Goal: Task Accomplishment & Management: Use online tool/utility

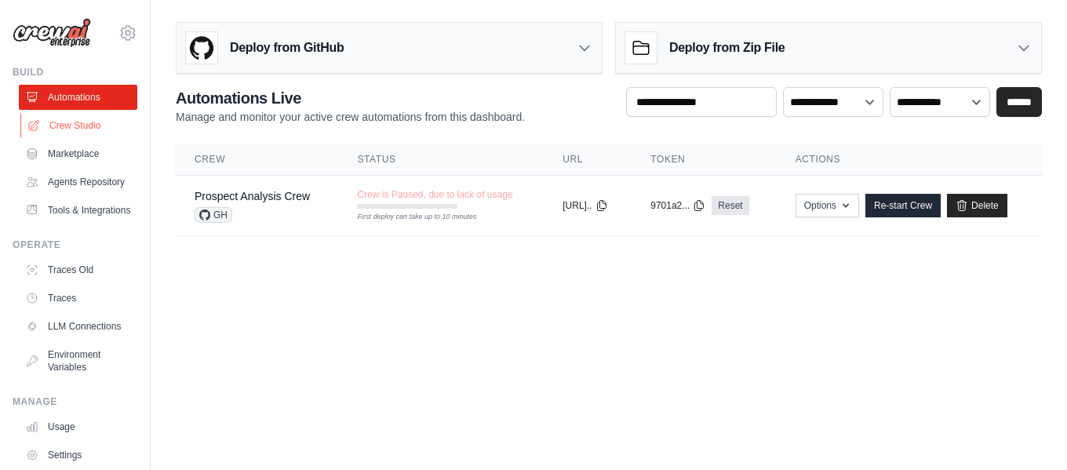
click at [86, 127] on link "Crew Studio" at bounding box center [79, 125] width 118 height 25
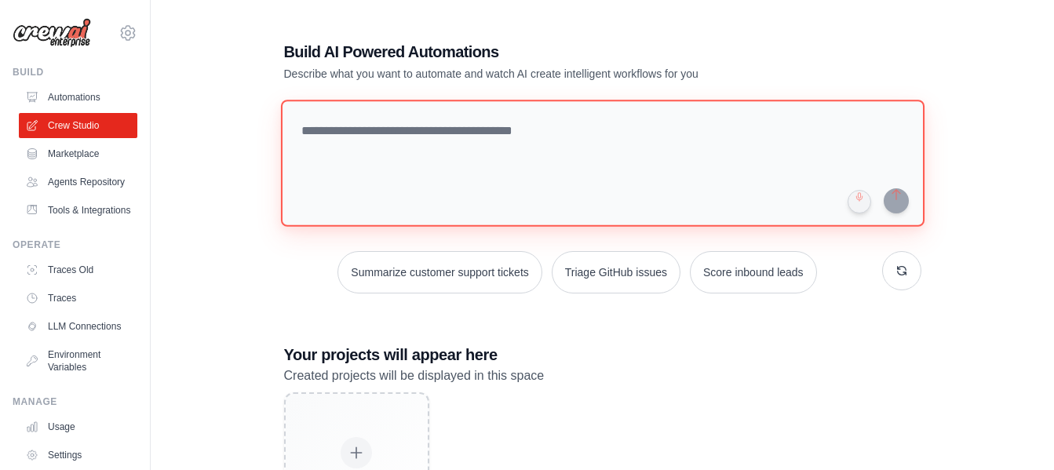
click at [401, 156] on textarea at bounding box center [601, 163] width 643 height 127
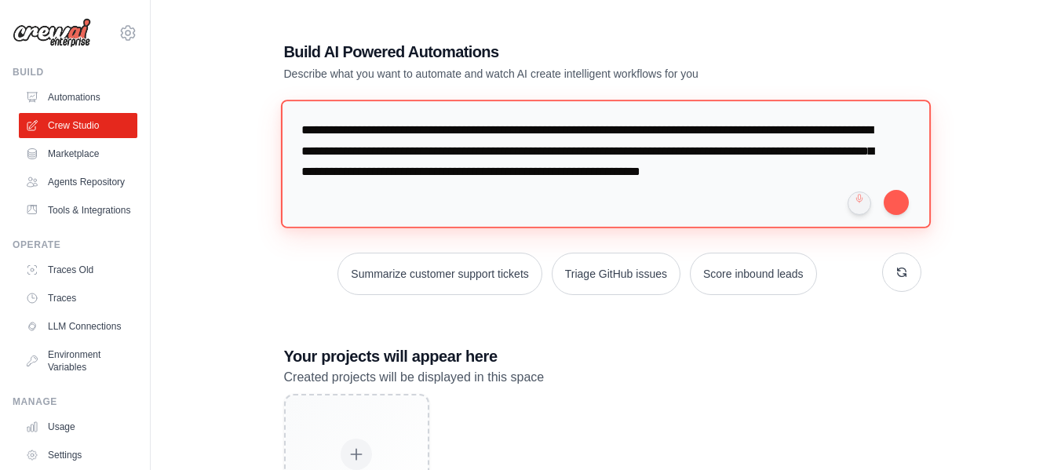
type textarea "**********"
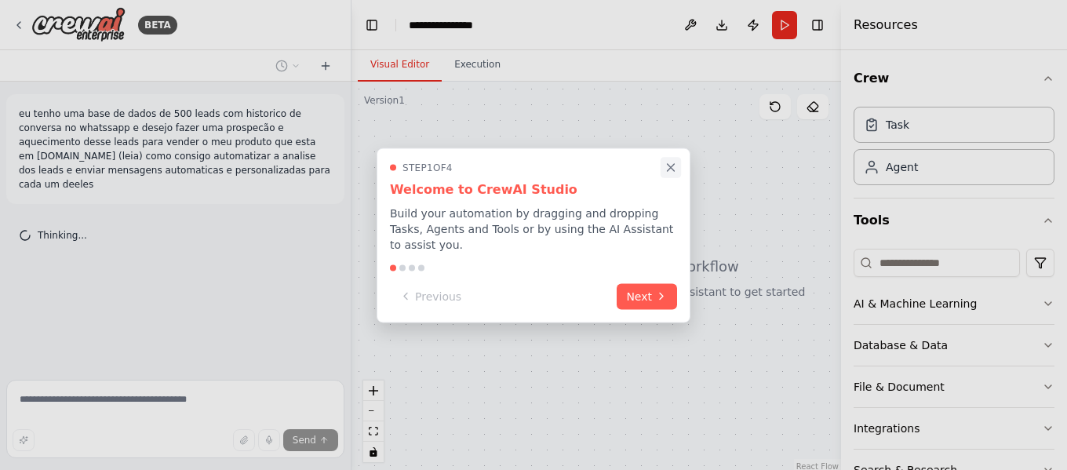
click at [665, 174] on icon "Close walkthrough" at bounding box center [671, 167] width 14 height 14
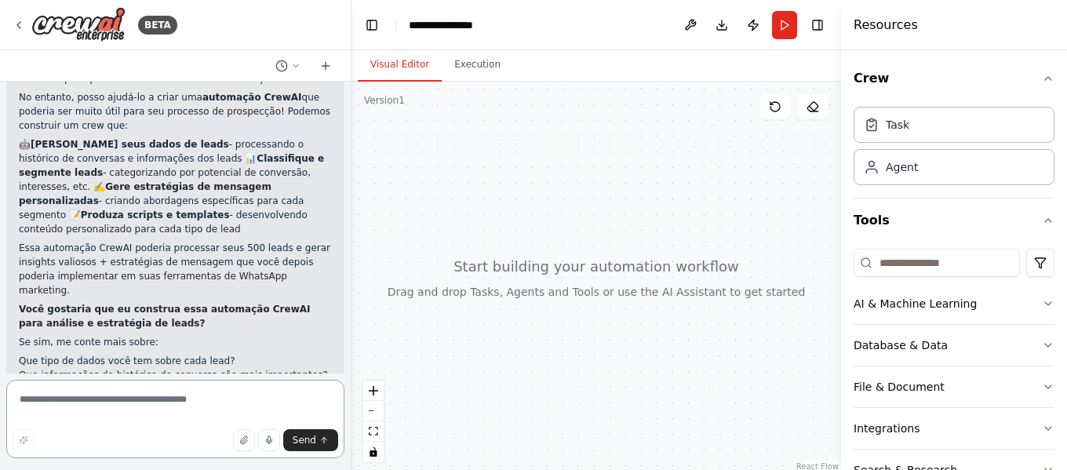
scroll to position [222, 0]
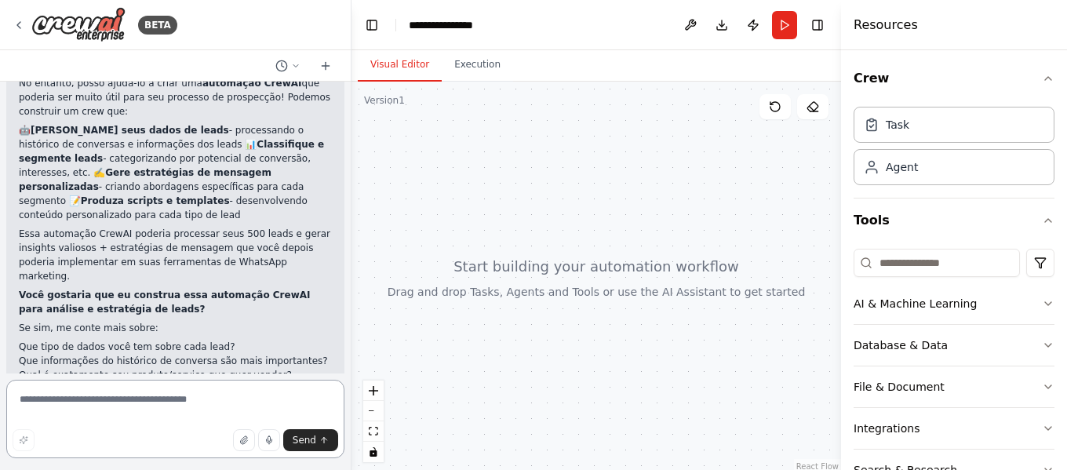
click at [199, 404] on textarea at bounding box center [175, 419] width 338 height 78
paste textarea "**********"
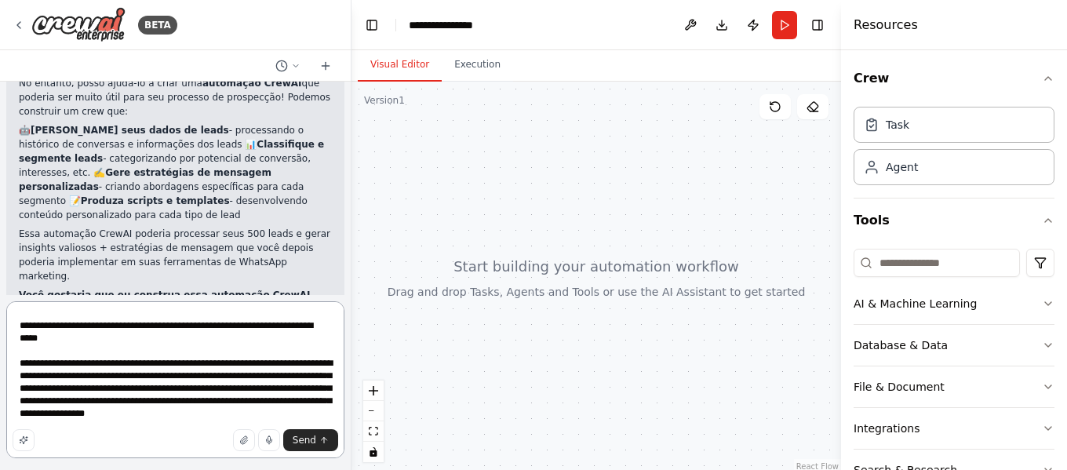
scroll to position [16455, 0]
type textarea "**********"
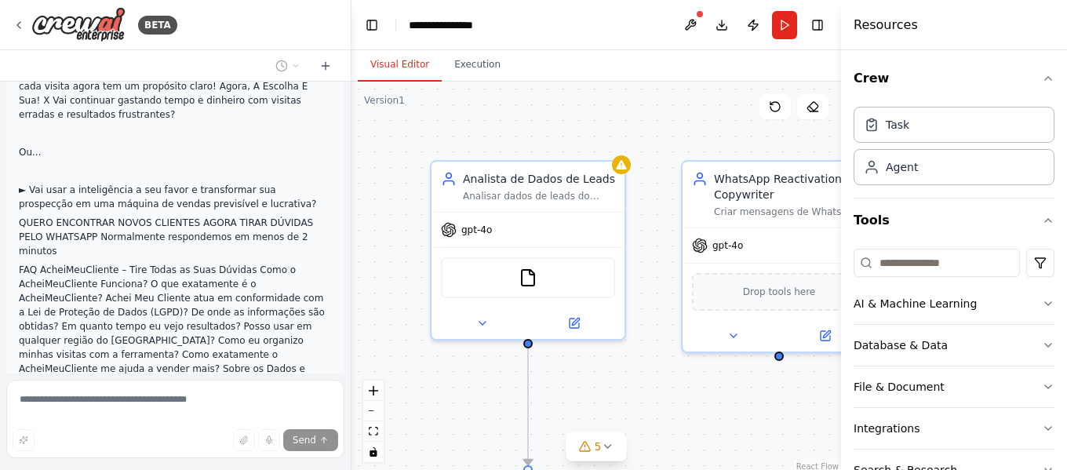
scroll to position [11938, 0]
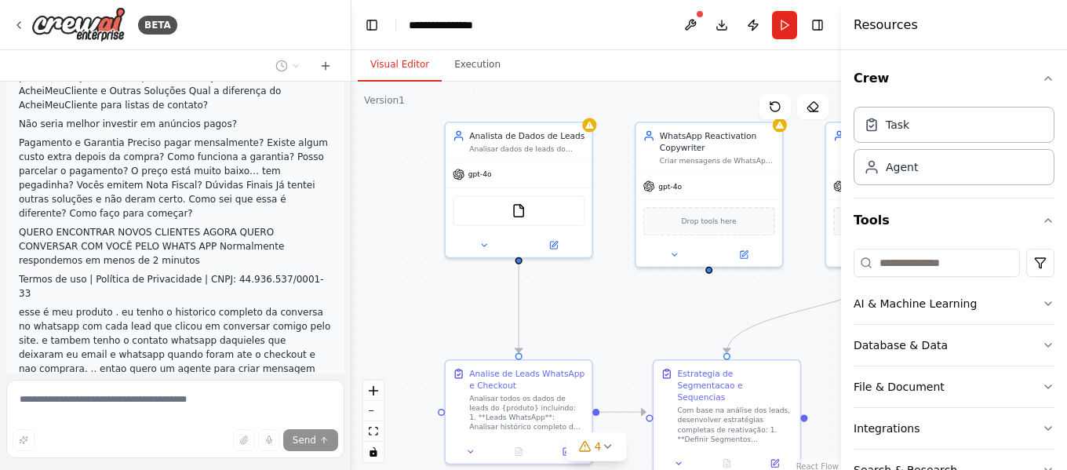
drag, startPoint x: 503, startPoint y: 169, endPoint x: 614, endPoint y: 97, distance: 132.5
click at [614, 97] on div ".deletable-edge-delete-btn { width: 20px; height: 20px; border: 0px solid #ffff…" at bounding box center [597, 278] width 490 height 392
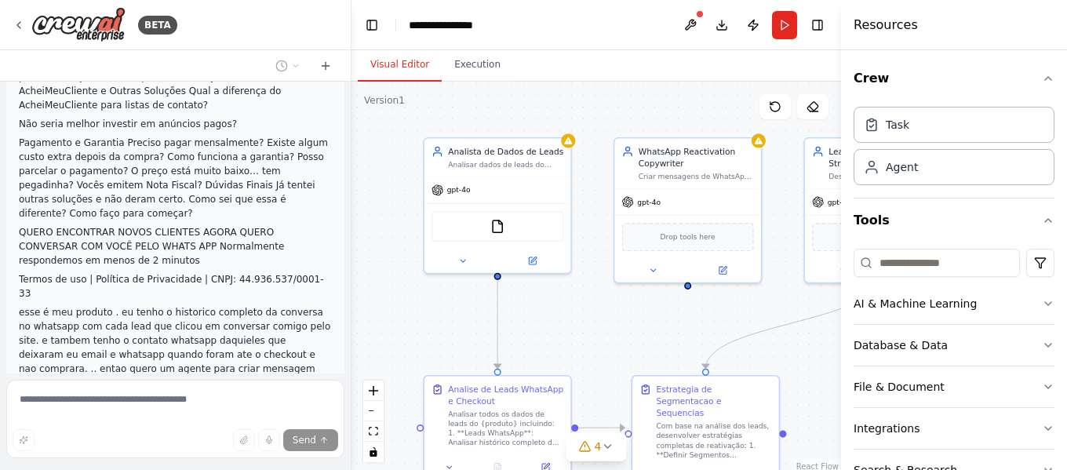
drag, startPoint x: 609, startPoint y: 177, endPoint x: 588, endPoint y: 192, distance: 26.4
click at [588, 192] on div ".deletable-edge-delete-btn { width: 20px; height: 20px; border: 0px solid #ffff…" at bounding box center [597, 278] width 490 height 392
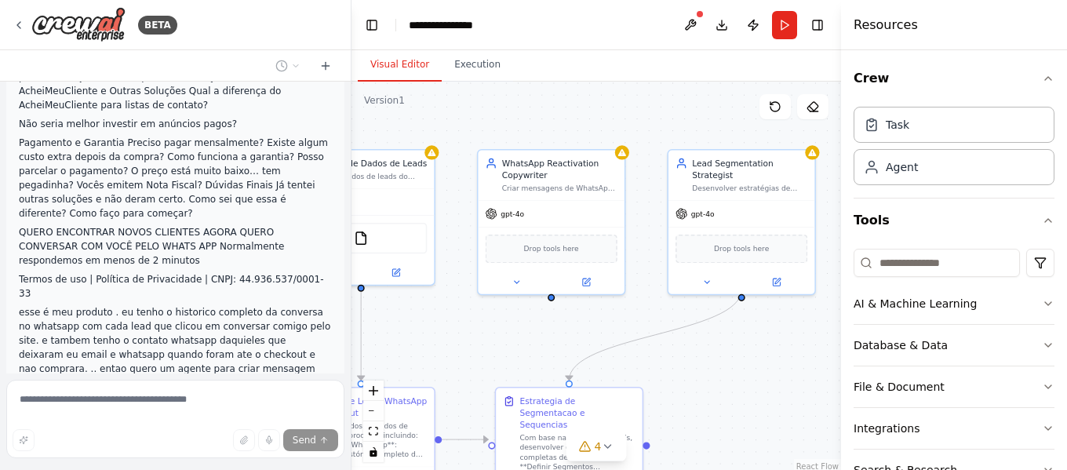
drag, startPoint x: 585, startPoint y: 192, endPoint x: 448, endPoint y: 206, distance: 137.2
click at [448, 205] on div ".deletable-edge-delete-btn { width: 20px; height: 20px; border: 0px solid #ffff…" at bounding box center [597, 278] width 490 height 392
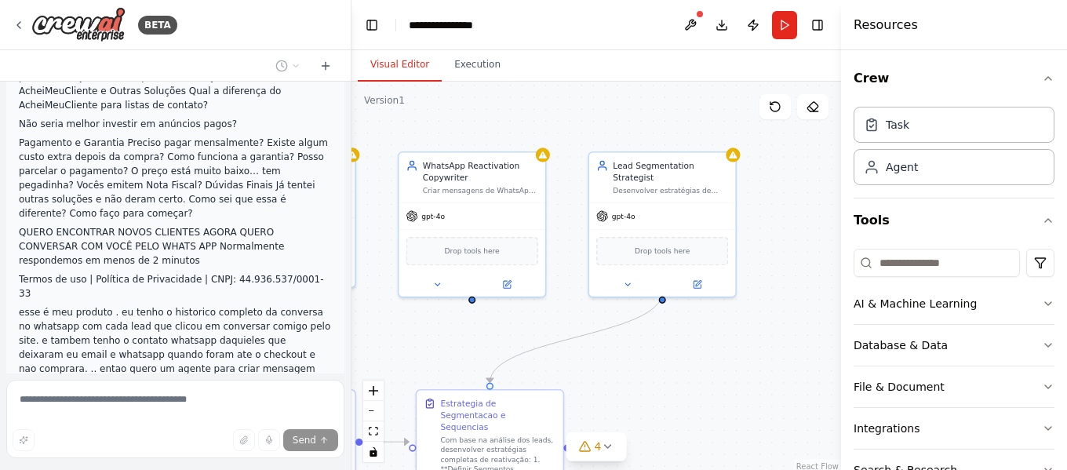
scroll to position [11969, 0]
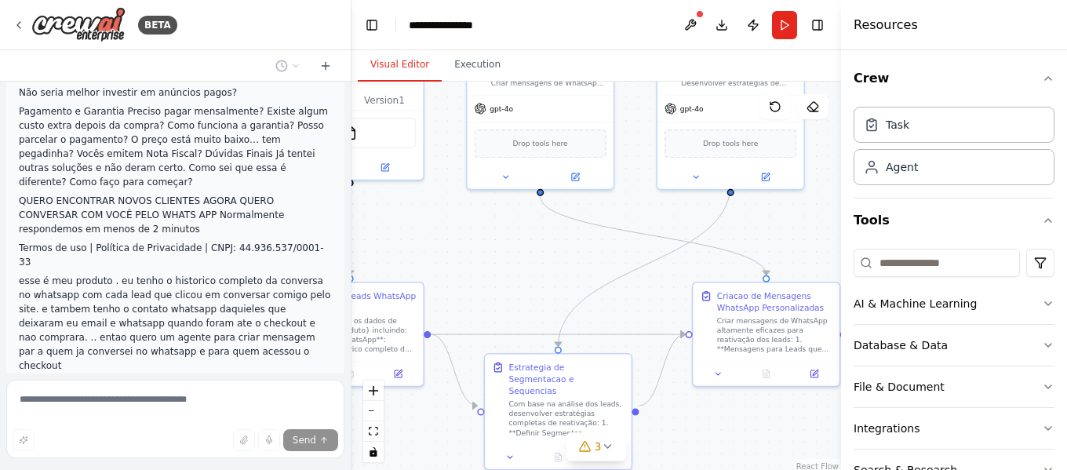
drag, startPoint x: 657, startPoint y: 212, endPoint x: 663, endPoint y: 86, distance: 126.5
click at [663, 86] on div ".deletable-edge-delete-btn { width: 20px; height: 20px; border: 0px solid #ffff…" at bounding box center [597, 278] width 490 height 392
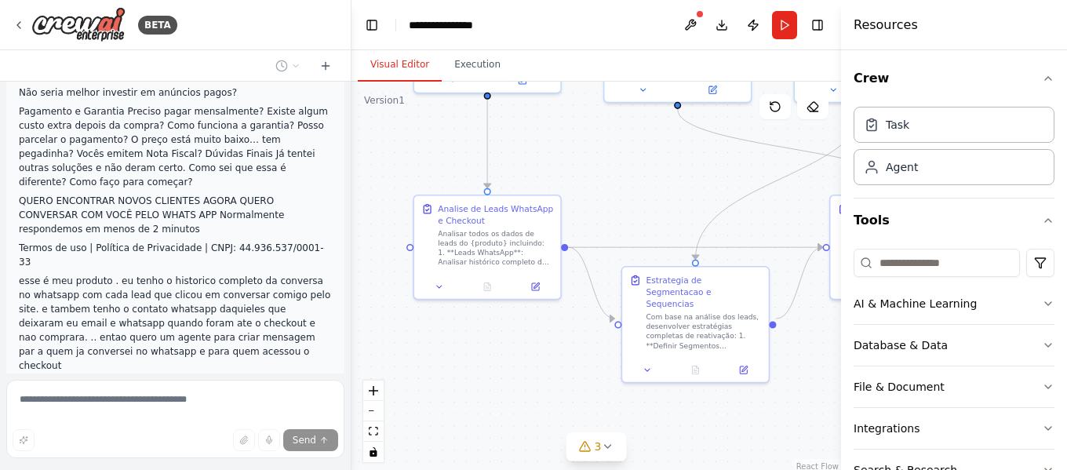
drag, startPoint x: 538, startPoint y: 241, endPoint x: 607, endPoint y: 192, distance: 84.5
click at [607, 192] on div ".deletable-edge-delete-btn { width: 20px; height: 20px; border: 0px solid #ffff…" at bounding box center [597, 278] width 490 height 392
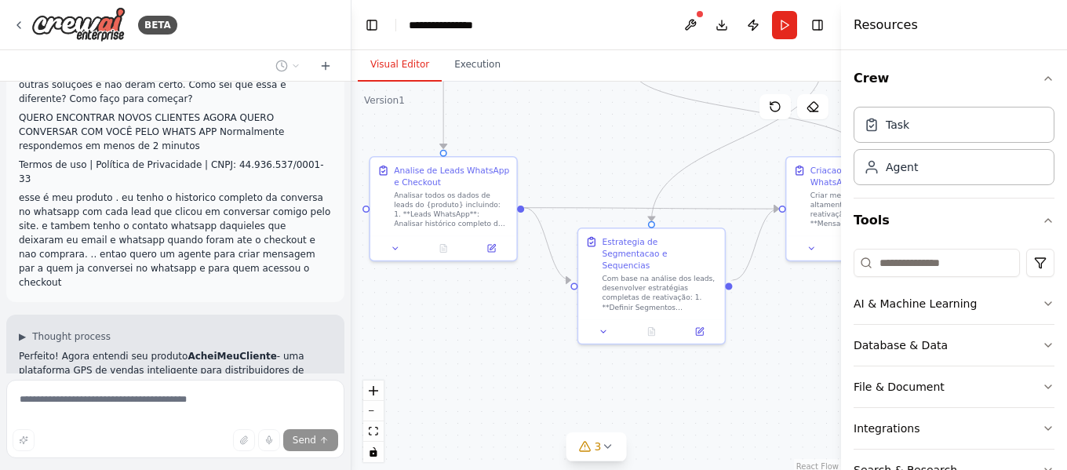
drag, startPoint x: 512, startPoint y: 360, endPoint x: 552, endPoint y: 392, distance: 51.3
click at [509, 351] on div ".deletable-edge-delete-btn { width: 20px; height: 20px; border: 0px solid #ffff…" at bounding box center [597, 278] width 490 height 392
click at [607, 447] on icon at bounding box center [607, 446] width 13 height 13
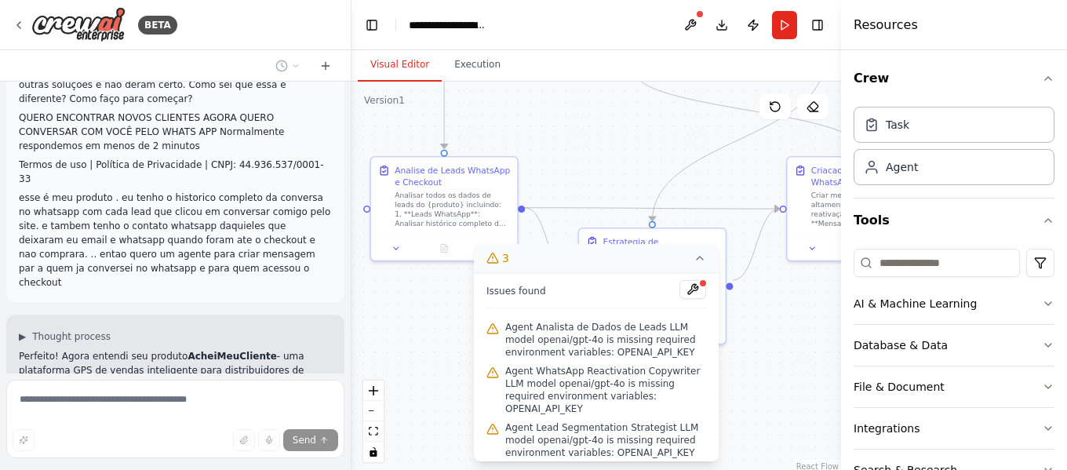
scroll to position [12096, 0]
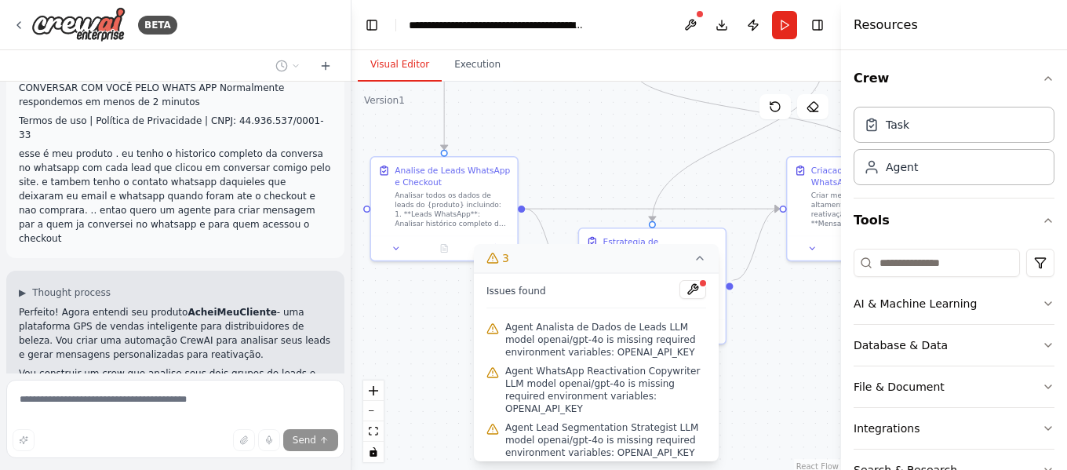
click at [442, 330] on div ".deletable-edge-delete-btn { width: 20px; height: 20px; border: 0px solid #ffff…" at bounding box center [597, 278] width 490 height 392
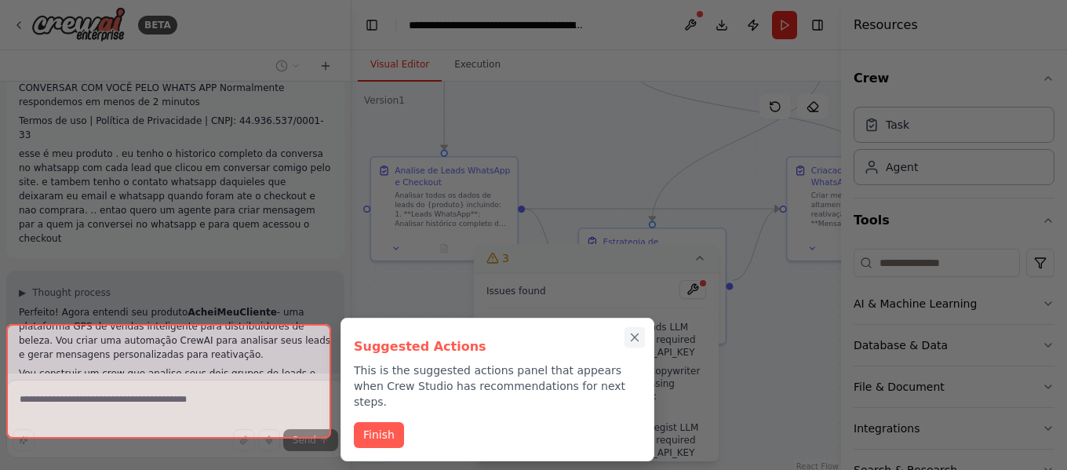
click at [639, 337] on icon "Close walkthrough" at bounding box center [635, 337] width 14 height 14
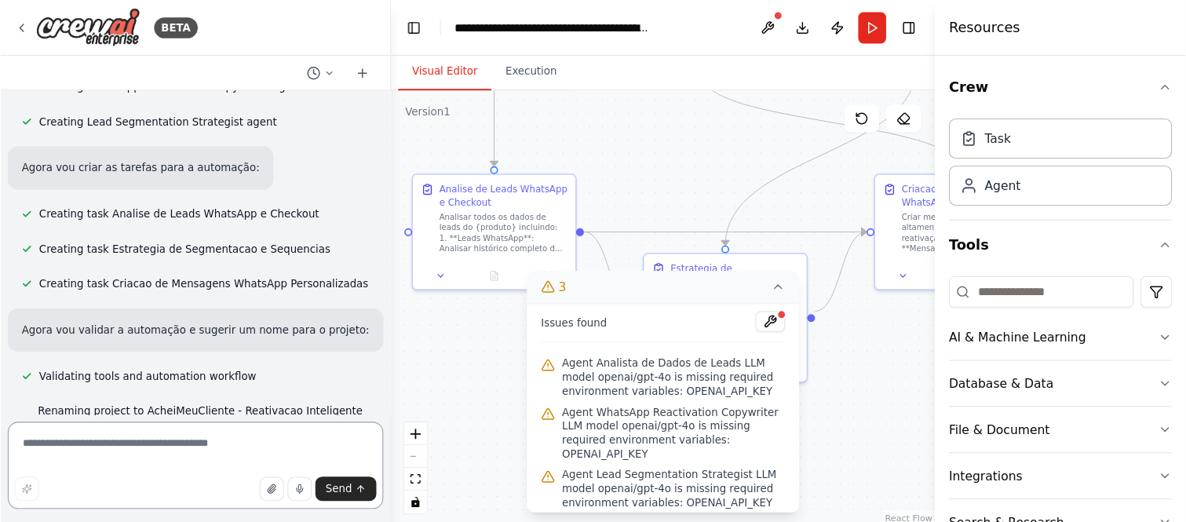
scroll to position [12820, 0]
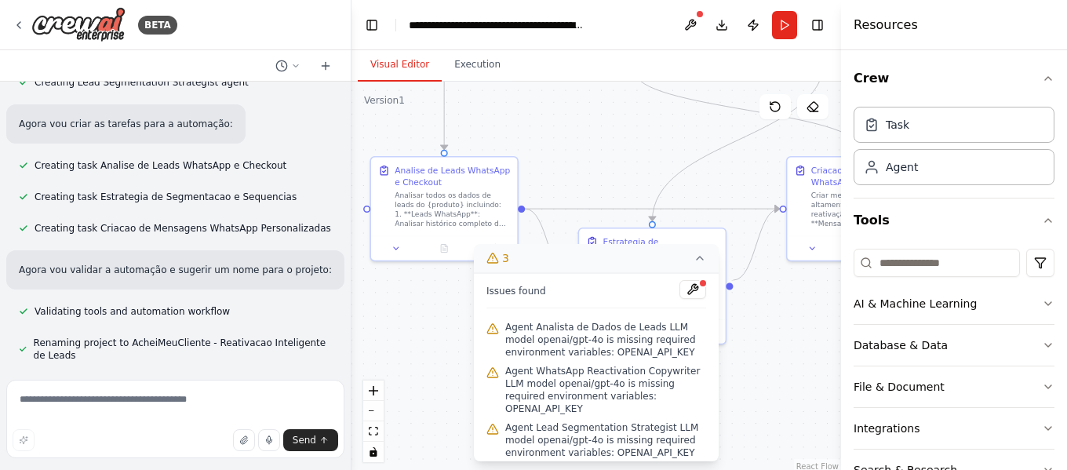
click at [694, 292] on button at bounding box center [693, 289] width 27 height 19
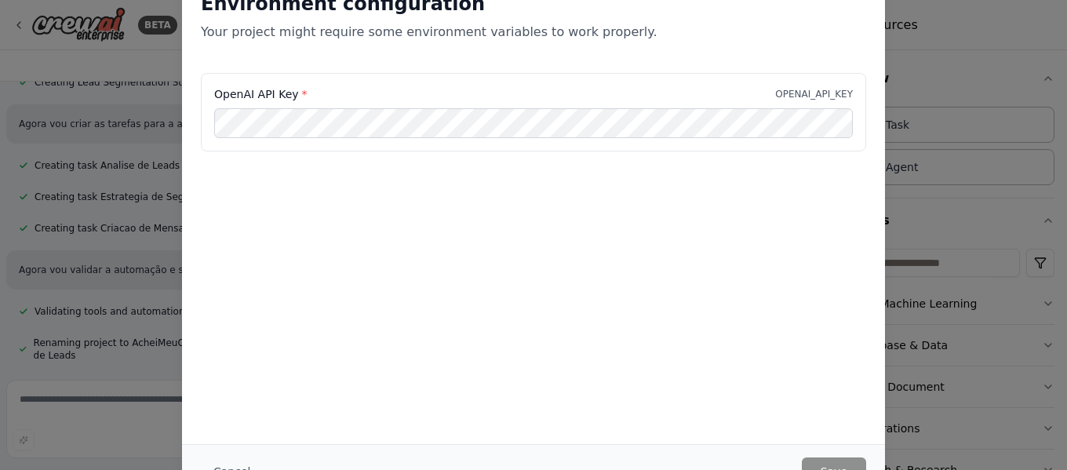
click at [837, 456] on div "Cancel Save" at bounding box center [533, 471] width 703 height 54
click at [935, 344] on div "Environment configuration Your project might require some environment variables…" at bounding box center [533, 235] width 1067 height 470
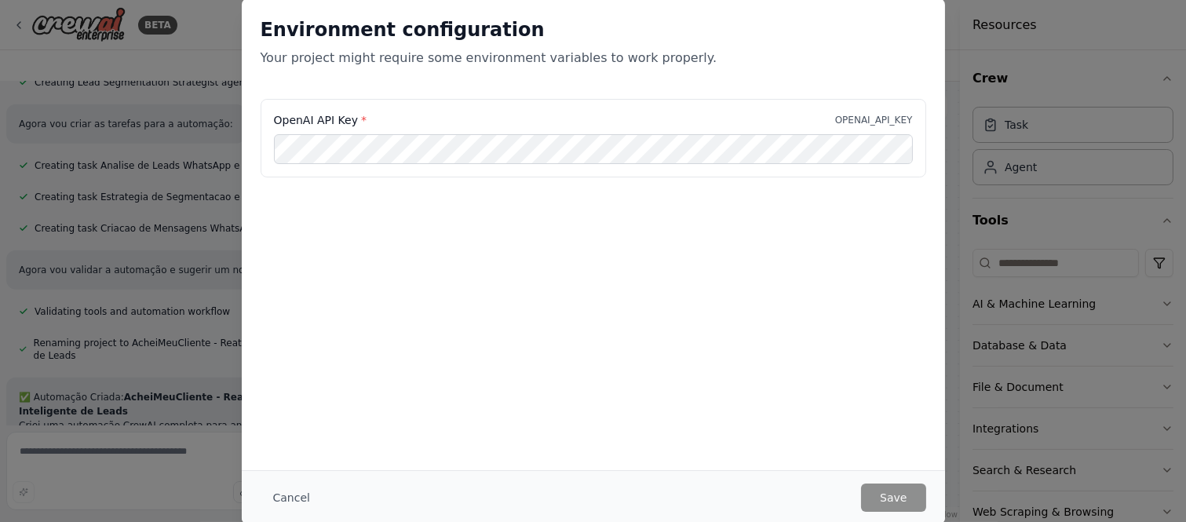
scroll to position [12772, 0]
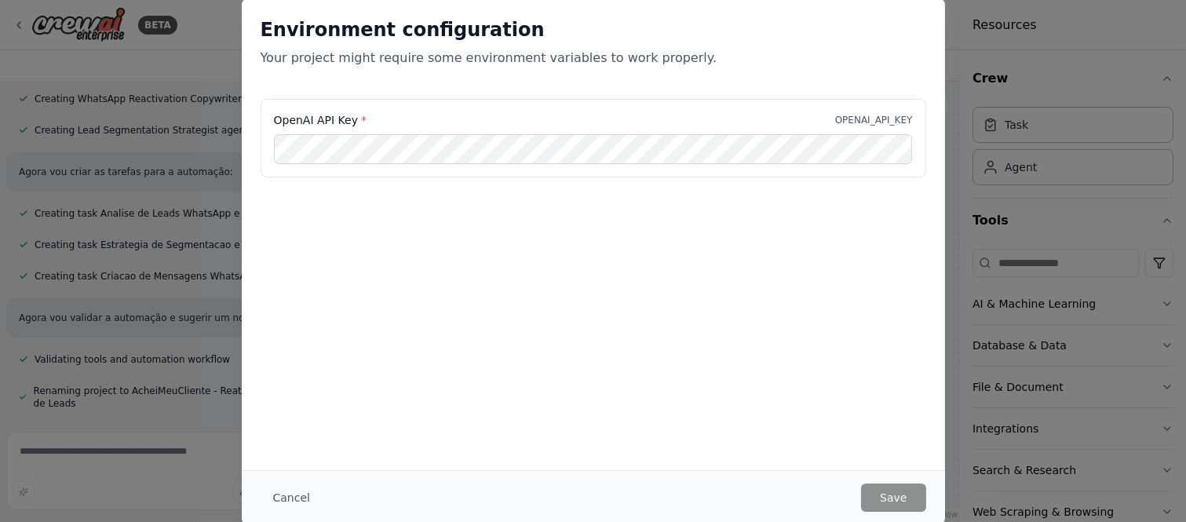
click at [293, 469] on button "Cancel" at bounding box center [292, 497] width 62 height 28
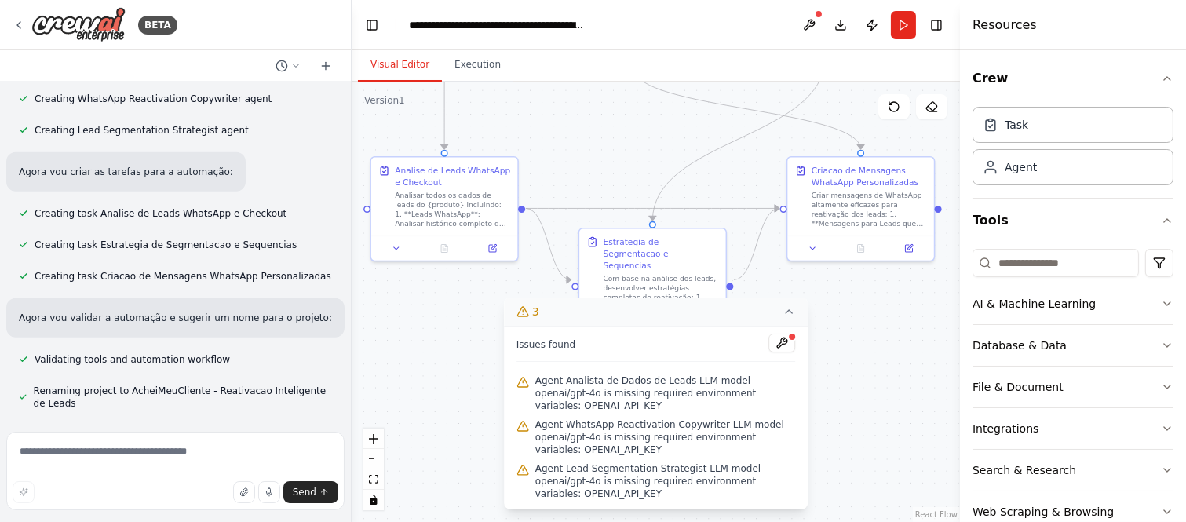
click at [862, 336] on div ".deletable-edge-delete-btn { width: 20px; height: 20px; border: 0px solid #ffff…" at bounding box center [656, 302] width 608 height 440
click at [782, 318] on icon at bounding box center [788, 311] width 13 height 13
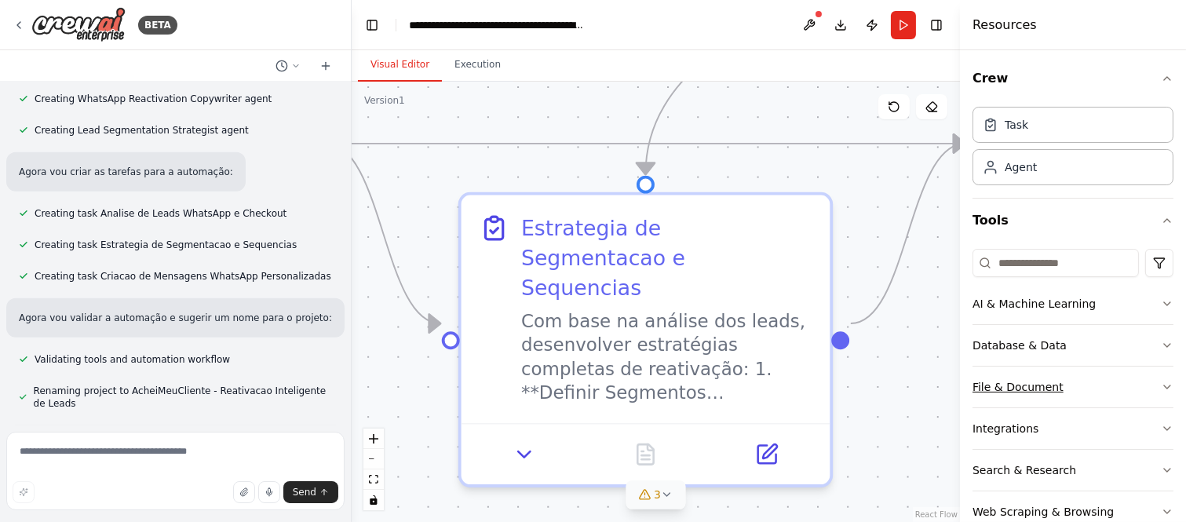
drag, startPoint x: 720, startPoint y: 230, endPoint x: 1026, endPoint y: 369, distance: 335.4
click at [1026, 369] on div "BETA eu tenho uma base de dados de 500 leads com historico de conversa no whats…" at bounding box center [593, 261] width 1186 height 522
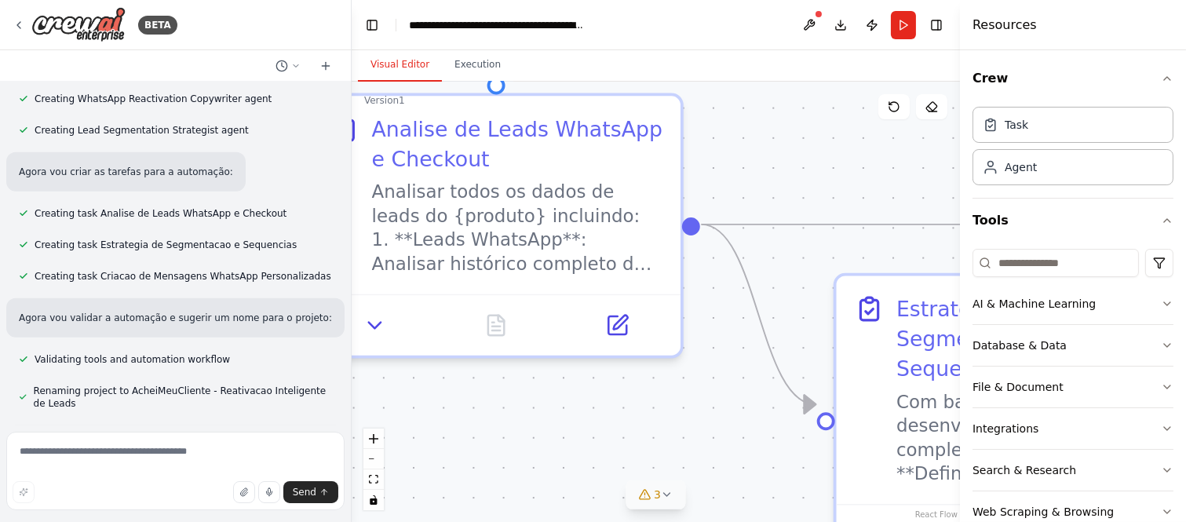
drag, startPoint x: 411, startPoint y: 317, endPoint x: 661, endPoint y: 436, distance: 276.2
click at [661, 436] on div ".deletable-edge-delete-btn { width: 20px; height: 20px; border: 0px solid #ffff…" at bounding box center [656, 302] width 608 height 440
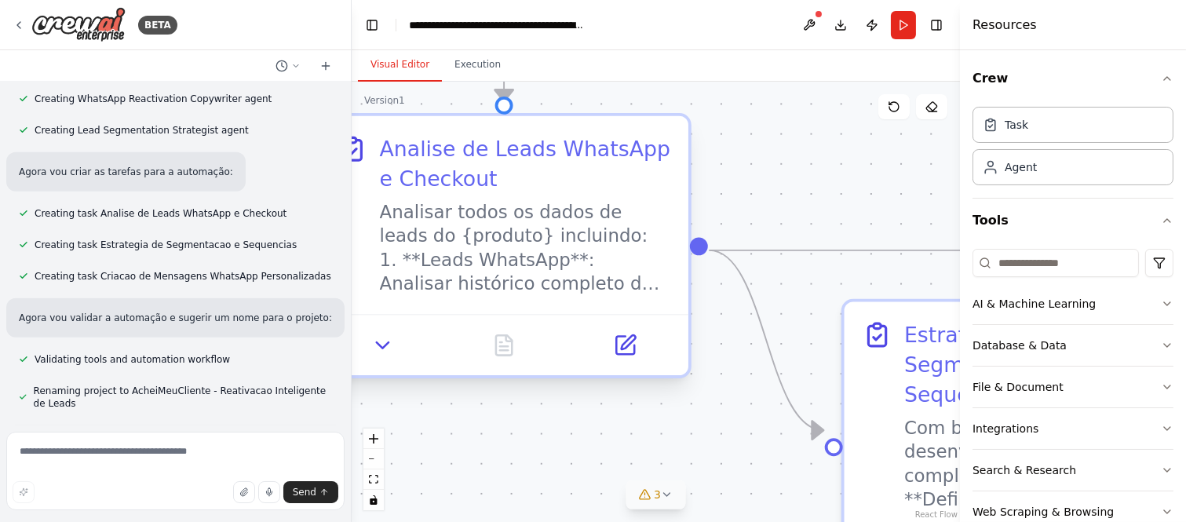
click at [554, 267] on div "Analisar todos os dados de leads do {produto} incluindo: 1. **Leads WhatsApp**:…" at bounding box center [525, 248] width 290 height 96
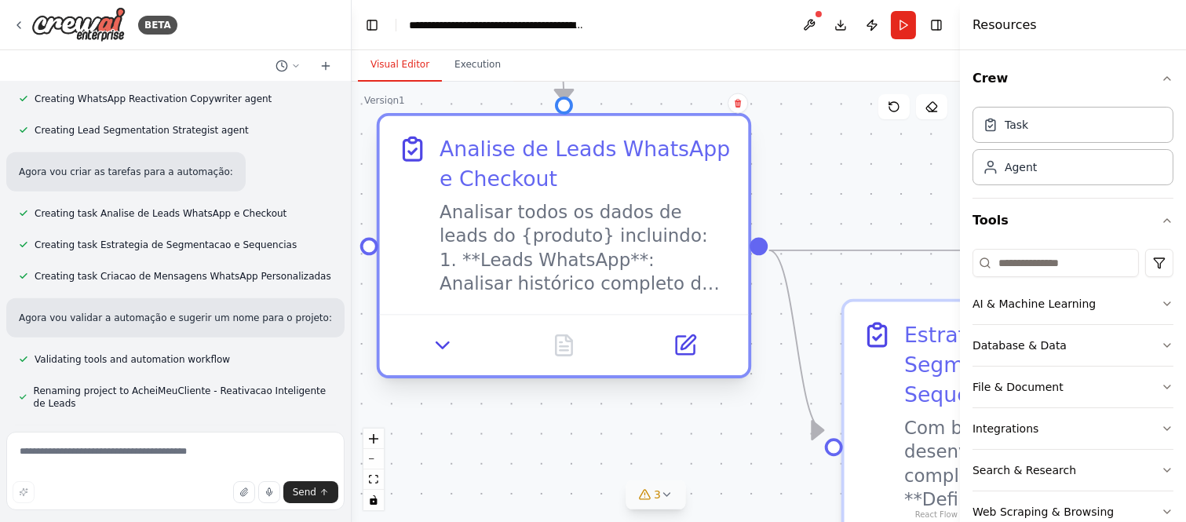
drag, startPoint x: 512, startPoint y: 271, endPoint x: 609, endPoint y: 275, distance: 97.4
click at [617, 275] on div "Analisar todos os dados de leads do {produto} incluindo: 1. **Leads WhatsApp**:…" at bounding box center [584, 248] width 290 height 96
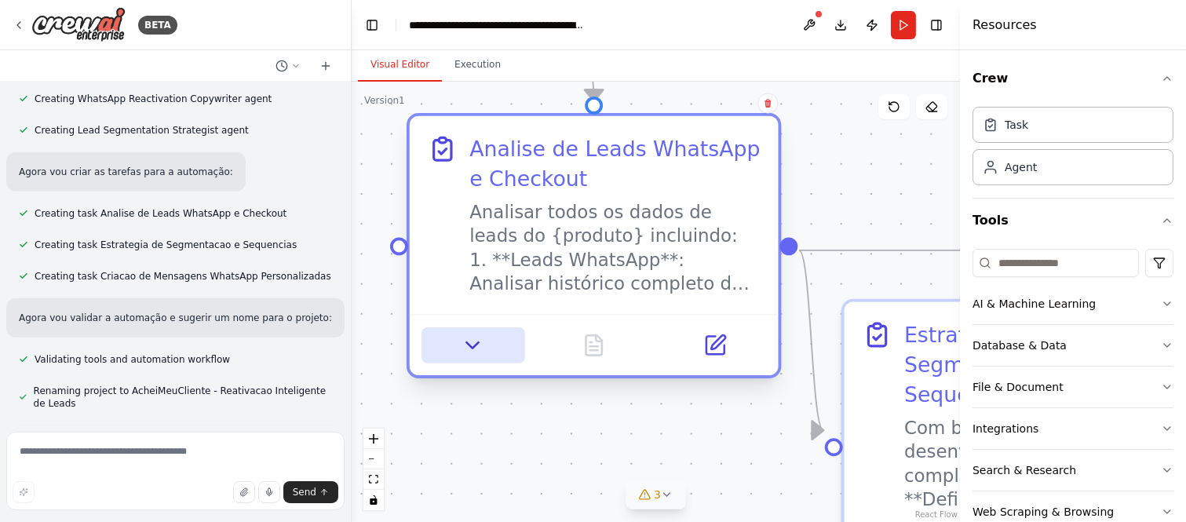
click at [476, 341] on icon at bounding box center [473, 346] width 24 height 24
click at [469, 354] on icon at bounding box center [473, 346] width 24 height 24
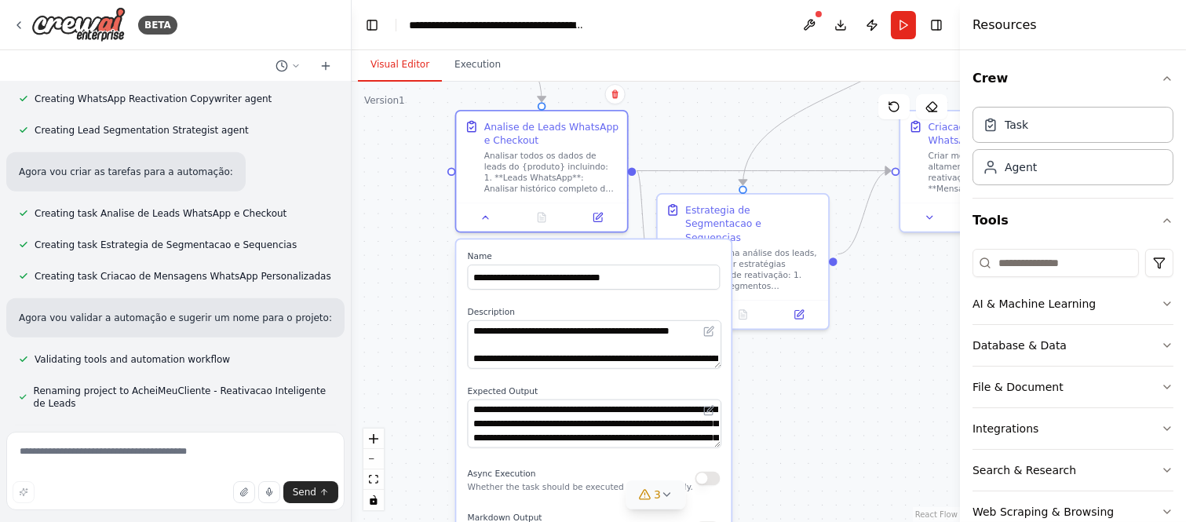
drag, startPoint x: 710, startPoint y: 228, endPoint x: 640, endPoint y: 75, distance: 167.5
click at [640, 75] on div "Visual Editor Execution Version 1 Show Tools Hide Agents .deletable-edge-delete…" at bounding box center [656, 286] width 608 height 472
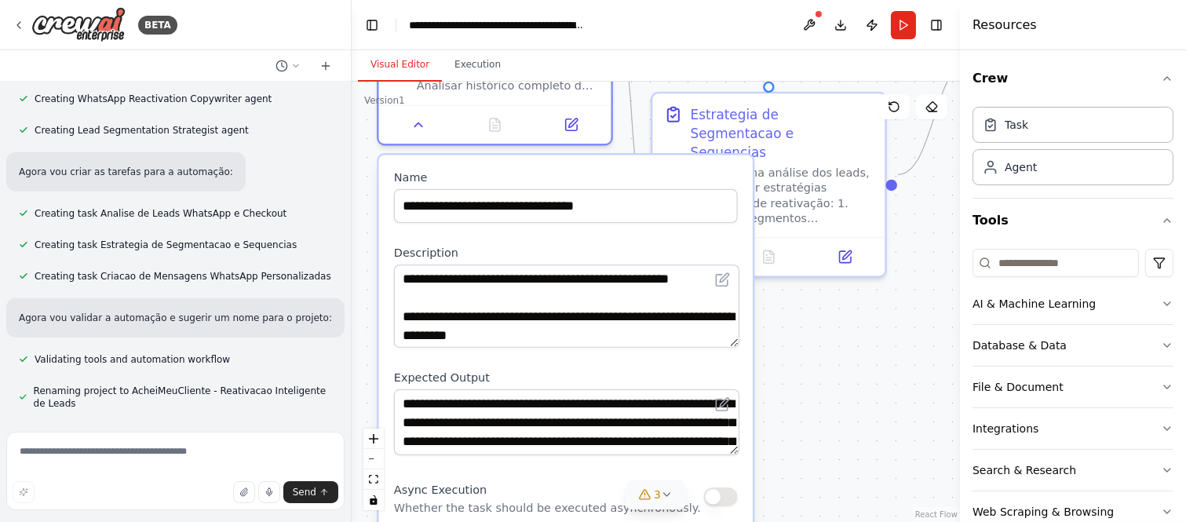
drag, startPoint x: 731, startPoint y: 318, endPoint x: 750, endPoint y: 335, distance: 25.5
click at [750, 335] on div "**********" at bounding box center [566, 529] width 374 height 748
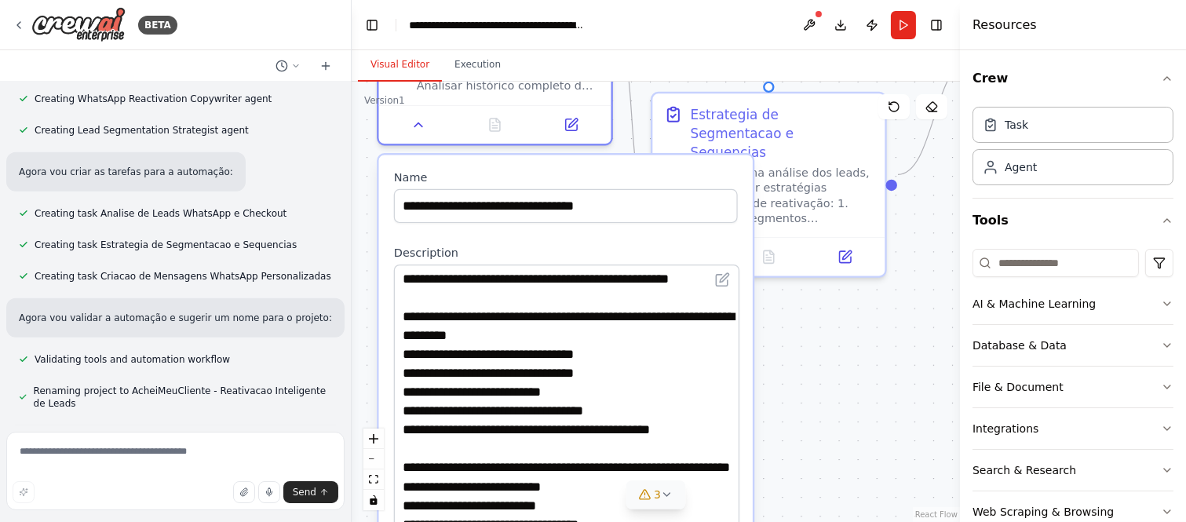
drag, startPoint x: 748, startPoint y: 346, endPoint x: 891, endPoint y: 545, distance: 245.2
click at [891, 469] on html "BETA eu tenho uma base de dados de 500 leads com historico de conversa no whats…" at bounding box center [593, 261] width 1186 height 522
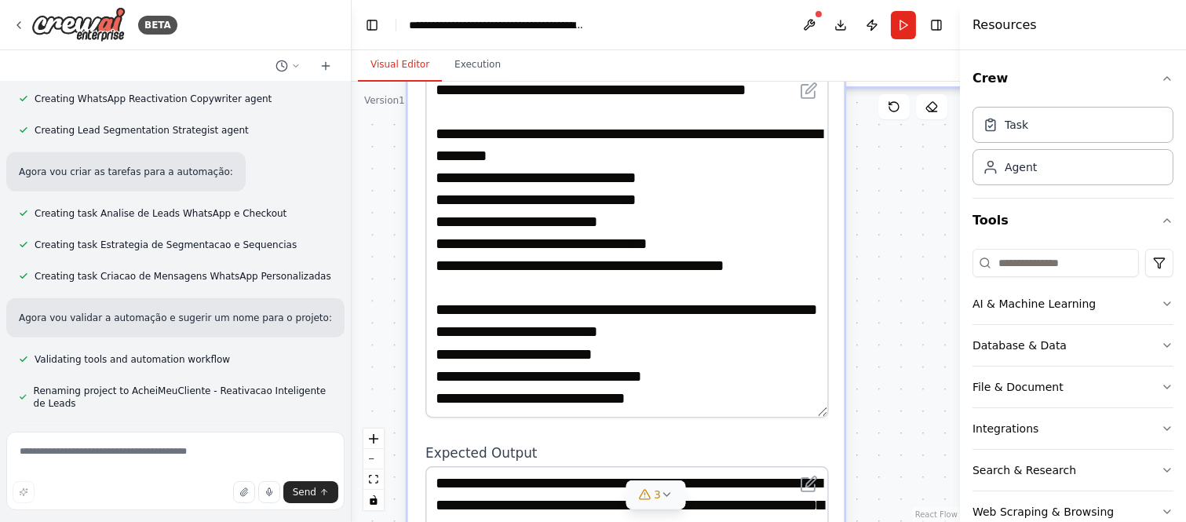
drag, startPoint x: 829, startPoint y: 377, endPoint x: 920, endPoint y: 194, distance: 203.9
click at [920, 194] on div ".deletable-edge-delete-btn { width: 20px; height: 20px; border: 0px solid #ffff…" at bounding box center [656, 302] width 608 height 440
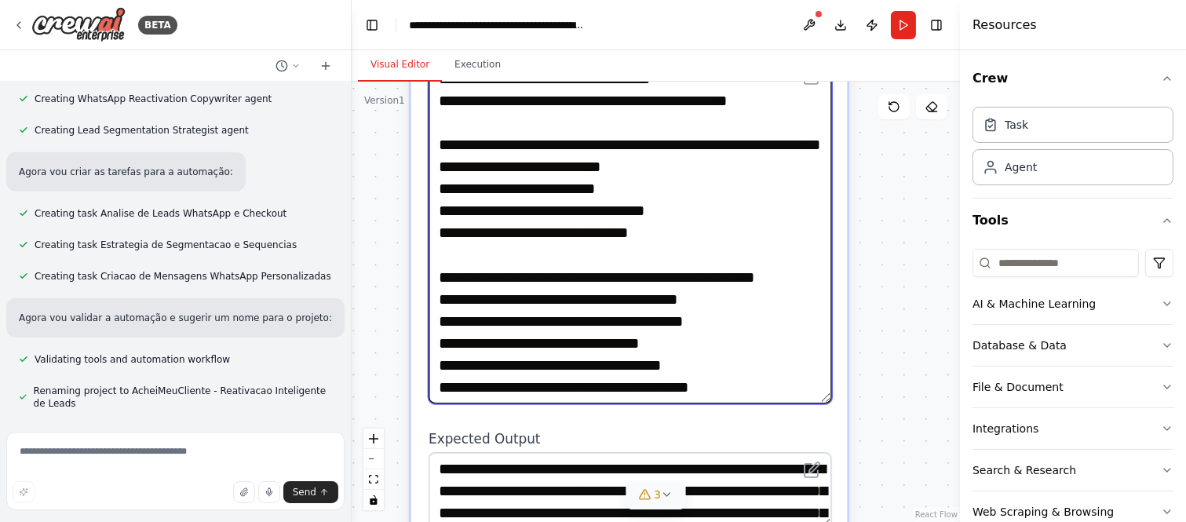
scroll to position [154, 0]
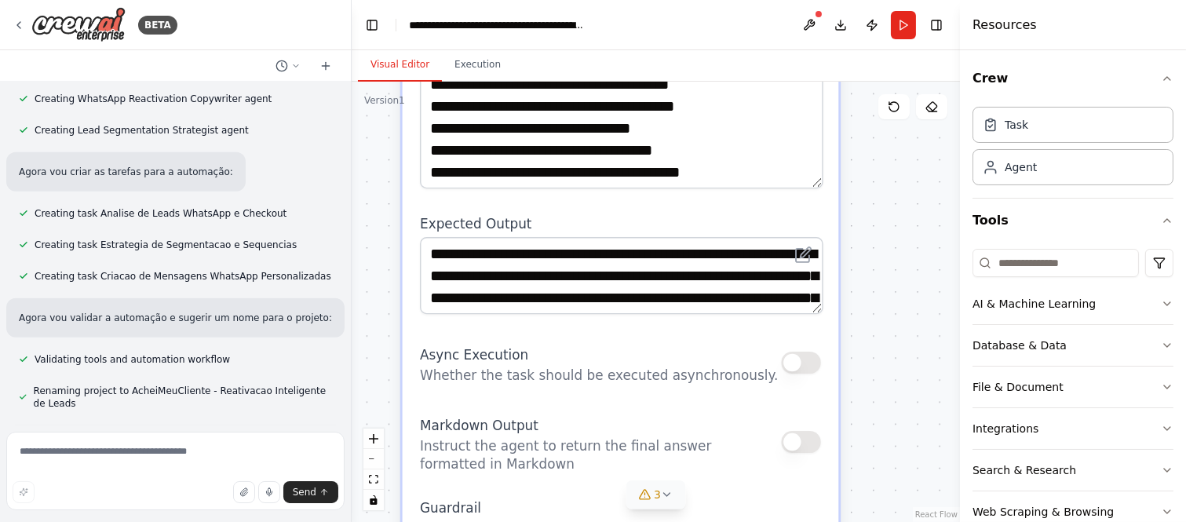
drag, startPoint x: 900, startPoint y: 417, endPoint x: 908, endPoint y: 213, distance: 204.2
click at [908, 213] on div ".deletable-edge-delete-btn { width: 20px; height: 20px; border: 0px solid #ffff…" at bounding box center [656, 302] width 608 height 440
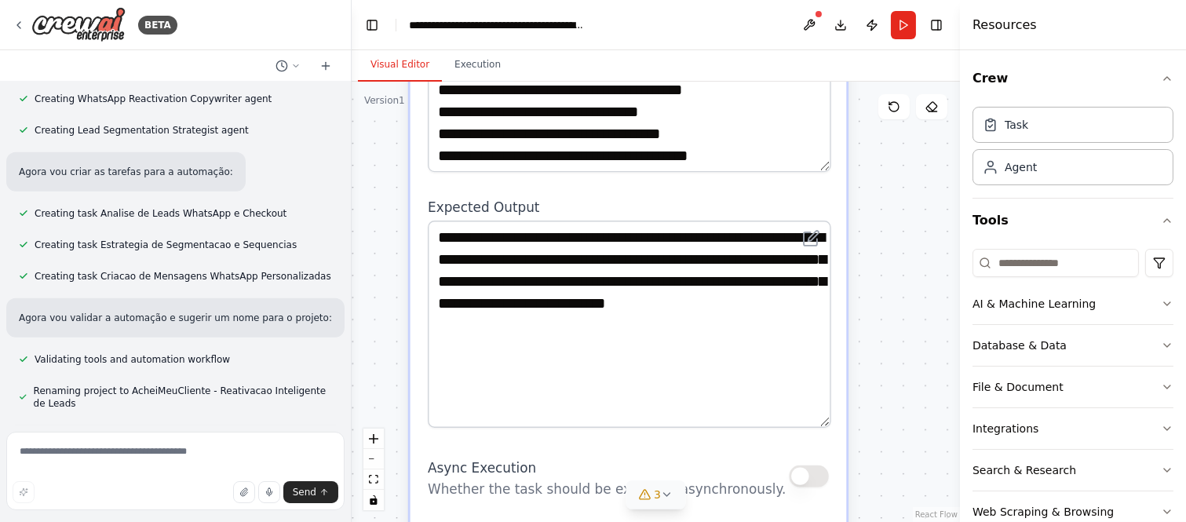
drag, startPoint x: 826, startPoint y: 290, endPoint x: 849, endPoint y: 419, distance: 130.7
click at [849, 419] on div ".deletable-edge-delete-btn { width: 20px; height: 20px; border: 0px solid #ffff…" at bounding box center [656, 302] width 608 height 440
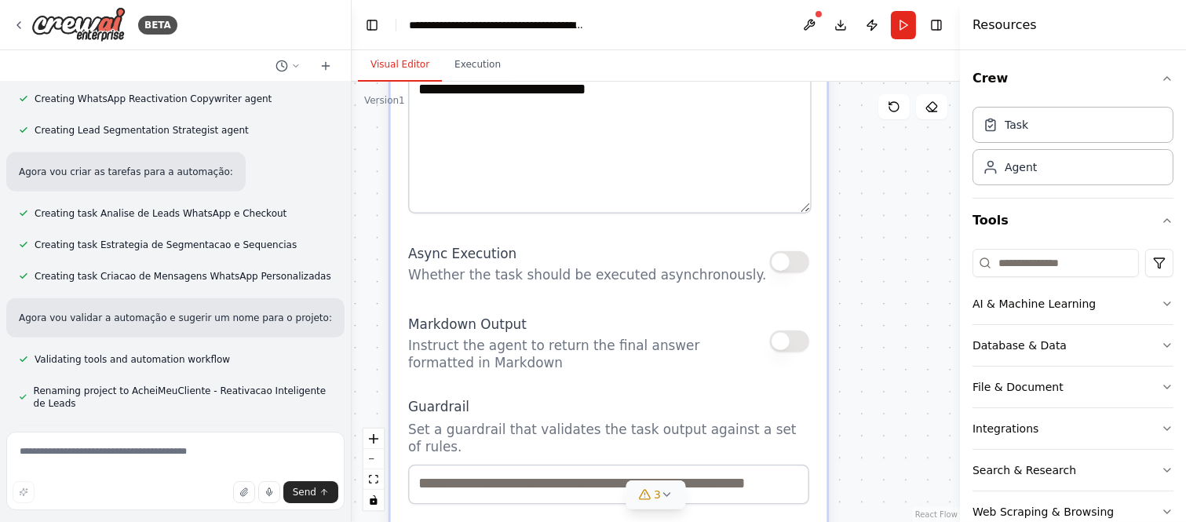
drag, startPoint x: 909, startPoint y: 385, endPoint x: 889, endPoint y: 170, distance: 215.1
click at [889, 170] on div ".deletable-edge-delete-btn { width: 20px; height: 20px; border: 0px solid #ffff…" at bounding box center [656, 302] width 608 height 440
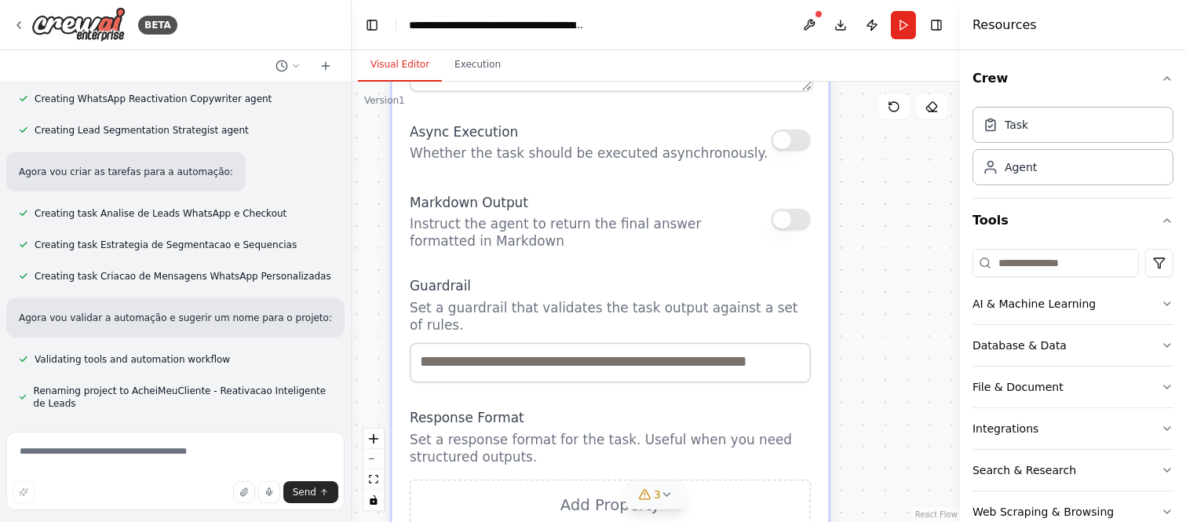
drag, startPoint x: 888, startPoint y: 301, endPoint x: 893, endPoint y: 251, distance: 50.4
click at [893, 251] on div ".deletable-edge-delete-btn { width: 20px; height: 20px; border: 0px solid #ffff…" at bounding box center [656, 302] width 608 height 440
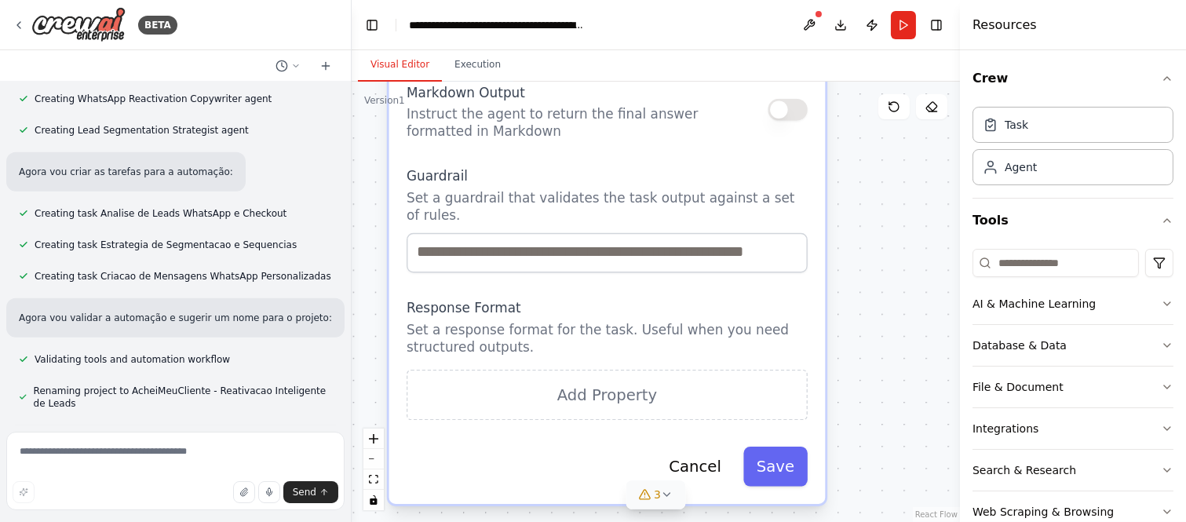
drag, startPoint x: 884, startPoint y: 306, endPoint x: 873, endPoint y: 491, distance: 185.5
click at [873, 469] on div ".deletable-edge-delete-btn { width: 20px; height: 20px; border: 0px solid #ffff…" at bounding box center [656, 302] width 608 height 440
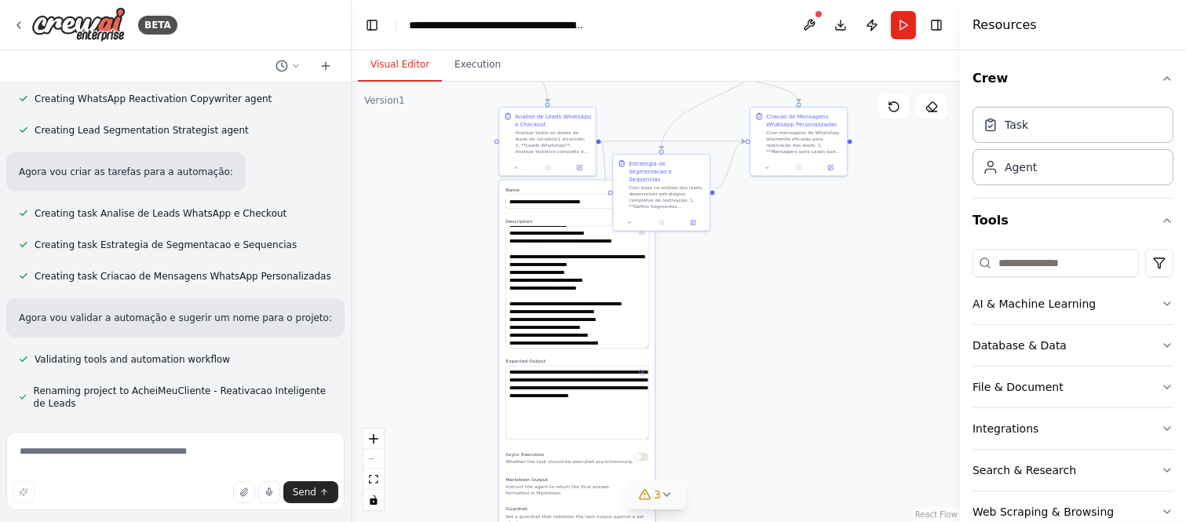
drag, startPoint x: 893, startPoint y: 221, endPoint x: 693, endPoint y: 432, distance: 290.9
click at [693, 432] on div ".deletable-edge-delete-btn { width: 20px; height: 20px; border: 0px solid #ffff…" at bounding box center [656, 302] width 608 height 440
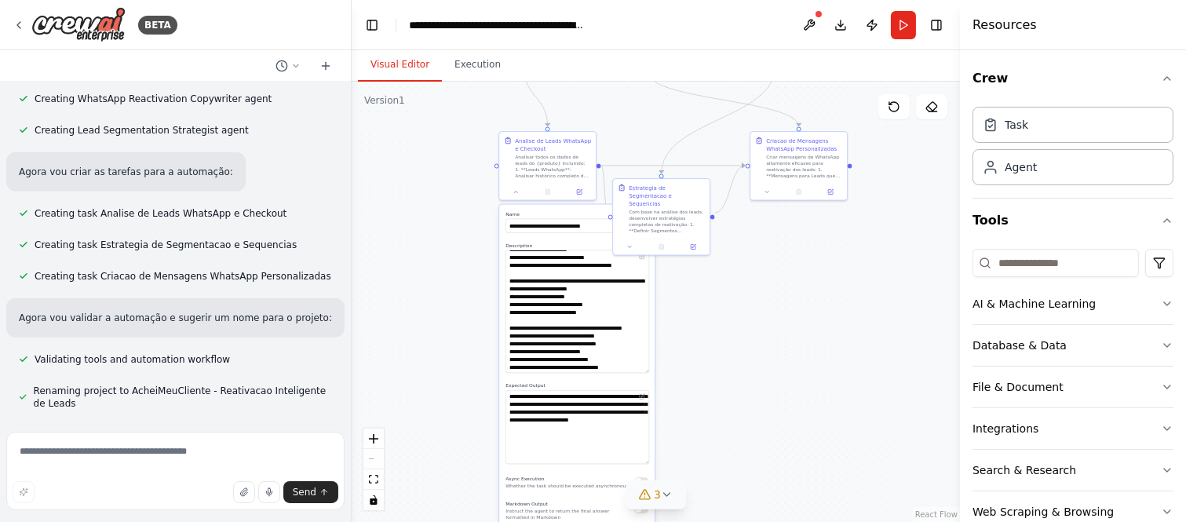
drag, startPoint x: 775, startPoint y: 304, endPoint x: 760, endPoint y: 419, distance: 116.4
click at [760, 419] on div ".deletable-edge-delete-btn { width: 20px; height: 20px; border: 0px solid #ffff…" at bounding box center [656, 302] width 608 height 440
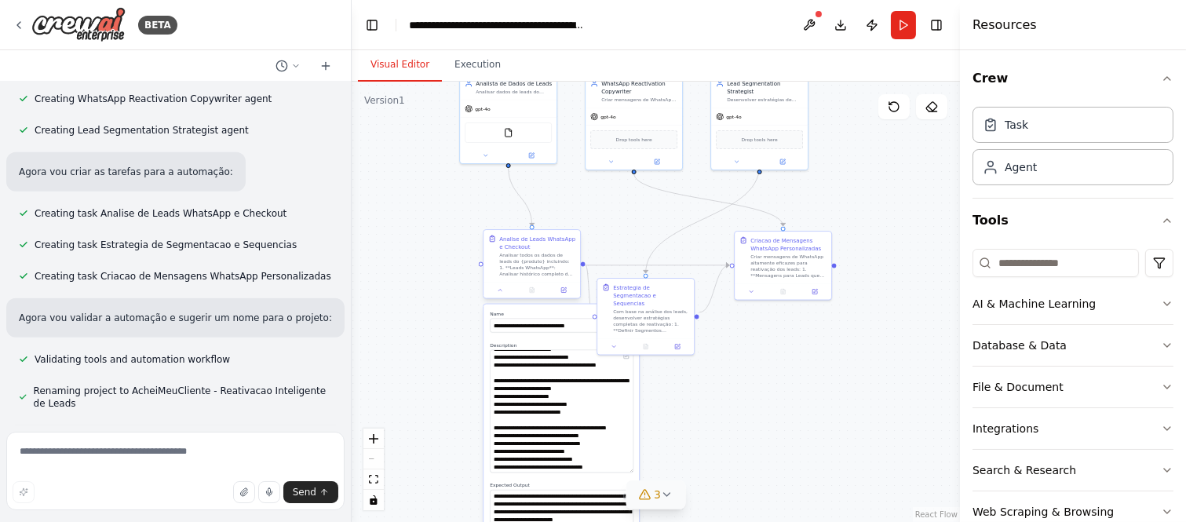
click at [538, 262] on div "Analisar todos os dados de leads do {produto} incluindo: 1. **Leads WhatsApp**:…" at bounding box center [537, 264] width 76 height 25
click at [500, 289] on icon at bounding box center [500, 290] width 6 height 6
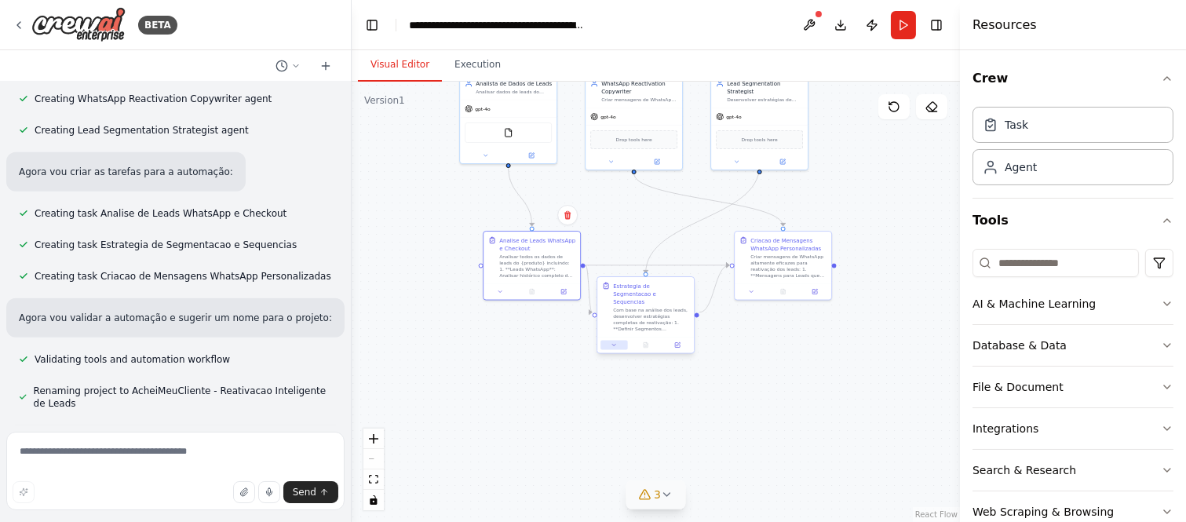
click at [614, 342] on icon at bounding box center [614, 345] width 6 height 6
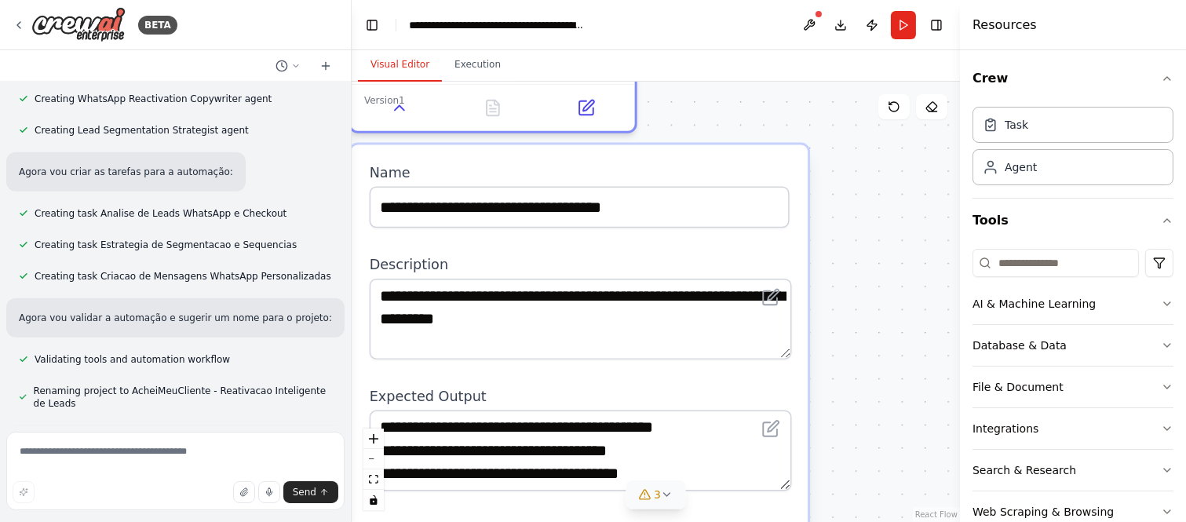
drag, startPoint x: 838, startPoint y: 381, endPoint x: 844, endPoint y: 175, distance: 206.5
click at [844, 175] on div ".deletable-edge-delete-btn { width: 20px; height: 20px; border: 0px solid #ffff…" at bounding box center [656, 302] width 608 height 440
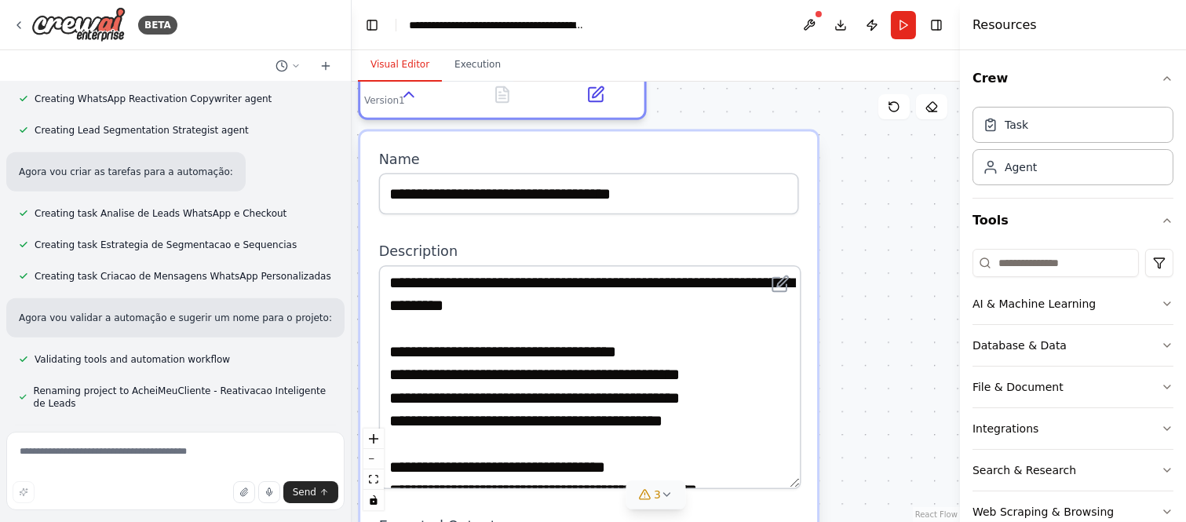
drag, startPoint x: 793, startPoint y: 311, endPoint x: 822, endPoint y: 476, distance: 168.0
click at [822, 469] on div ".deletable-edge-delete-btn { width: 20px; height: 20px; border: 0px solid #ffff…" at bounding box center [656, 302] width 608 height 440
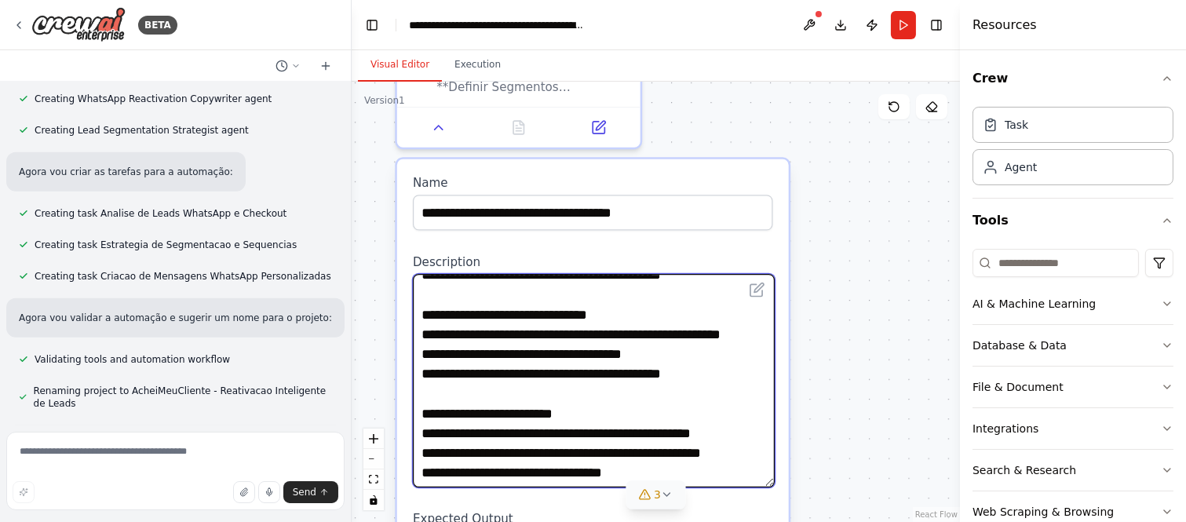
scroll to position [231, 0]
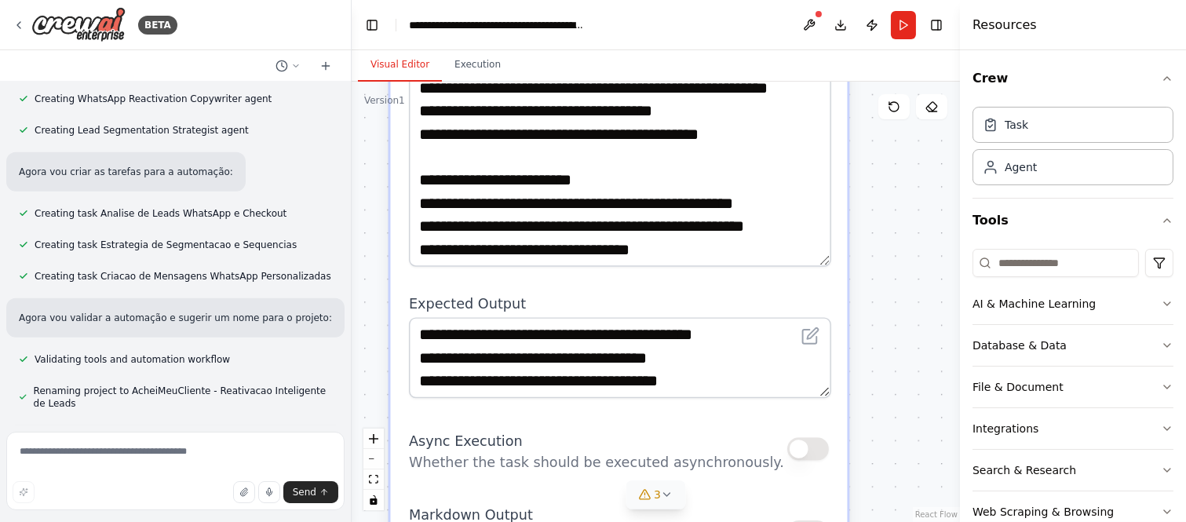
drag, startPoint x: 895, startPoint y: 370, endPoint x: 952, endPoint y: 165, distance: 212.5
click at [975, 163] on div "BETA eu tenho uma base de dados de 500 leads com historico de conversa no whats…" at bounding box center [593, 261] width 1186 height 522
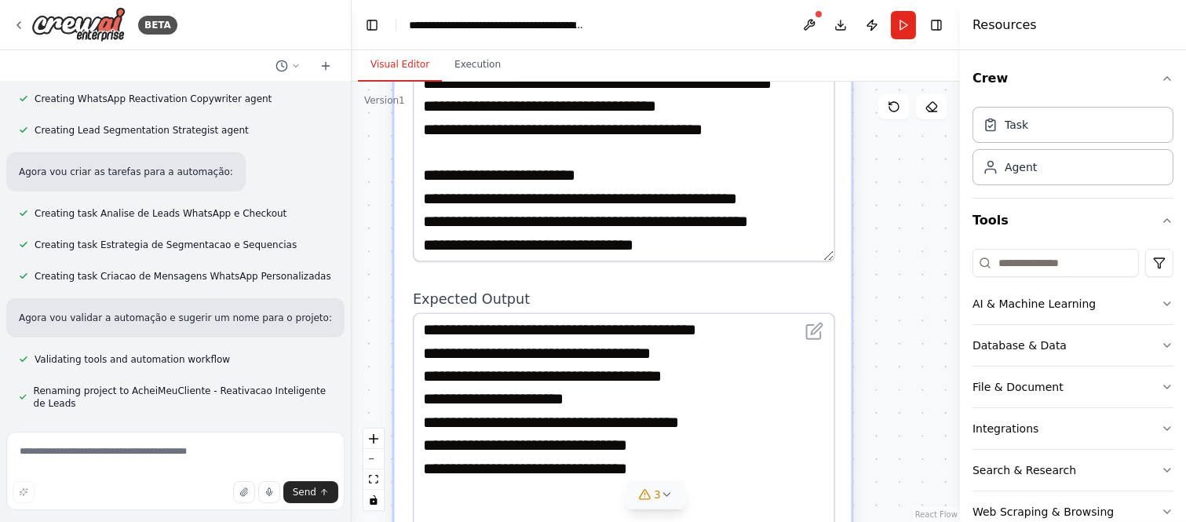
drag, startPoint x: 820, startPoint y: 372, endPoint x: 825, endPoint y: 505, distance: 132.7
click at [825, 469] on textarea "**********" at bounding box center [623, 425] width 421 height 227
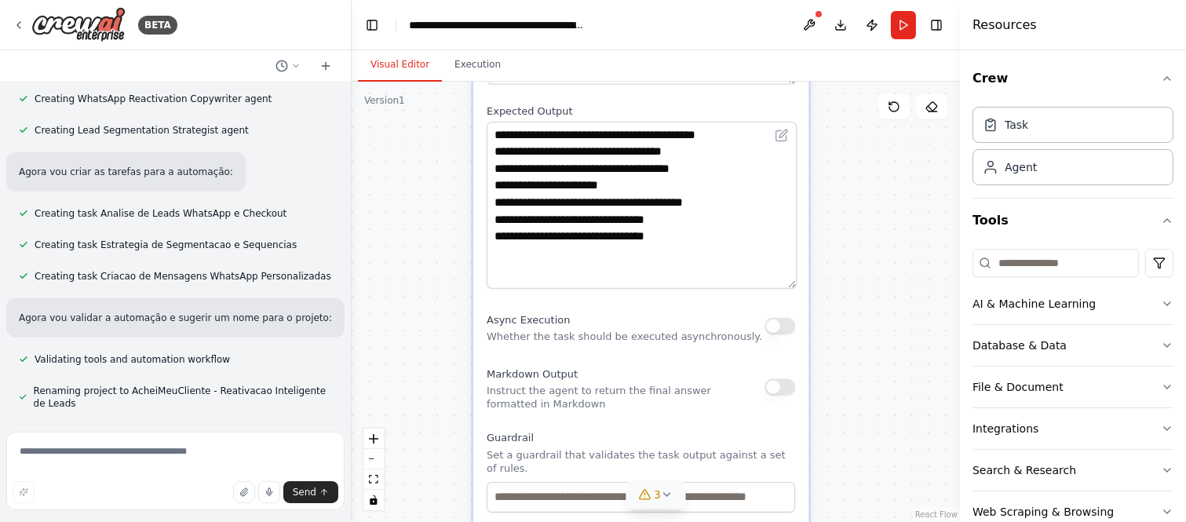
drag, startPoint x: 913, startPoint y: 385, endPoint x: 864, endPoint y: 187, distance: 204.6
click at [864, 187] on div ".deletable-edge-delete-btn { width: 20px; height: 20px; border: 0px solid #ffff…" at bounding box center [656, 302] width 608 height 440
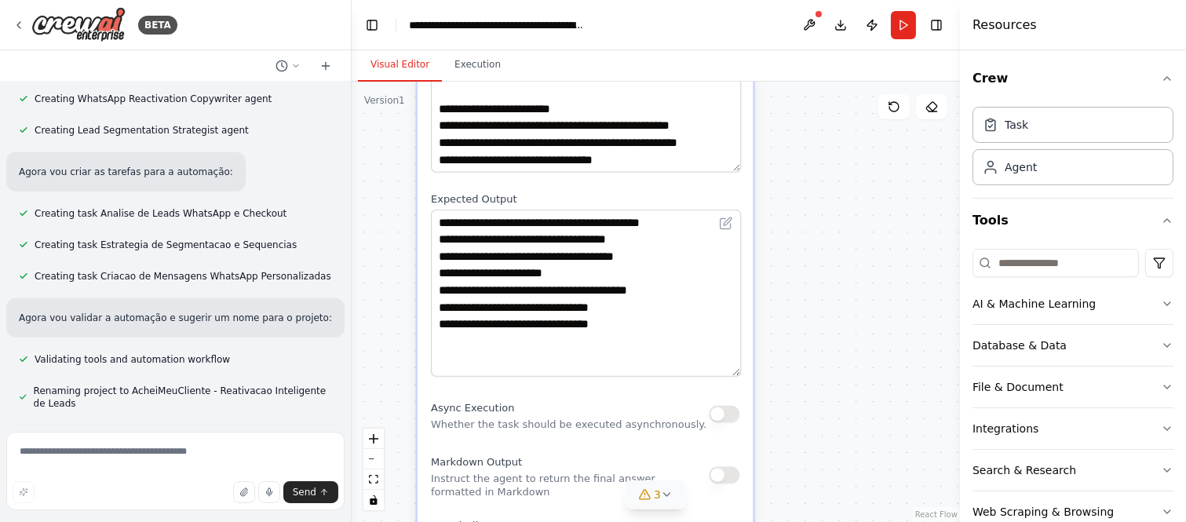
drag, startPoint x: 867, startPoint y: 233, endPoint x: 826, endPoint y: 551, distance: 320.5
click at [826, 469] on html "BETA eu tenho uma base de dados de 500 leads com historico de conversa no whats…" at bounding box center [593, 261] width 1186 height 522
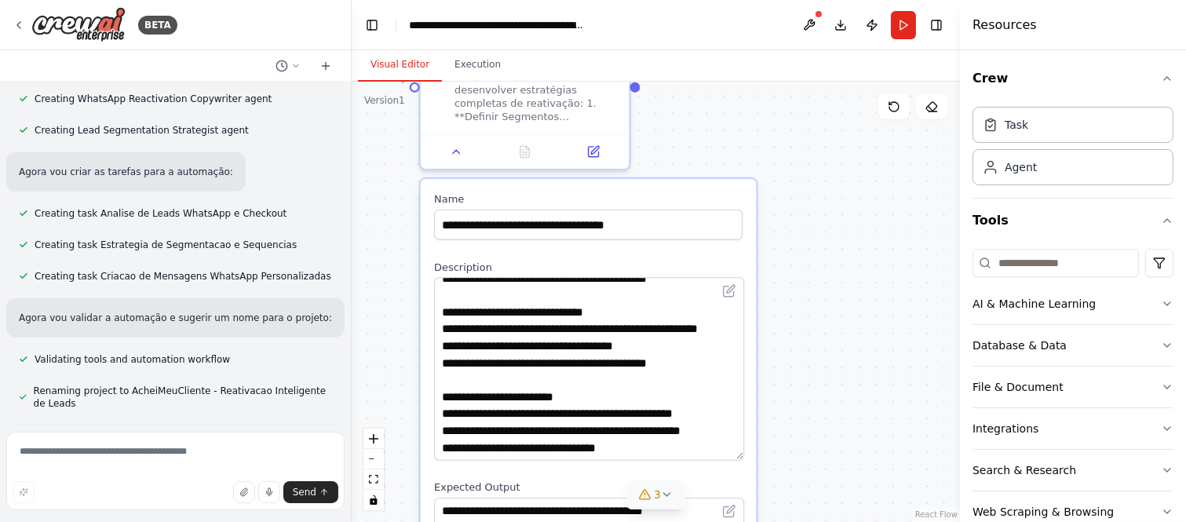
drag, startPoint x: 843, startPoint y: 244, endPoint x: 837, endPoint y: 375, distance: 131.2
click at [837, 374] on div ".deletable-edge-delete-btn { width: 20px; height: 20px; border: 0px solid #ffff…" at bounding box center [656, 302] width 608 height 440
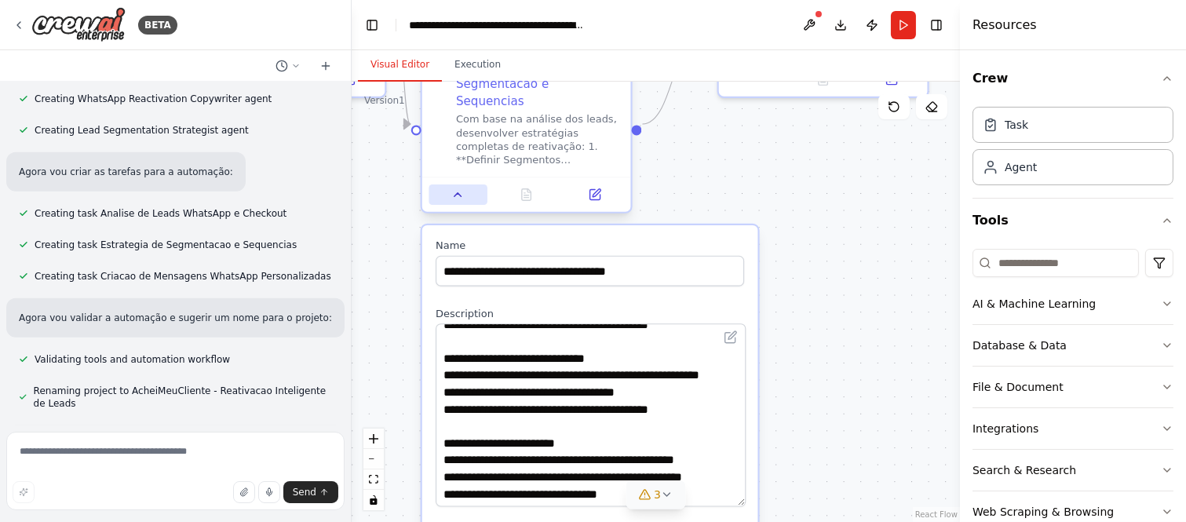
click at [461, 188] on icon at bounding box center [457, 194] width 13 height 13
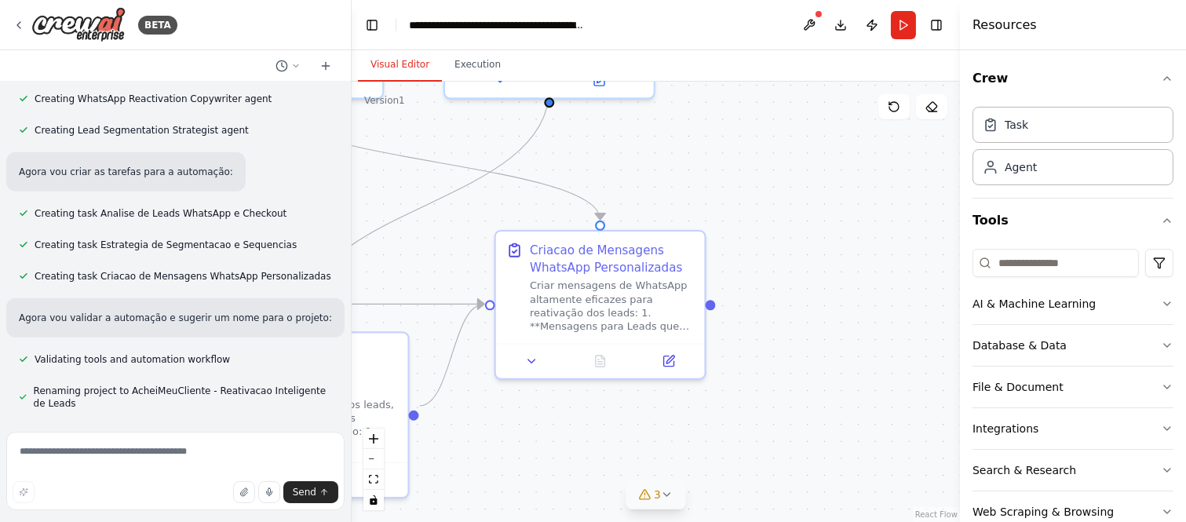
drag, startPoint x: 748, startPoint y: 169, endPoint x: 526, endPoint y: 453, distance: 360.6
click at [526, 453] on div ".deletable-edge-delete-btn { width: 20px; height: 20px; border: 0px solid #ffff…" at bounding box center [656, 302] width 608 height 440
click at [535, 369] on button at bounding box center [531, 362] width 58 height 20
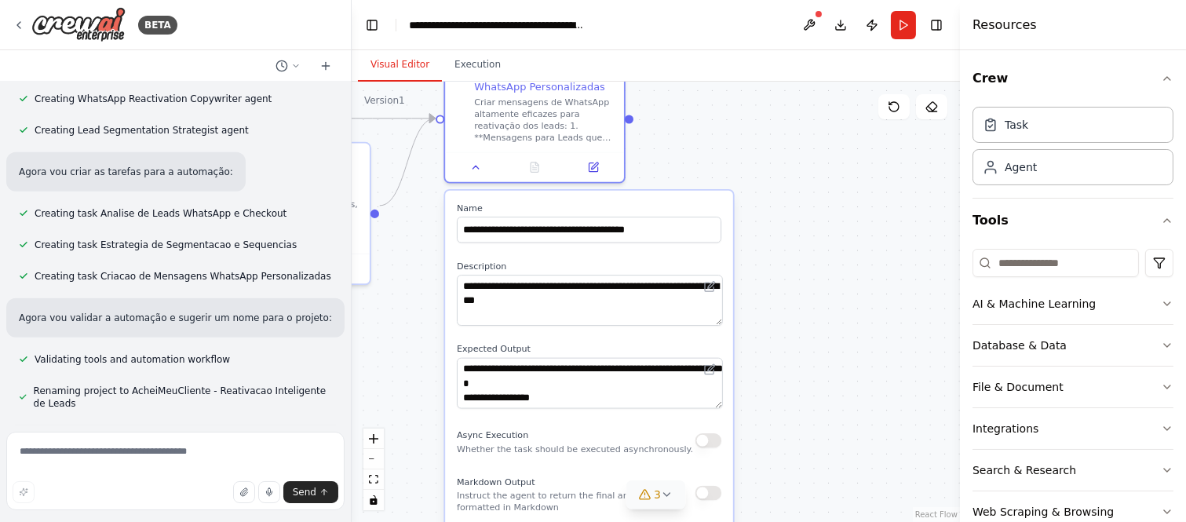
drag, startPoint x: 829, startPoint y: 304, endPoint x: 735, endPoint y: 96, distance: 228.0
click at [735, 96] on div ".deletable-edge-delete-btn { width: 20px; height: 20px; border: 0px solid #ffff…" at bounding box center [656, 302] width 608 height 440
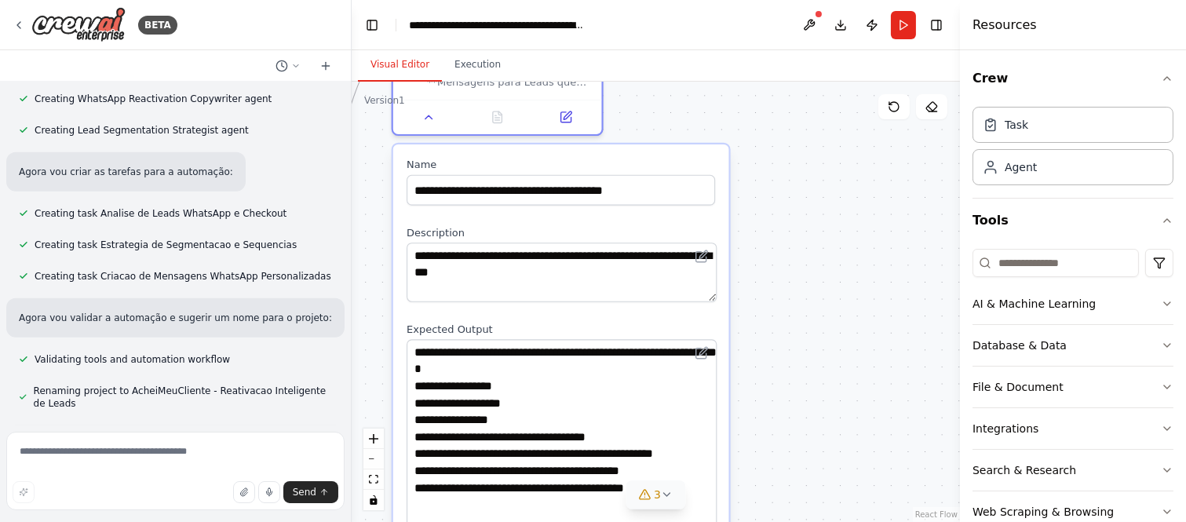
drag, startPoint x: 704, startPoint y: 385, endPoint x: 775, endPoint y: 552, distance: 182.2
click at [775, 469] on html "BETA eu tenho uma base de dados de 500 leads com historico de conversa no whats…" at bounding box center [593, 261] width 1186 height 522
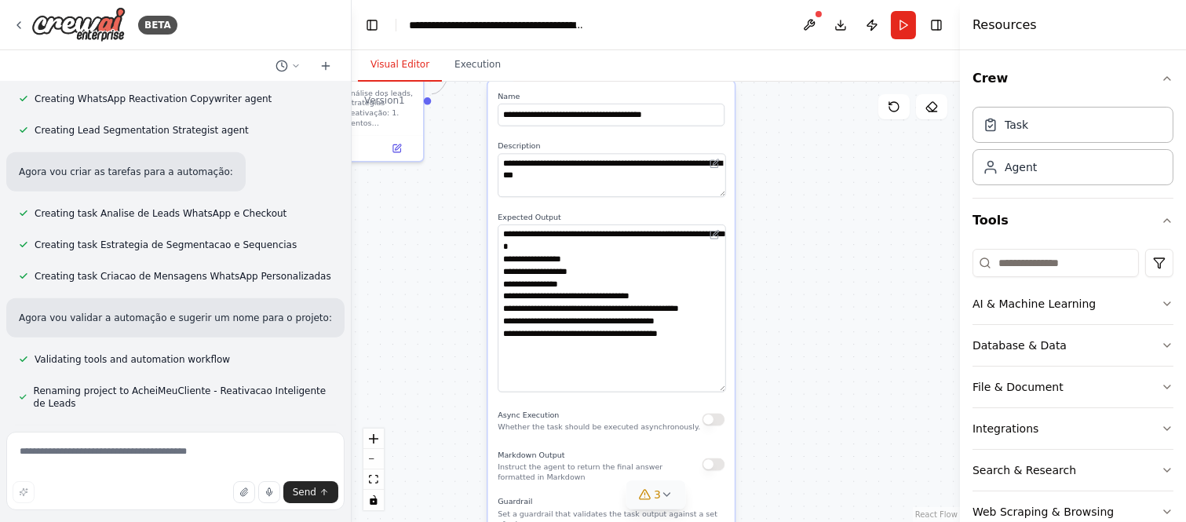
drag, startPoint x: 804, startPoint y: 278, endPoint x: 785, endPoint y: 209, distance: 71.6
click at [785, 209] on div ".deletable-edge-delete-btn { width: 20px; height: 20px; border: 0px solid #ffff…" at bounding box center [656, 302] width 608 height 440
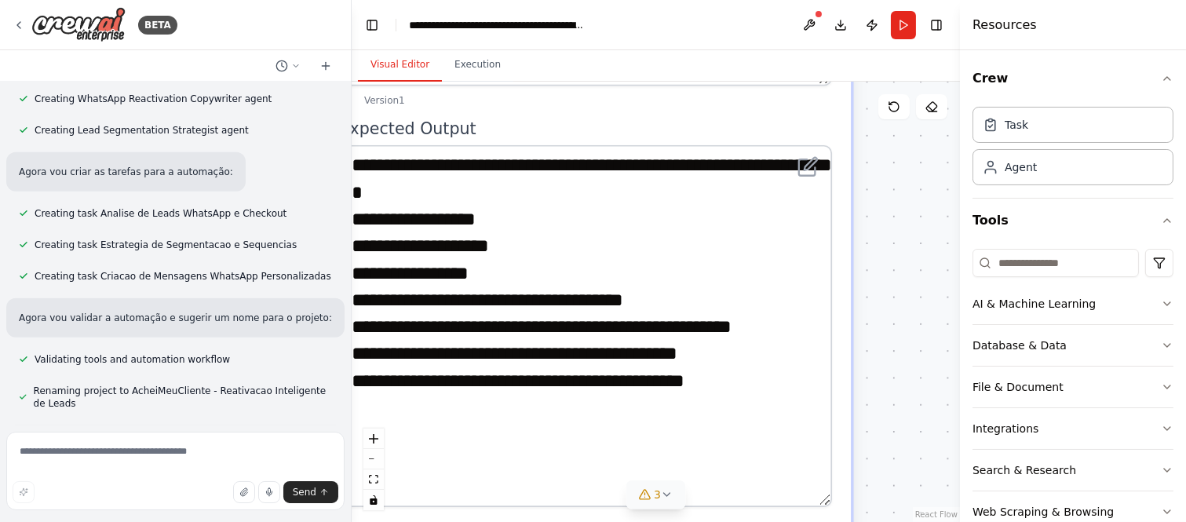
drag, startPoint x: 739, startPoint y: 306, endPoint x: 906, endPoint y: 238, distance: 179.8
click at [906, 238] on div ".deletable-edge-delete-btn { width: 20px; height: 20px; border: 0px solid #ffff…" at bounding box center [656, 302] width 608 height 440
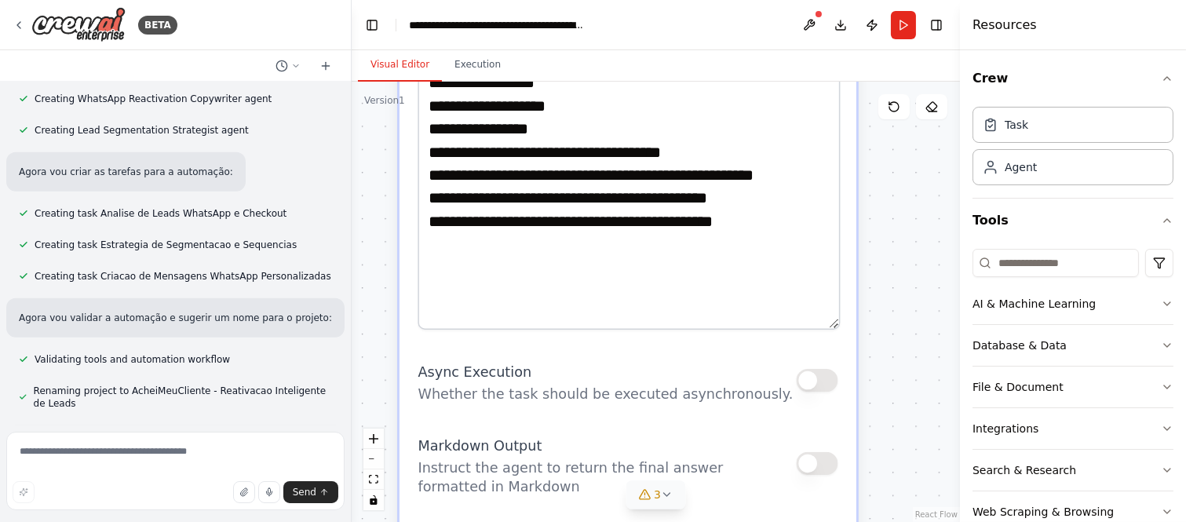
drag, startPoint x: 923, startPoint y: 393, endPoint x: 920, endPoint y: 225, distance: 168.0
click at [920, 226] on div ".deletable-edge-delete-btn { width: 20px; height: 20px; border: 0px solid #ffff…" at bounding box center [656, 302] width 608 height 440
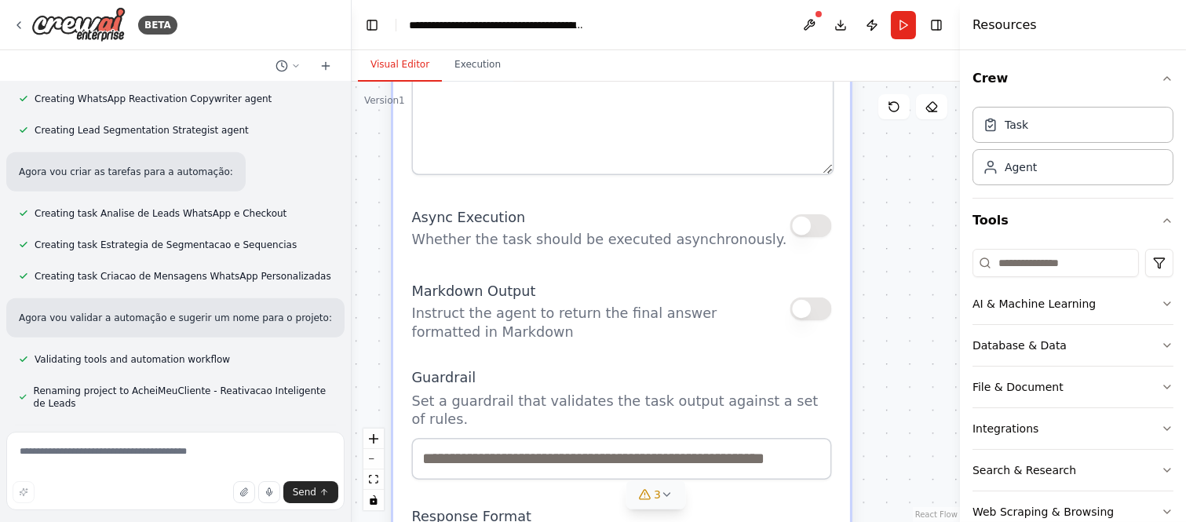
drag, startPoint x: 926, startPoint y: 340, endPoint x: 924, endPoint y: 202, distance: 138.1
click at [922, 197] on div ".deletable-edge-delete-btn { width: 20px; height: 20px; border: 0px solid #ffff…" at bounding box center [656, 302] width 608 height 440
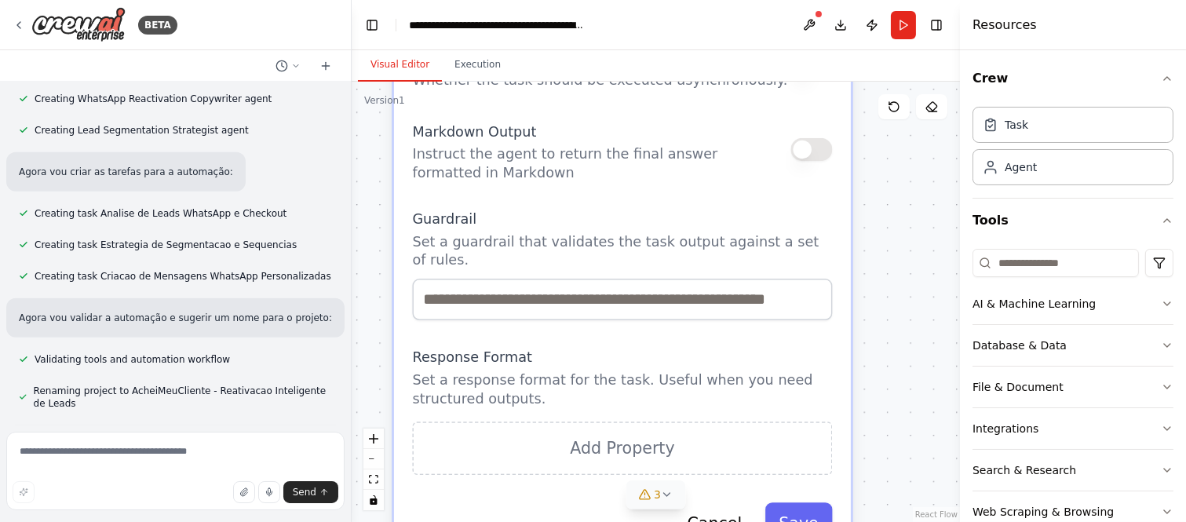
drag, startPoint x: 924, startPoint y: 220, endPoint x: 926, endPoint y: 176, distance: 44.0
click at [924, 183] on div ".deletable-edge-delete-btn { width: 20px; height: 20px; border: 0px solid #ffff…" at bounding box center [656, 302] width 608 height 440
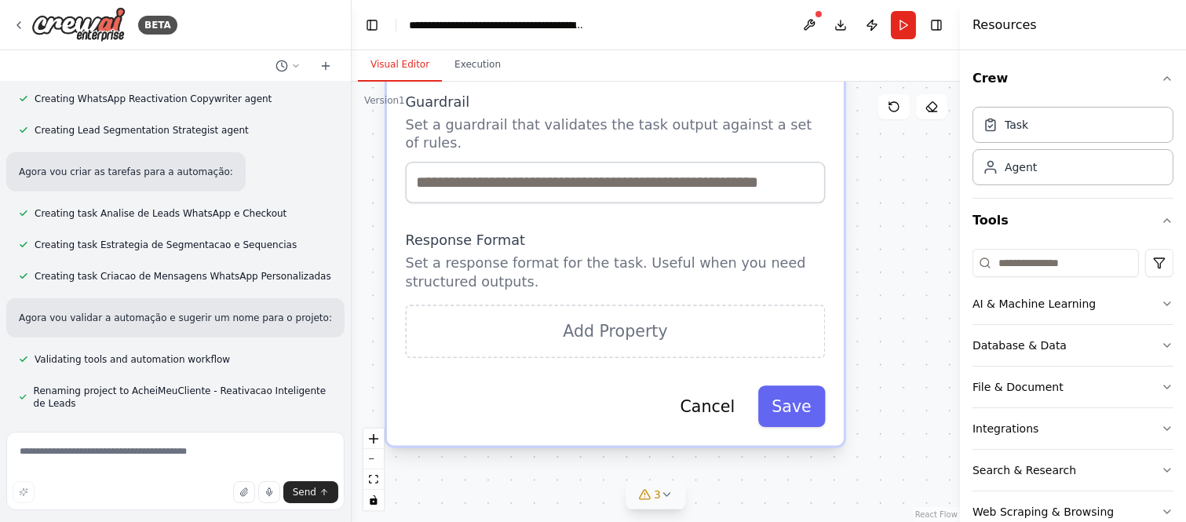
drag, startPoint x: 906, startPoint y: 325, endPoint x: 901, endPoint y: 205, distance: 120.2
click at [898, 210] on div ".deletable-edge-delete-btn { width: 20px; height: 20px; border: 0px solid #ffff…" at bounding box center [656, 302] width 608 height 440
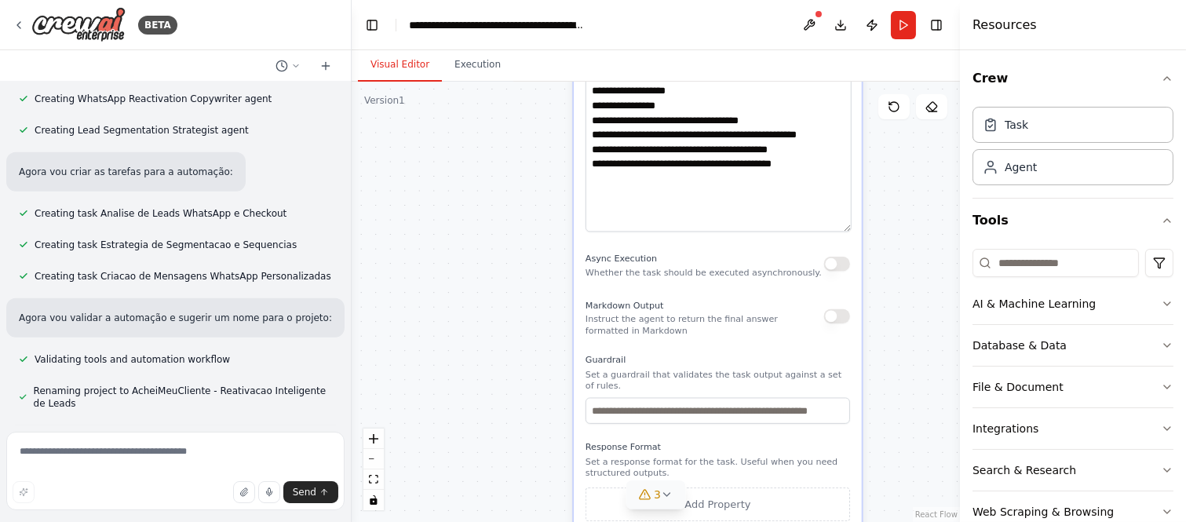
drag, startPoint x: 906, startPoint y: 356, endPoint x: 898, endPoint y: 479, distance: 123.4
click at [898, 469] on div ".deletable-edge-delete-btn { width: 20px; height: 20px; border: 0px solid #ffff…" at bounding box center [656, 302] width 608 height 440
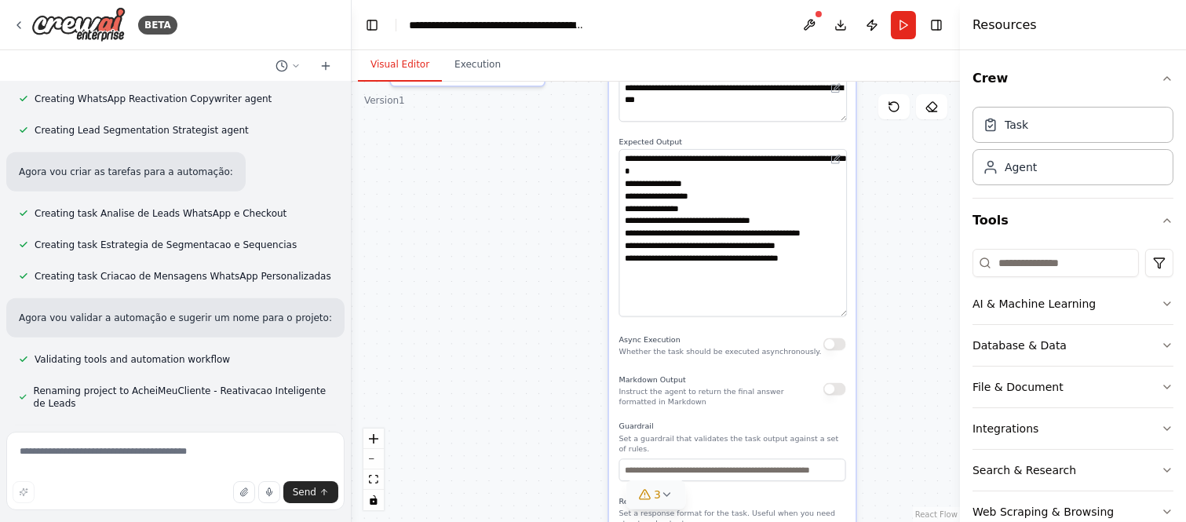
drag, startPoint x: 899, startPoint y: 264, endPoint x: 828, endPoint y: 444, distance: 194.1
click at [828, 444] on div ".deletable-edge-delete-btn { width: 20px; height: 20px; border: 0px solid #ffff…" at bounding box center [656, 302] width 608 height 440
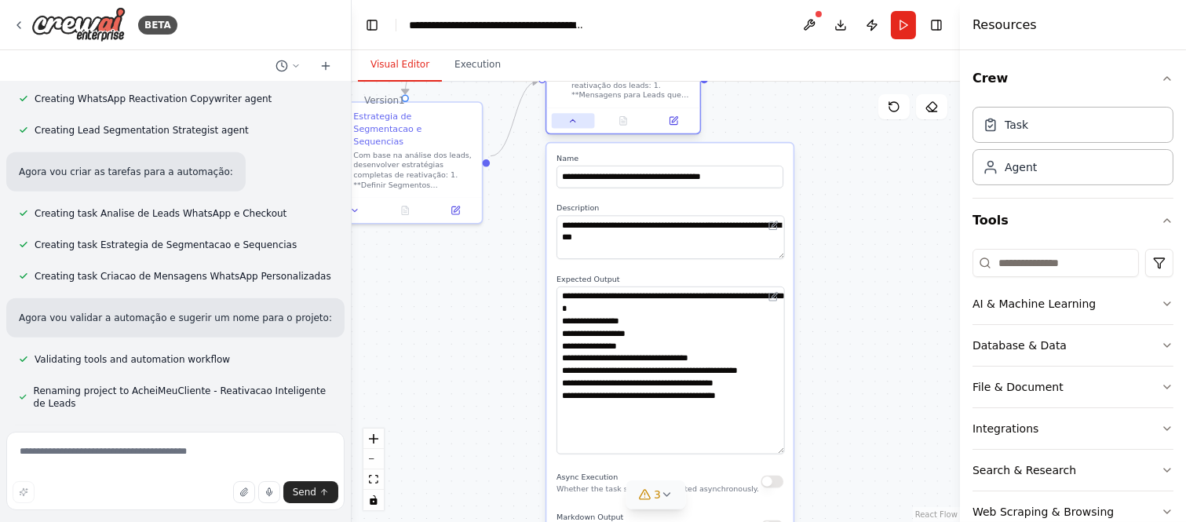
click at [573, 118] on icon at bounding box center [573, 121] width 10 height 10
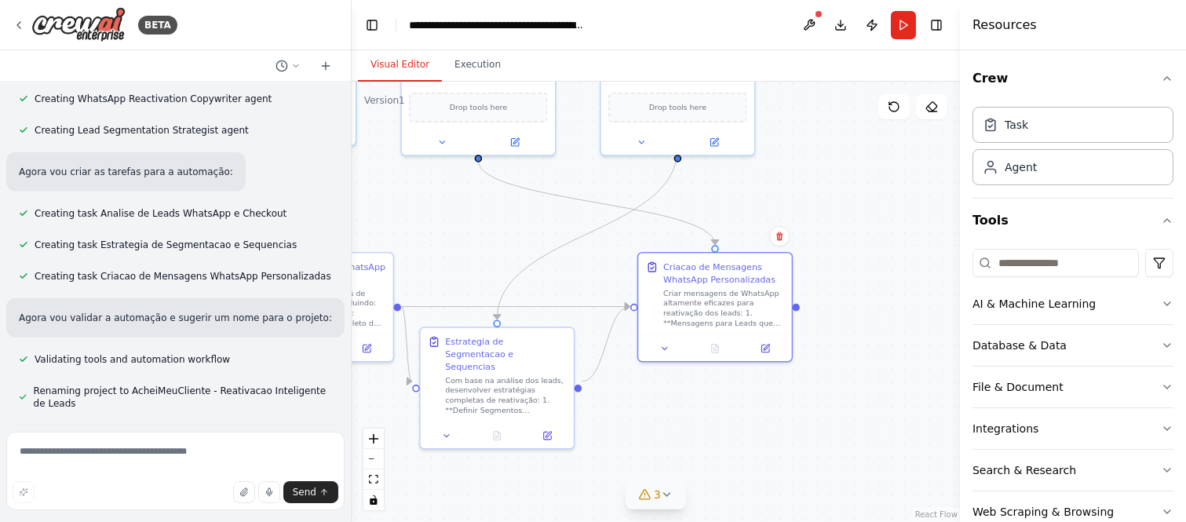
drag, startPoint x: 601, startPoint y: 272, endPoint x: 669, endPoint y: 482, distance: 220.1
click at [669, 469] on div "Version 1 Show Tools Hide Agents .deletable-edge-delete-btn { width: 20px; heig…" at bounding box center [656, 302] width 608 height 440
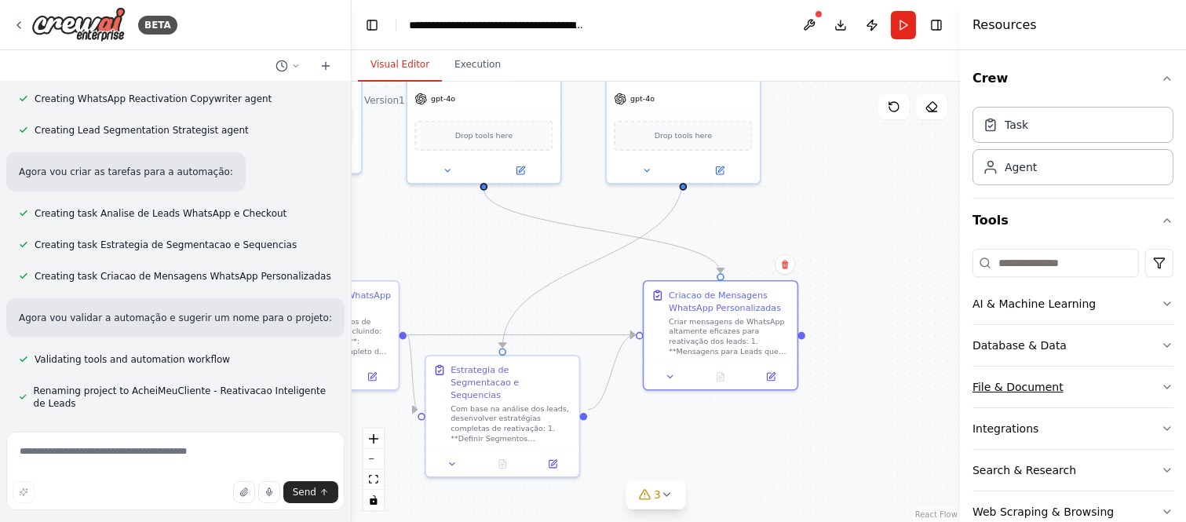
scroll to position [36, 0]
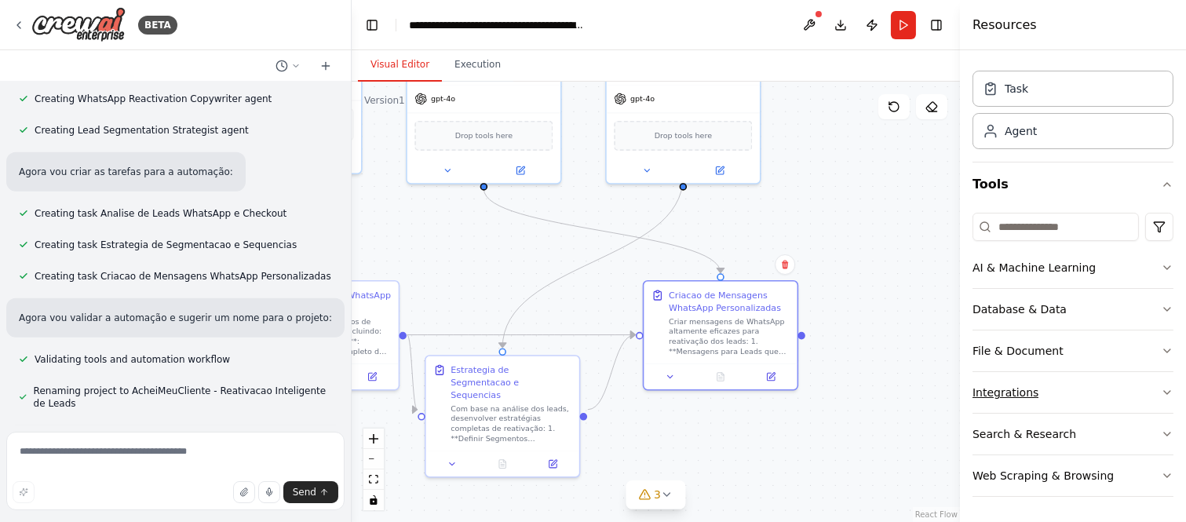
click at [1066, 380] on button "Integrations" at bounding box center [1072, 392] width 201 height 41
click at [1066, 388] on button "Integrations" at bounding box center [1072, 392] width 201 height 41
click at [1066, 469] on button "Web Scraping & Browsing" at bounding box center [1072, 475] width 201 height 41
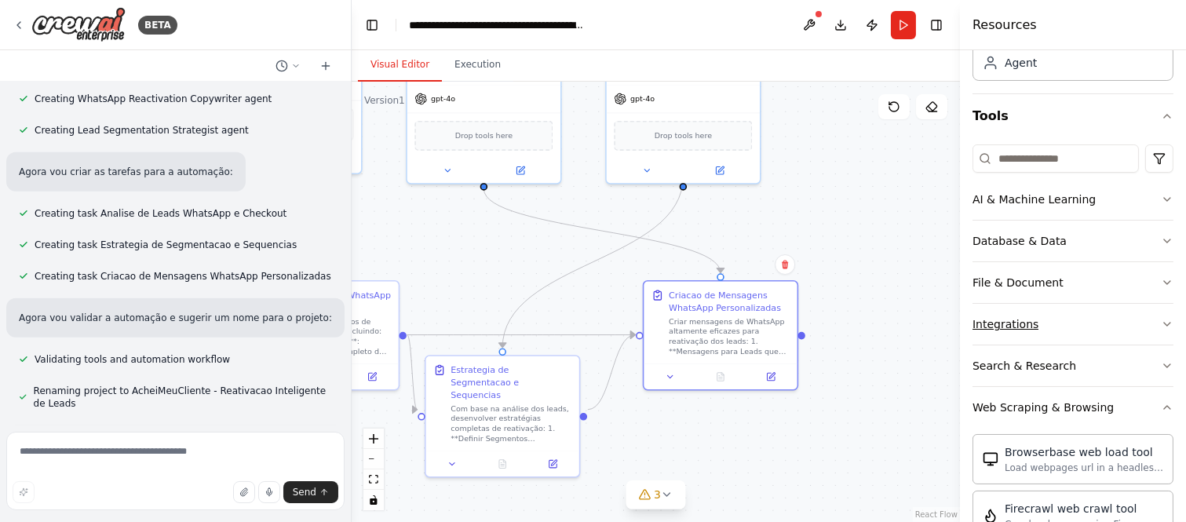
scroll to position [261, 0]
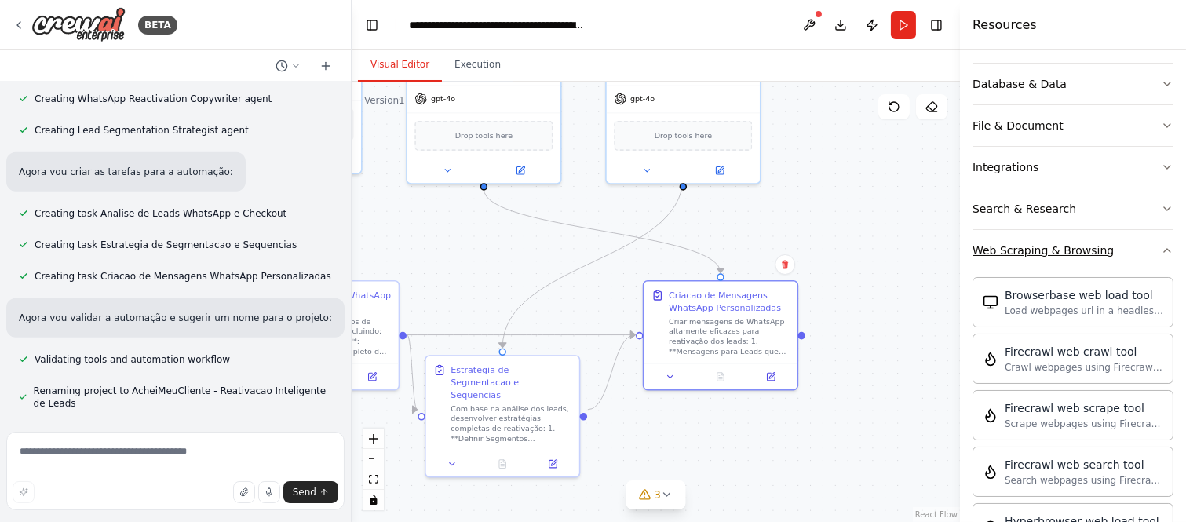
click at [1066, 265] on button "Web Scraping & Browsing" at bounding box center [1072, 250] width 201 height 41
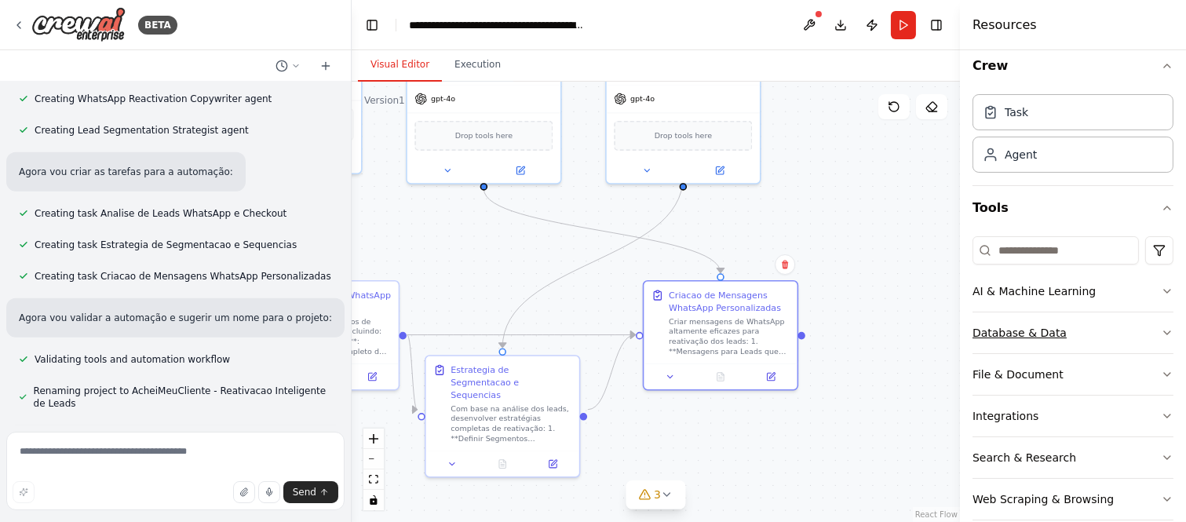
scroll to position [0, 0]
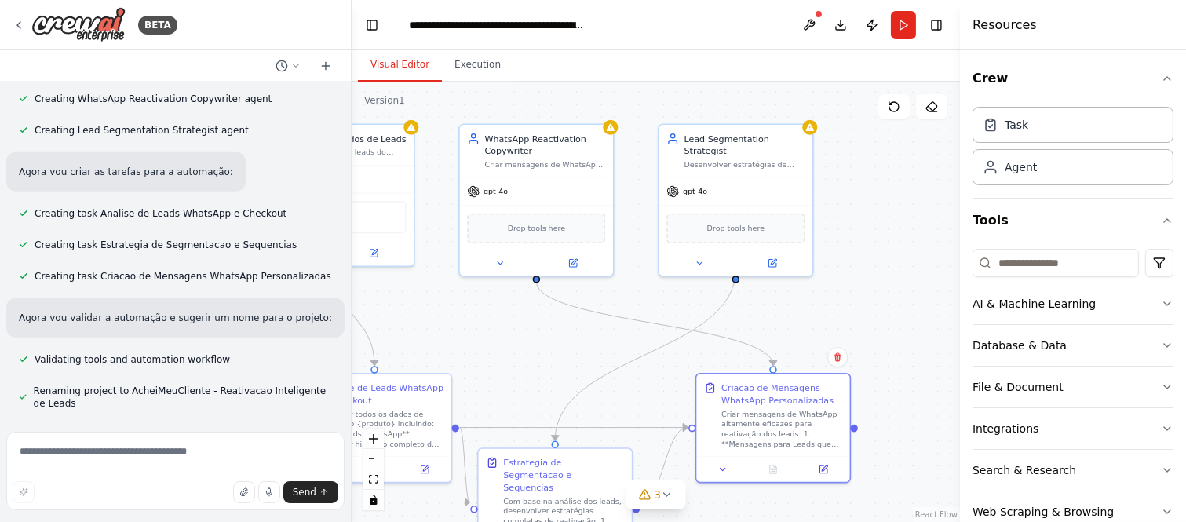
drag, startPoint x: 865, startPoint y: 260, endPoint x: 915, endPoint y: 271, distance: 51.4
click at [915, 271] on div ".deletable-edge-delete-btn { width: 20px; height: 20px; border: 0px solid #ffff…" at bounding box center [656, 302] width 608 height 440
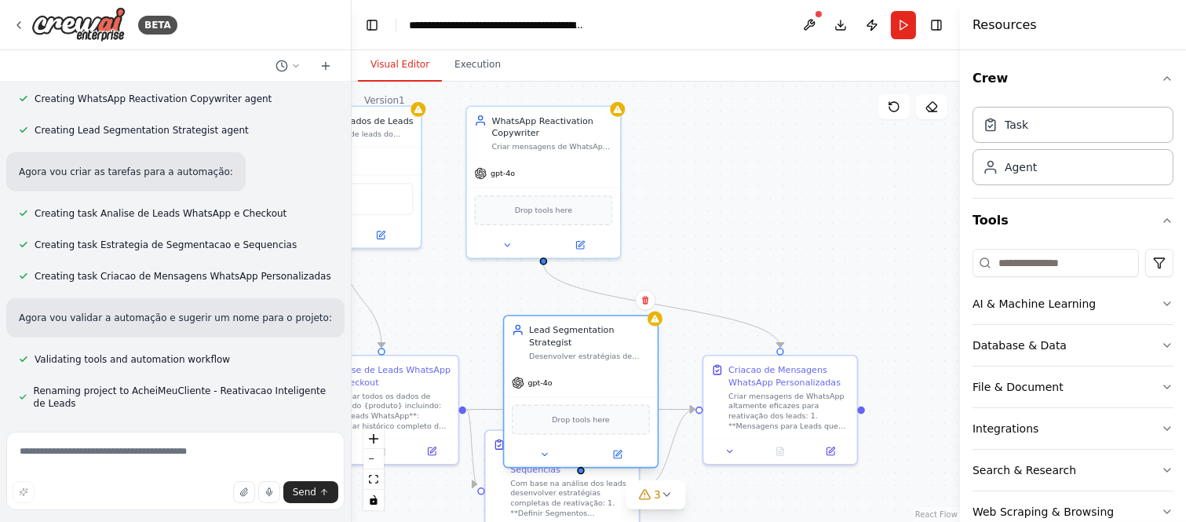
drag, startPoint x: 762, startPoint y: 146, endPoint x: 545, endPoint y: 320, distance: 277.9
click at [556, 341] on div "Lead Segmentation Strategist Desenvolver estratégias de segmentação e sequência…" at bounding box center [580, 391] width 155 height 153
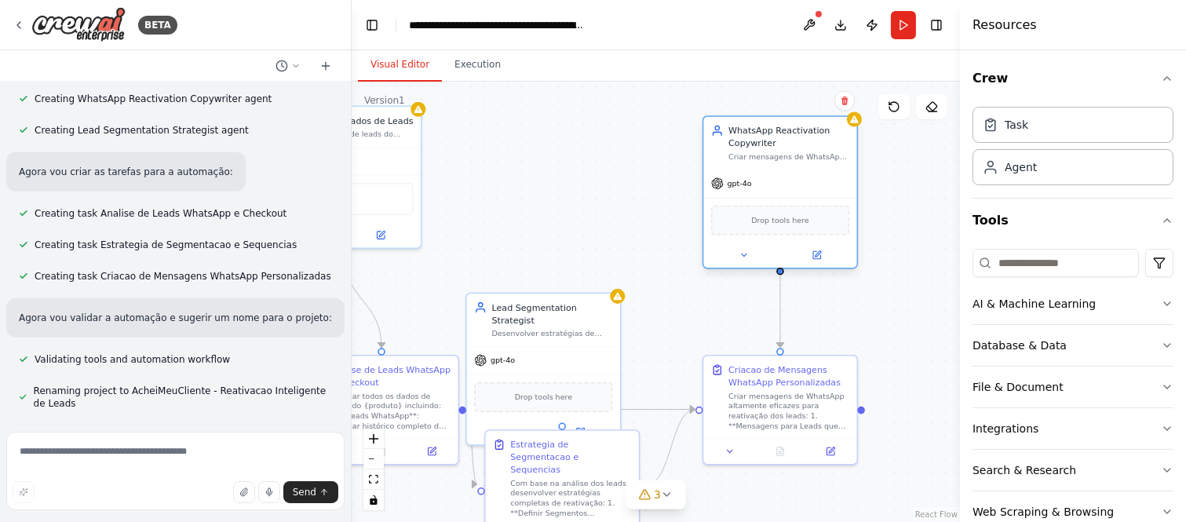
drag, startPoint x: 567, startPoint y: 126, endPoint x: 819, endPoint y: 129, distance: 251.9
click at [819, 129] on div "WhatsApp Reactivation Copywriter" at bounding box center [788, 136] width 121 height 25
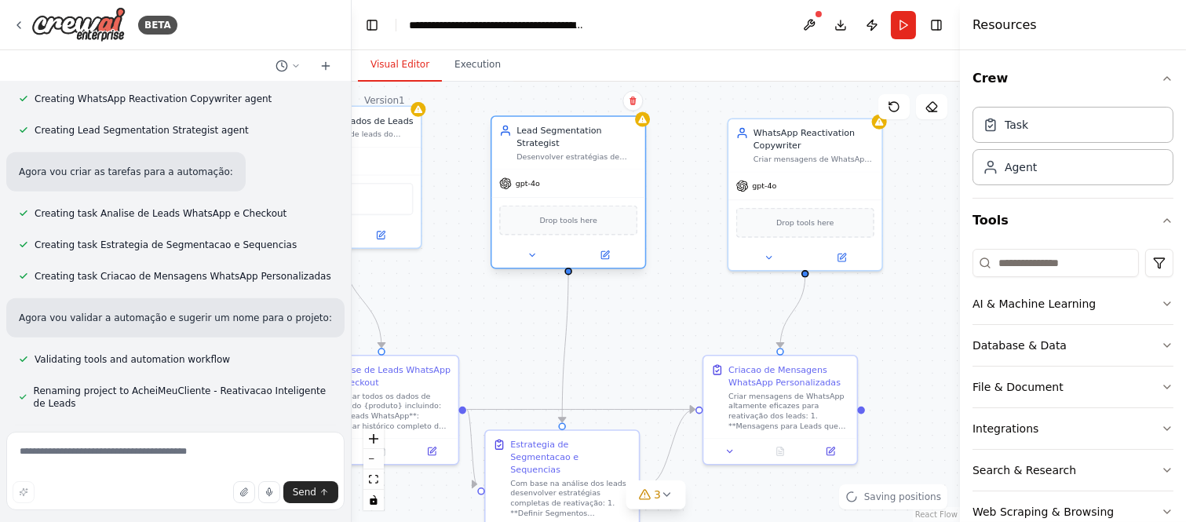
drag, startPoint x: 563, startPoint y: 304, endPoint x: 577, endPoint y: 145, distance: 159.9
click at [577, 151] on div "Desenvolver estratégias de segmentação e sequências de mensagens para diferente…" at bounding box center [576, 156] width 121 height 10
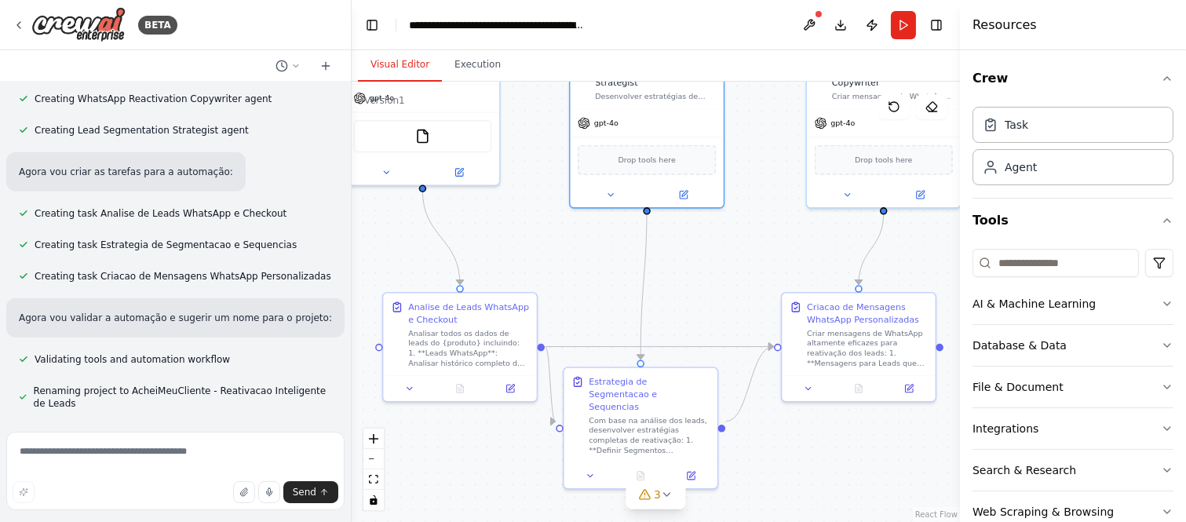
drag, startPoint x: 644, startPoint y: 328, endPoint x: 740, endPoint y: 213, distance: 149.9
click at [739, 231] on div ".deletable-edge-delete-btn { width: 20px; height: 20px; border: 0px solid #ffff…" at bounding box center [656, 302] width 608 height 440
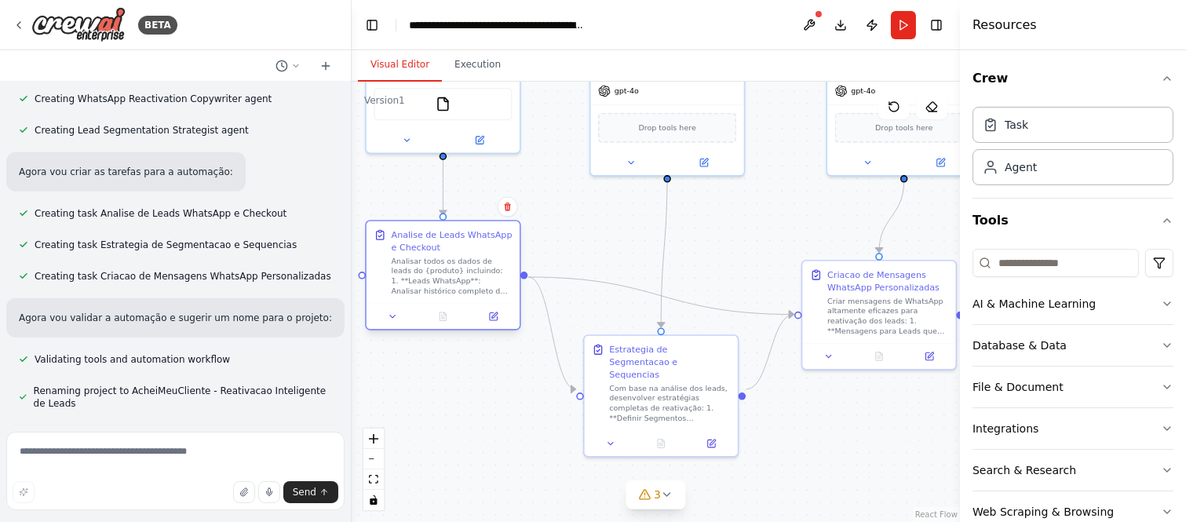
drag, startPoint x: 527, startPoint y: 280, endPoint x: 490, endPoint y: 246, distance: 50.0
click at [490, 246] on div "Analise de Leads WhatsApp e Checkout" at bounding box center [452, 240] width 121 height 25
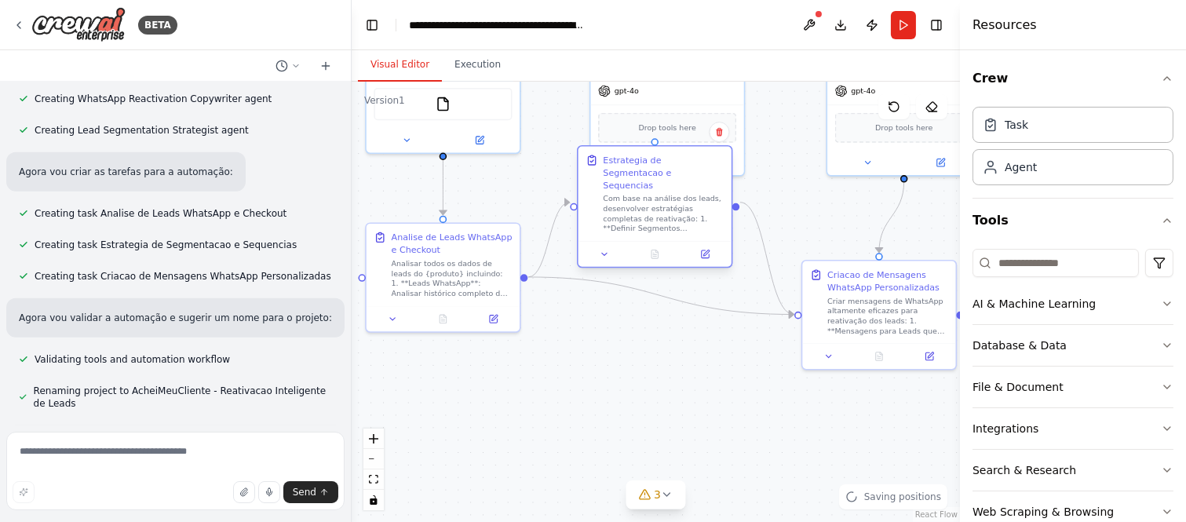
drag, startPoint x: 676, startPoint y: 361, endPoint x: 669, endPoint y: 169, distance: 192.4
click at [669, 169] on div "Estrategia de Segmentacao e Sequencias" at bounding box center [663, 173] width 121 height 38
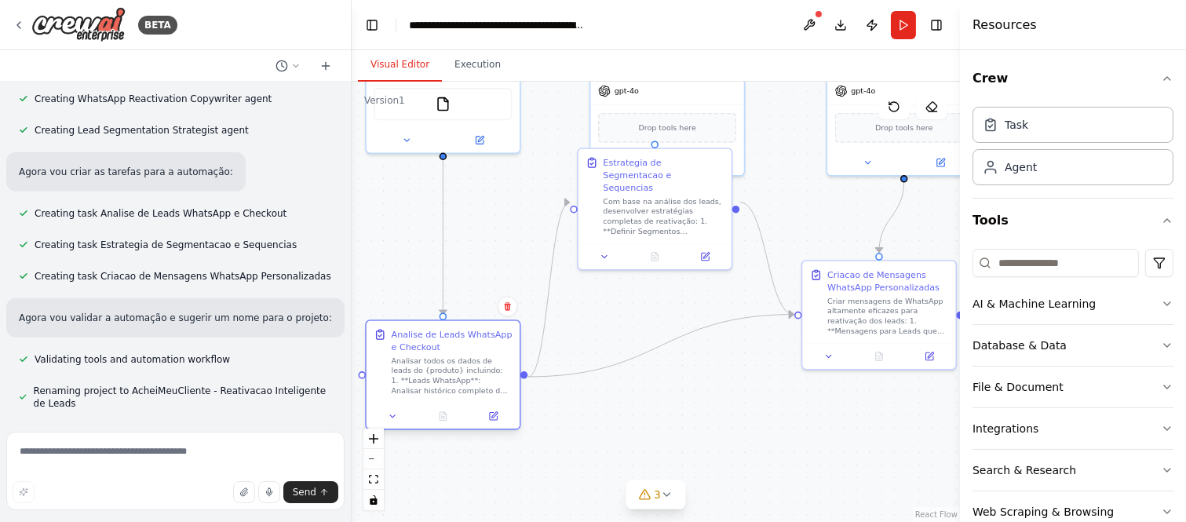
drag, startPoint x: 458, startPoint y: 289, endPoint x: 463, endPoint y: 399, distance: 110.0
click at [463, 395] on div "Analisar todos os dados de leads do {produto} incluindo: 1. **Leads WhatsApp**:…" at bounding box center [452, 375] width 121 height 40
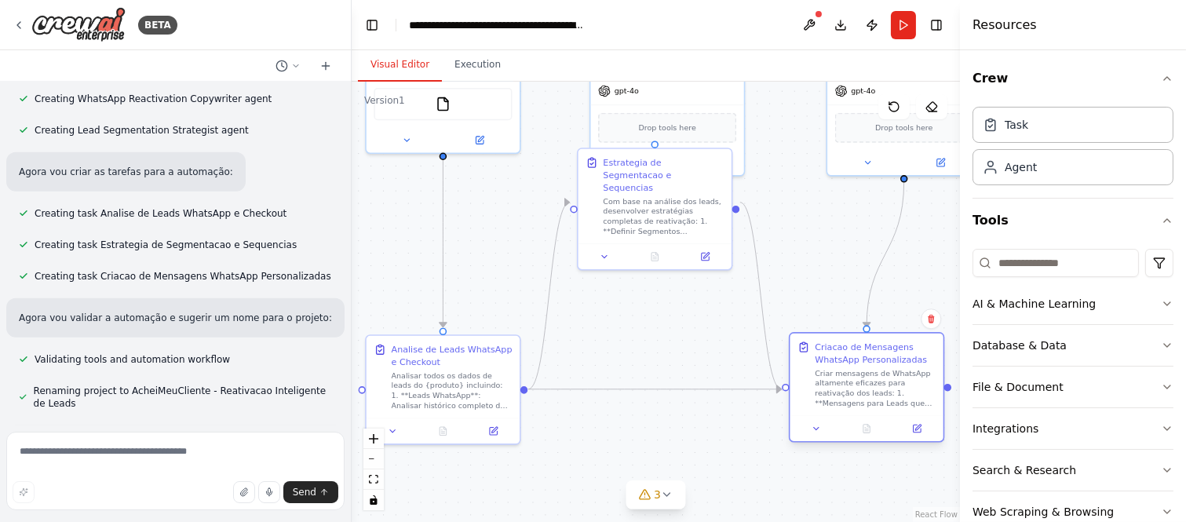
drag, startPoint x: 877, startPoint y: 328, endPoint x: 868, endPoint y: 416, distance: 88.4
click at [868, 408] on div "Criar mensagens de WhatsApp altamente eficazes para reativação dos leads: 1. **…" at bounding box center [875, 388] width 121 height 40
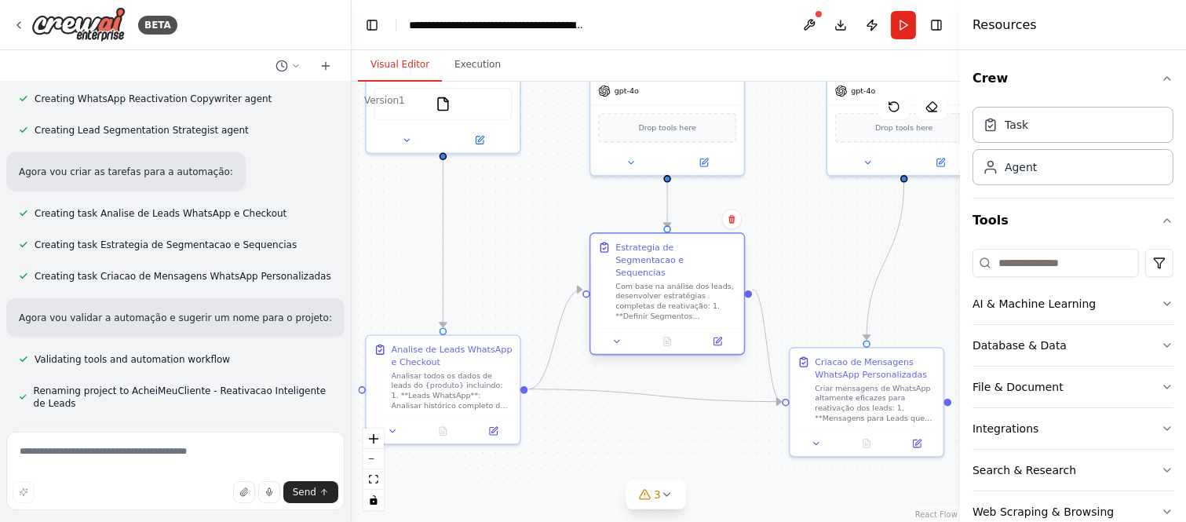
drag, startPoint x: 677, startPoint y: 228, endPoint x: 683, endPoint y: 301, distance: 73.2
click at [683, 301] on div "Com base na análise dos leads, desenvolver estratégias completas de reativação:…" at bounding box center [675, 301] width 121 height 40
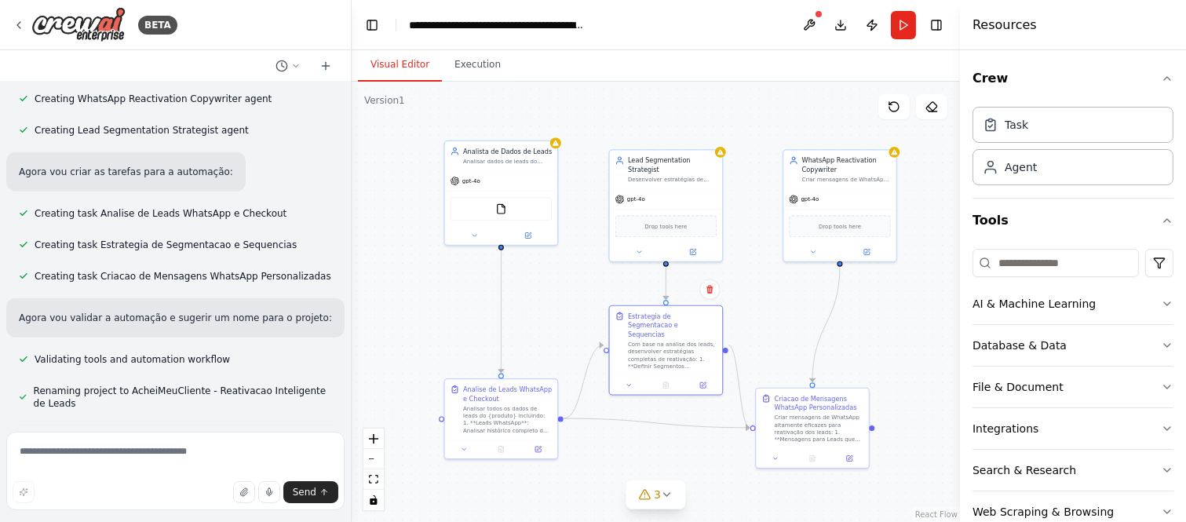
drag, startPoint x: 579, startPoint y: 261, endPoint x: 579, endPoint y: 357, distance: 96.5
click at [581, 359] on div ".deletable-edge-delete-btn { width: 20px; height: 20px; border: 0px solid #ffff…" at bounding box center [656, 302] width 608 height 440
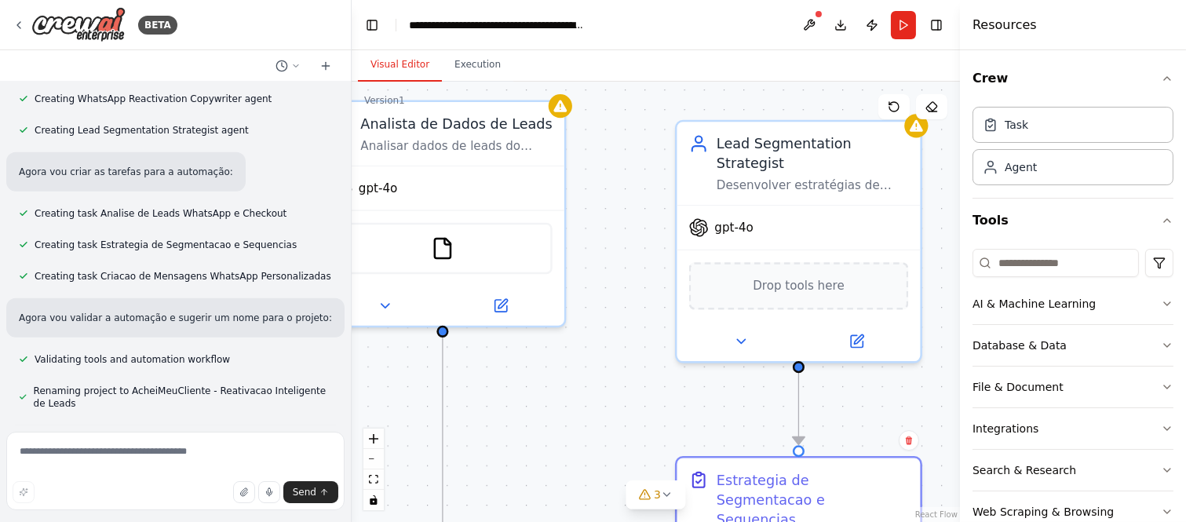
drag, startPoint x: 587, startPoint y: 337, endPoint x: 668, endPoint y: 375, distance: 89.2
click at [668, 380] on div ".deletable-edge-delete-btn { width: 20px; height: 20px; border: 0px solid #ffff…" at bounding box center [656, 302] width 608 height 440
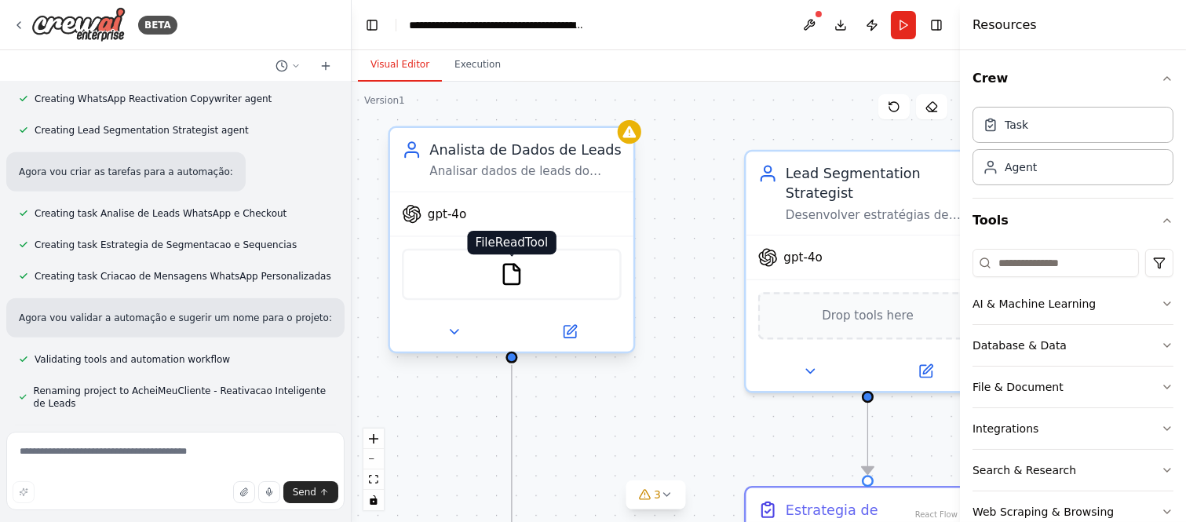
click at [516, 264] on img at bounding box center [512, 274] width 24 height 24
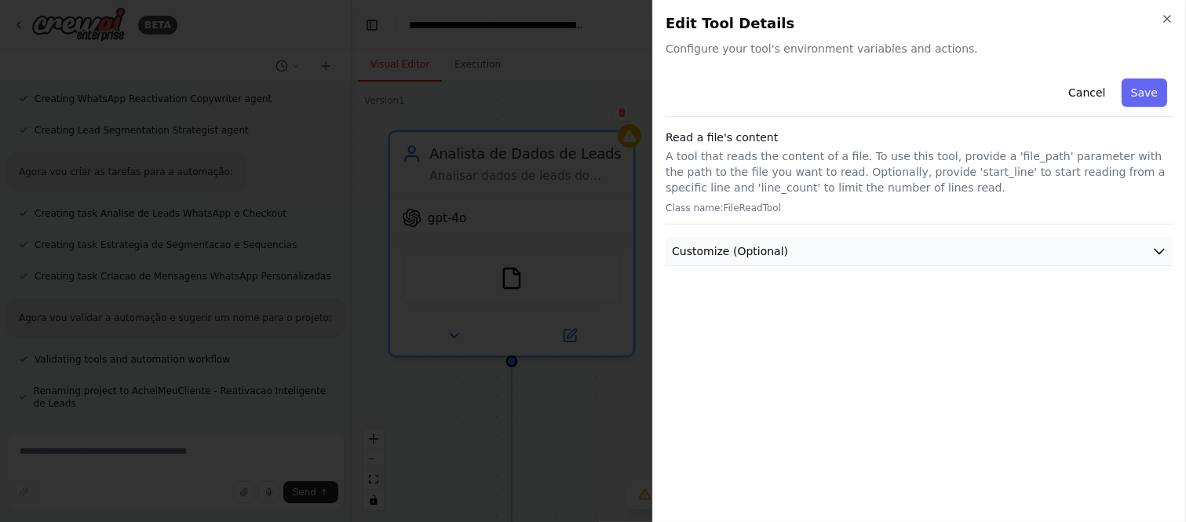
click at [849, 241] on button "Customize (Optional)" at bounding box center [919, 251] width 508 height 29
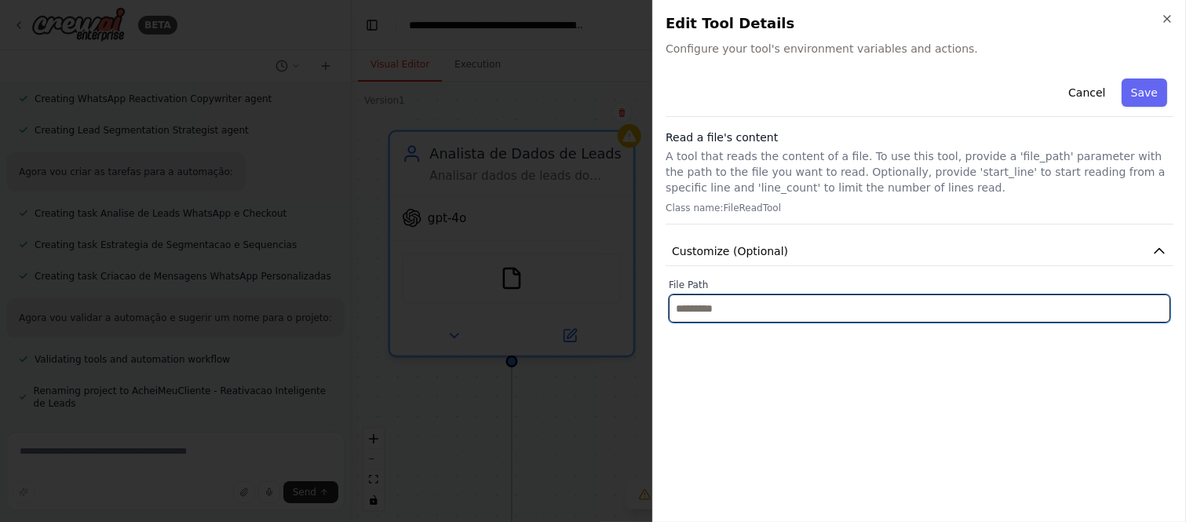
click at [747, 311] on input "text" at bounding box center [919, 308] width 501 height 28
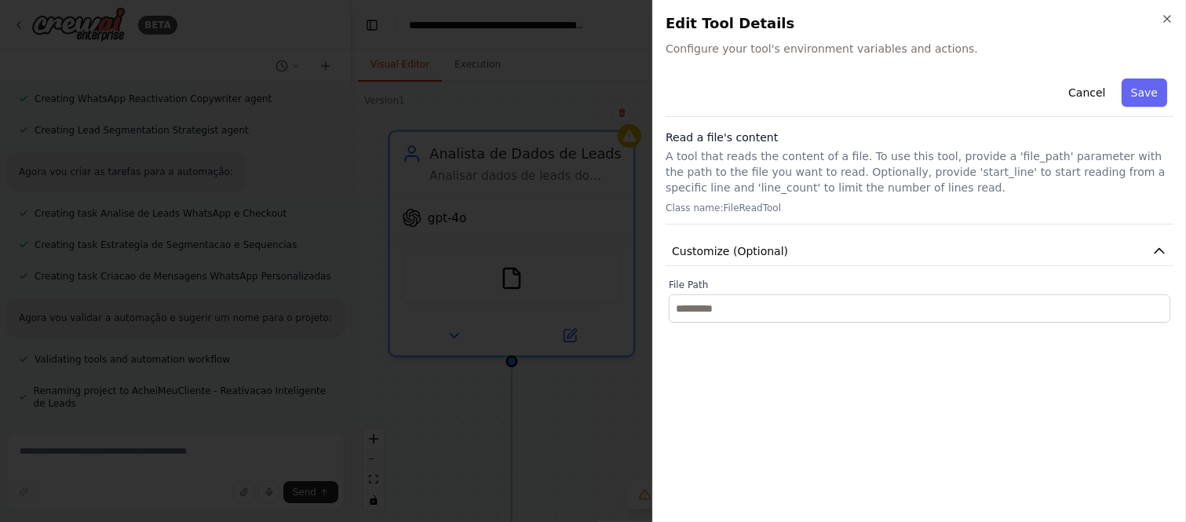
click at [727, 56] on span "Configure your tool's environment variables and actions." at bounding box center [919, 49] width 508 height 16
click at [1066, 20] on icon "button" at bounding box center [1167, 19] width 13 height 13
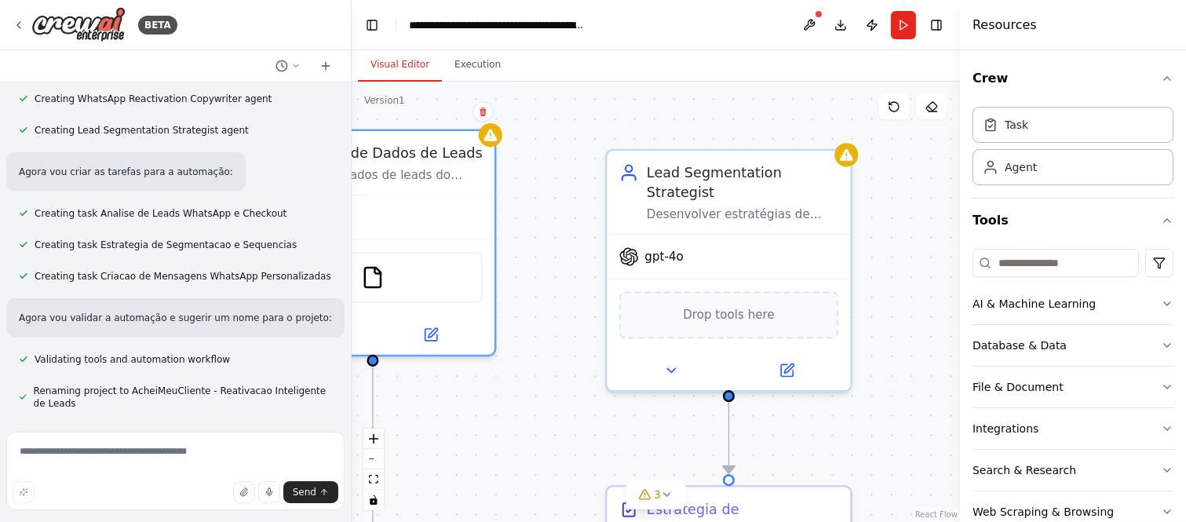
drag, startPoint x: 692, startPoint y: 217, endPoint x: 541, endPoint y: 213, distance: 150.7
click at [541, 213] on div ".deletable-edge-delete-btn { width: 20px; height: 20px; border: 0px solid #ffff…" at bounding box center [656, 302] width 608 height 440
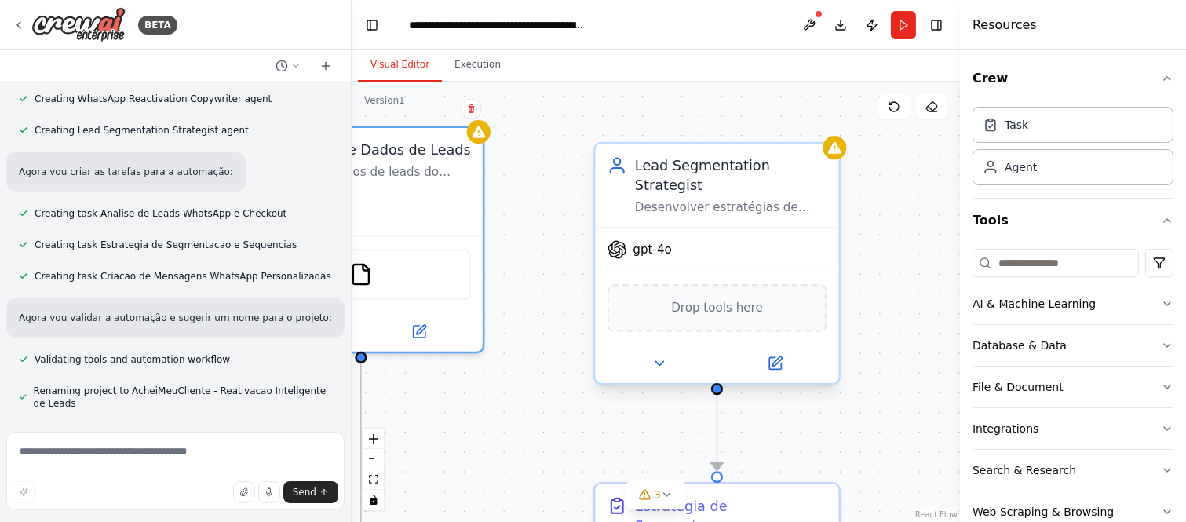
click at [724, 298] on span "Drop tools here" at bounding box center [717, 308] width 92 height 20
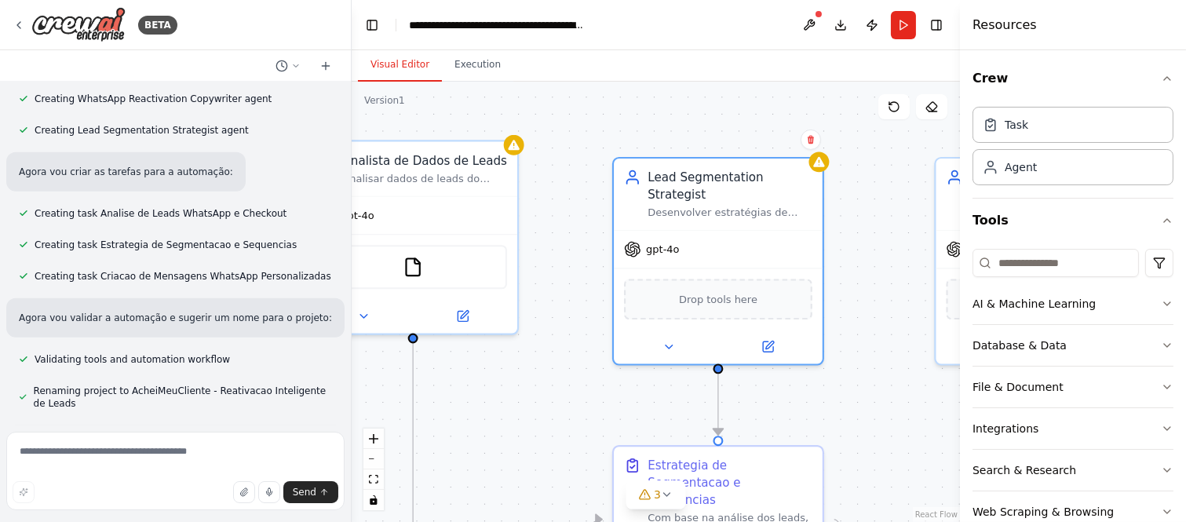
drag, startPoint x: 911, startPoint y: 260, endPoint x: 879, endPoint y: 252, distance: 33.1
click at [879, 252] on div ".deletable-edge-delete-btn { width: 20px; height: 20px; border: 0px solid #ffff…" at bounding box center [656, 302] width 608 height 440
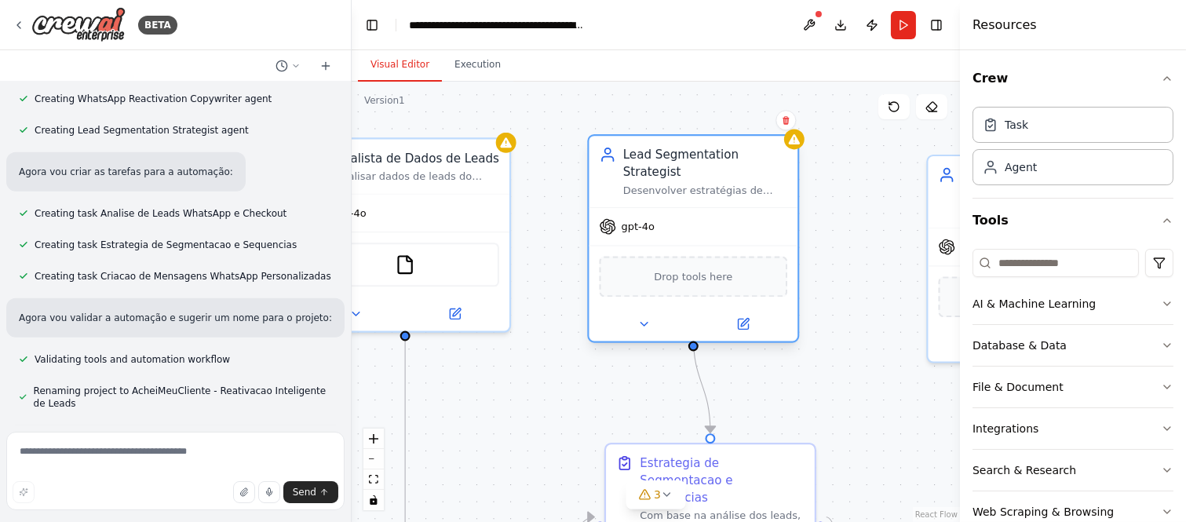
drag, startPoint x: 728, startPoint y: 168, endPoint x: 701, endPoint y: 128, distance: 48.5
click at [701, 146] on div "Lead Segmentation Strategist" at bounding box center [705, 163] width 165 height 34
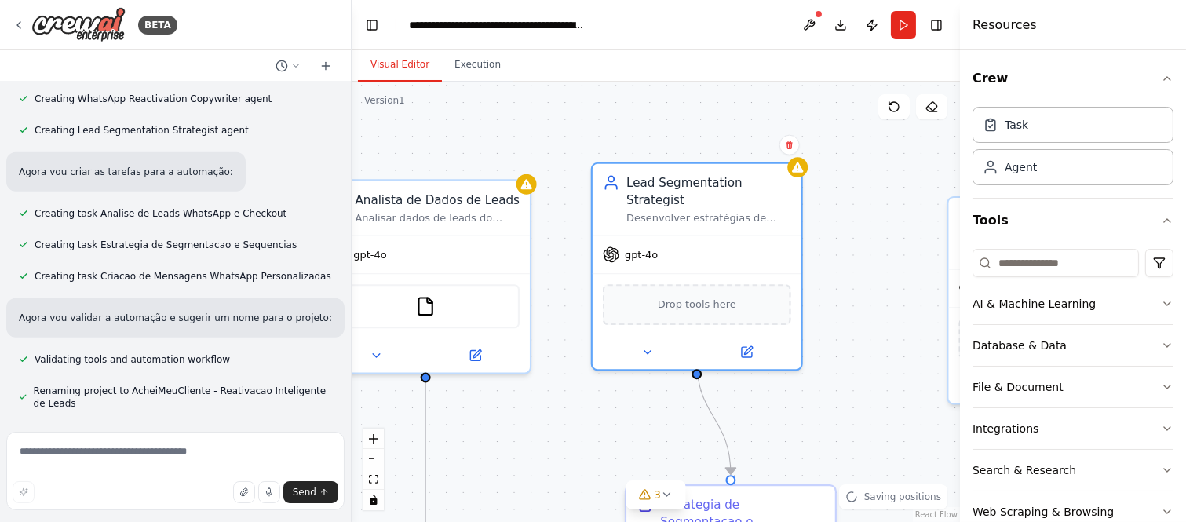
drag, startPoint x: 545, startPoint y: 207, endPoint x: 565, endPoint y: 249, distance: 46.3
click at [565, 249] on div ".deletable-edge-delete-btn { width: 20px; height: 20px; border: 0px solid #ffff…" at bounding box center [656, 302] width 608 height 440
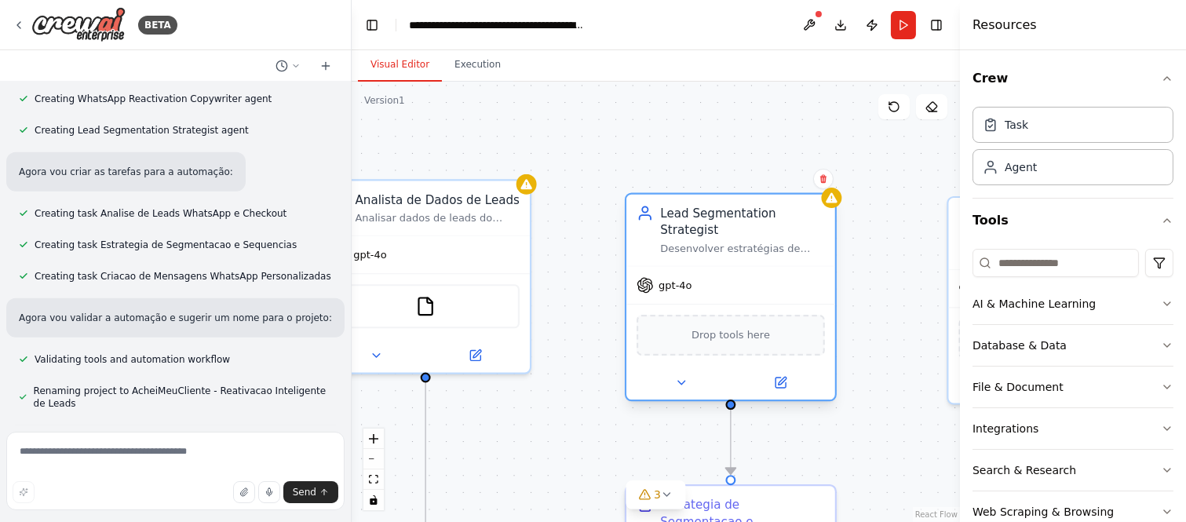
drag, startPoint x: 658, startPoint y: 179, endPoint x: 685, endPoint y: 213, distance: 44.1
click at [685, 213] on div "Lead Segmentation Strategist" at bounding box center [742, 222] width 165 height 34
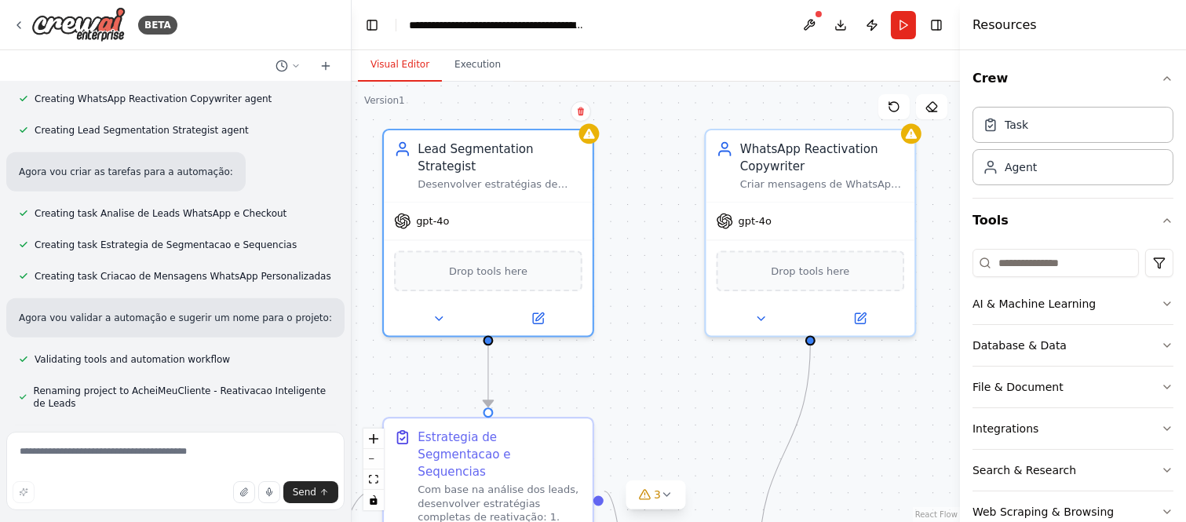
drag, startPoint x: 880, startPoint y: 246, endPoint x: 636, endPoint y: 177, distance: 252.9
click at [636, 177] on div ".deletable-edge-delete-btn { width: 20px; height: 20px; border: 0px solid #ffff…" at bounding box center [656, 302] width 608 height 440
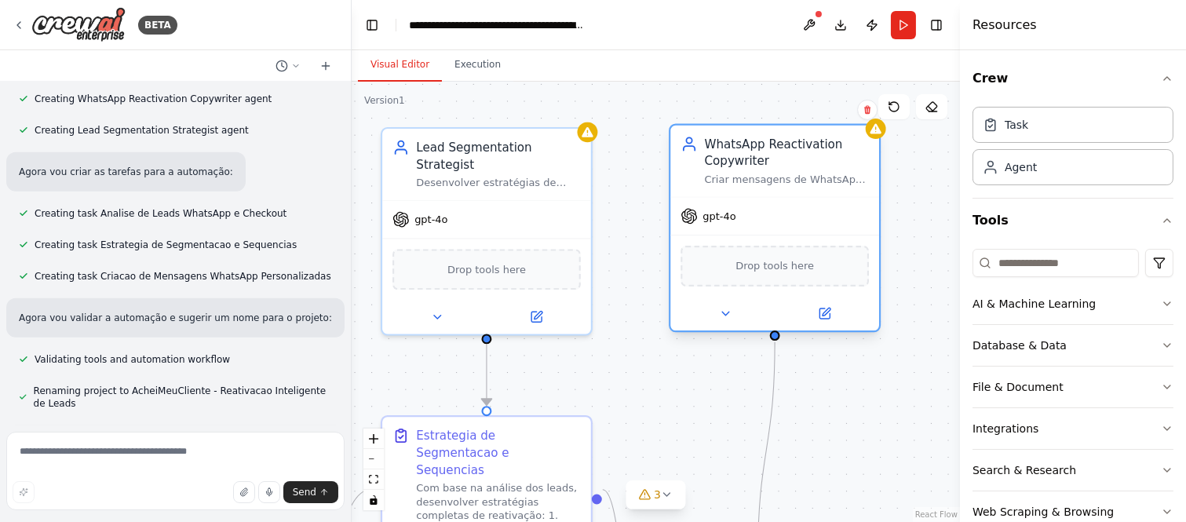
drag, startPoint x: 797, startPoint y: 148, endPoint x: 770, endPoint y: 155, distance: 28.6
click at [770, 155] on div "WhatsApp Reactivation Copywriter" at bounding box center [787, 153] width 165 height 34
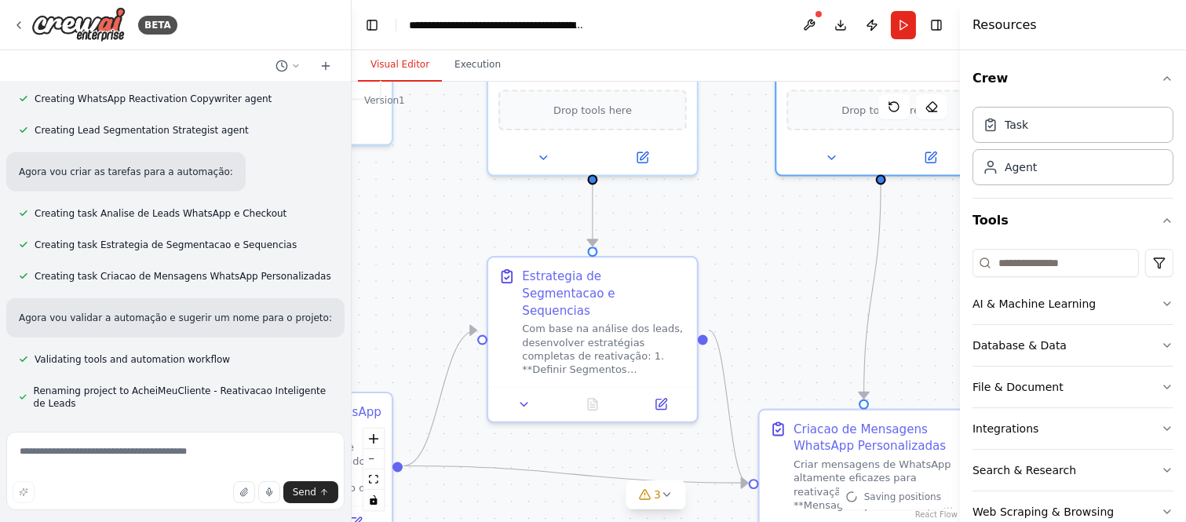
drag, startPoint x: 665, startPoint y: 372, endPoint x: 771, endPoint y: 213, distance: 191.3
click at [771, 213] on div ".deletable-edge-delete-btn { width: 20px; height: 20px; border: 0px solid #ffff…" at bounding box center [656, 302] width 608 height 440
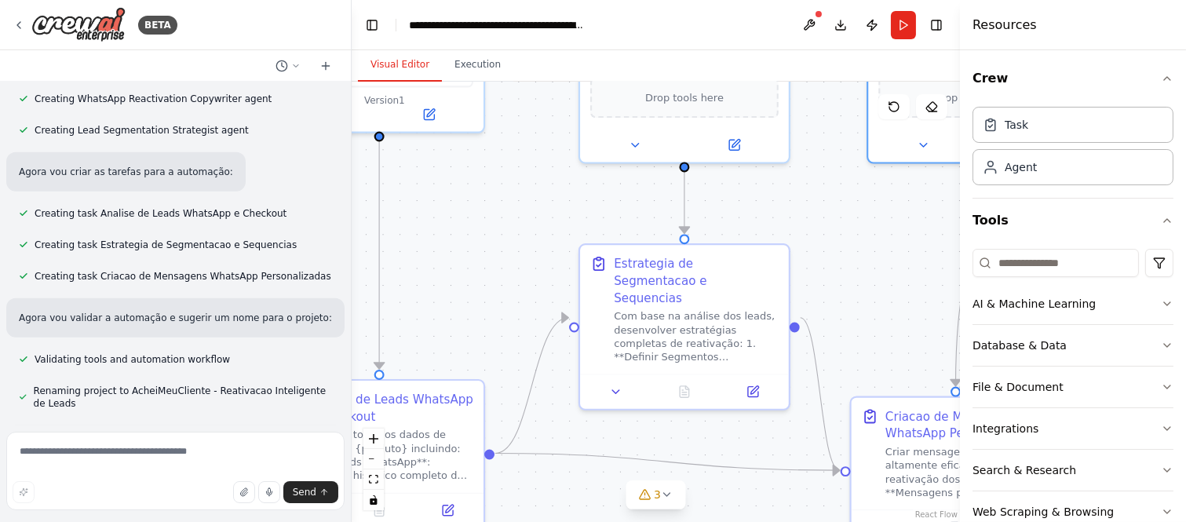
drag, startPoint x: 518, startPoint y: 278, endPoint x: 598, endPoint y: 280, distance: 80.1
click at [598, 280] on div ".deletable-edge-delete-btn { width: 20px; height: 20px; border: 0px solid #ffff…" at bounding box center [656, 302] width 608 height 440
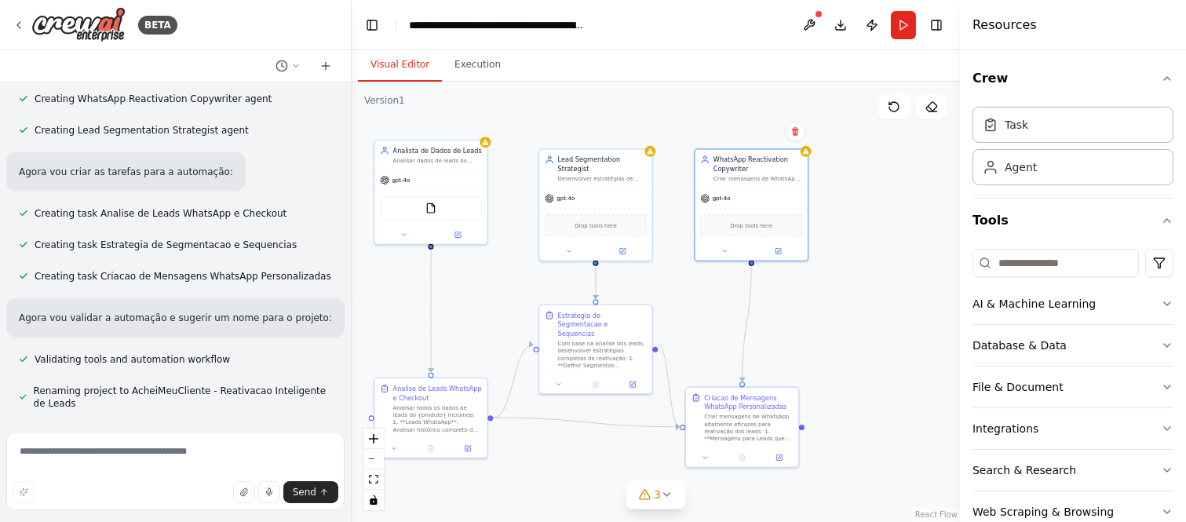
drag, startPoint x: 599, startPoint y: 235, endPoint x: 510, endPoint y: 289, distance: 103.5
click at [510, 289] on div ".deletable-edge-delete-btn { width: 20px; height: 20px; border: 0px solid #ffff…" at bounding box center [656, 302] width 608 height 440
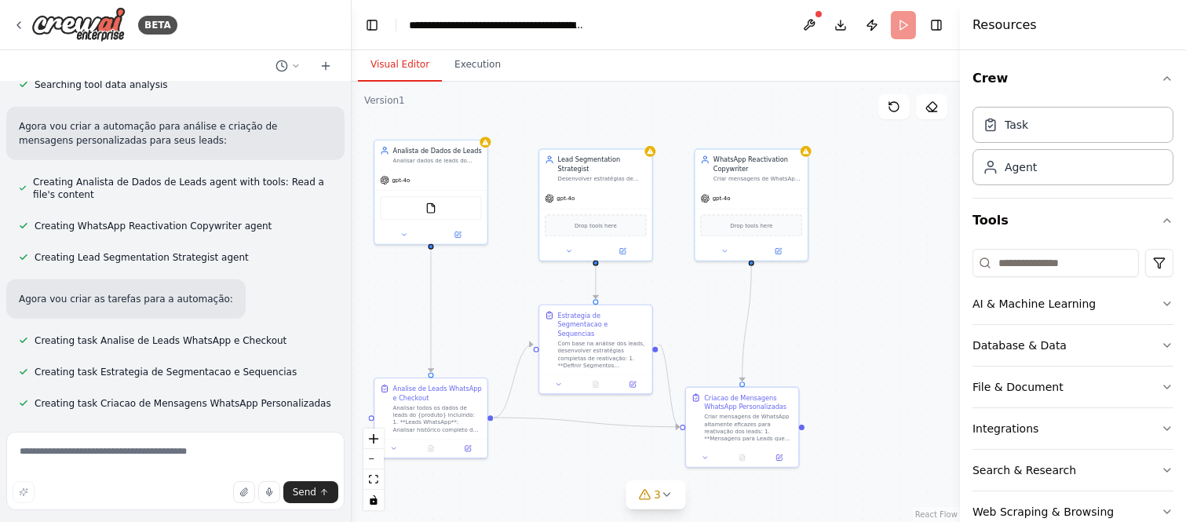
scroll to position [12644, 0]
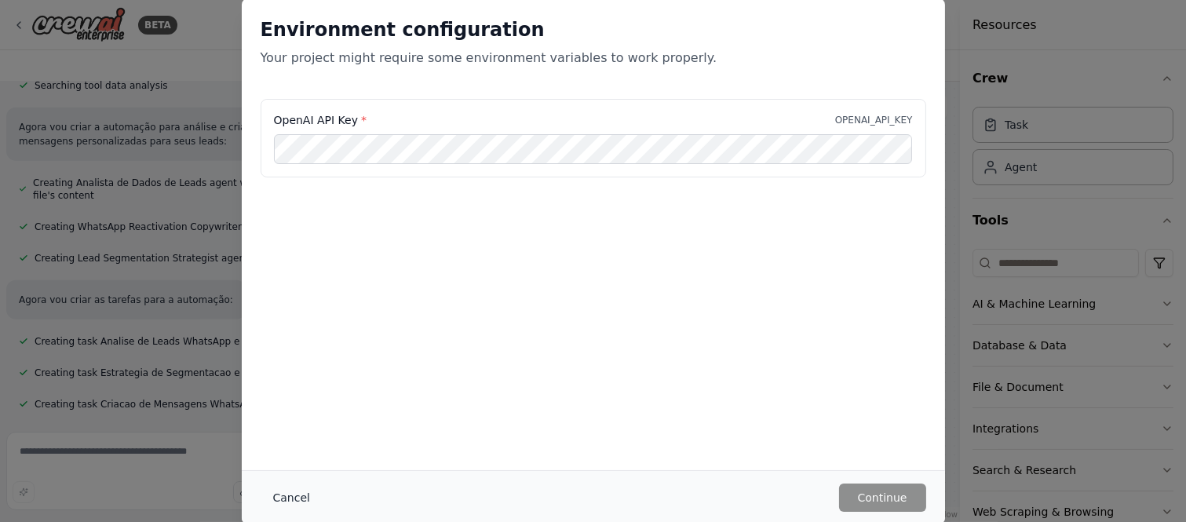
click at [294, 469] on button "Cancel" at bounding box center [292, 497] width 62 height 28
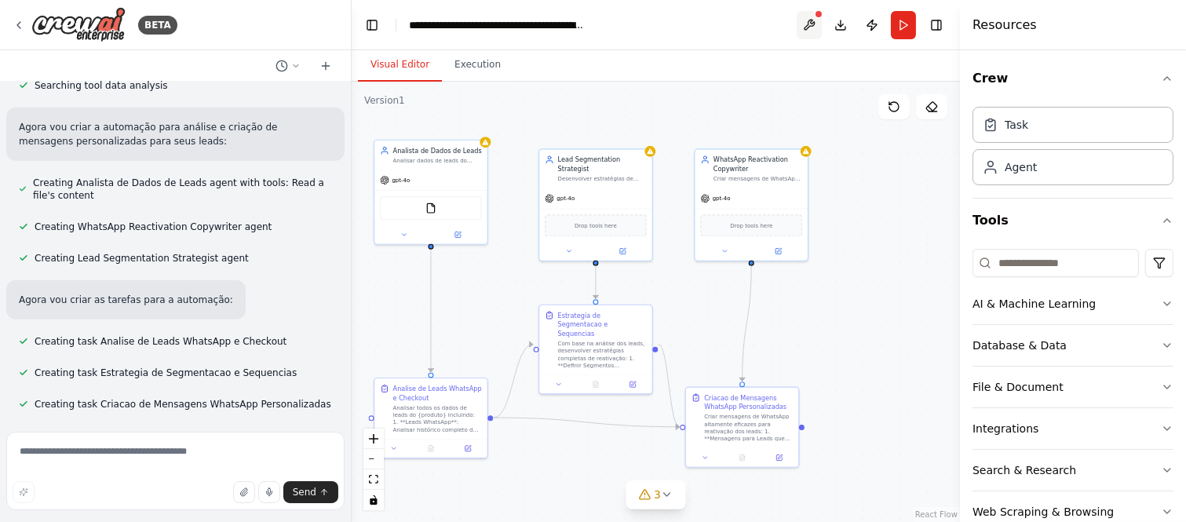
click at [809, 20] on button at bounding box center [808, 25] width 25 height 28
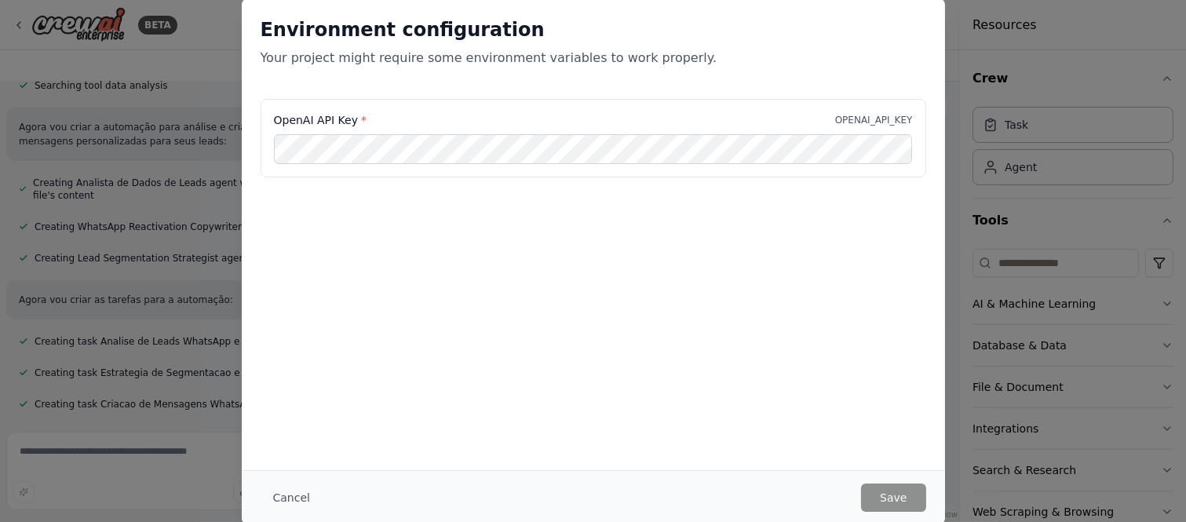
click at [301, 469] on button "Cancel" at bounding box center [292, 497] width 62 height 28
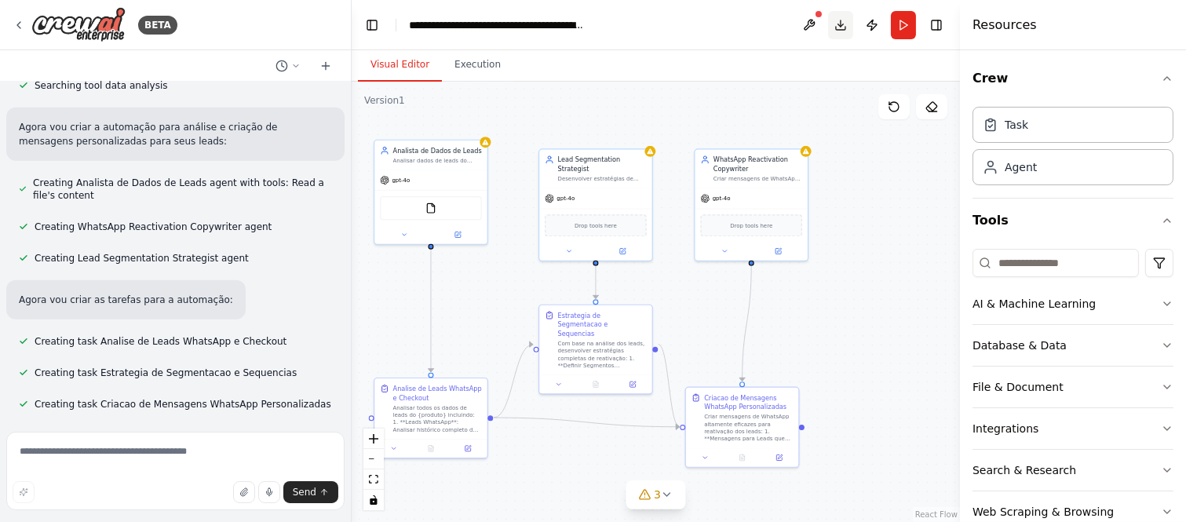
click at [845, 25] on button "Download" at bounding box center [840, 25] width 25 height 28
click at [177, 445] on textarea at bounding box center [175, 471] width 338 height 78
type textarea "*"
type textarea "**********"
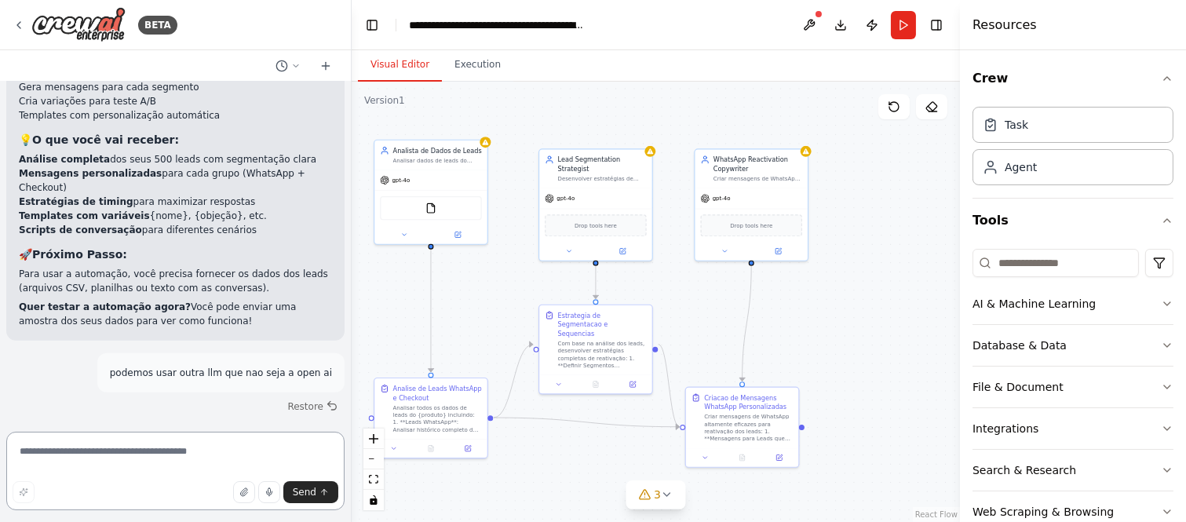
scroll to position [13417, 0]
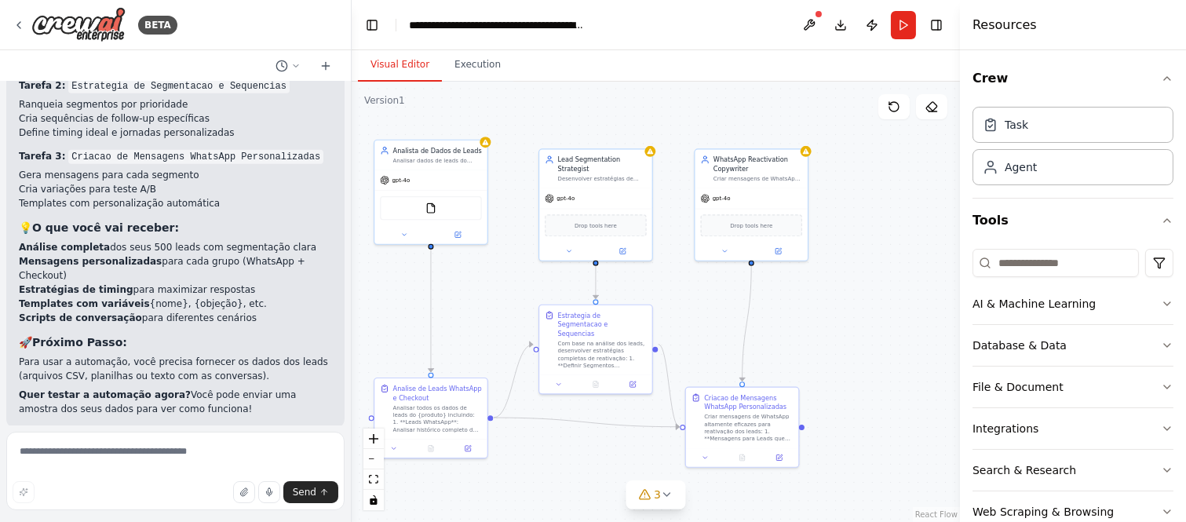
drag, startPoint x: 113, startPoint y: 222, endPoint x: 184, endPoint y: 226, distance: 70.7
copy code "GOOGLE_API_KEY"
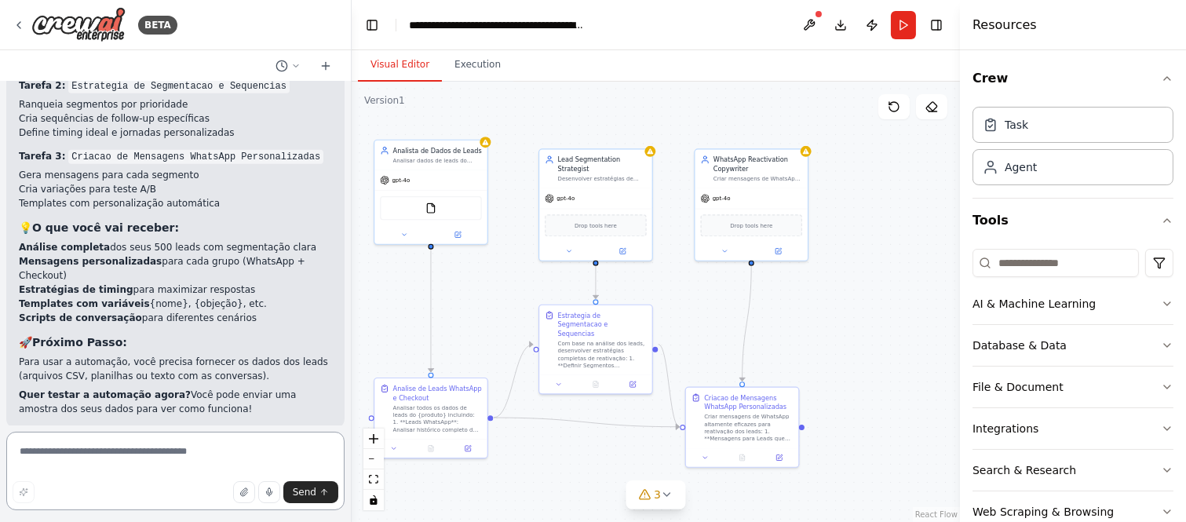
click at [73, 464] on textarea at bounding box center [175, 471] width 338 height 78
paste textarea "**********"
click at [348, 469] on div at bounding box center [348, 261] width 6 height 522
type textarea "**********"
click at [322, 469] on icon "submit" at bounding box center [323, 491] width 9 height 9
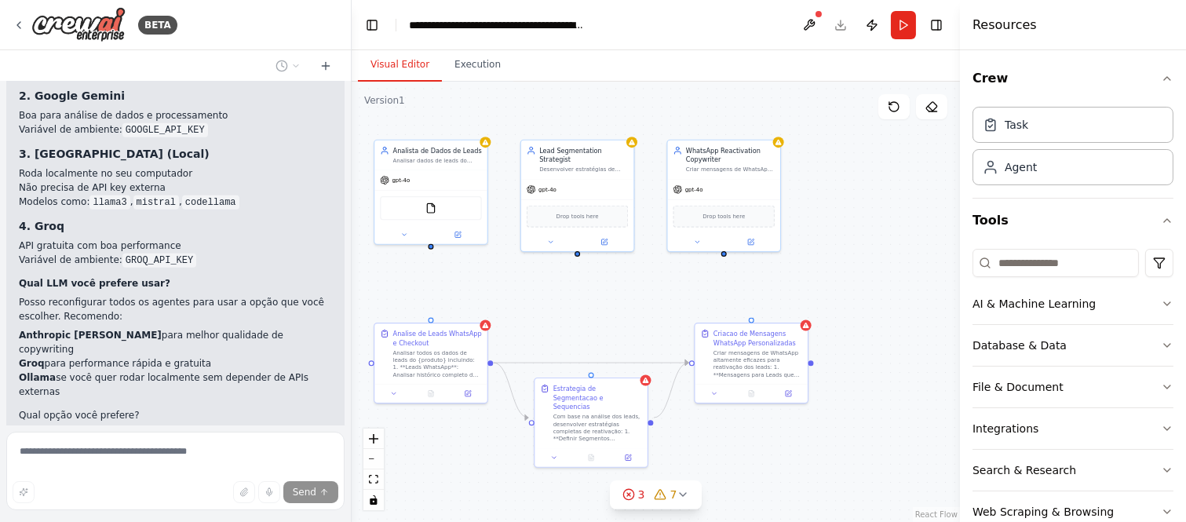
scroll to position [14396, 0]
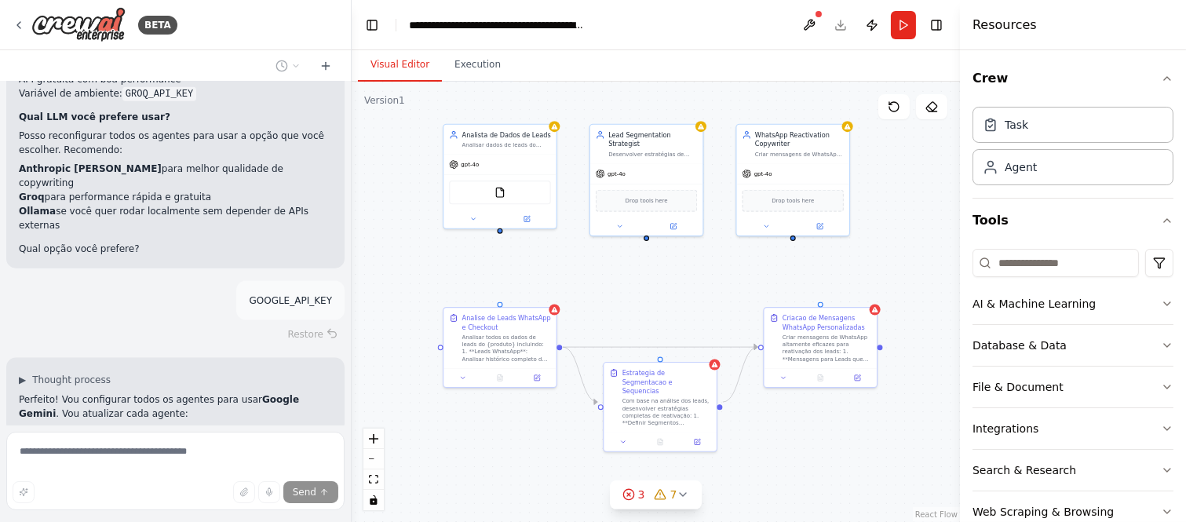
drag, startPoint x: 613, startPoint y: 301, endPoint x: 651, endPoint y: 292, distance: 39.6
click at [653, 292] on div ".deletable-edge-delete-btn { width: 20px; height: 20px; border: 0px solid #ffff…" at bounding box center [656, 302] width 608 height 440
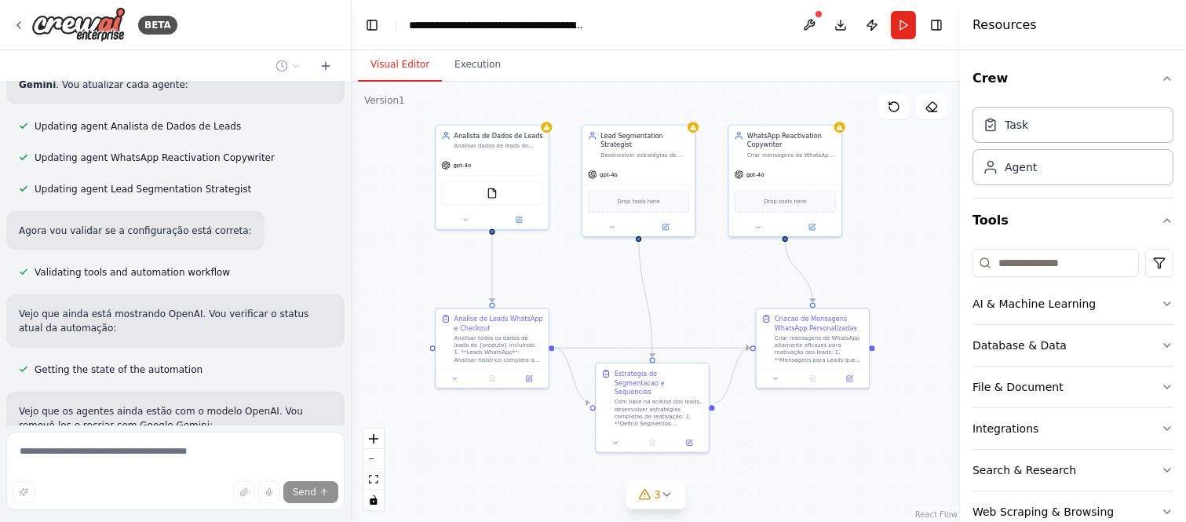
scroll to position [14810, 0]
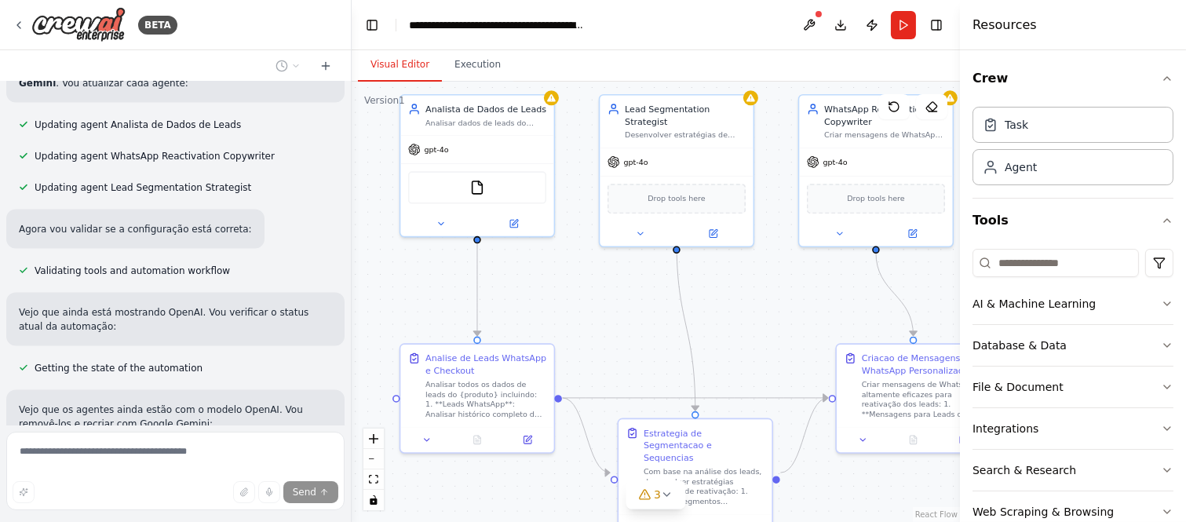
drag, startPoint x: 560, startPoint y: 248, endPoint x: 576, endPoint y: 260, distance: 19.6
click at [576, 260] on div ".deletable-edge-delete-btn { width: 20px; height: 20px; border: 0px solid #ffff…" at bounding box center [656, 302] width 608 height 440
click at [662, 469] on button "3" at bounding box center [655, 494] width 60 height 29
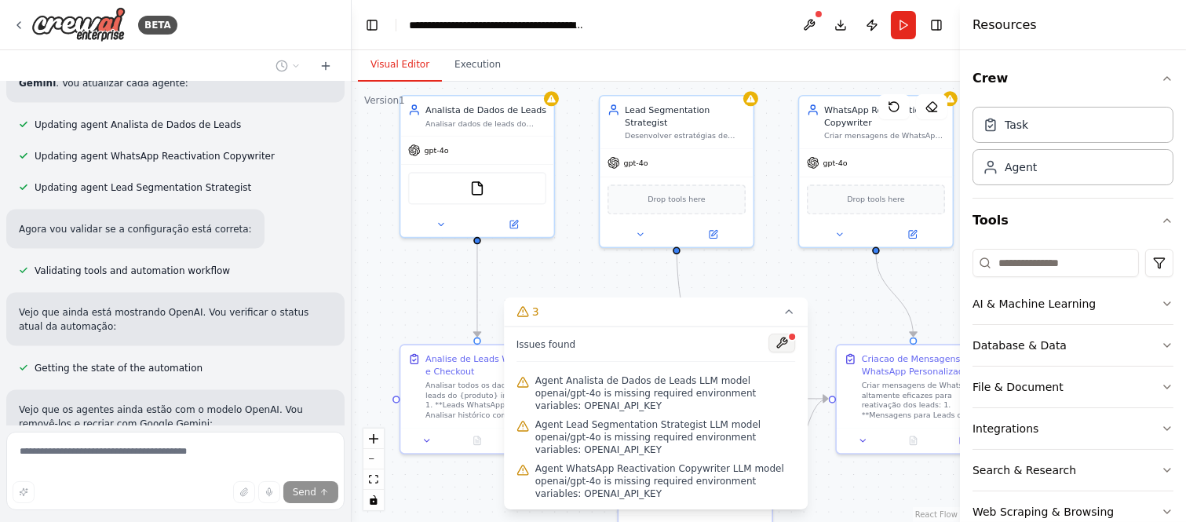
click at [783, 352] on button at bounding box center [781, 343] width 27 height 19
click at [777, 355] on div at bounding box center [781, 344] width 27 height 21
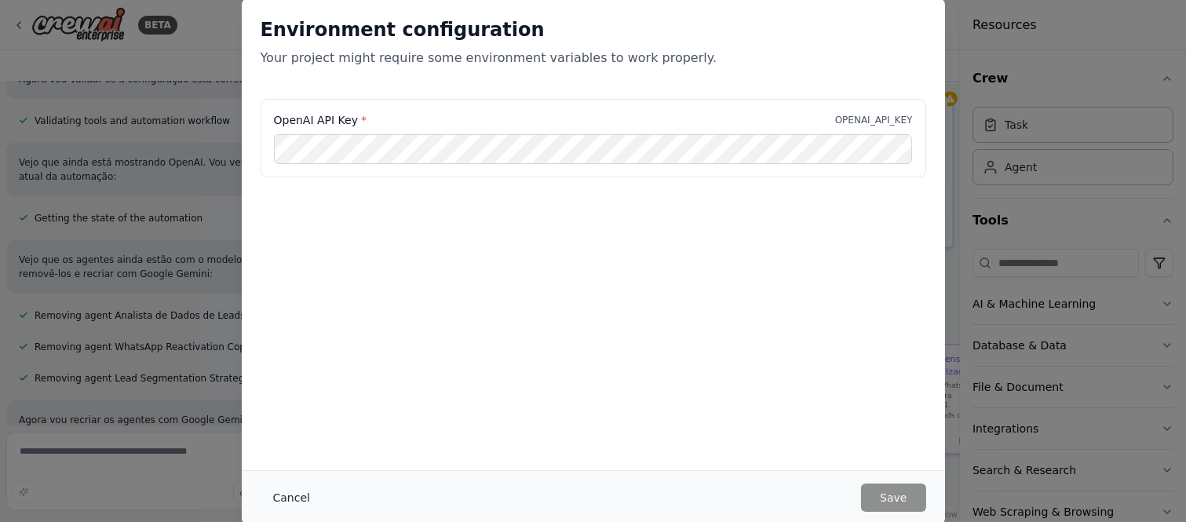
click at [282, 469] on button "Cancel" at bounding box center [292, 497] width 62 height 28
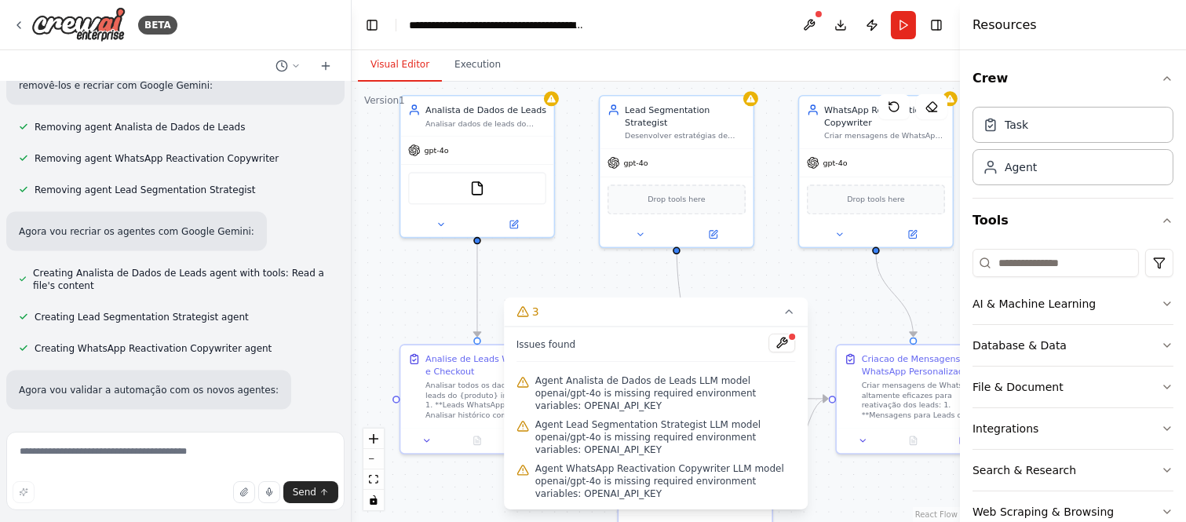
scroll to position [15179, 0]
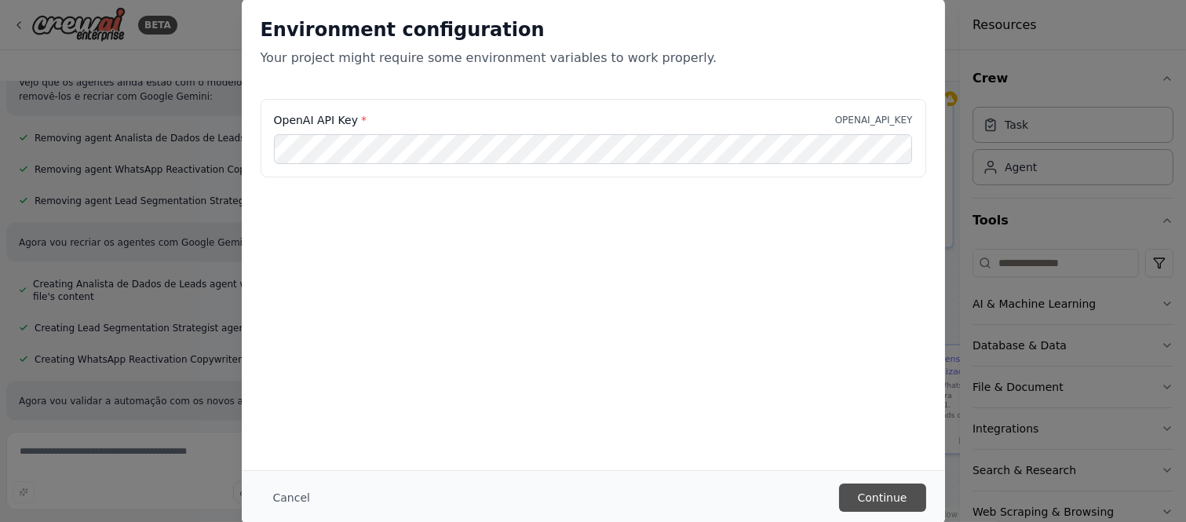
click at [864, 469] on button "Continue" at bounding box center [882, 497] width 87 height 28
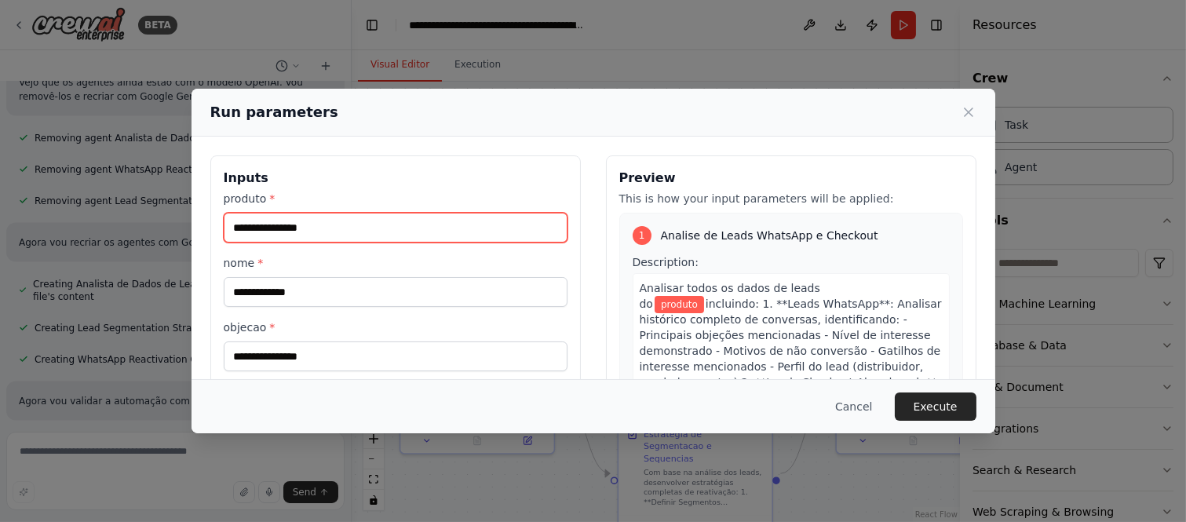
click at [365, 230] on input "produto *" at bounding box center [396, 228] width 344 height 30
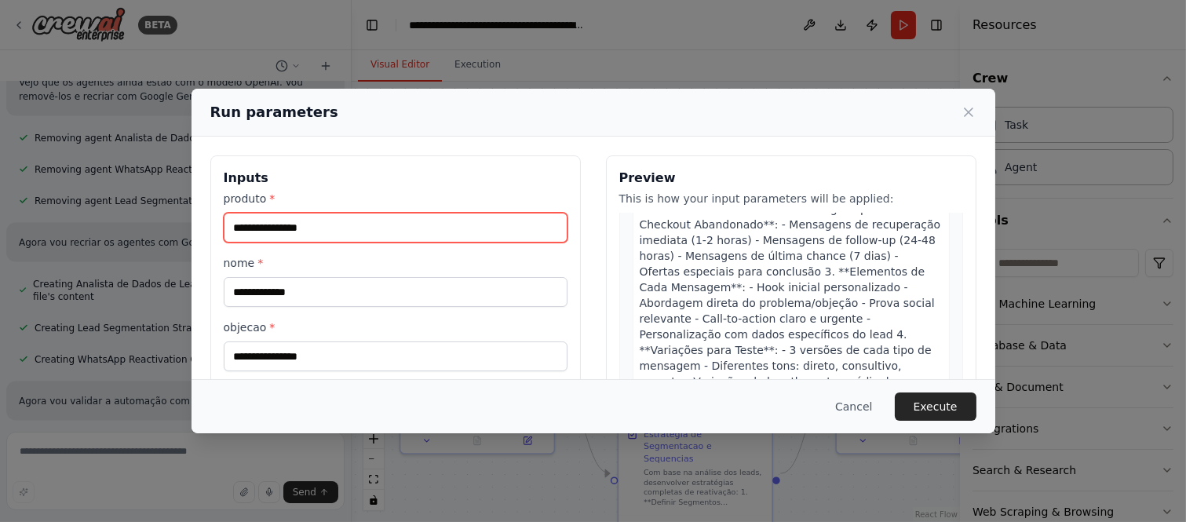
scroll to position [1151, 0]
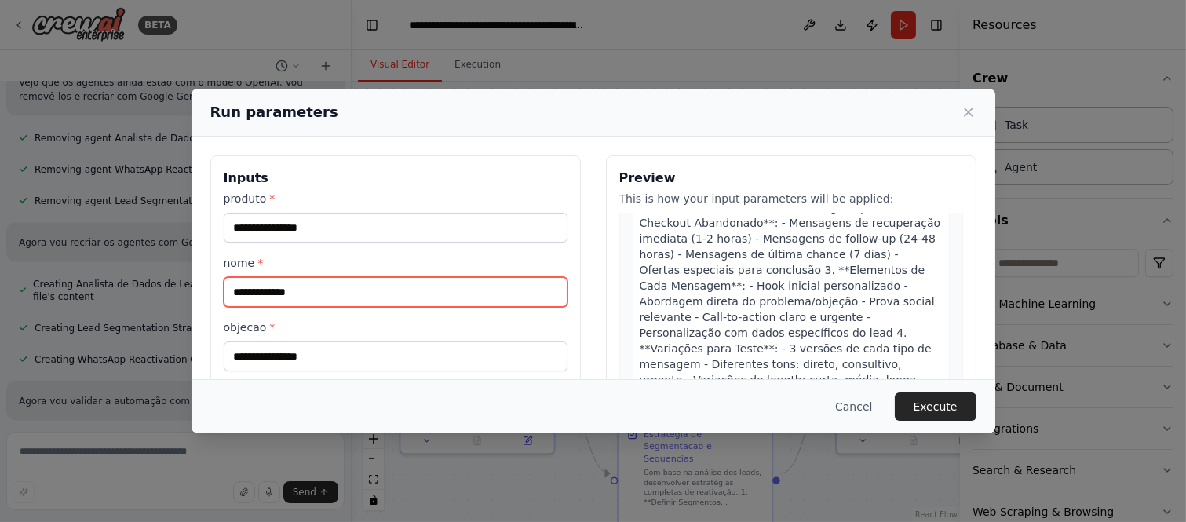
click at [367, 286] on input "nome *" at bounding box center [396, 292] width 344 height 30
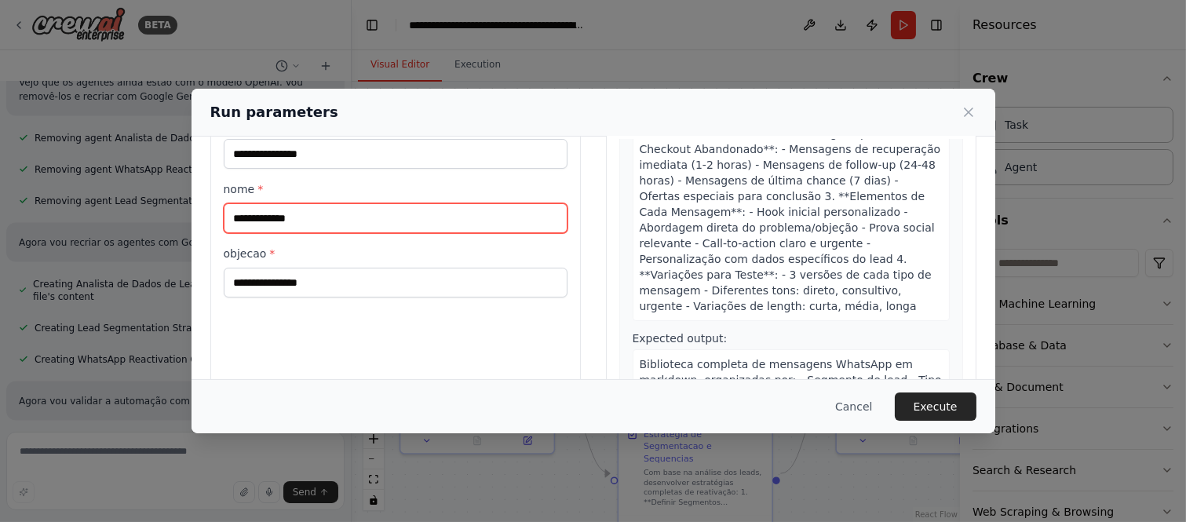
scroll to position [167, 0]
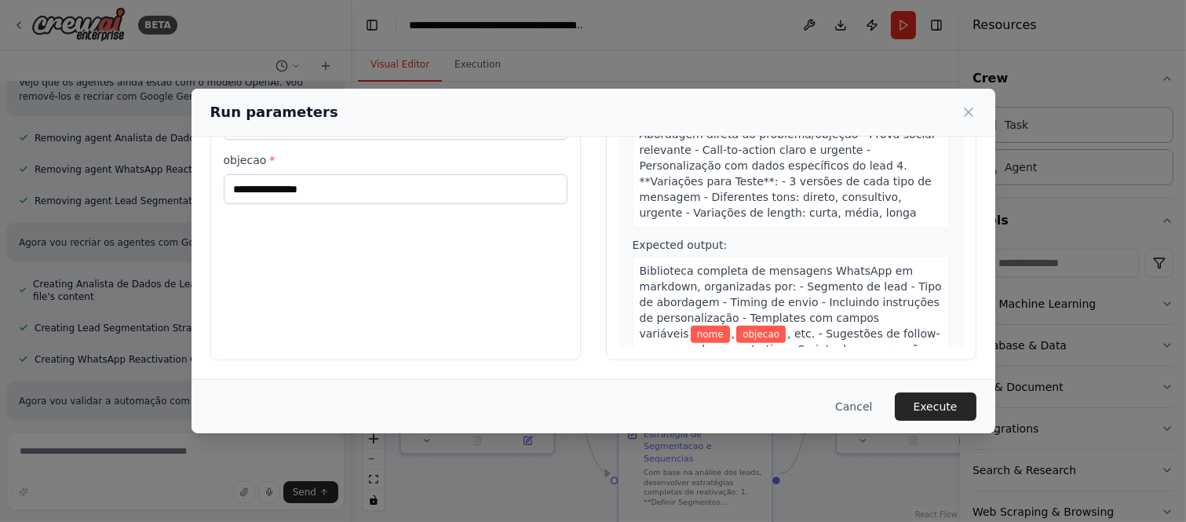
click at [815, 327] on span ", etc. - Sugestões de follow-up para cada resposta tipo - Scripts de conversaçã…" at bounding box center [790, 349] width 301 height 44
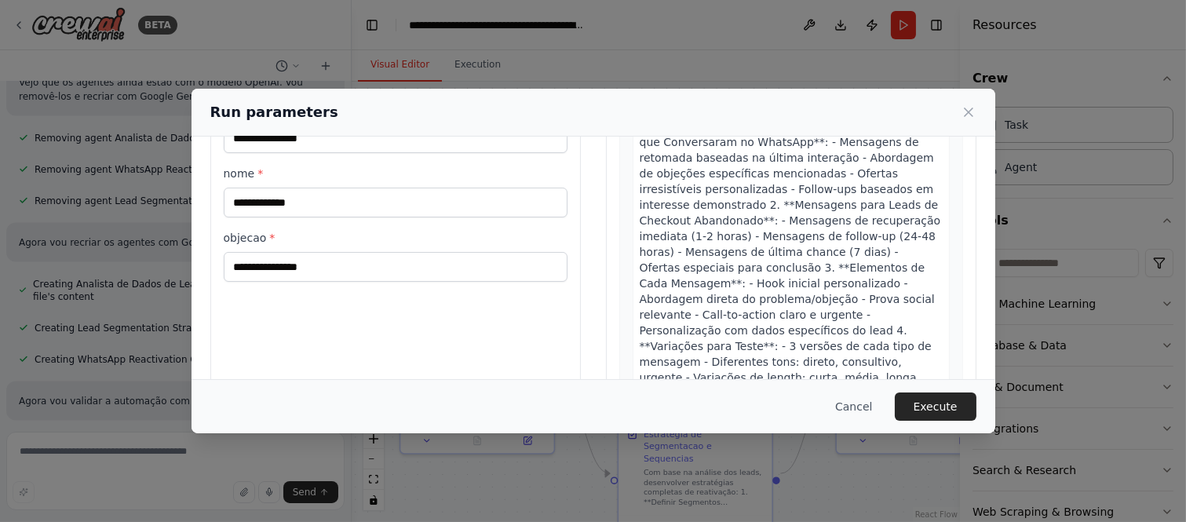
scroll to position [0, 0]
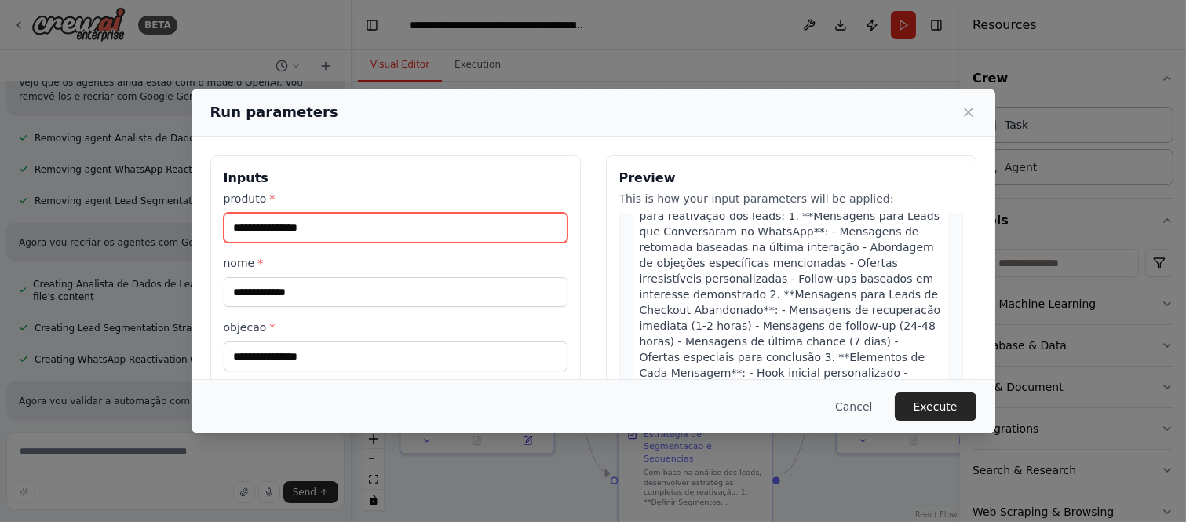
click at [421, 234] on input "produto *" at bounding box center [396, 228] width 344 height 30
click at [353, 217] on input "produto *" at bounding box center [396, 228] width 344 height 30
paste input "**********"
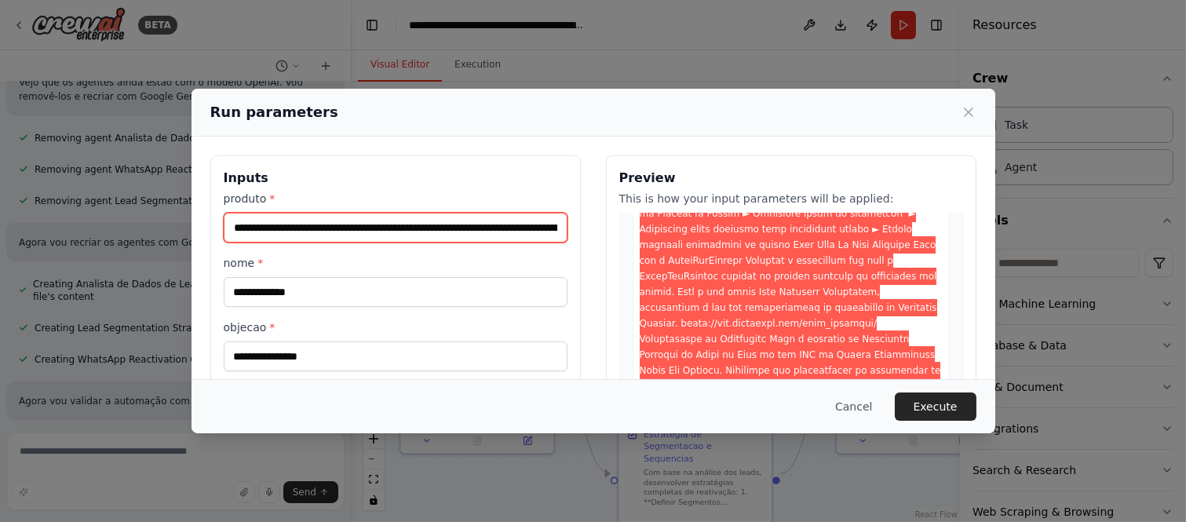
scroll to position [9366, 0]
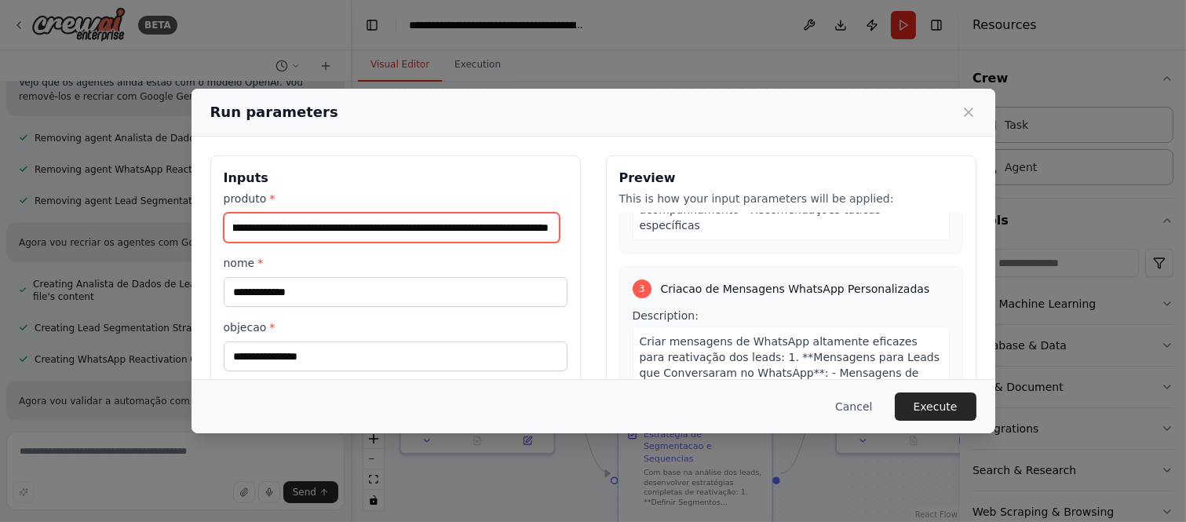
type input "**********"
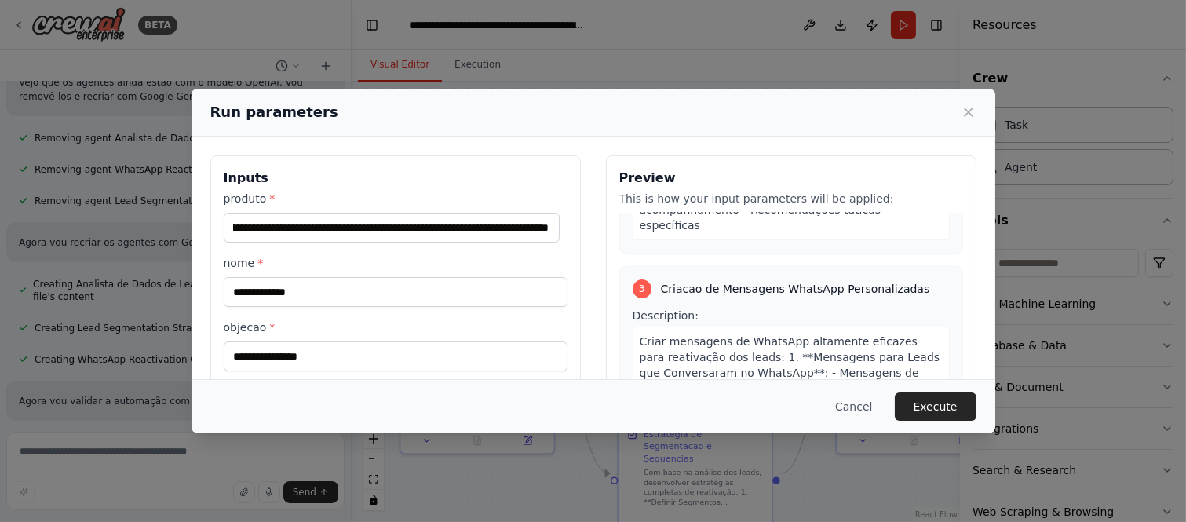
click at [574, 264] on div "Inputs produto * nome * objecao * Preview This is how your input parameters wil…" at bounding box center [593, 341] width 766 height 372
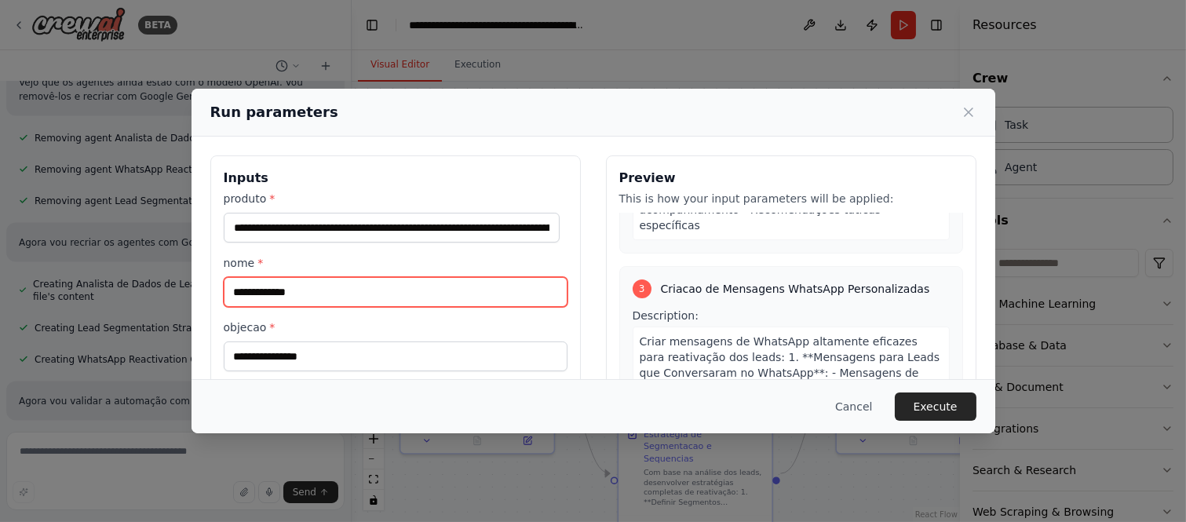
click at [434, 279] on input "nome *" at bounding box center [396, 292] width 344 height 30
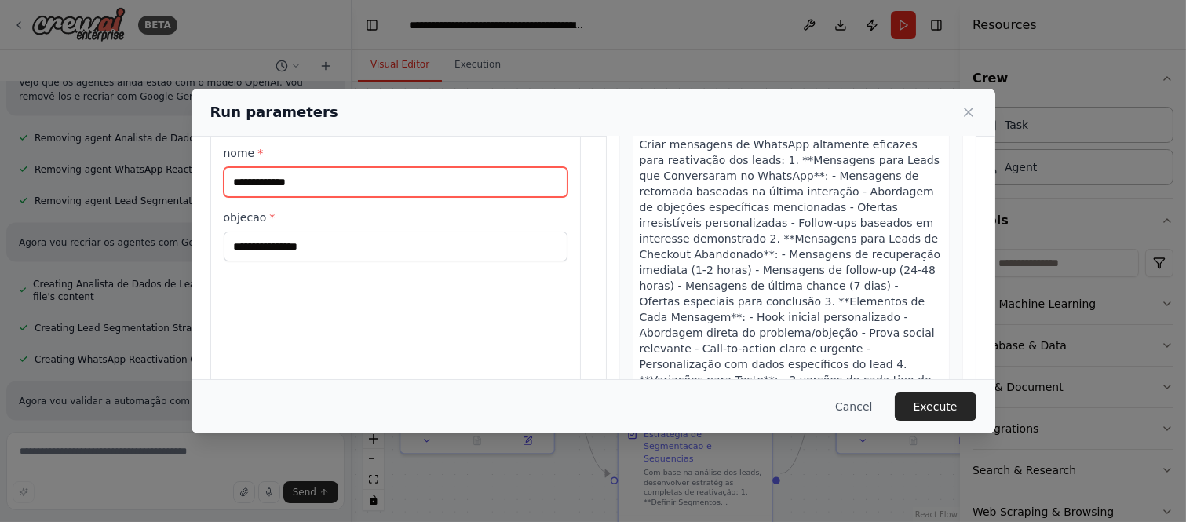
scroll to position [80, 0]
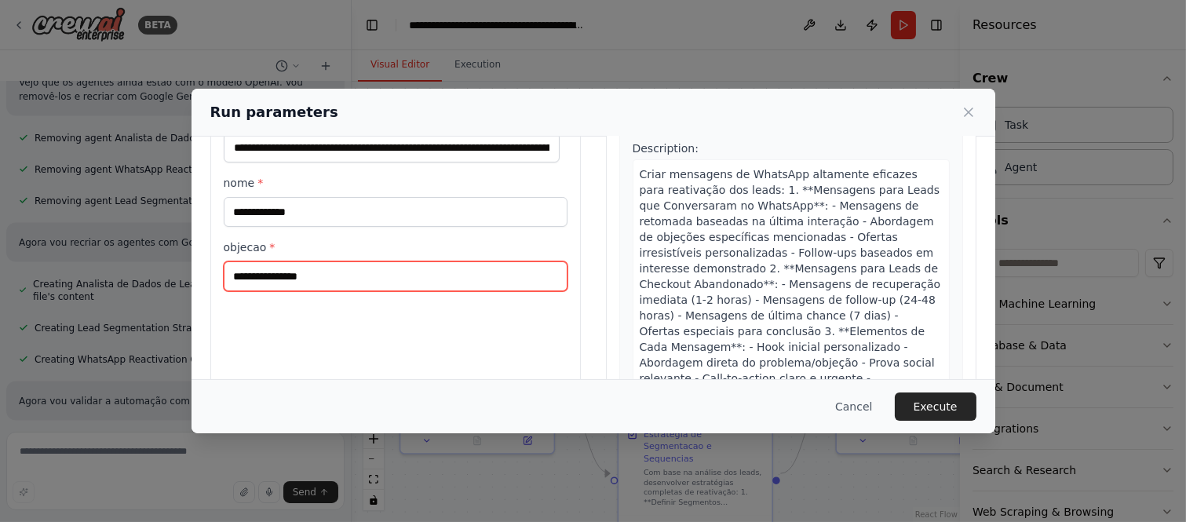
click at [319, 272] on input "objecao *" at bounding box center [396, 276] width 344 height 30
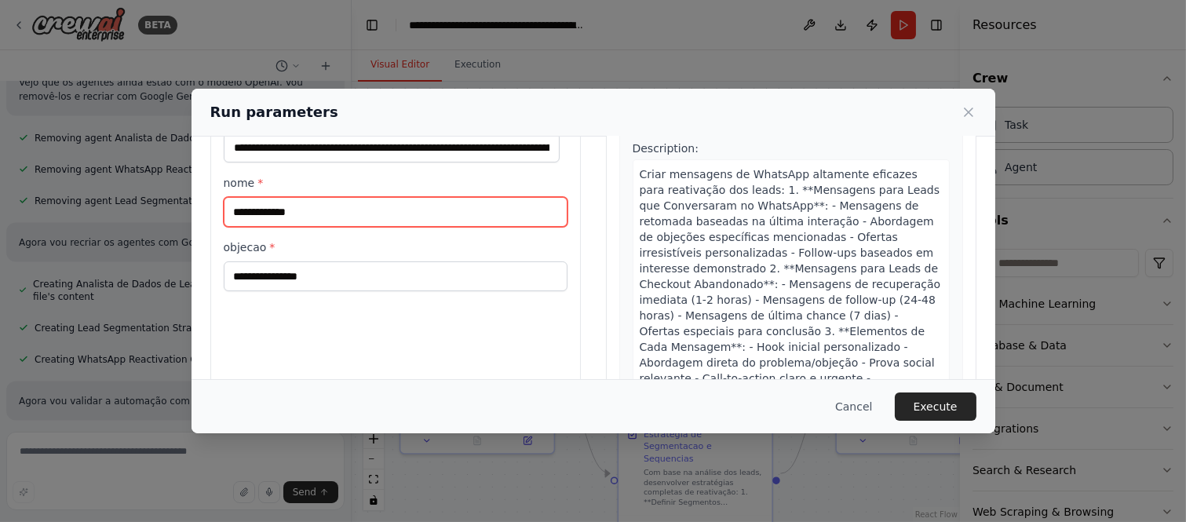
click at [301, 208] on input "nome *" at bounding box center [396, 212] width 344 height 30
type input "******"
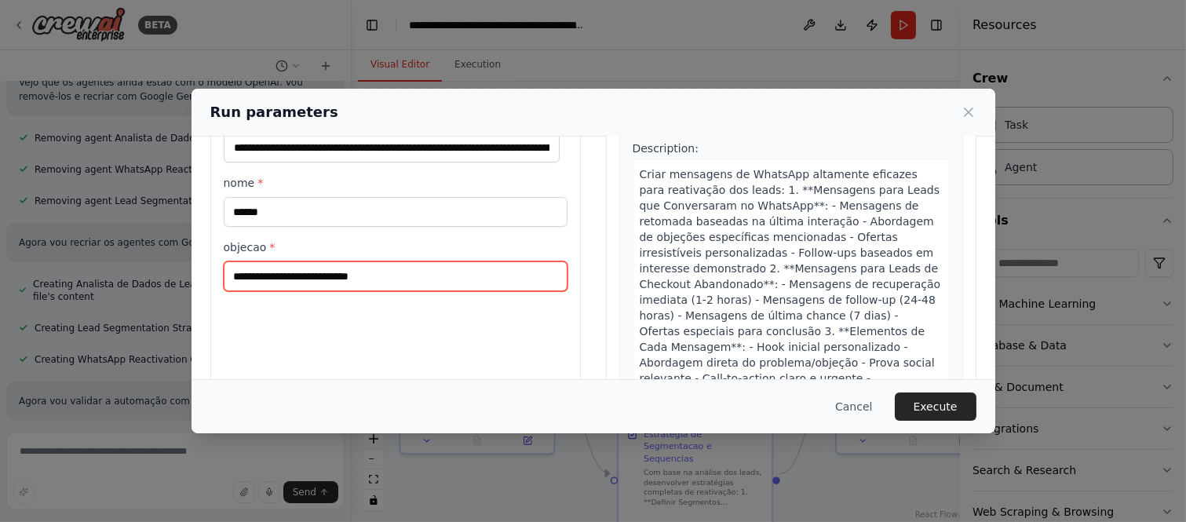
type input "**********"
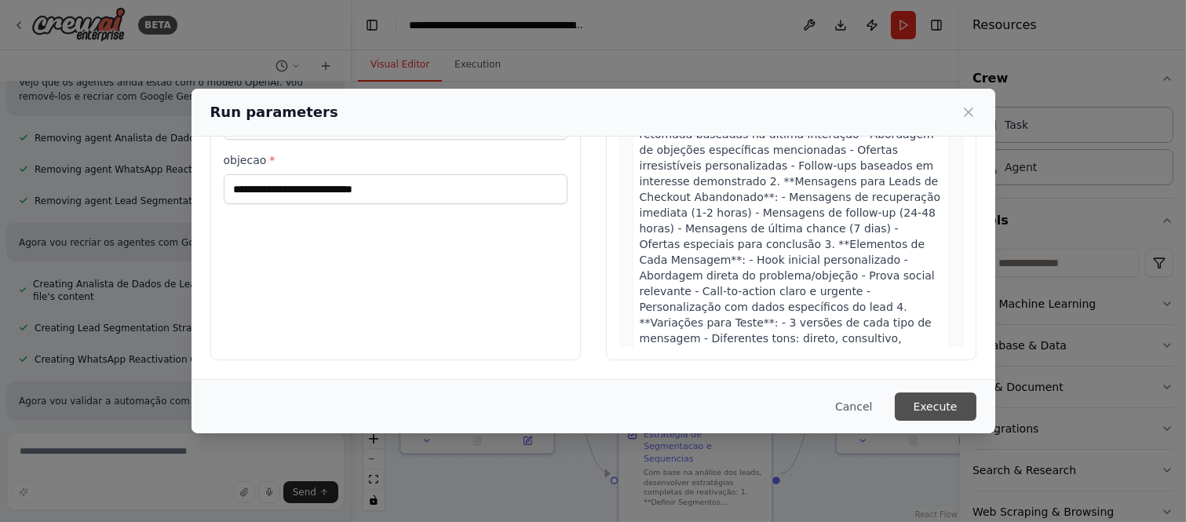
click at [935, 410] on button "Execute" at bounding box center [936, 406] width 82 height 28
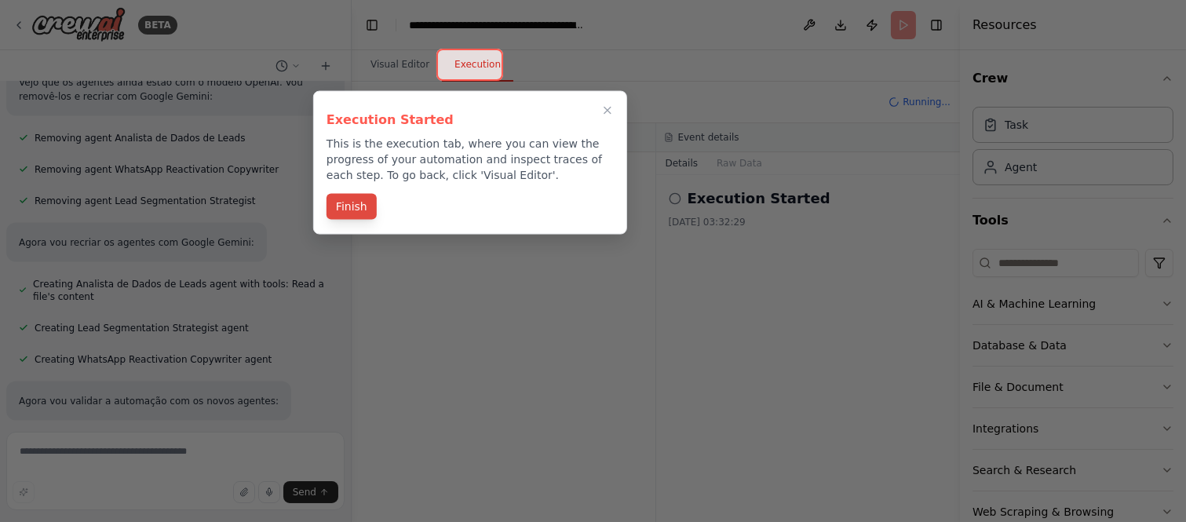
click at [366, 205] on button "Finish" at bounding box center [351, 207] width 50 height 26
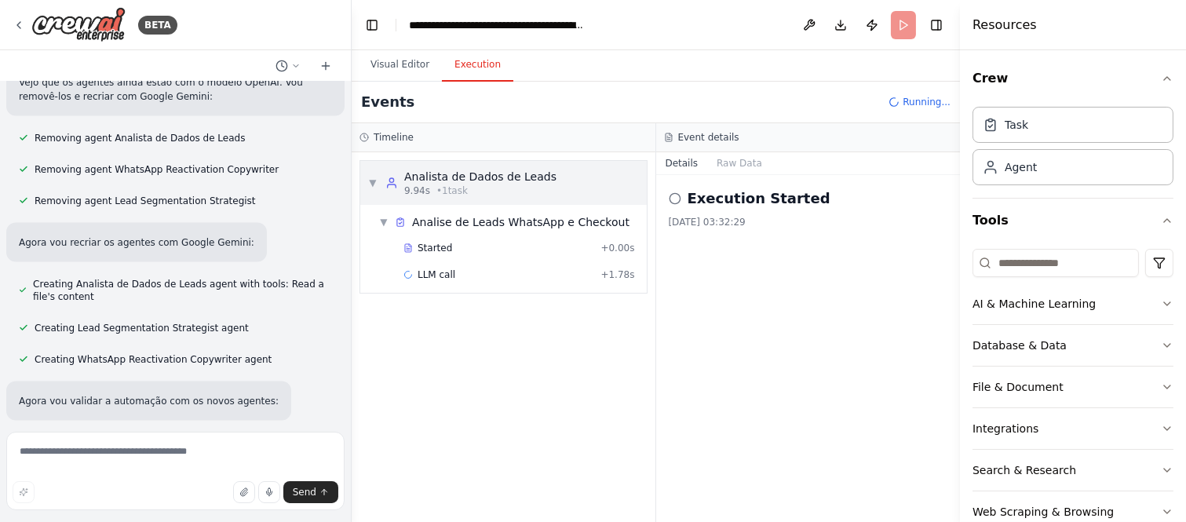
scroll to position [15263, 0]
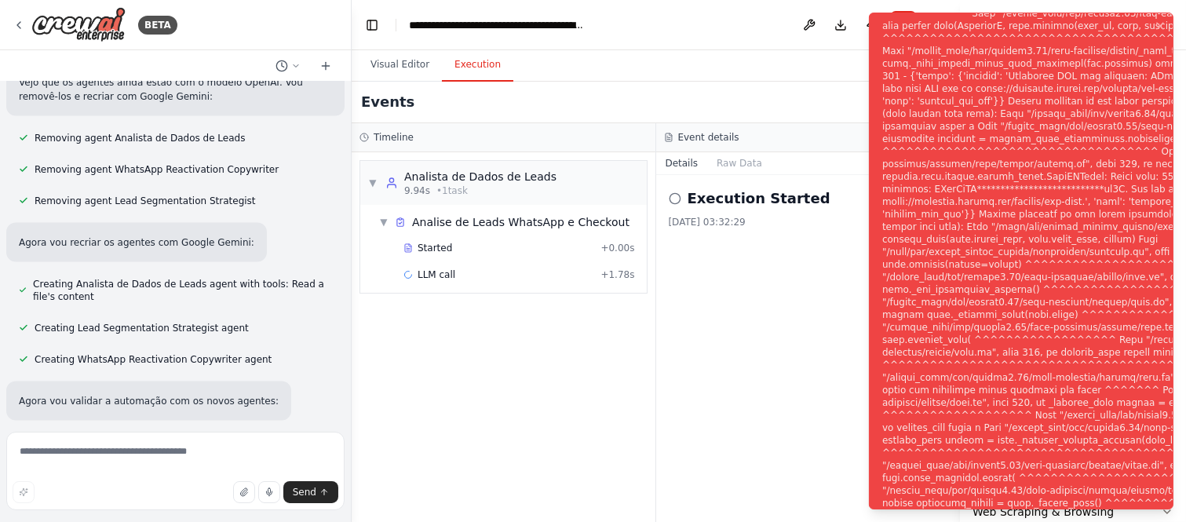
scroll to position [15187, 0]
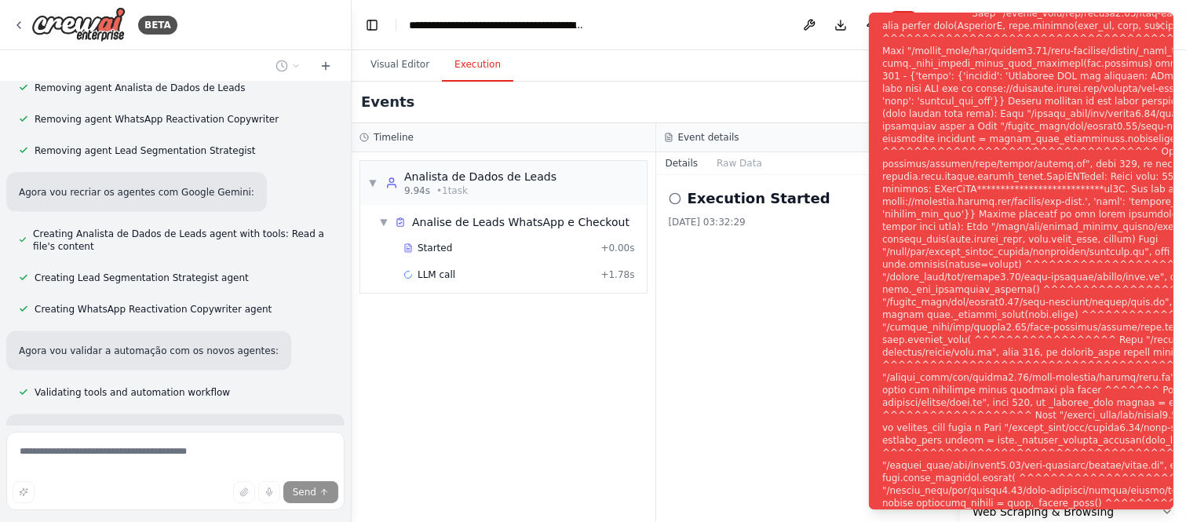
click at [803, 253] on div "Execution Started 27/09/2025, 03:32:29" at bounding box center [808, 348] width 304 height 347
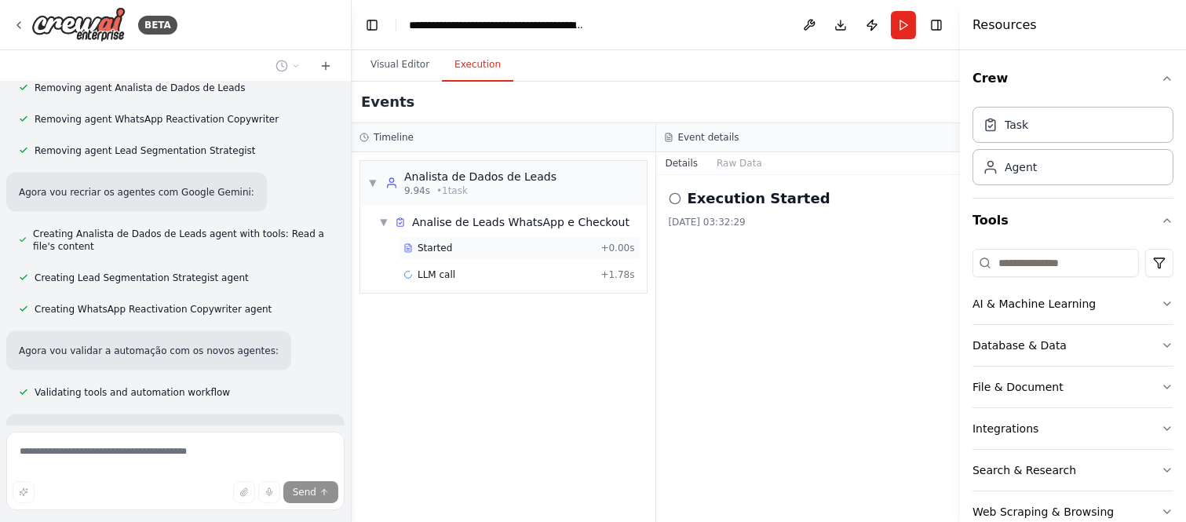
click at [446, 246] on span "Started" at bounding box center [434, 248] width 35 height 13
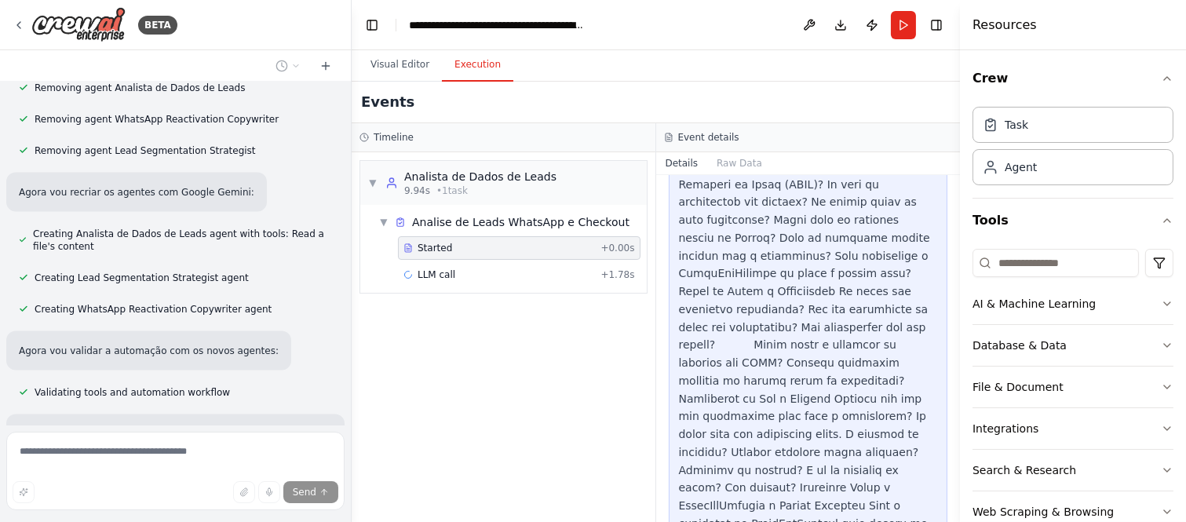
scroll to position [13563, 0]
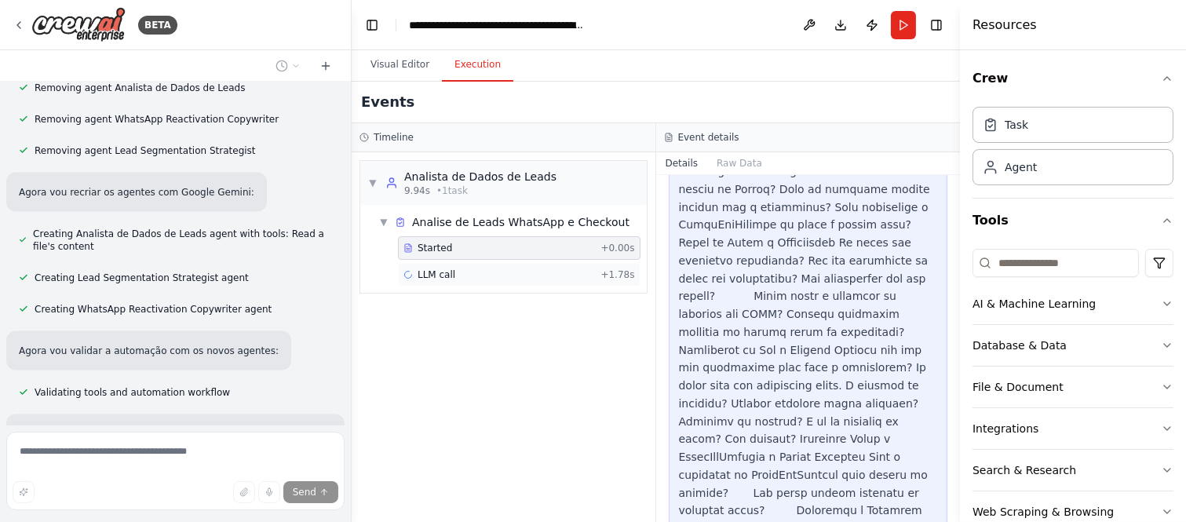
click at [514, 275] on div "LLM call + 1.78s" at bounding box center [518, 274] width 231 height 13
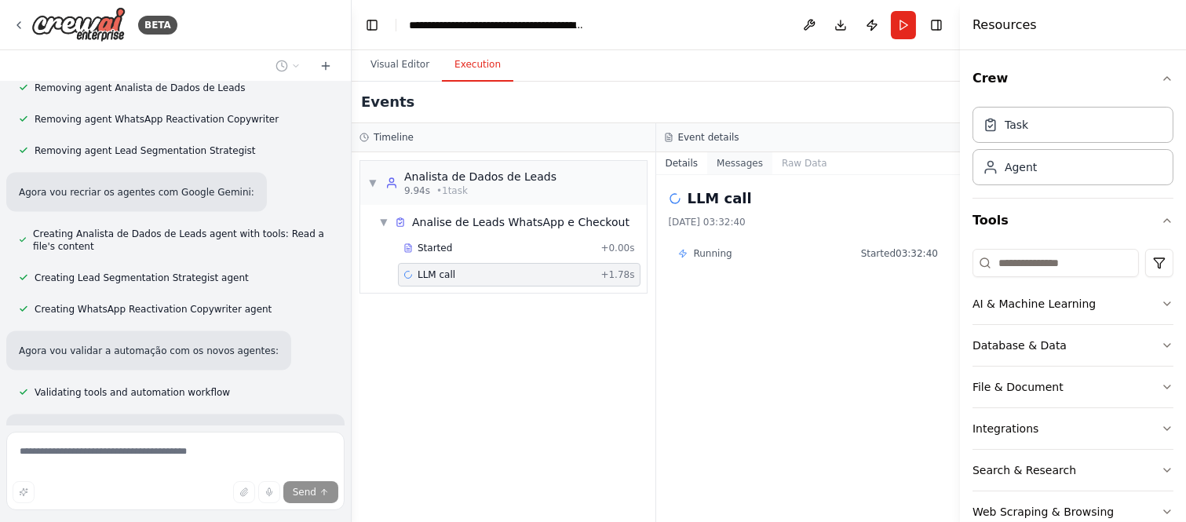
click at [738, 168] on button "Messages" at bounding box center [739, 163] width 65 height 22
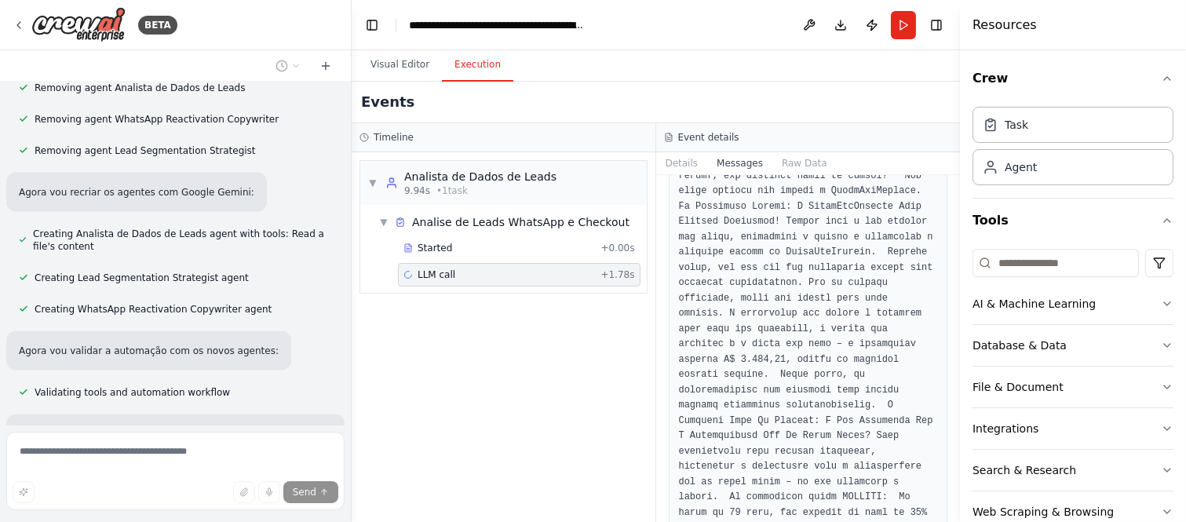
scroll to position [23411, 0]
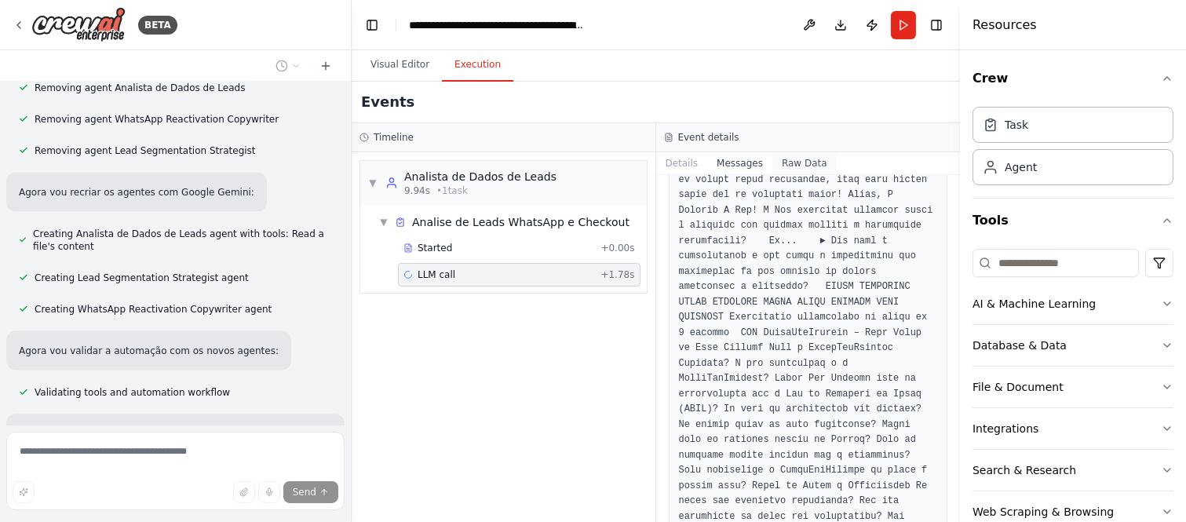
click at [789, 158] on button "Raw Data" at bounding box center [804, 163] width 64 height 22
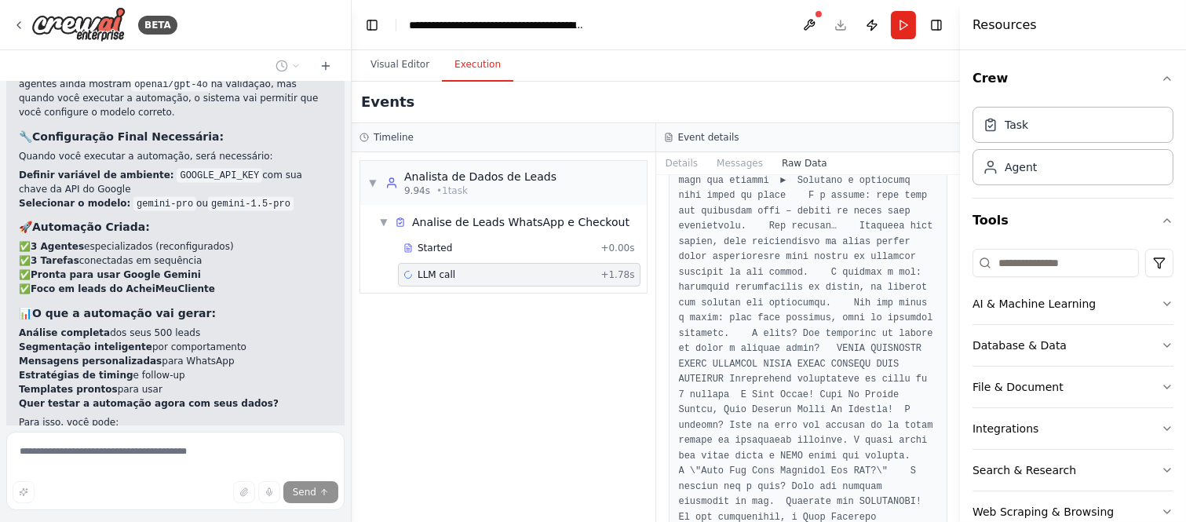
scroll to position [15897, 0]
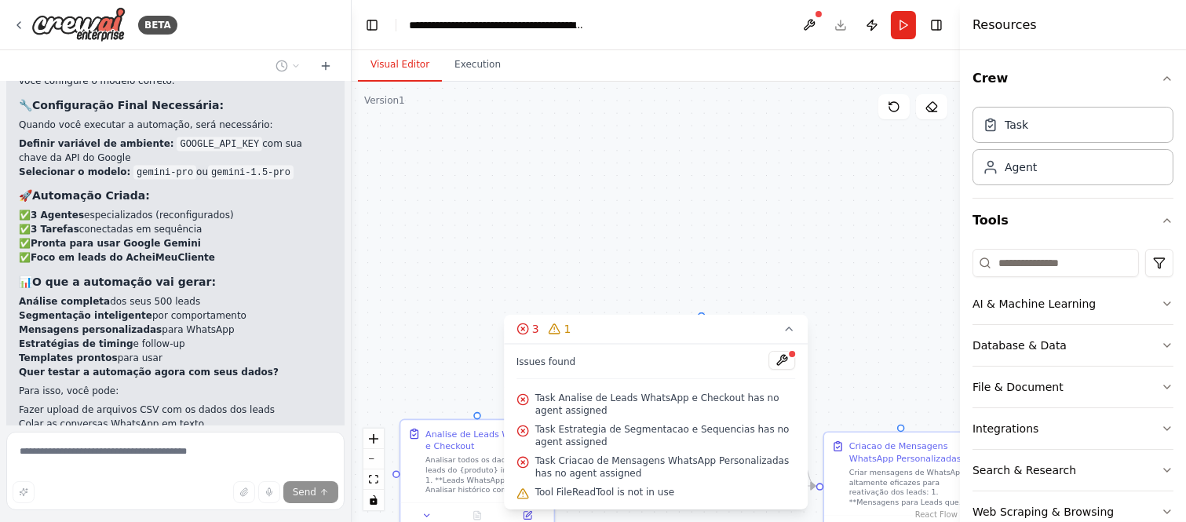
click at [406, 77] on button "Visual Editor" at bounding box center [400, 65] width 84 height 33
click at [543, 260] on div ".deletable-edge-delete-btn { width: 20px; height: 20px; border: 0px solid #ffff…" at bounding box center [656, 302] width 608 height 440
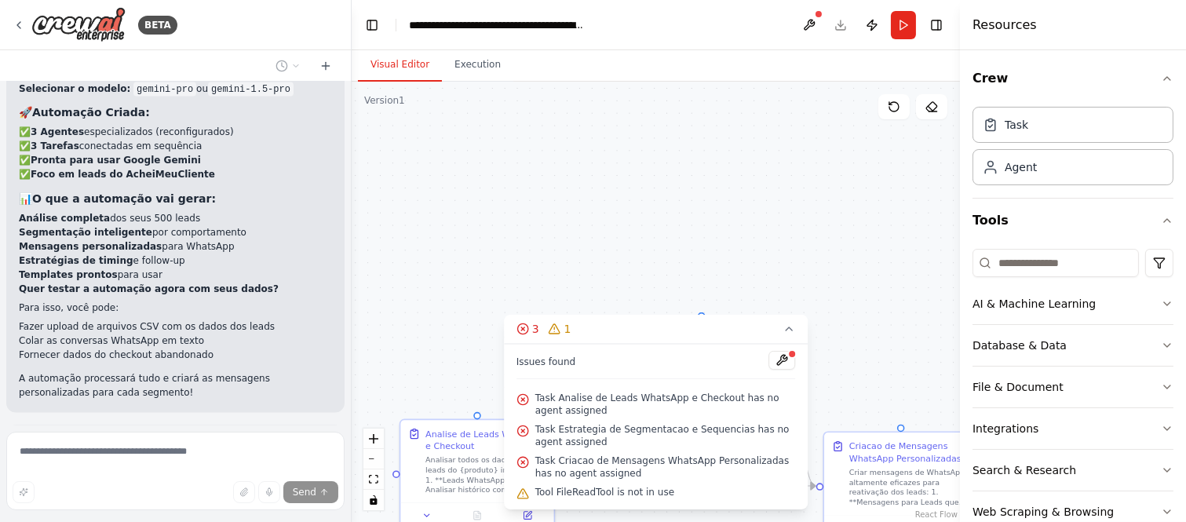
scroll to position [15994, 0]
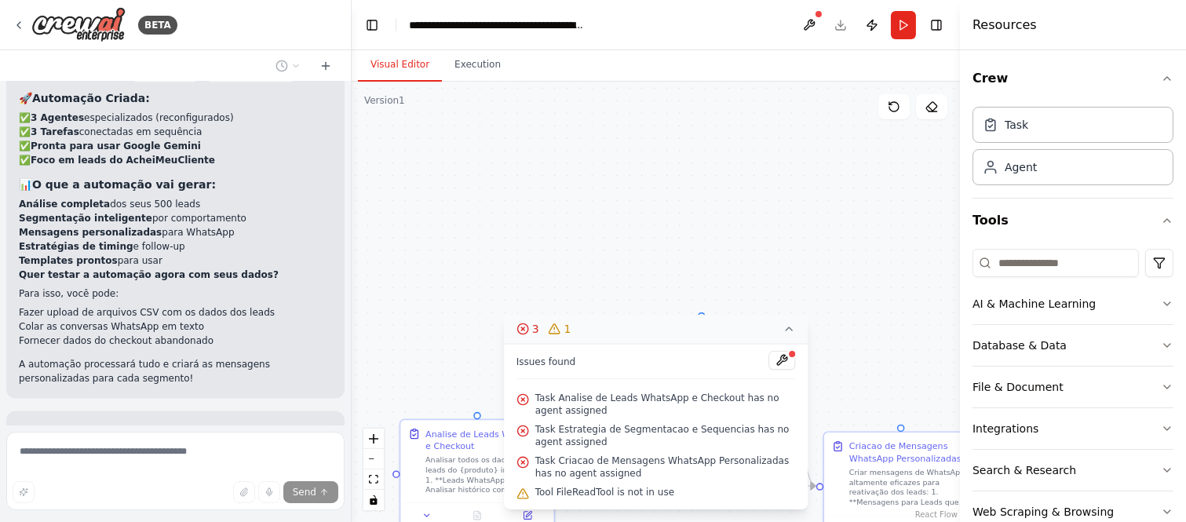
click at [798, 328] on button "3 1" at bounding box center [656, 329] width 304 height 29
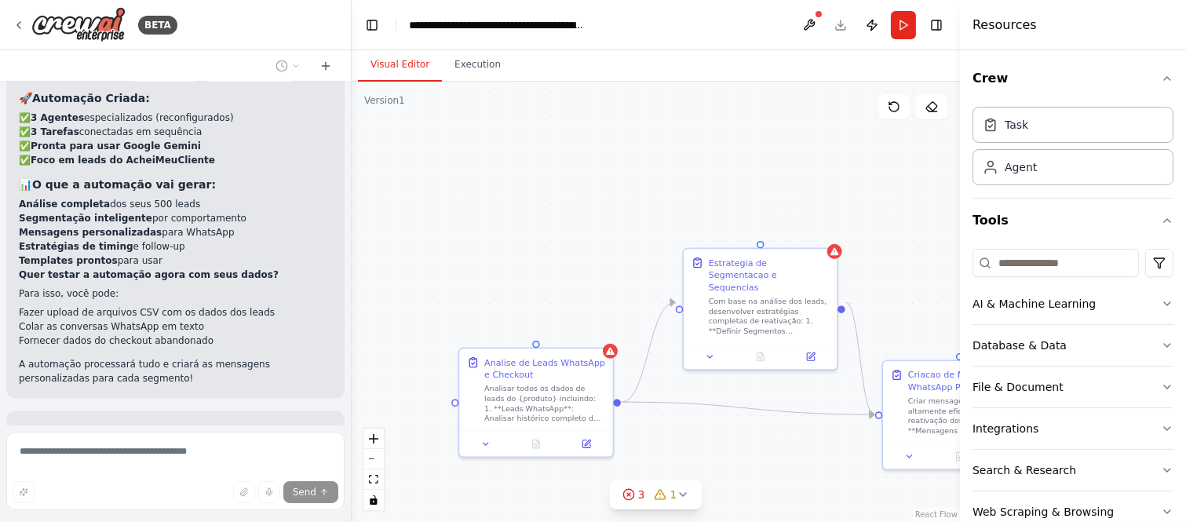
drag, startPoint x: 578, startPoint y: 243, endPoint x: 607, endPoint y: 122, distance: 124.1
click at [607, 130] on div ".deletable-edge-delete-btn { width: 20px; height: 20px; border: 0px solid #ffff…" at bounding box center [656, 302] width 608 height 440
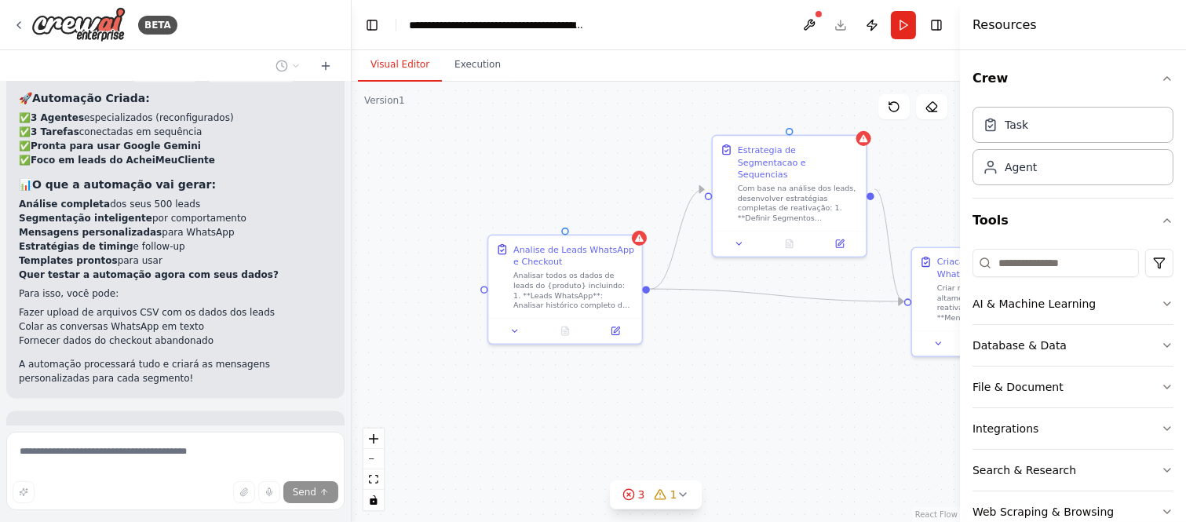
scroll to position [16090, 0]
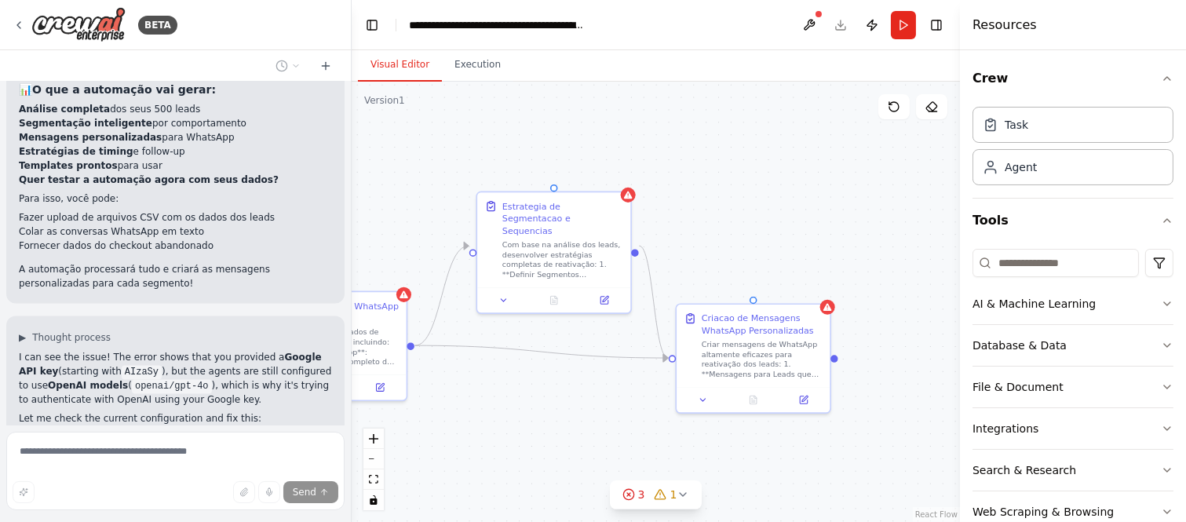
click at [524, 446] on div ".deletable-edge-delete-btn { width: 20px; height: 20px; border: 0px solid #ffff…" at bounding box center [656, 302] width 608 height 440
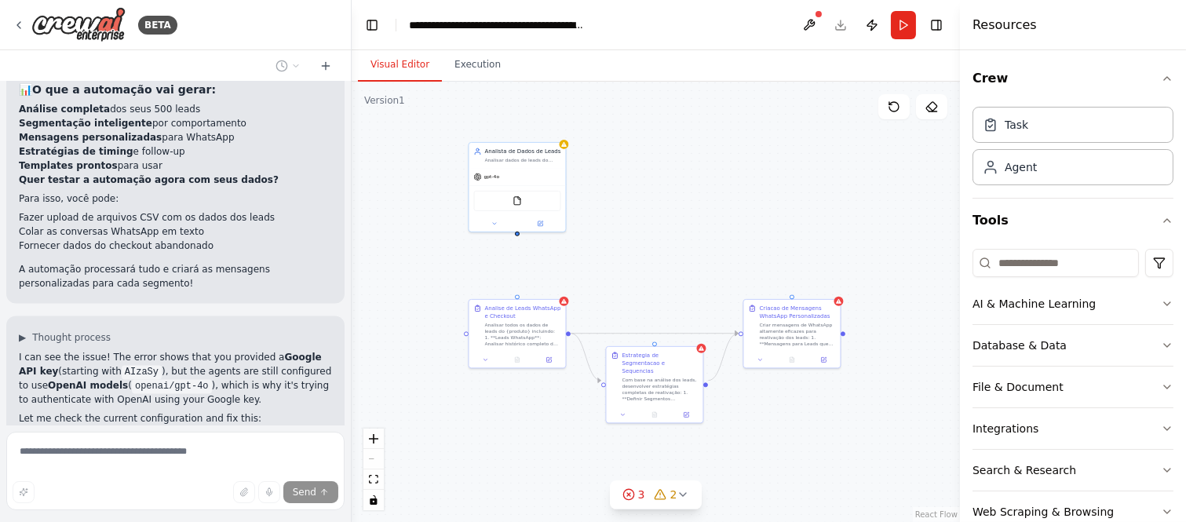
drag, startPoint x: 626, startPoint y: 265, endPoint x: 700, endPoint y: 265, distance: 73.8
click at [695, 265] on div ".deletable-edge-delete-btn { width: 20px; height: 20px; border: 0px solid #ffff…" at bounding box center [656, 302] width 608 height 440
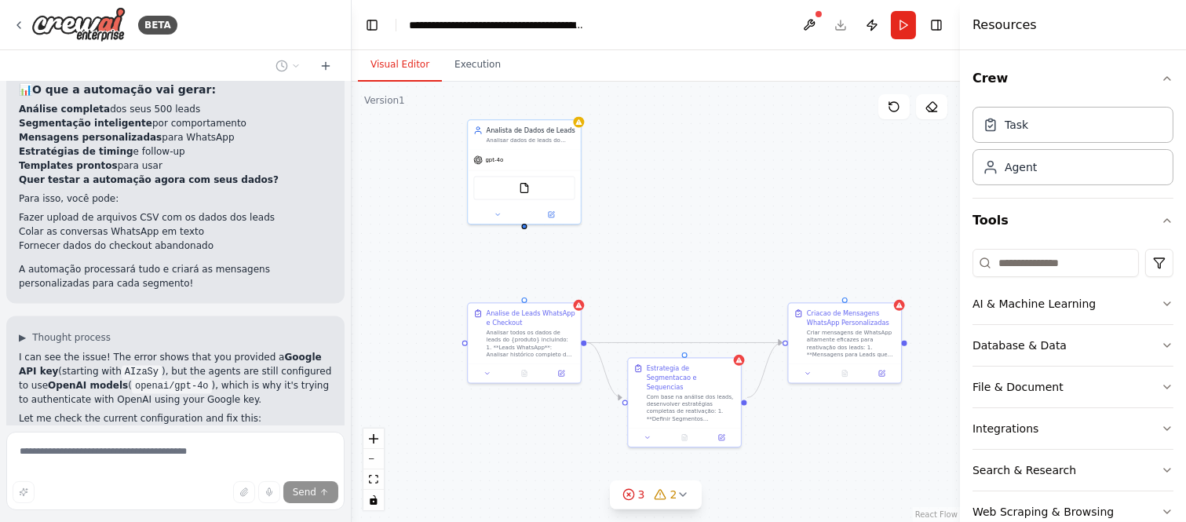
scroll to position [16121, 0]
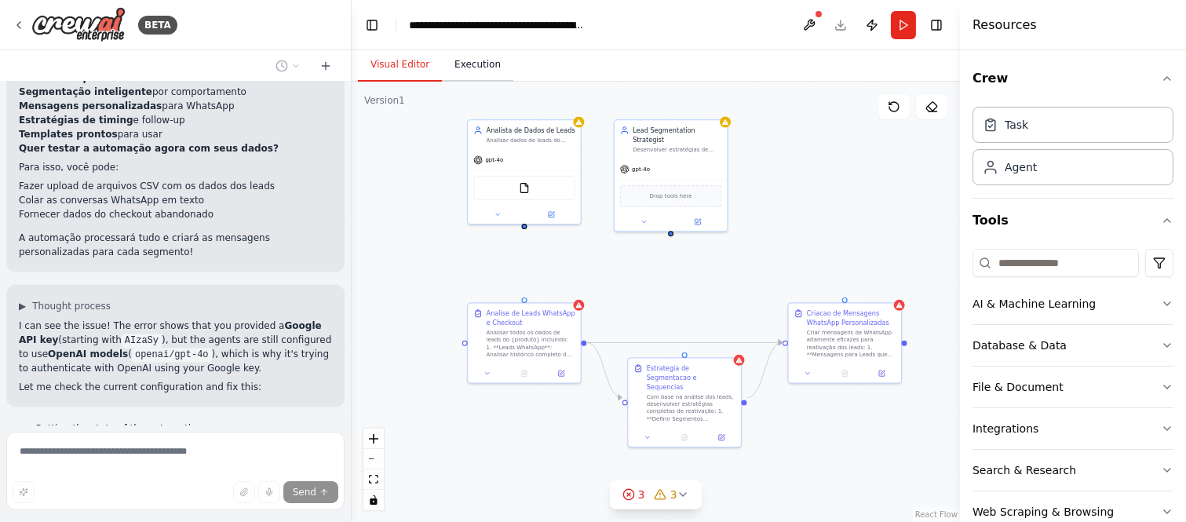
click at [481, 64] on button "Execution" at bounding box center [477, 65] width 71 height 33
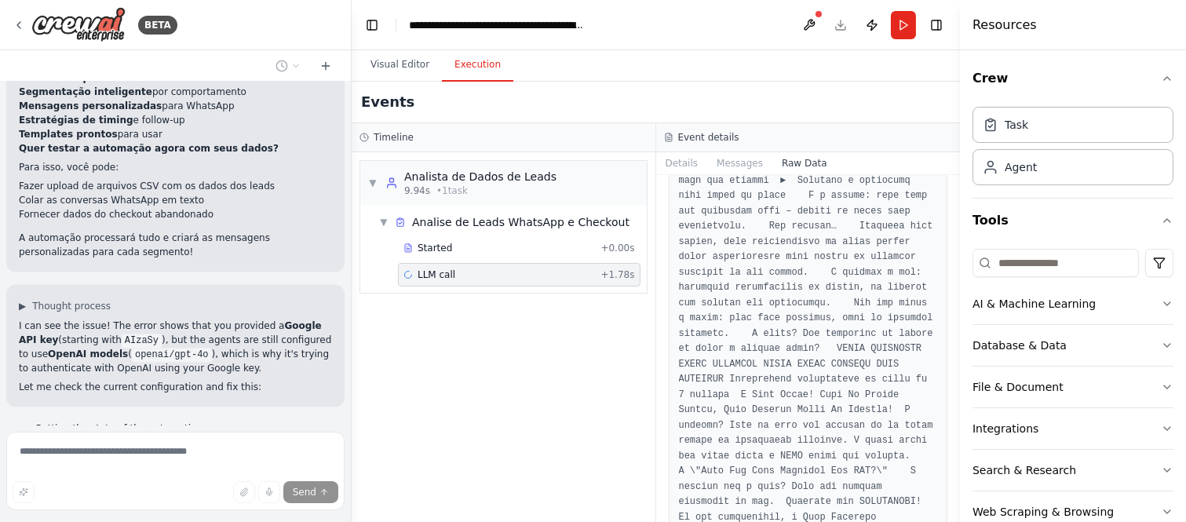
click at [421, 280] on span "LLM call" at bounding box center [436, 274] width 38 height 13
click at [406, 57] on button "Visual Editor" at bounding box center [400, 65] width 84 height 33
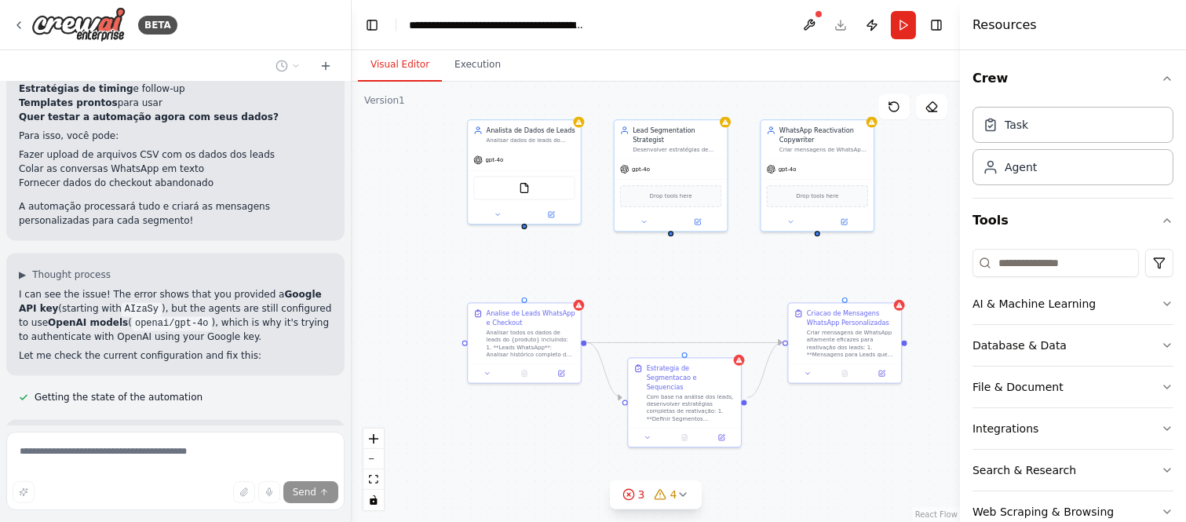
scroll to position [16236, 0]
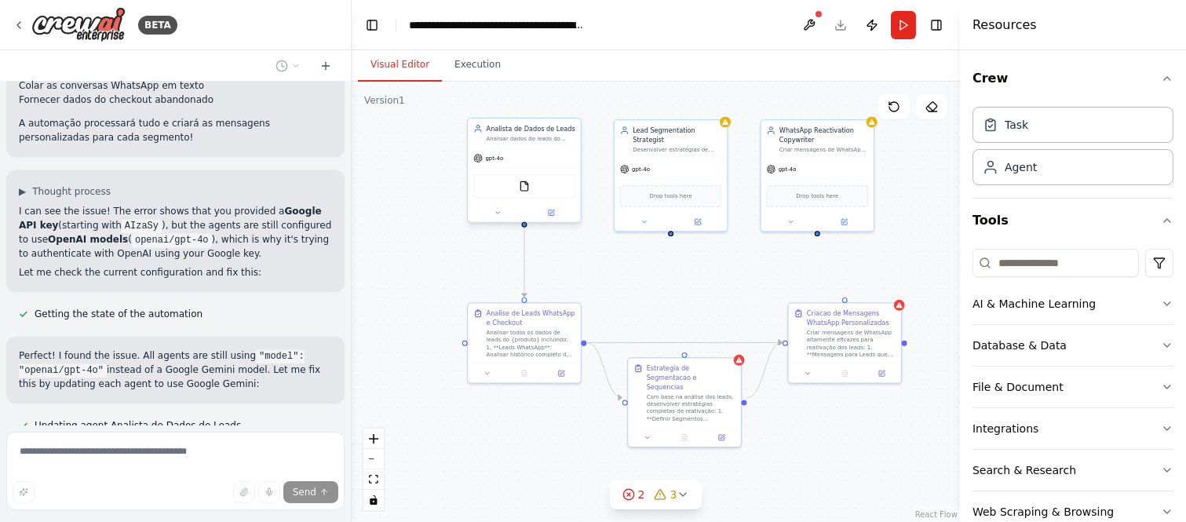
click at [490, 155] on span "gpt-4o" at bounding box center [494, 158] width 18 height 7
click at [549, 205] on div at bounding box center [524, 212] width 112 height 18
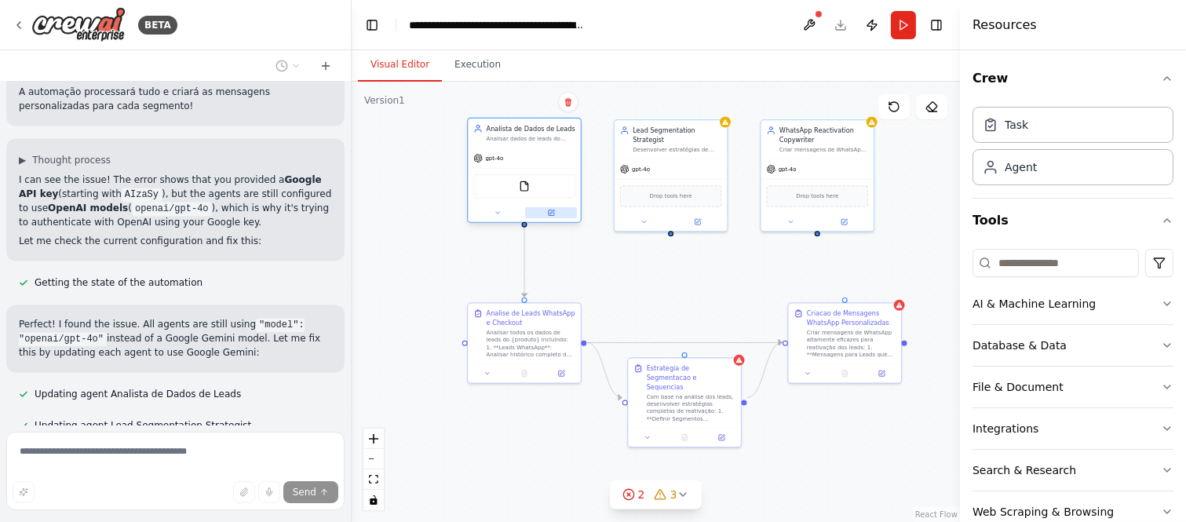
click at [554, 209] on icon at bounding box center [550, 212] width 7 height 7
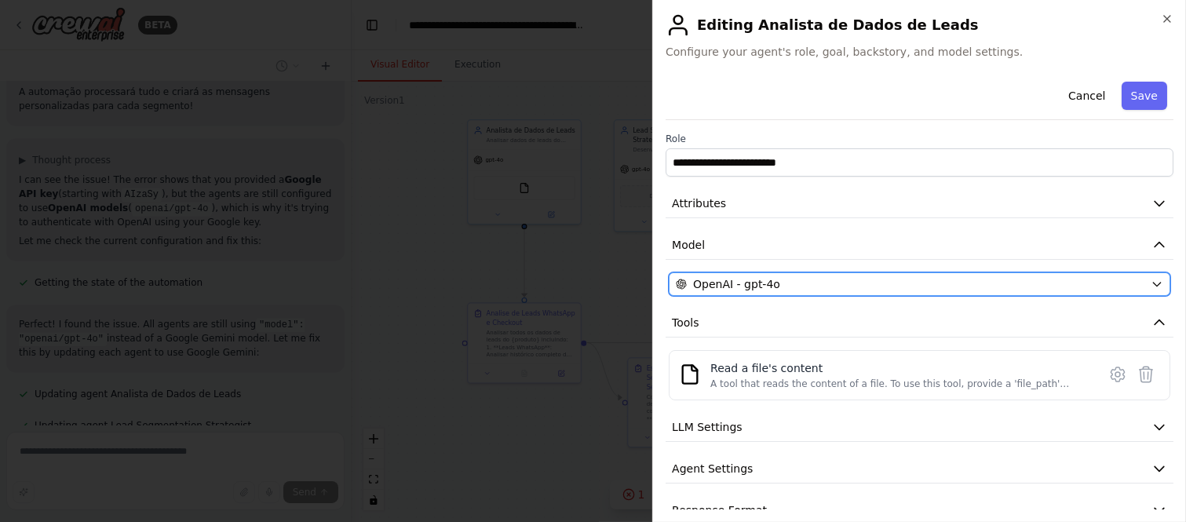
click at [822, 289] on div "OpenAI - gpt-4o" at bounding box center [910, 284] width 468 height 16
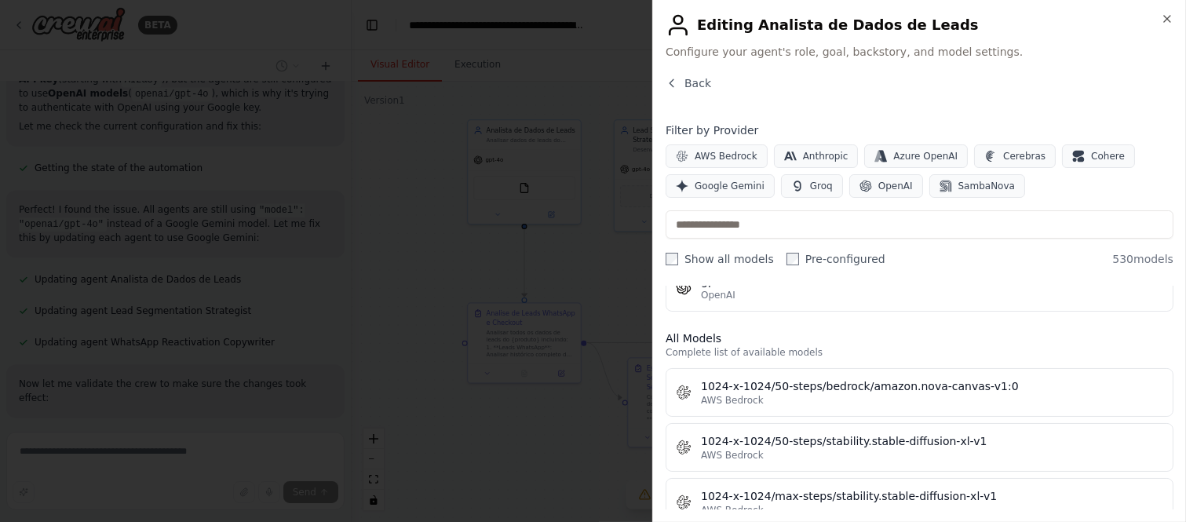
scroll to position [436, 0]
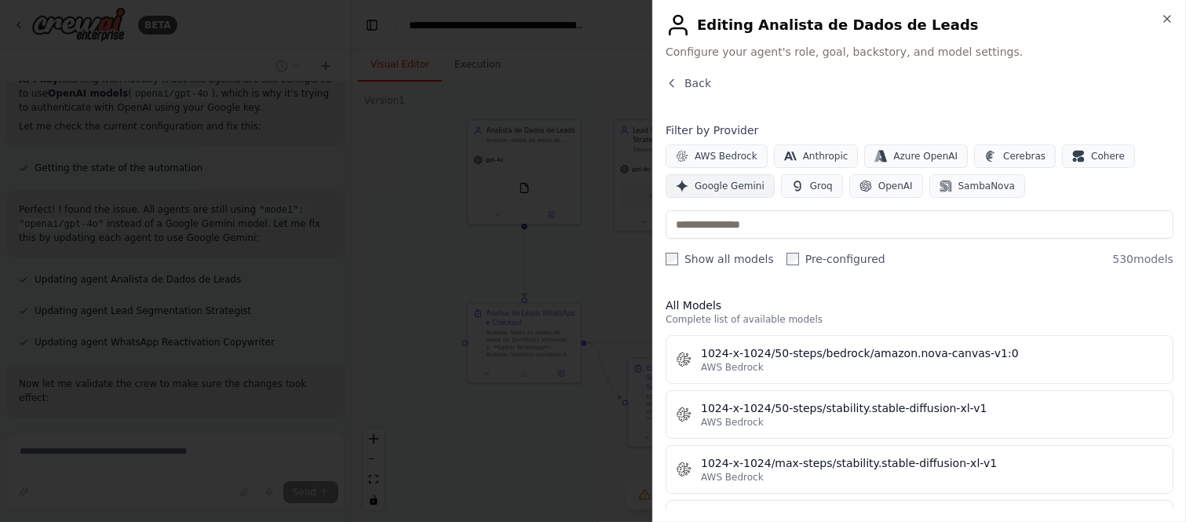
click at [742, 188] on span "Google Gemini" at bounding box center [729, 186] width 70 height 13
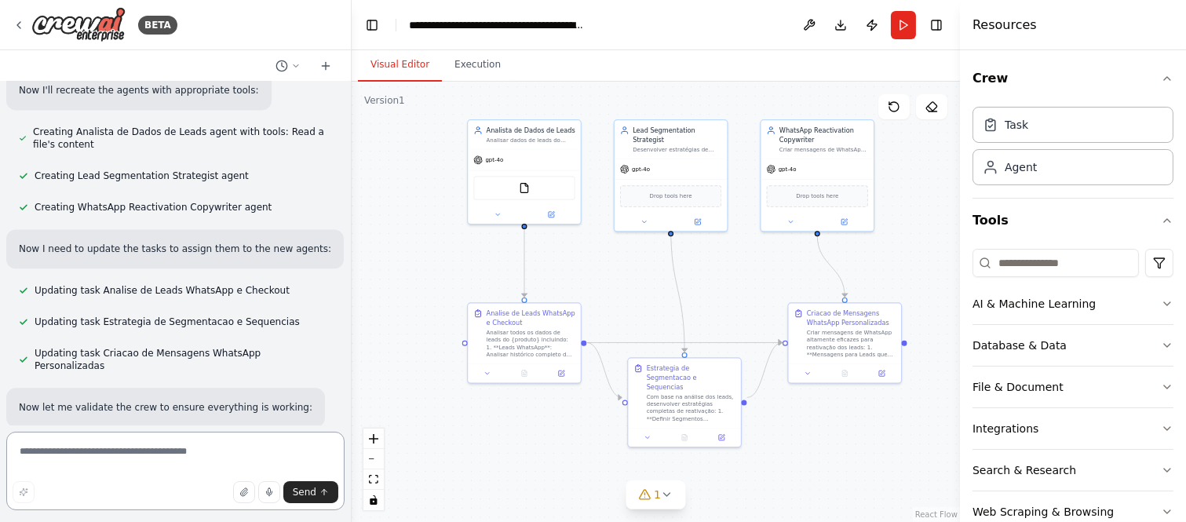
scroll to position [17170, 0]
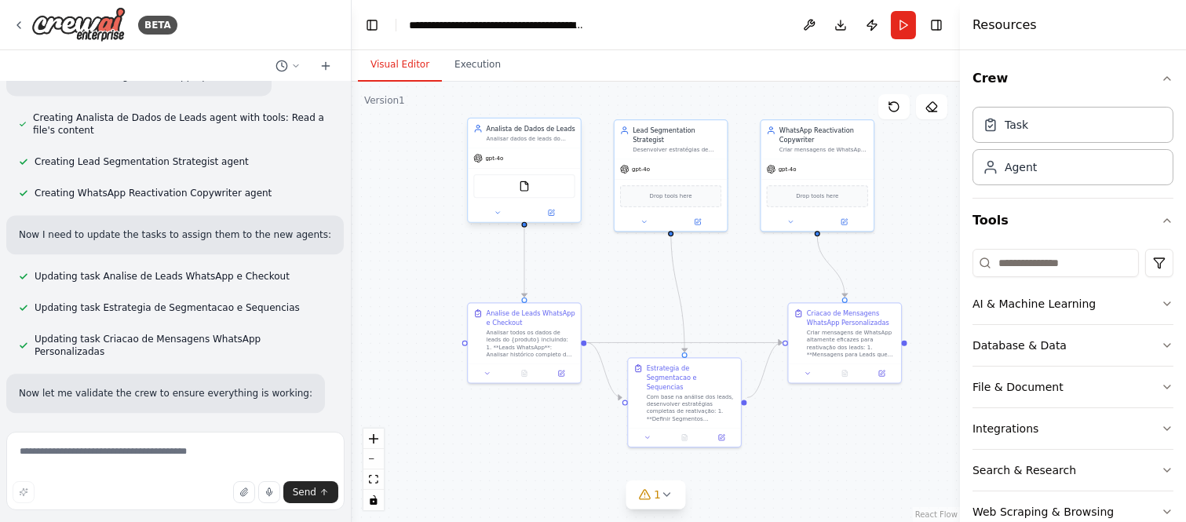
click at [487, 159] on span "gpt-4o" at bounding box center [494, 158] width 18 height 7
click at [556, 210] on button at bounding box center [551, 212] width 52 height 11
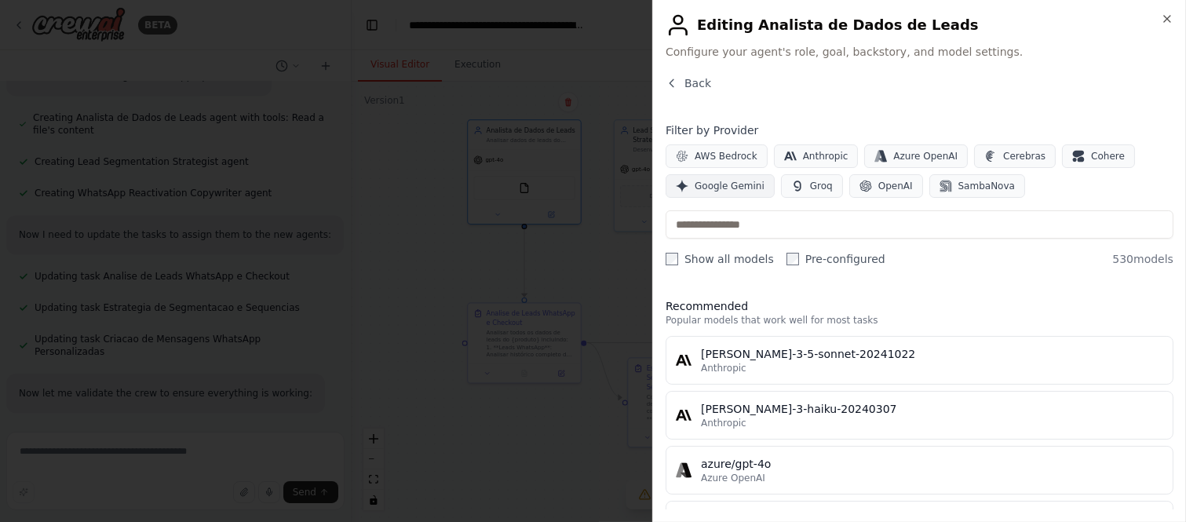
click at [722, 185] on span "Google Gemini" at bounding box center [729, 186] width 70 height 13
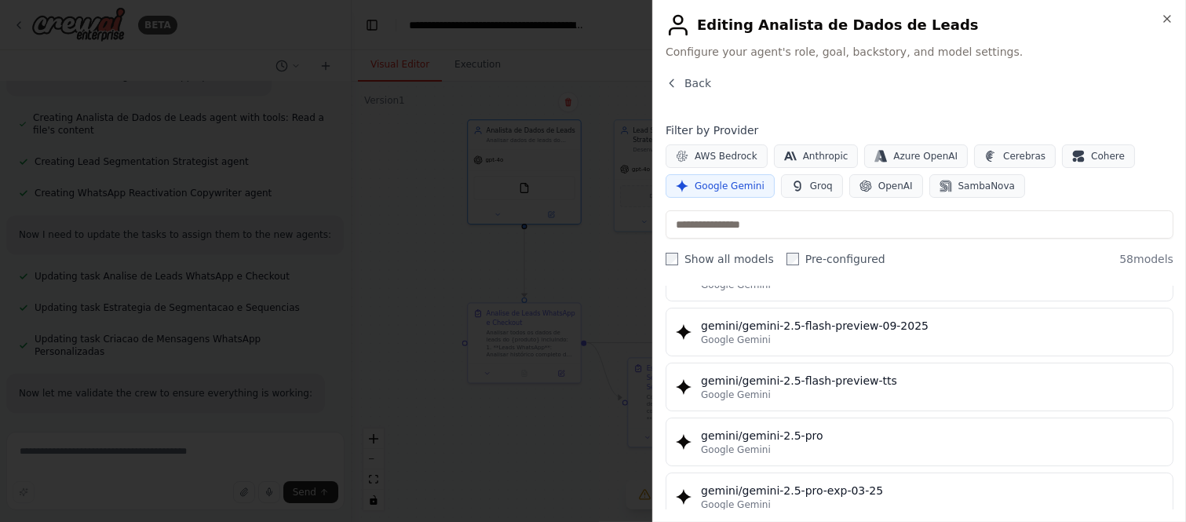
scroll to position [1831, 0]
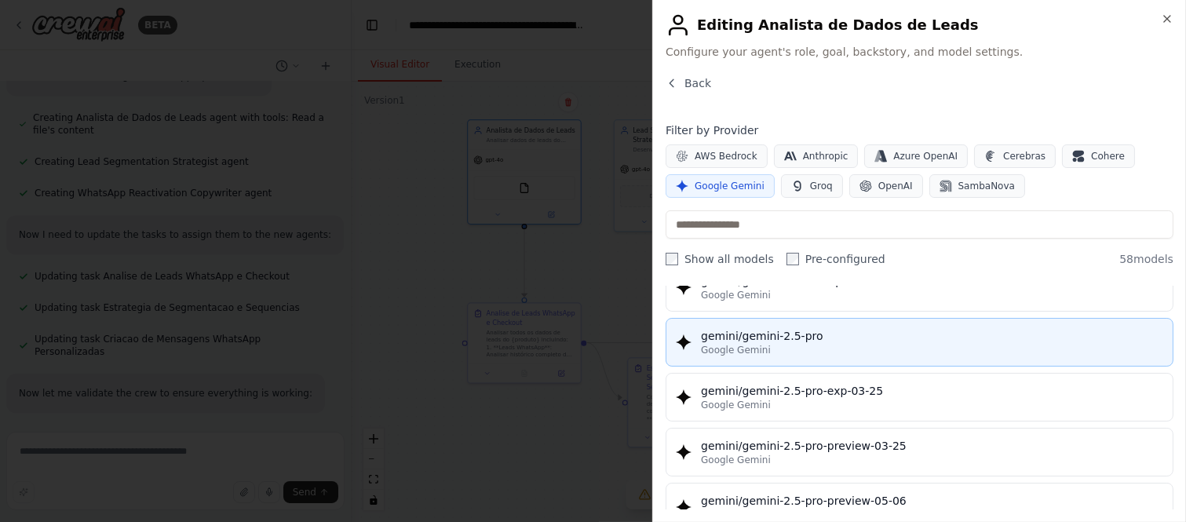
click at [829, 333] on div "gemini/gemini-2.5-pro" at bounding box center [932, 336] width 462 height 16
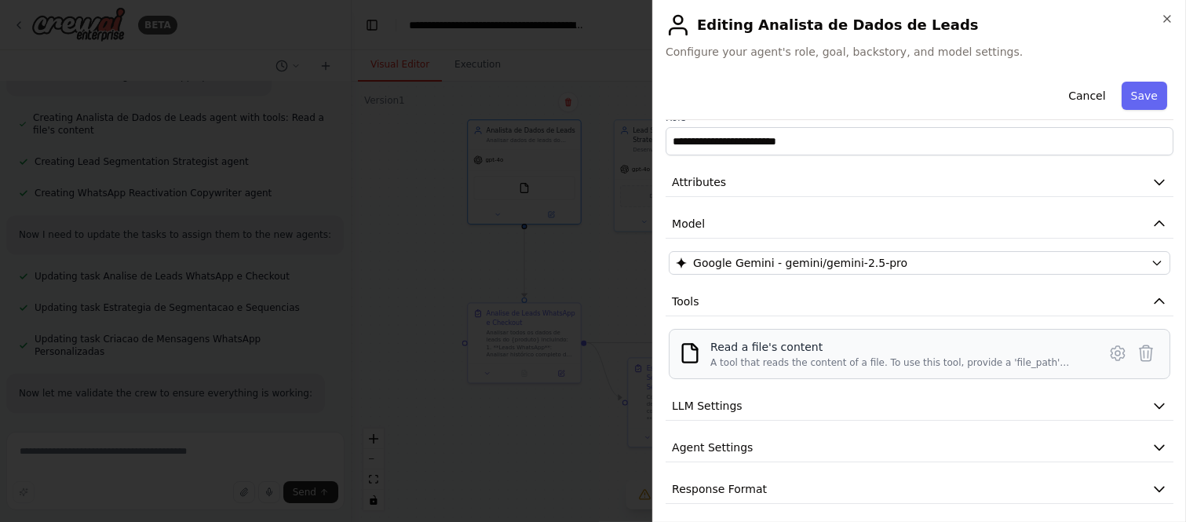
scroll to position [27, 0]
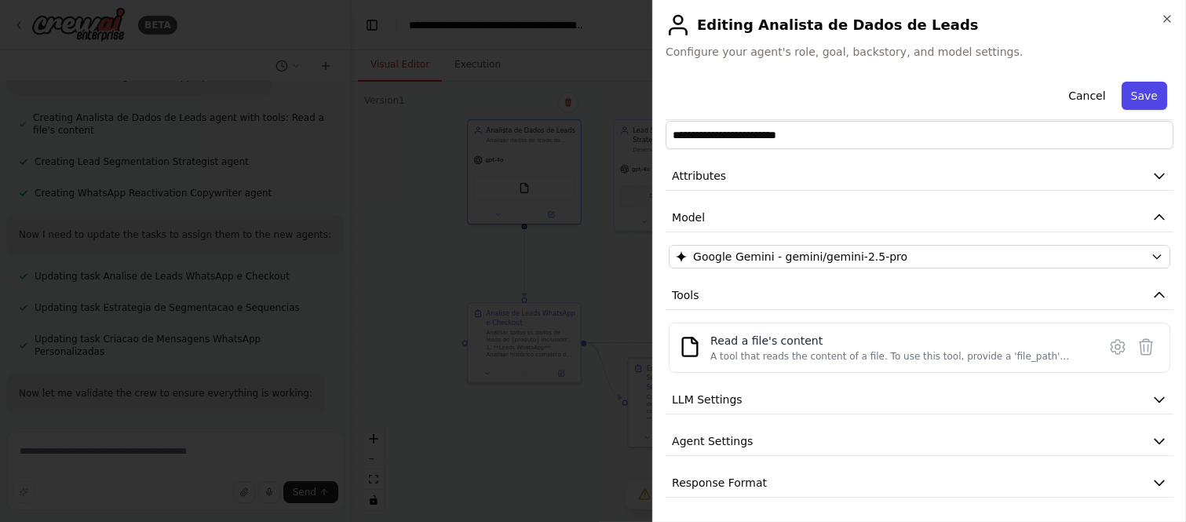
click at [1066, 97] on button "Save" at bounding box center [1144, 96] width 46 height 28
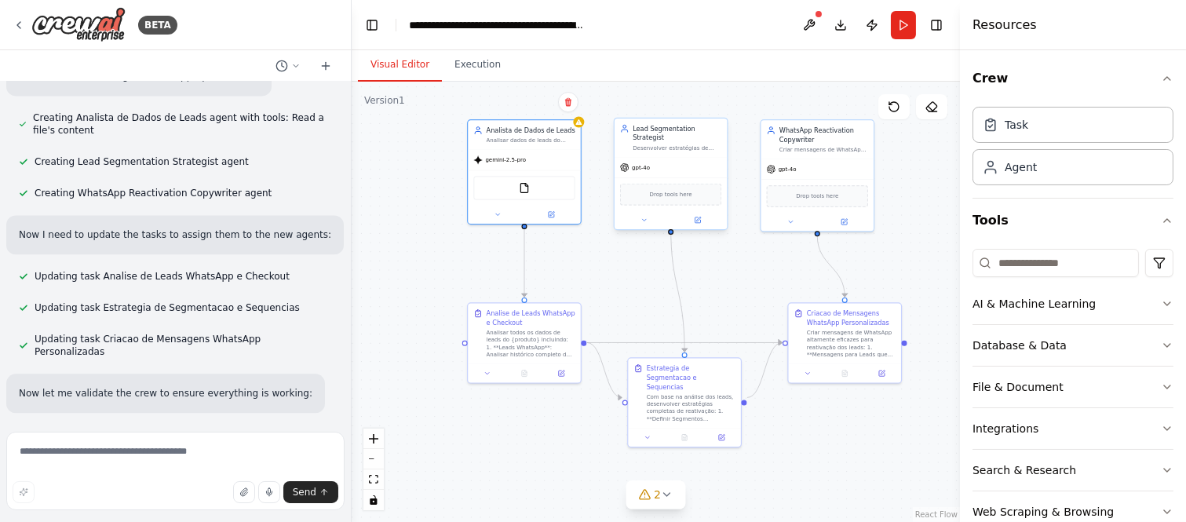
click at [637, 162] on div "gpt-4o" at bounding box center [670, 167] width 112 height 20
click at [701, 217] on icon at bounding box center [697, 220] width 7 height 7
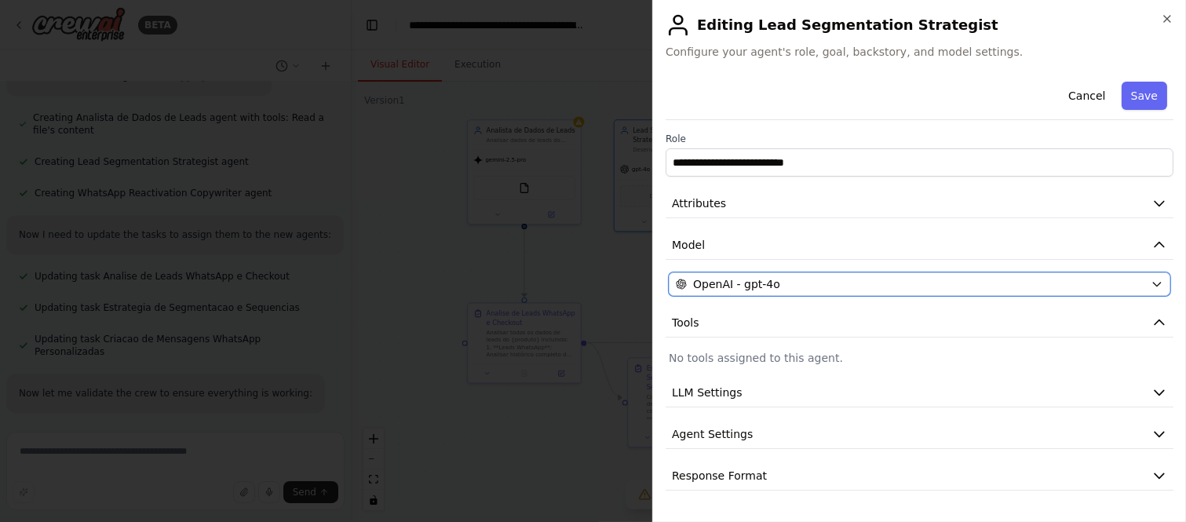
click at [811, 290] on div "OpenAI - gpt-4o" at bounding box center [910, 284] width 468 height 16
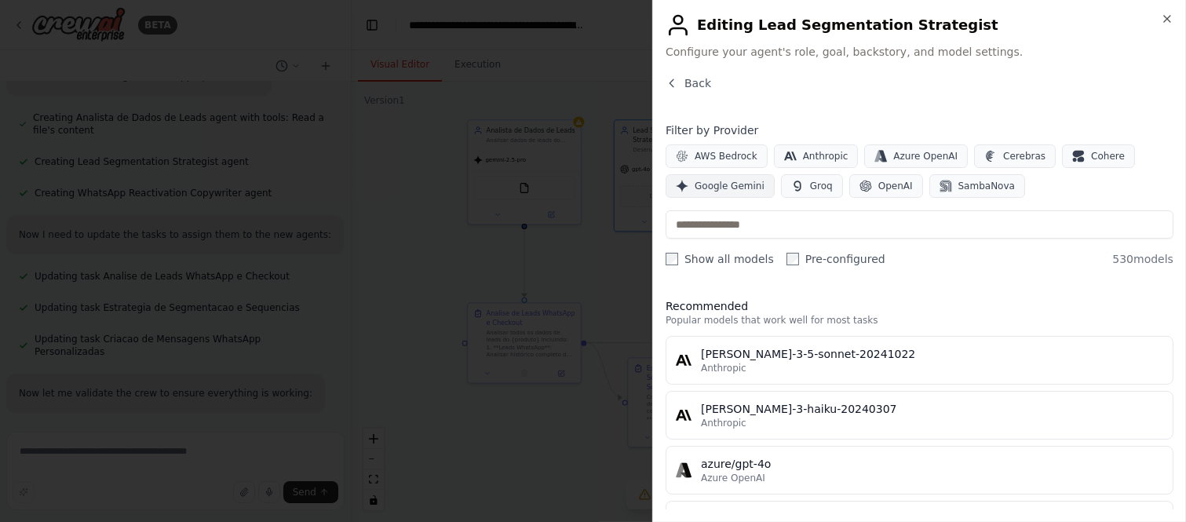
click at [744, 188] on span "Google Gemini" at bounding box center [729, 186] width 70 height 13
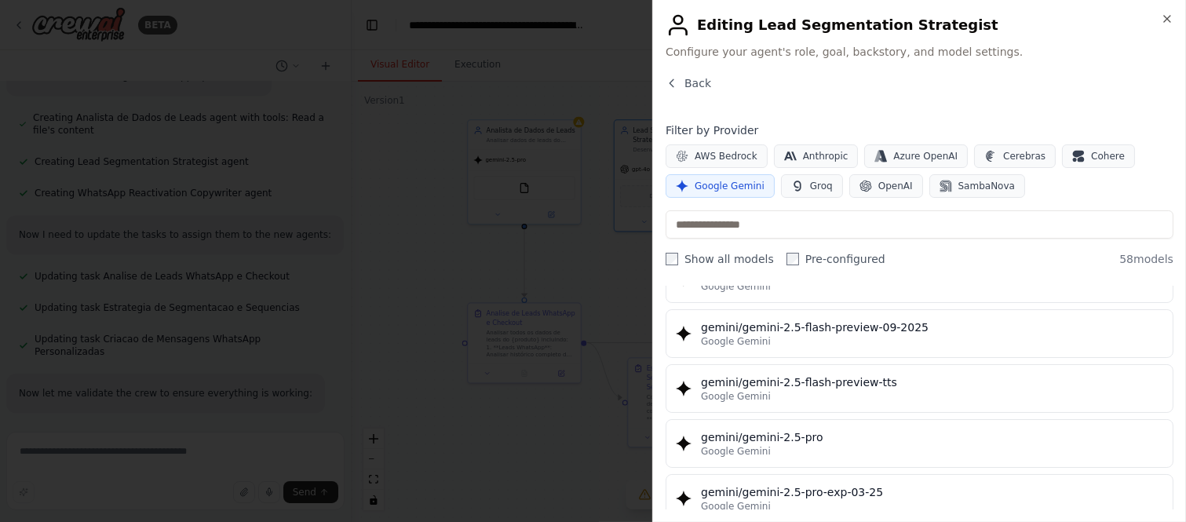
scroll to position [1744, 0]
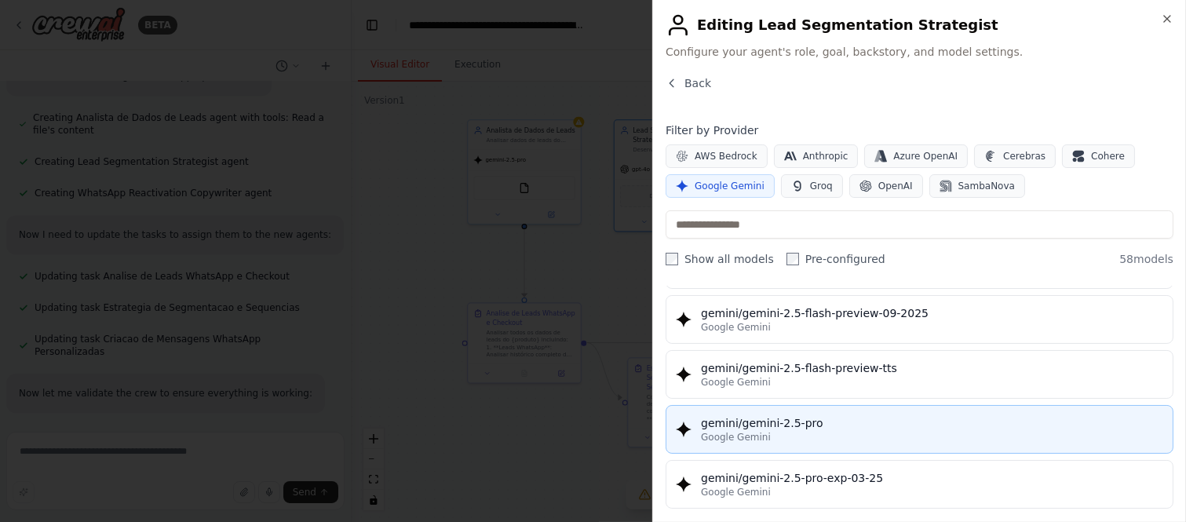
click at [898, 420] on div "gemini/gemini-2.5-pro" at bounding box center [932, 423] width 462 height 16
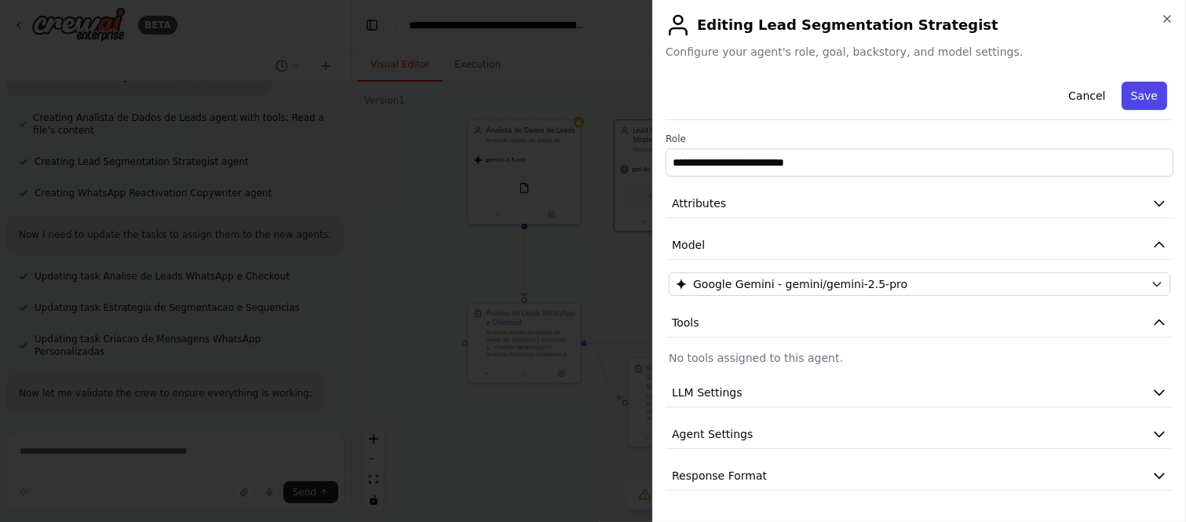
click at [1066, 93] on button "Save" at bounding box center [1144, 96] width 46 height 28
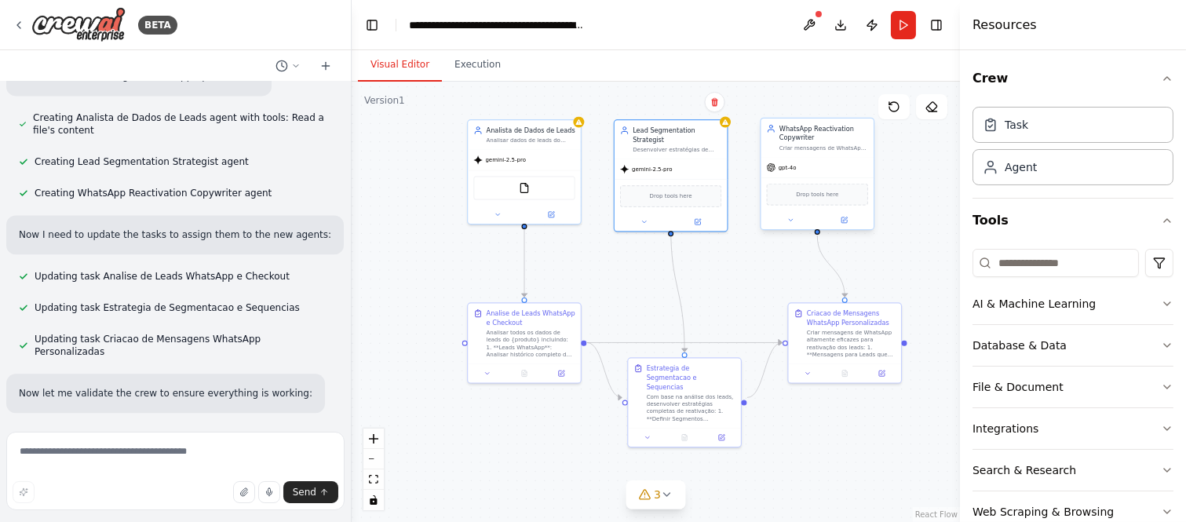
click at [818, 166] on div "gpt-4o" at bounding box center [817, 167] width 112 height 20
click at [853, 217] on button at bounding box center [844, 219] width 52 height 11
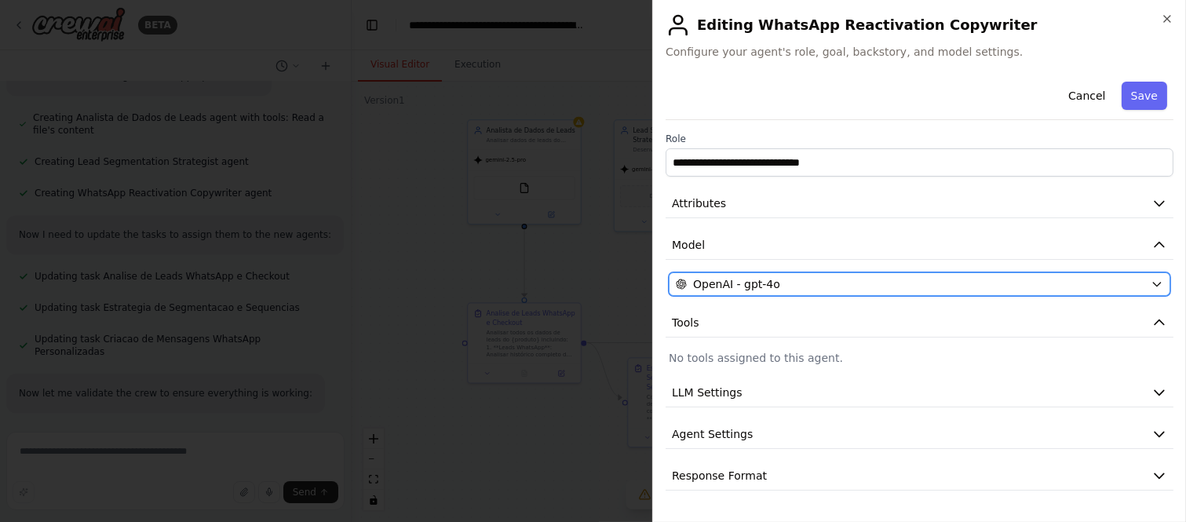
click at [888, 277] on div "OpenAI - gpt-4o" at bounding box center [910, 284] width 468 height 16
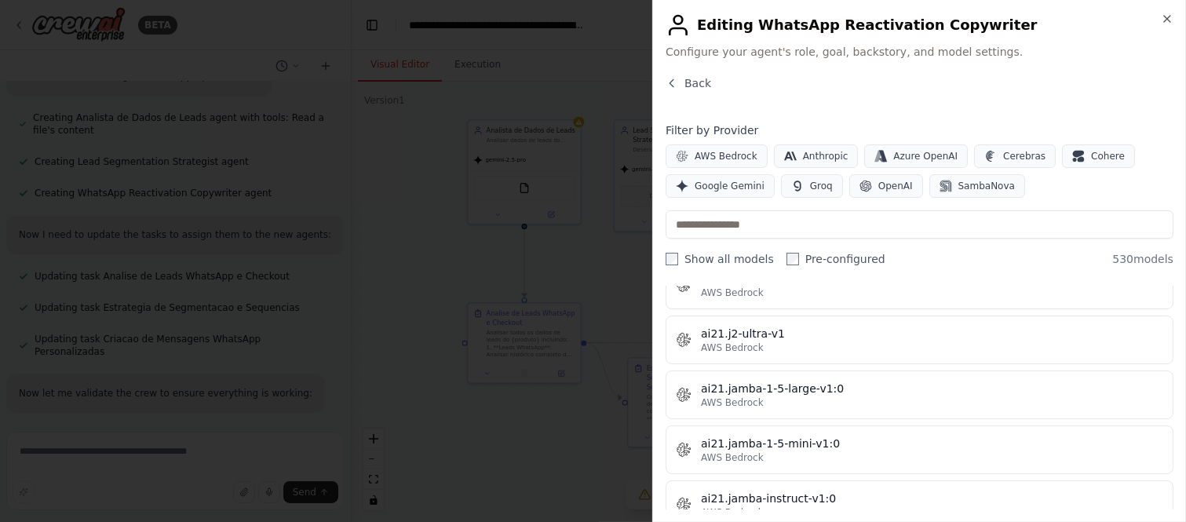
scroll to position [872, 0]
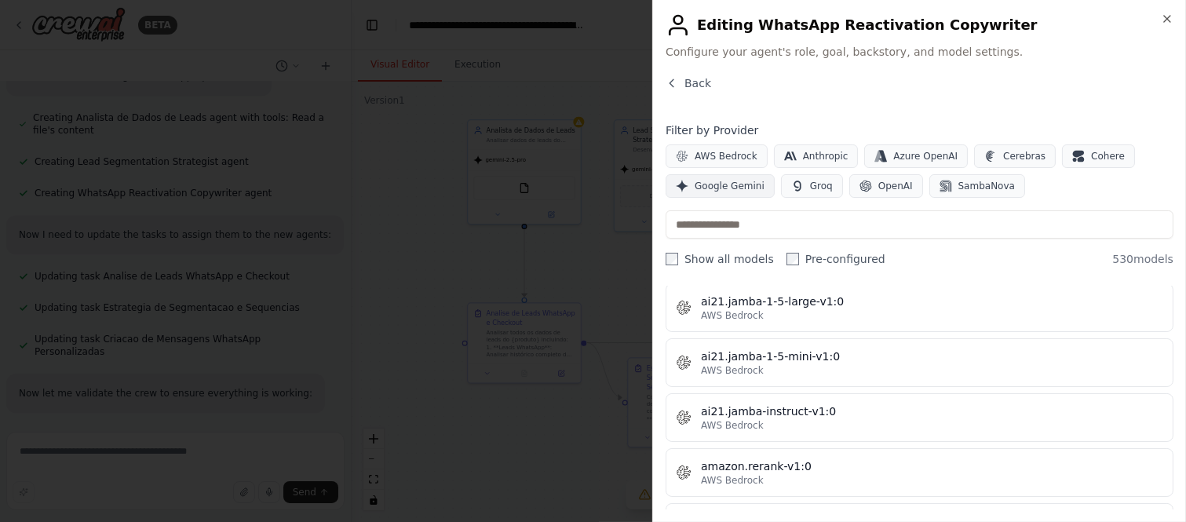
click at [739, 183] on span "Google Gemini" at bounding box center [729, 186] width 70 height 13
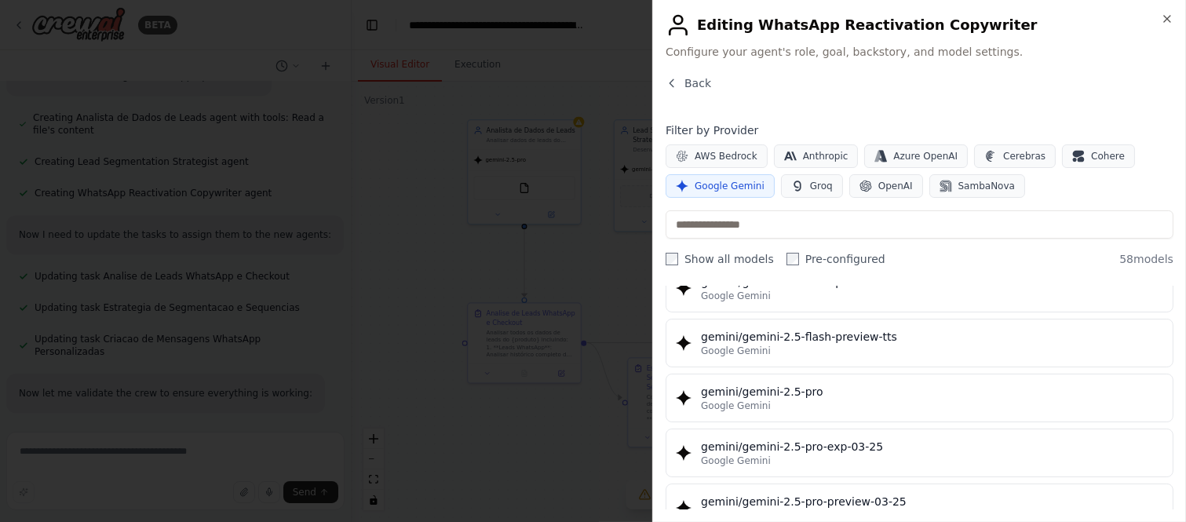
scroll to position [1744, 0]
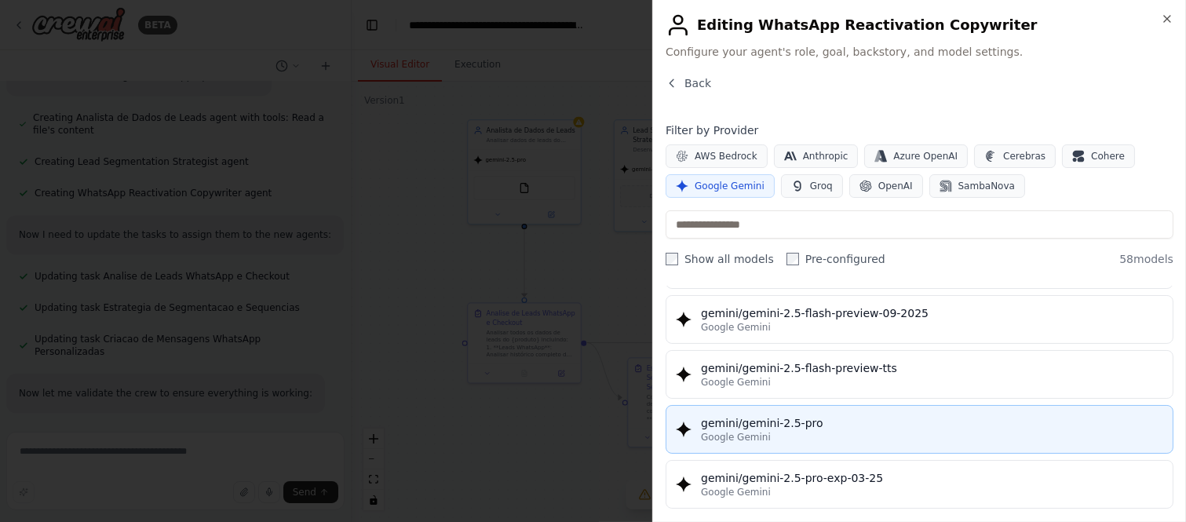
click at [910, 425] on div "gemini/gemini-2.5-pro" at bounding box center [932, 423] width 462 height 16
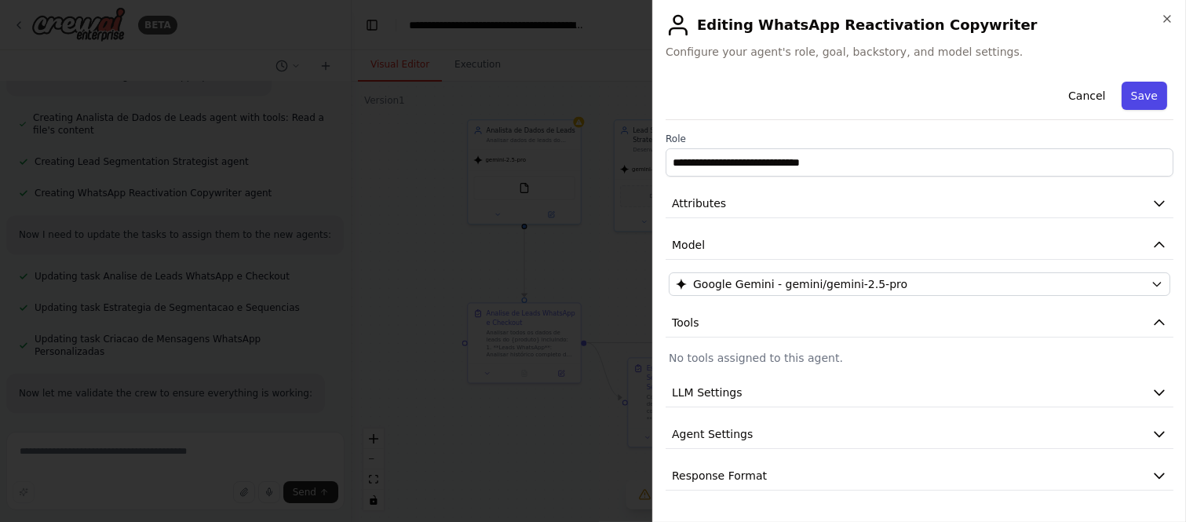
click at [1066, 99] on button "Save" at bounding box center [1144, 96] width 46 height 28
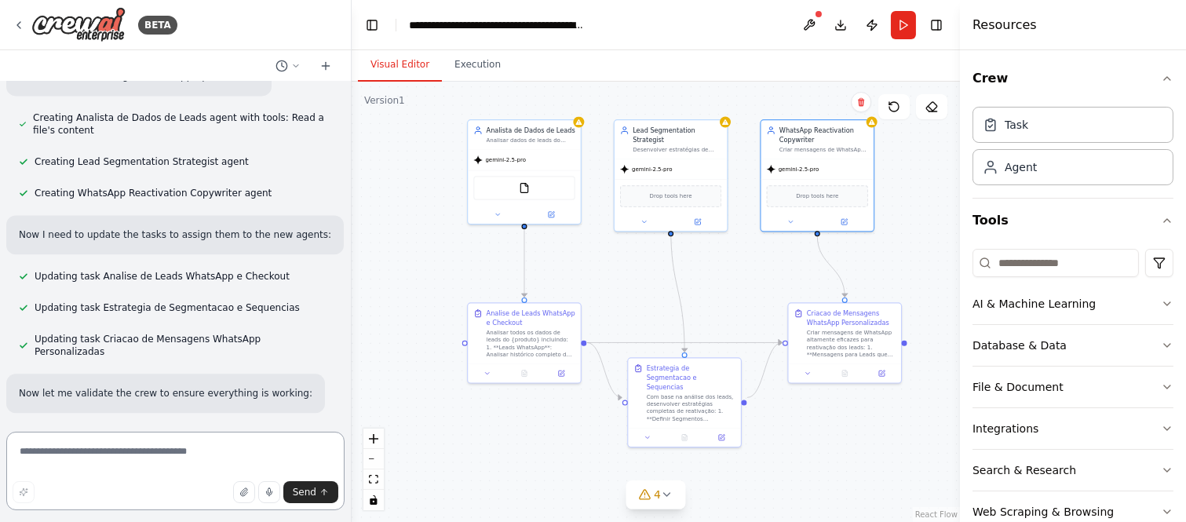
click at [181, 455] on textarea at bounding box center [175, 471] width 338 height 78
type textarea "**********"
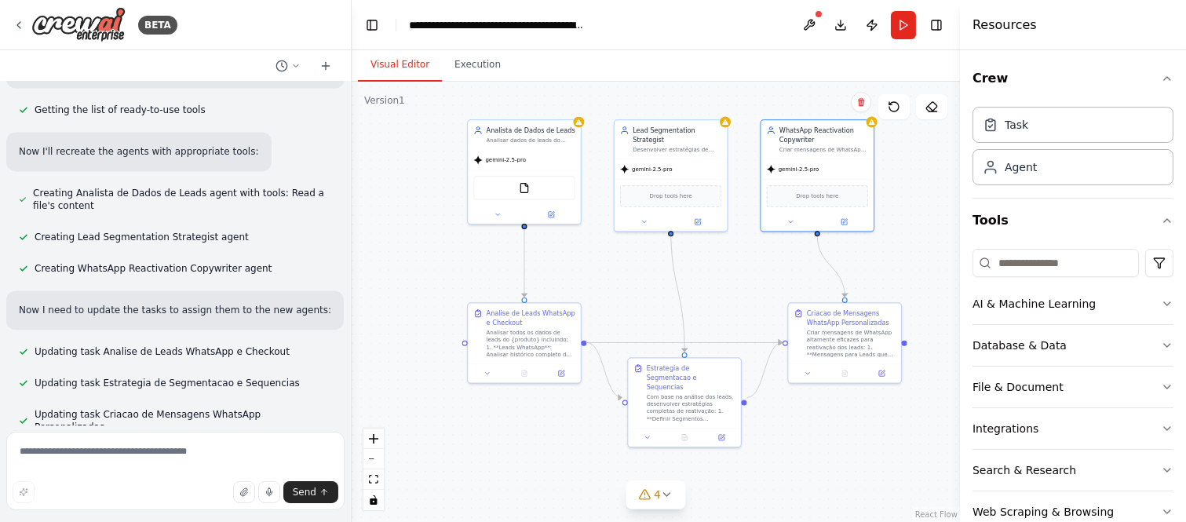
scroll to position [17170, 0]
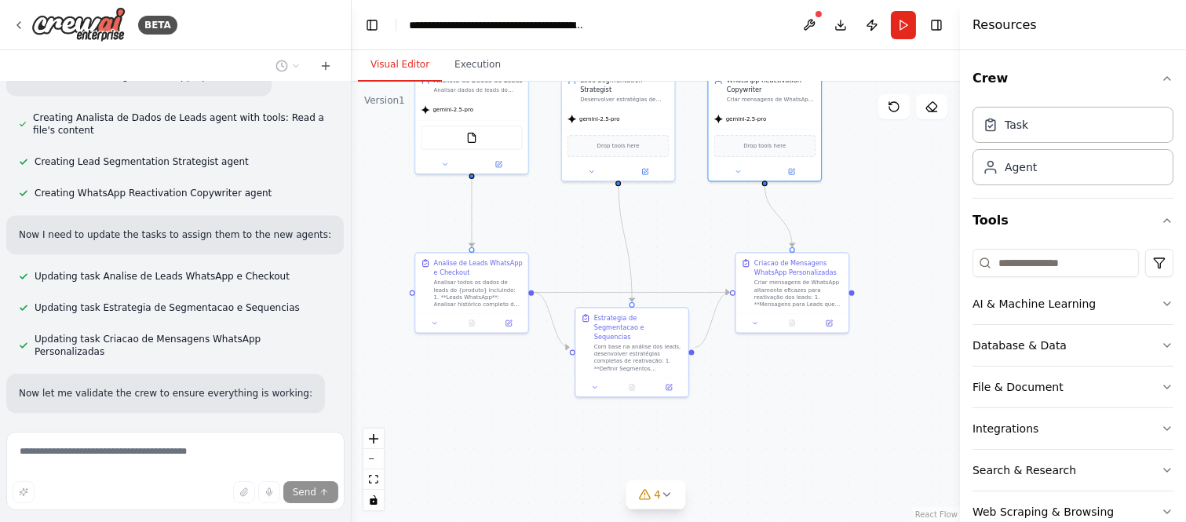
drag, startPoint x: 642, startPoint y: 291, endPoint x: 586, endPoint y: 241, distance: 75.0
click at [587, 241] on div ".deletable-edge-delete-btn { width: 20px; height: 20px; border: 0px solid #ffff…" at bounding box center [656, 302] width 608 height 440
click at [487, 67] on button "Execution" at bounding box center [477, 65] width 71 height 33
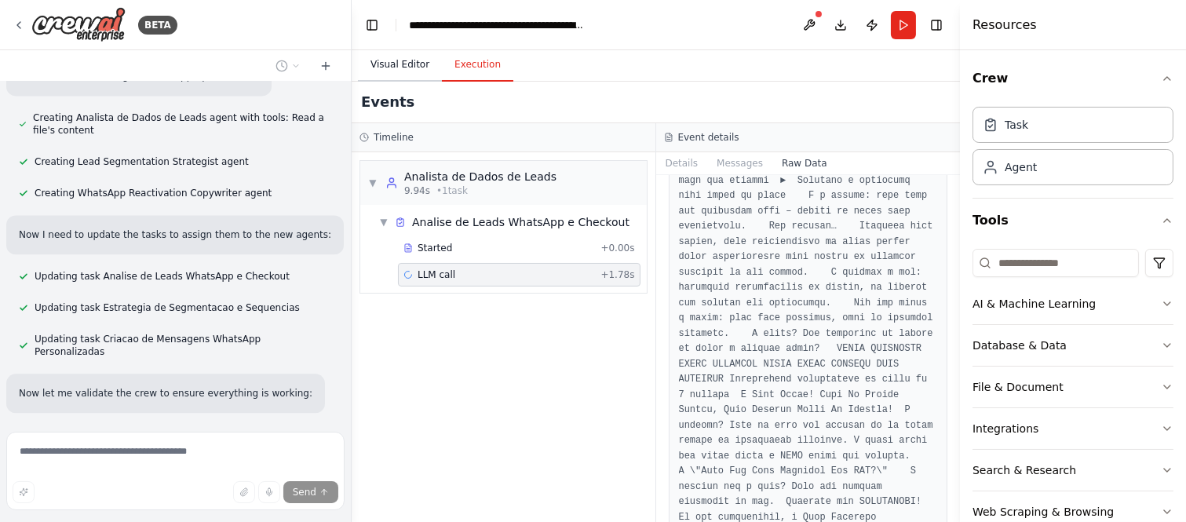
click at [380, 61] on button "Visual Editor" at bounding box center [400, 65] width 84 height 33
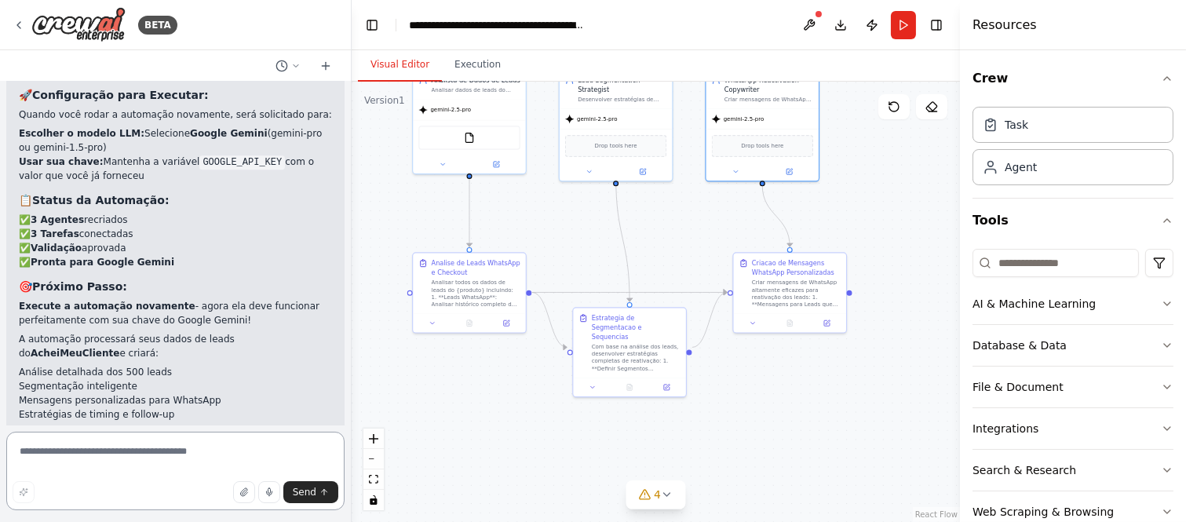
scroll to position [17888, 0]
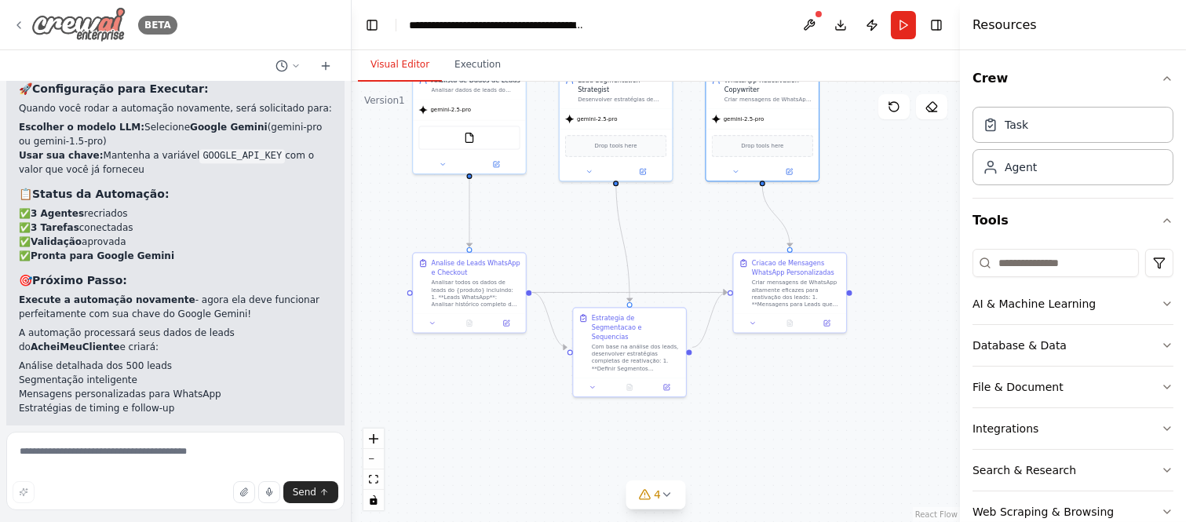
click at [16, 25] on icon at bounding box center [19, 25] width 13 height 13
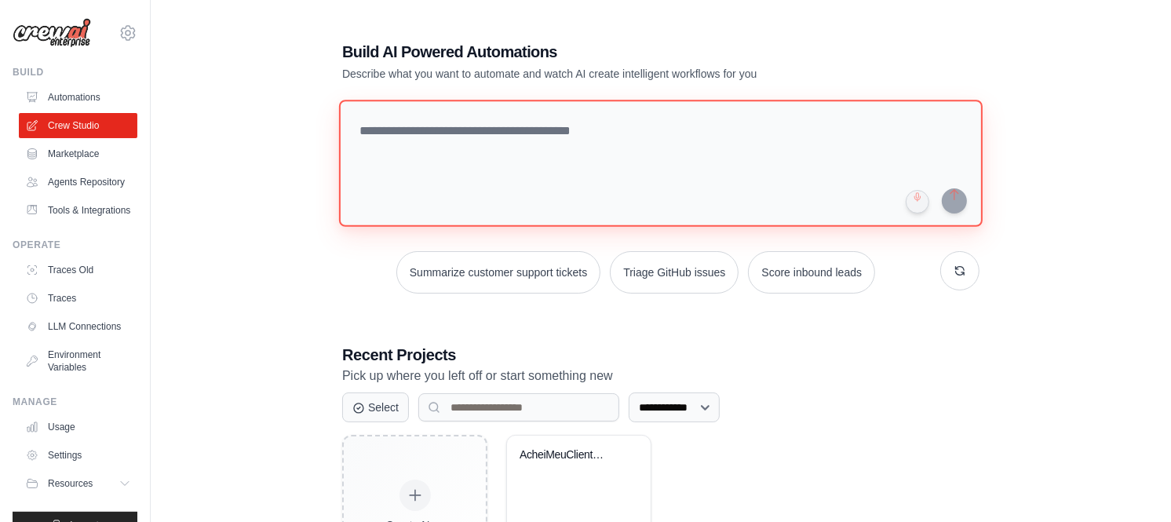
click at [477, 148] on textarea at bounding box center [660, 163] width 643 height 127
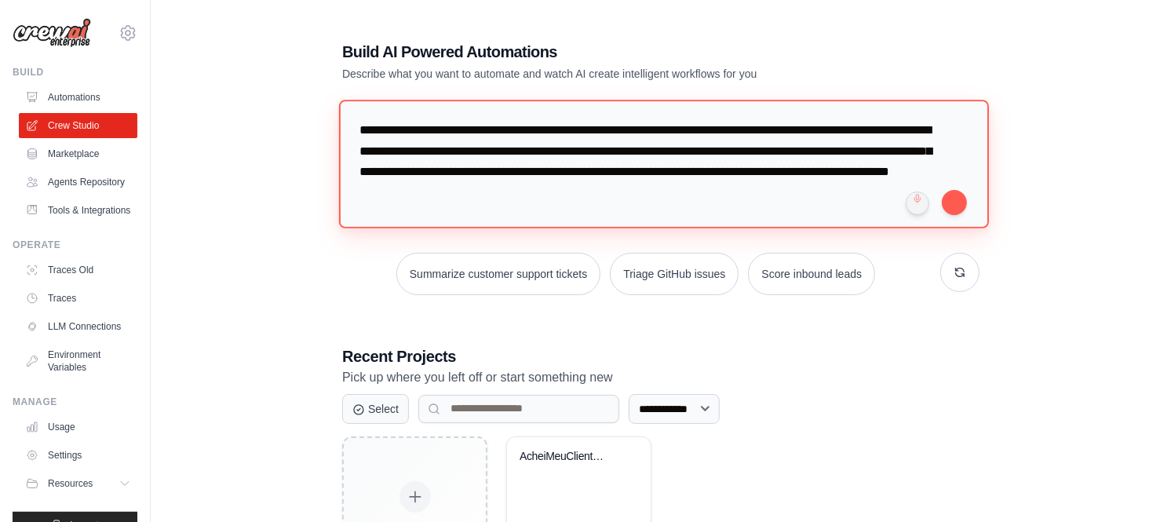
type textarea "**********"
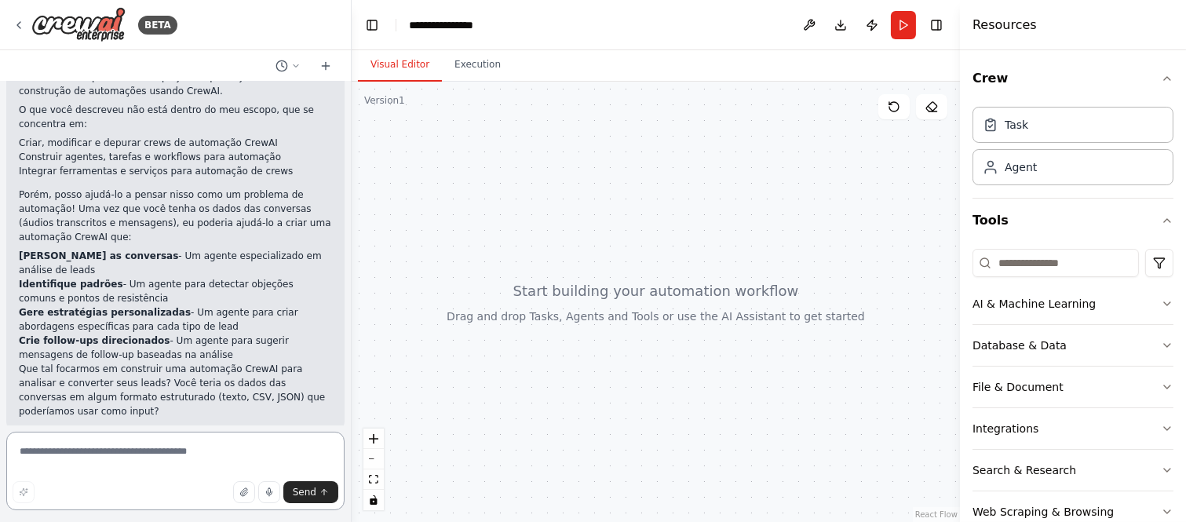
scroll to position [212, 0]
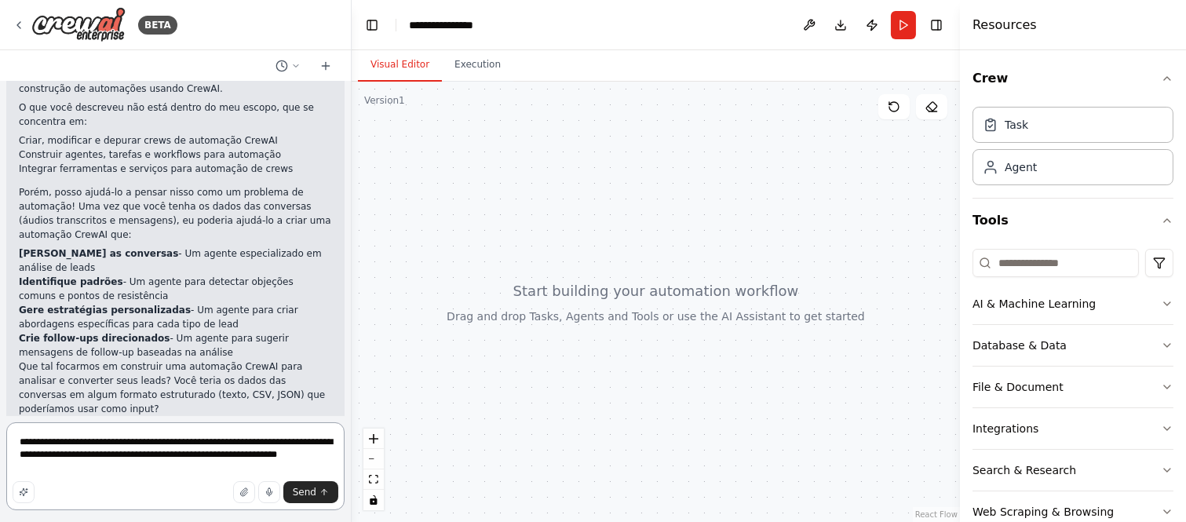
type textarea "**********"
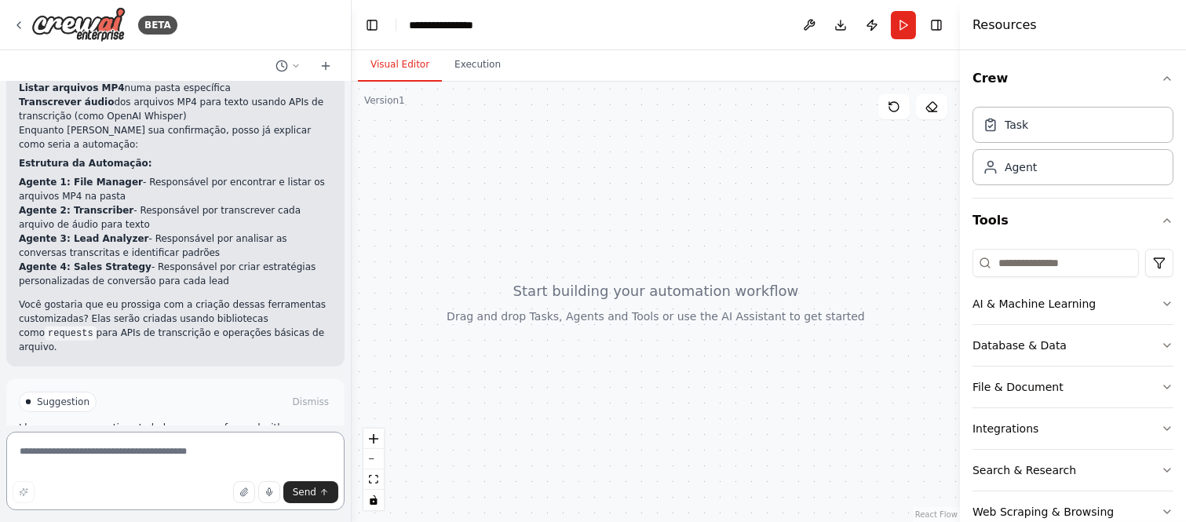
scroll to position [1250, 0]
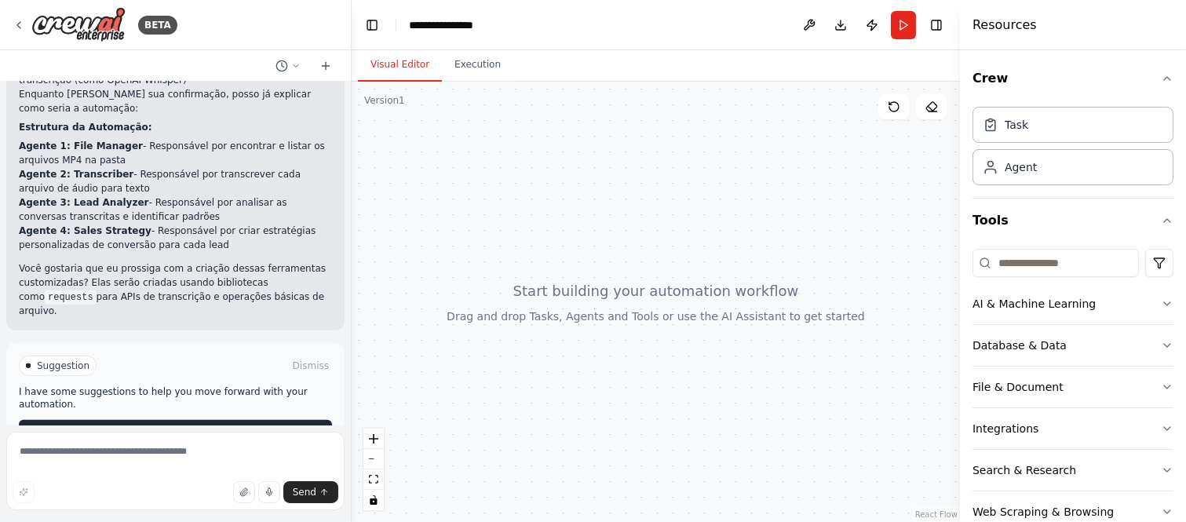
click at [210, 420] on button "Enable coding skills" at bounding box center [175, 432] width 313 height 25
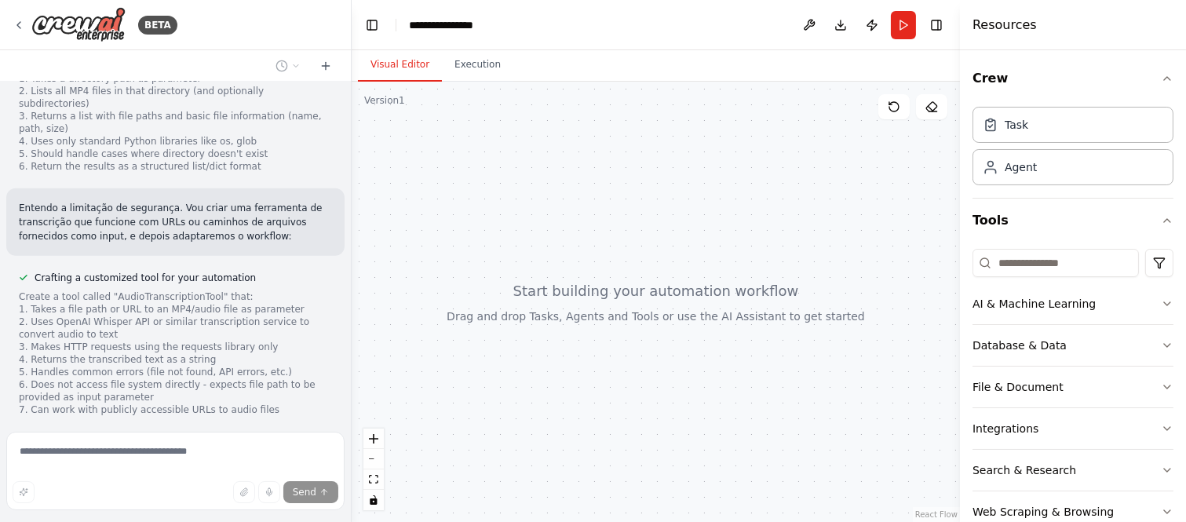
scroll to position [1738, 0]
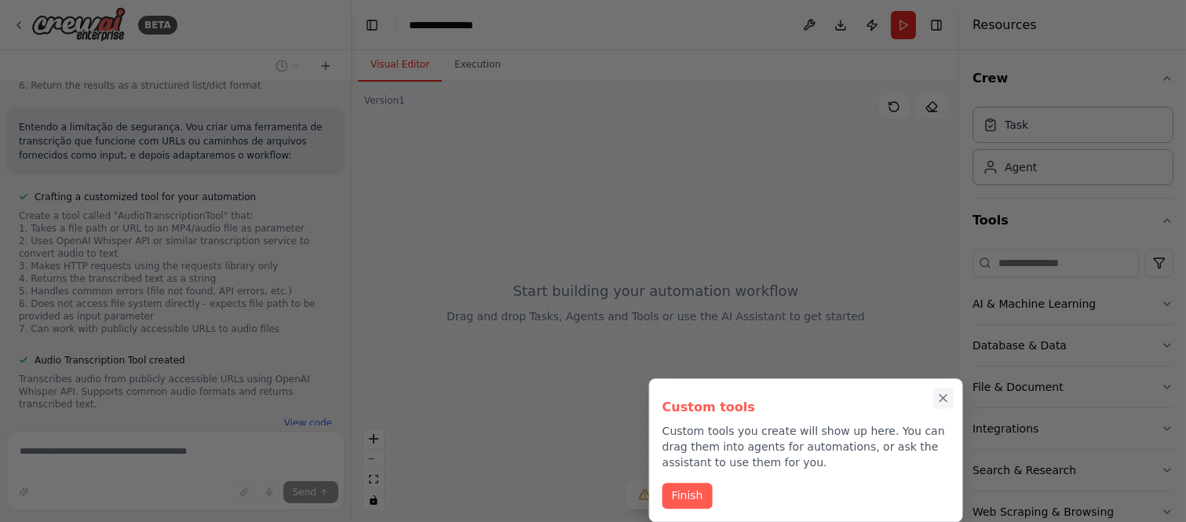
click at [946, 400] on icon "Close walkthrough" at bounding box center [943, 398] width 14 height 14
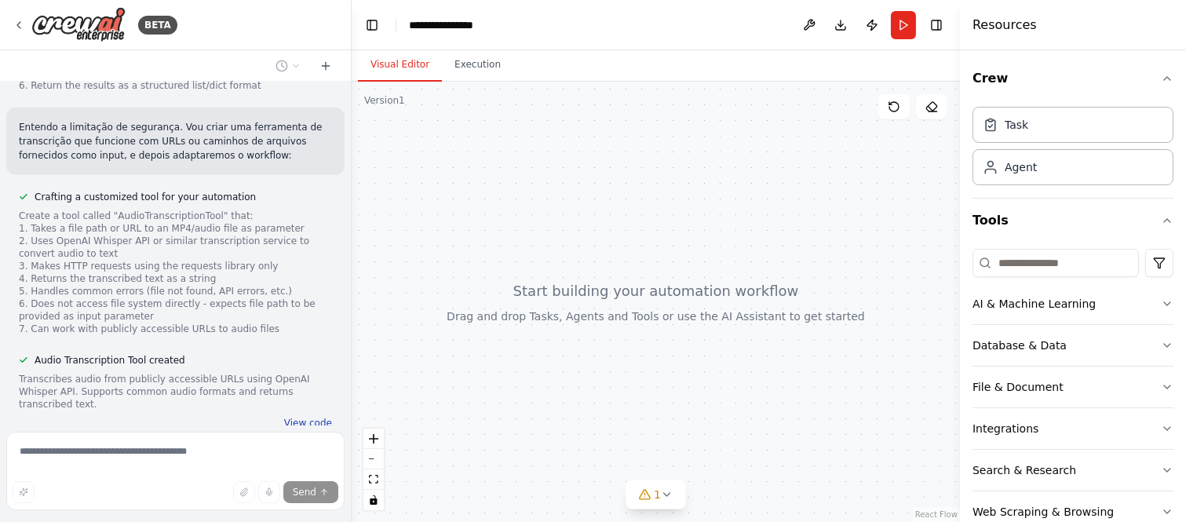
click at [293, 417] on button "View code" at bounding box center [308, 423] width 48 height 13
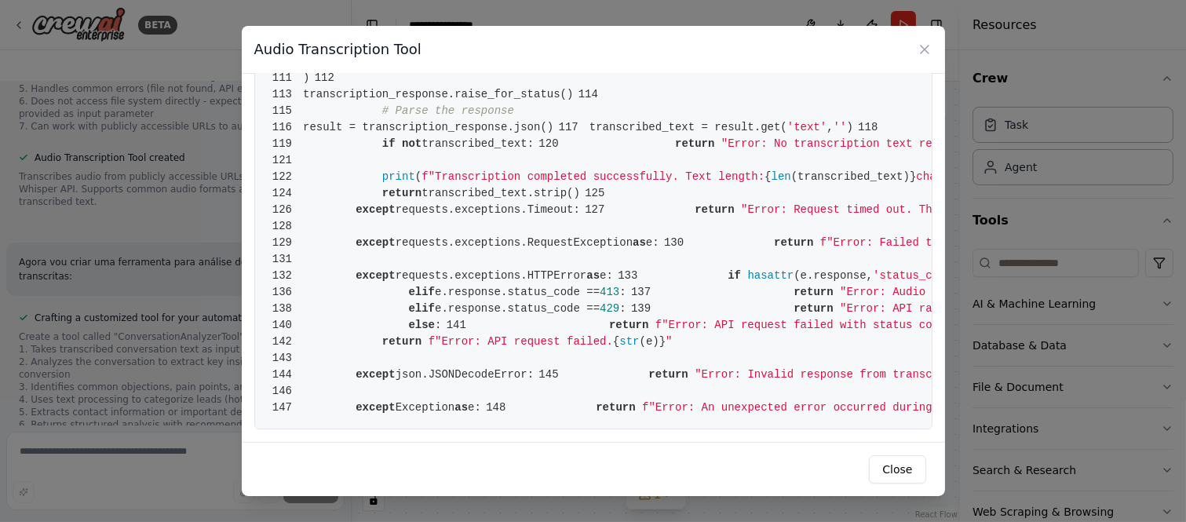
scroll to position [2136, 0]
click at [919, 53] on icon at bounding box center [925, 50] width 16 height 16
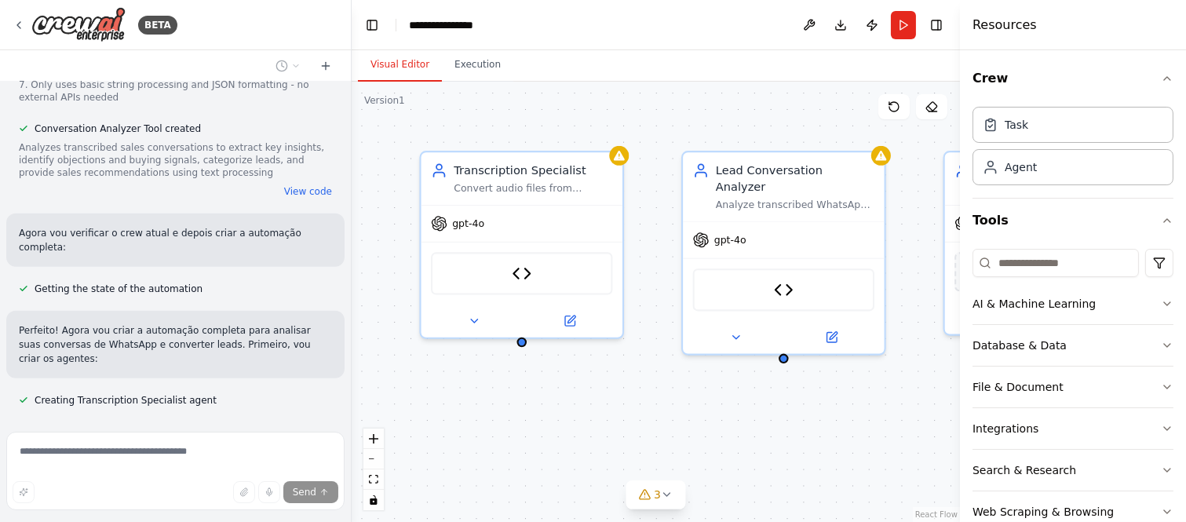
scroll to position [2375, 0]
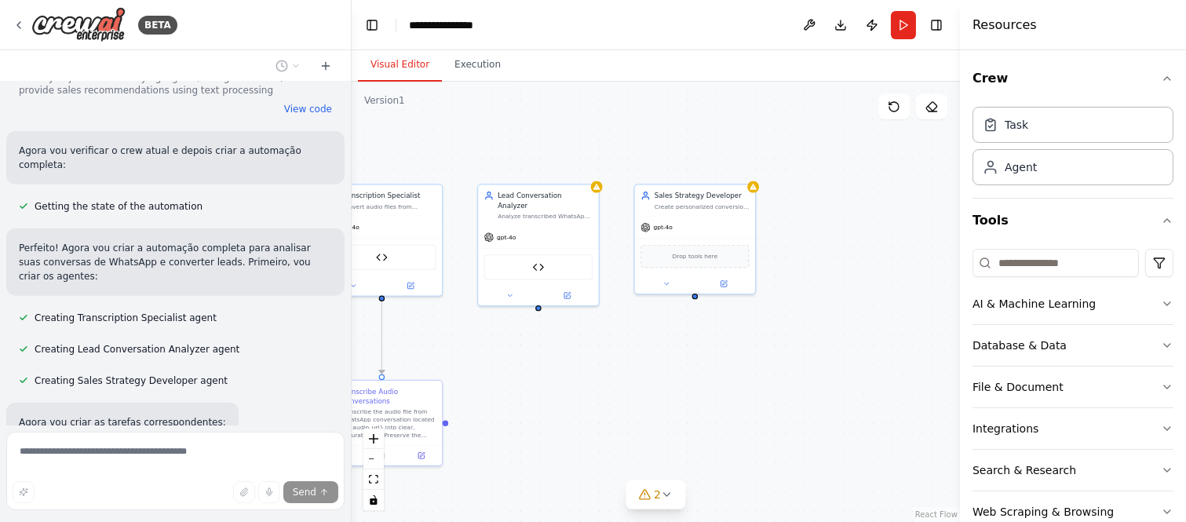
drag, startPoint x: 815, startPoint y: 408, endPoint x: 643, endPoint y: 352, distance: 180.2
click at [643, 352] on div ".deletable-edge-delete-btn { width: 20px; height: 20px; border: 0px solid #ffff…" at bounding box center [656, 302] width 608 height 440
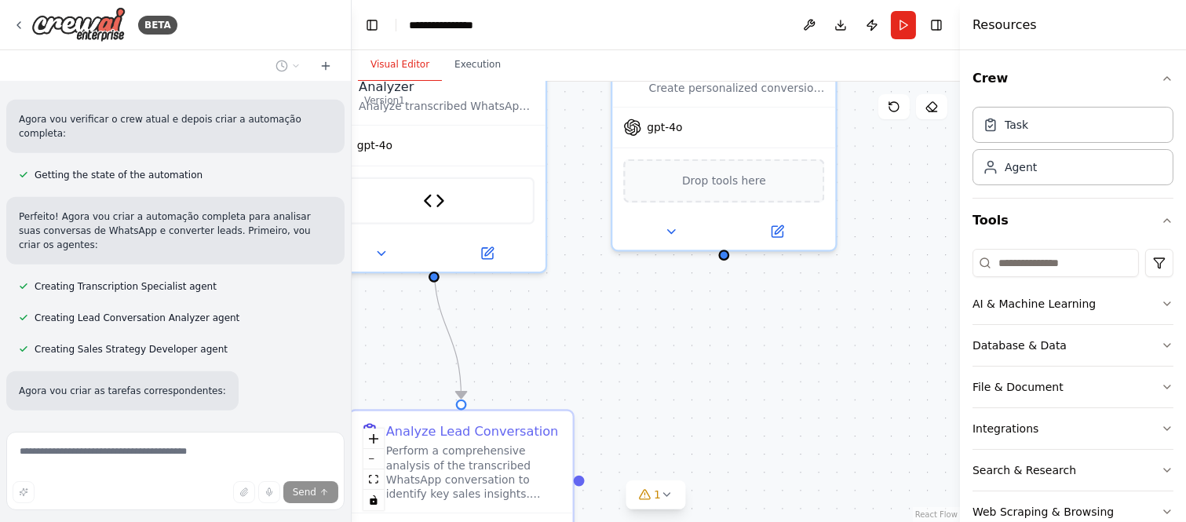
drag, startPoint x: 643, startPoint y: 381, endPoint x: 644, endPoint y: 414, distance: 33.0
click at [643, 414] on div ".deletable-edge-delete-btn { width: 20px; height: 20px; border: 0px solid #ffff…" at bounding box center [656, 302] width 608 height 440
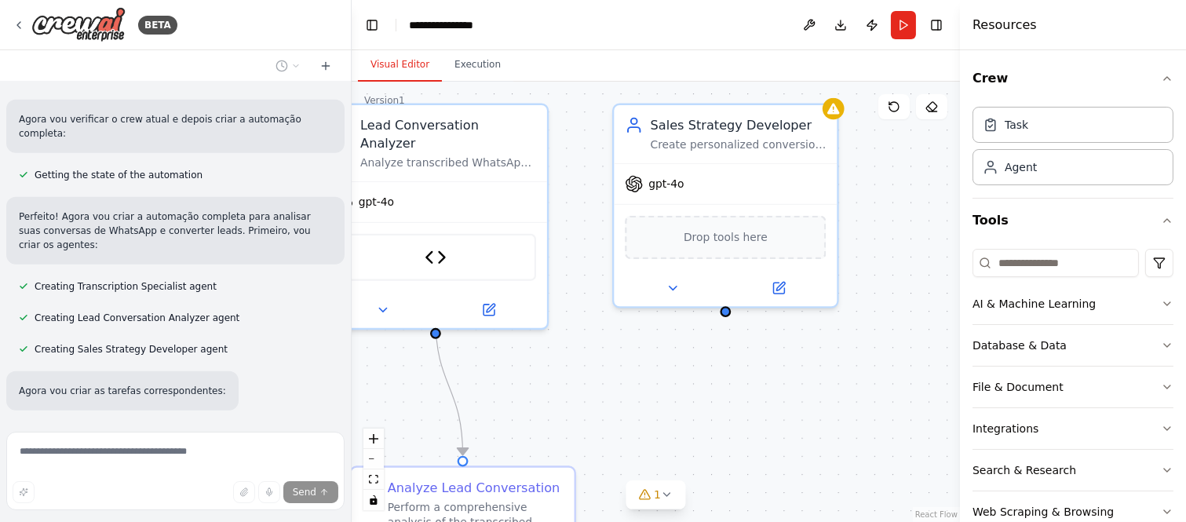
click at [658, 359] on div ".deletable-edge-delete-btn { width: 20px; height: 20px; border: 0px solid #ffff…" at bounding box center [656, 302] width 608 height 440
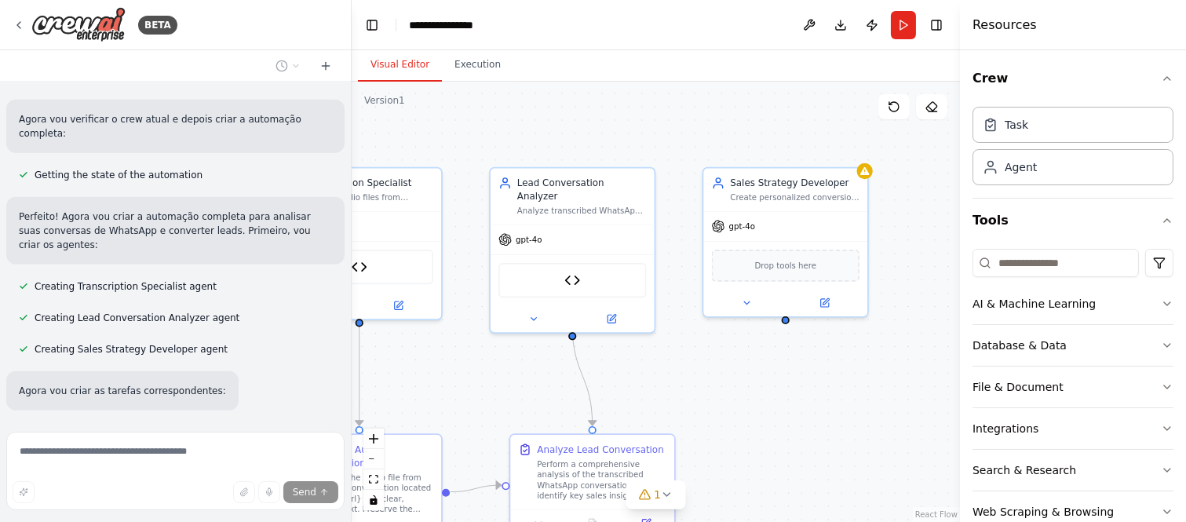
drag, startPoint x: 598, startPoint y: 370, endPoint x: 696, endPoint y: 370, distance: 98.1
click at [696, 370] on div ".deletable-edge-delete-btn { width: 20px; height: 20px; border: 0px solid #ffff…" at bounding box center [656, 302] width 608 height 440
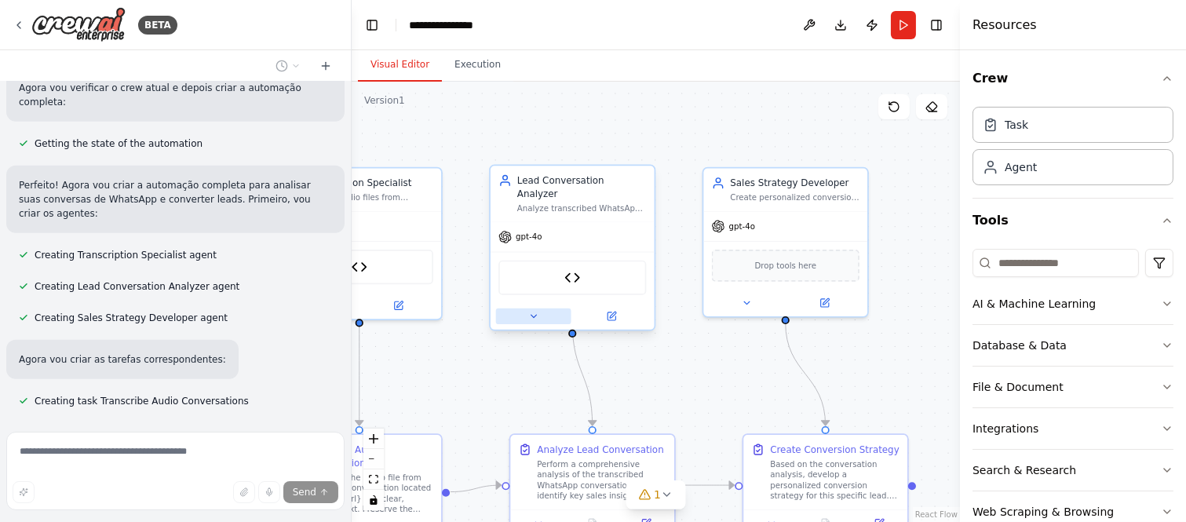
click at [532, 311] on icon at bounding box center [533, 316] width 11 height 11
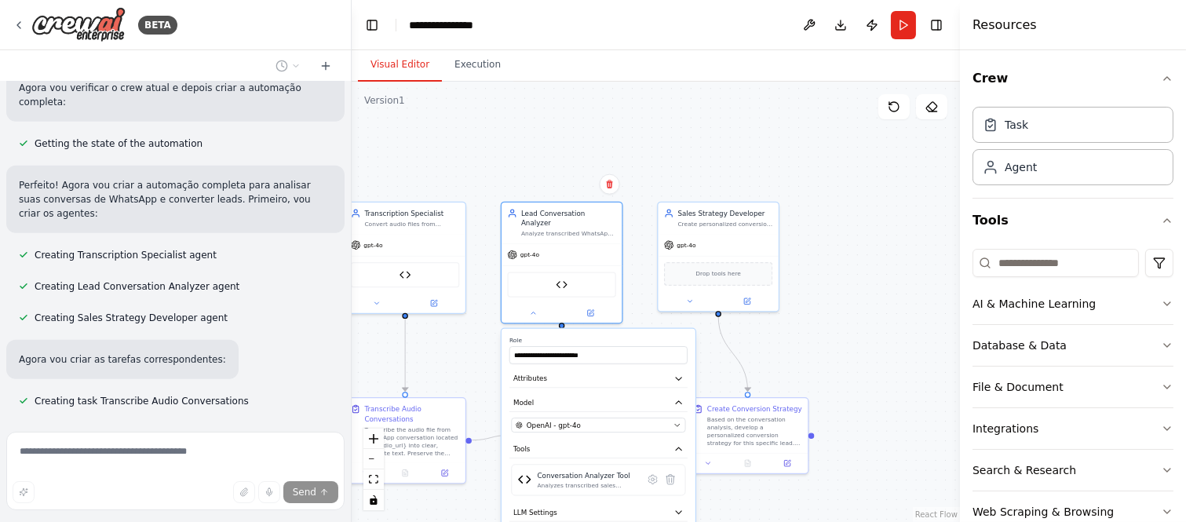
scroll to position [2521, 0]
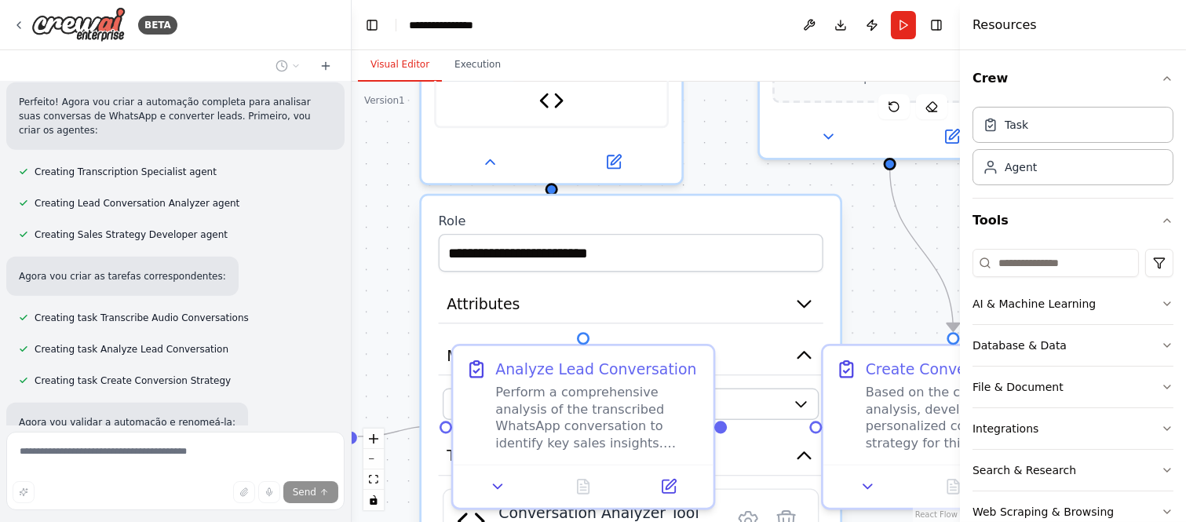
drag, startPoint x: 724, startPoint y: 214, endPoint x: 728, endPoint y: 107, distance: 107.6
click at [728, 107] on div ".deletable-edge-delete-btn { width: 20px; height: 20px; border: 0px solid #ffff…" at bounding box center [656, 302] width 608 height 440
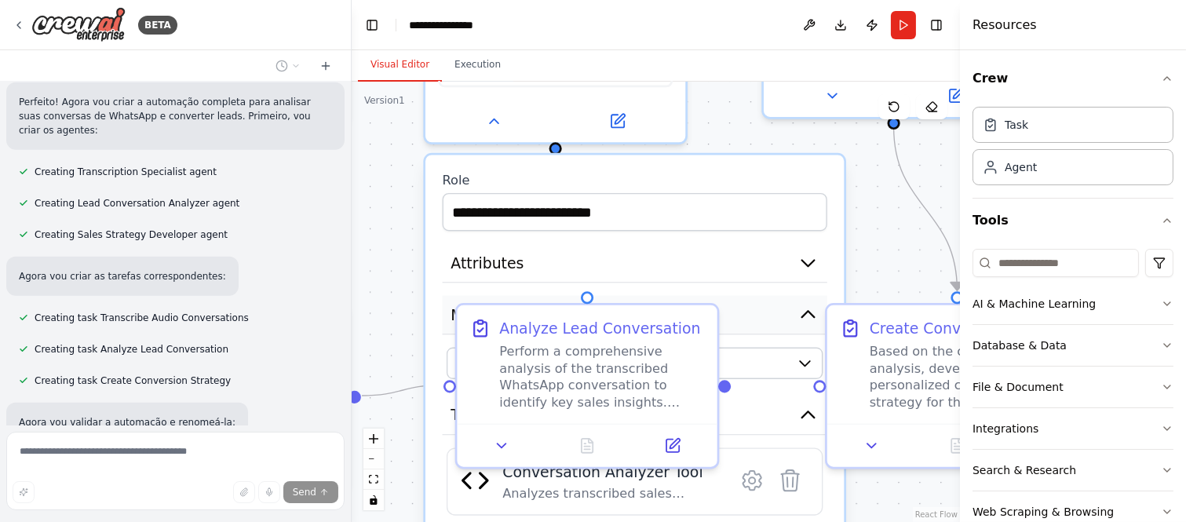
scroll to position [2553, 0]
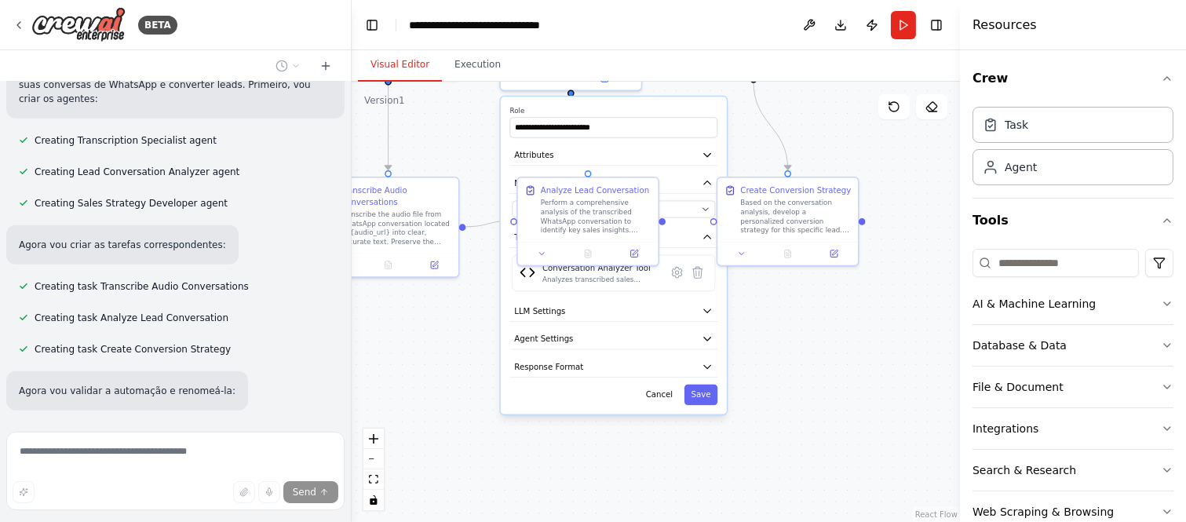
drag, startPoint x: 838, startPoint y: 460, endPoint x: 811, endPoint y: 296, distance: 166.3
click at [811, 299] on div ".deletable-edge-delete-btn { width: 20px; height: 20px; border: 0px solid #ffff…" at bounding box center [656, 302] width 608 height 440
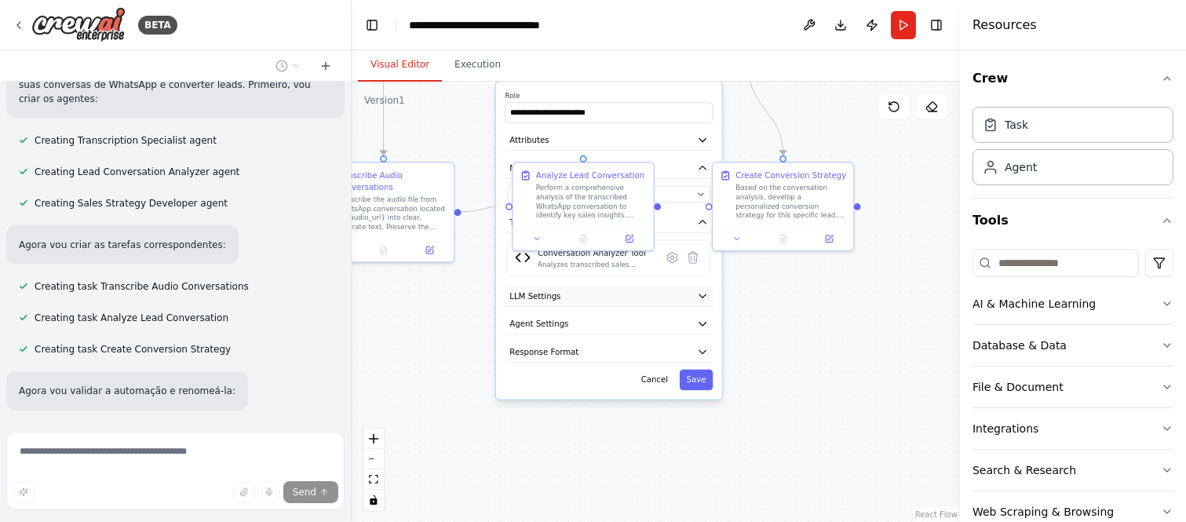
click at [691, 286] on button "LLM Settings" at bounding box center [609, 296] width 208 height 21
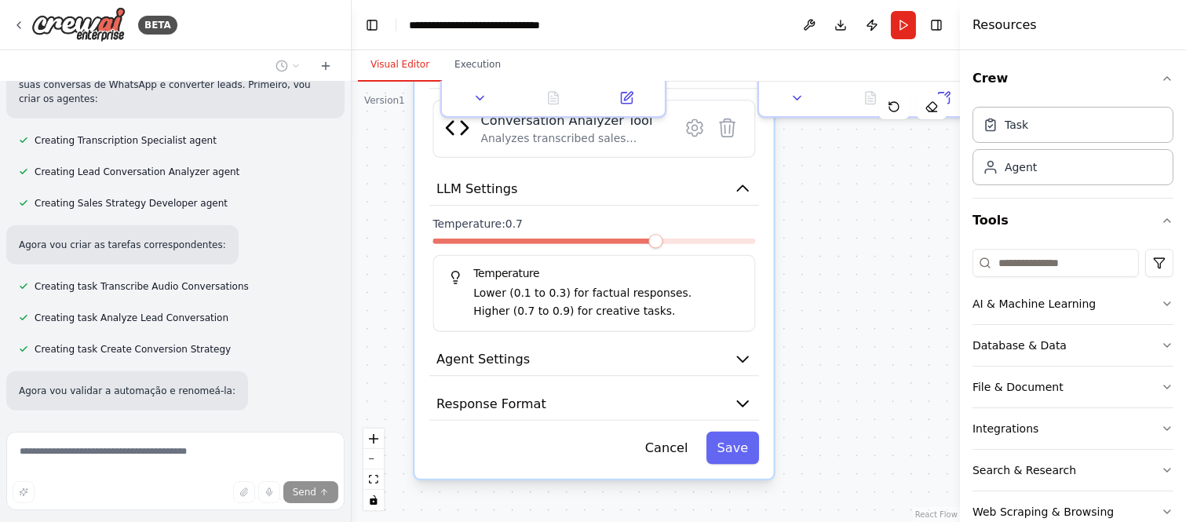
drag, startPoint x: 789, startPoint y: 386, endPoint x: 856, endPoint y: 323, distance: 92.7
click at [856, 323] on div ".deletable-edge-delete-btn { width: 20px; height: 20px; border: 0px solid #ffff…" at bounding box center [656, 302] width 608 height 440
click at [730, 342] on button "Agent Settings" at bounding box center [600, 359] width 330 height 34
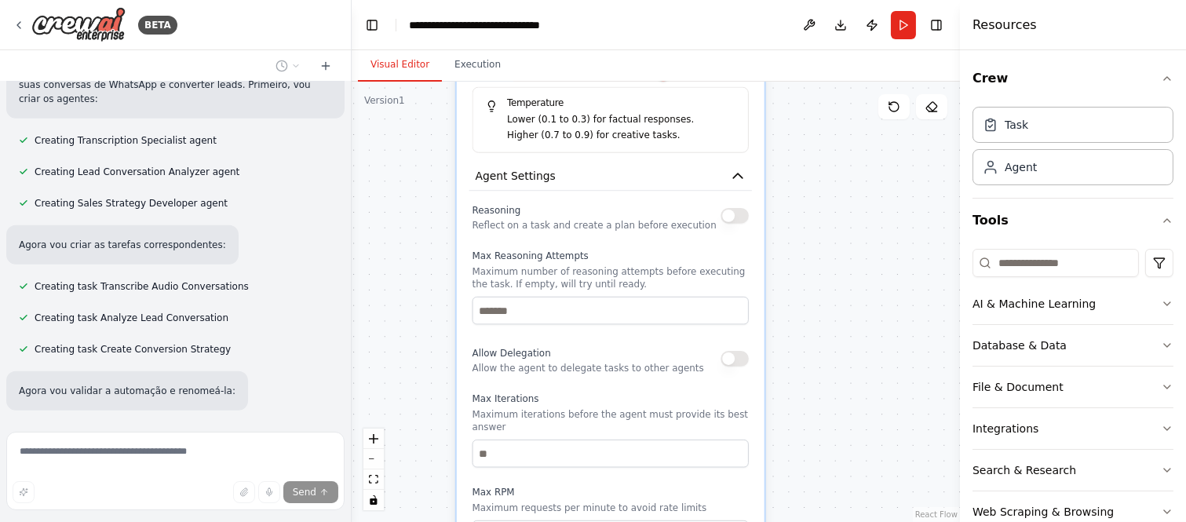
drag, startPoint x: 877, startPoint y: 357, endPoint x: 851, endPoint y: 222, distance: 137.6
click at [851, 222] on div ".deletable-edge-delete-btn { width: 20px; height: 20px; border: 0px solid #ffff…" at bounding box center [656, 302] width 608 height 440
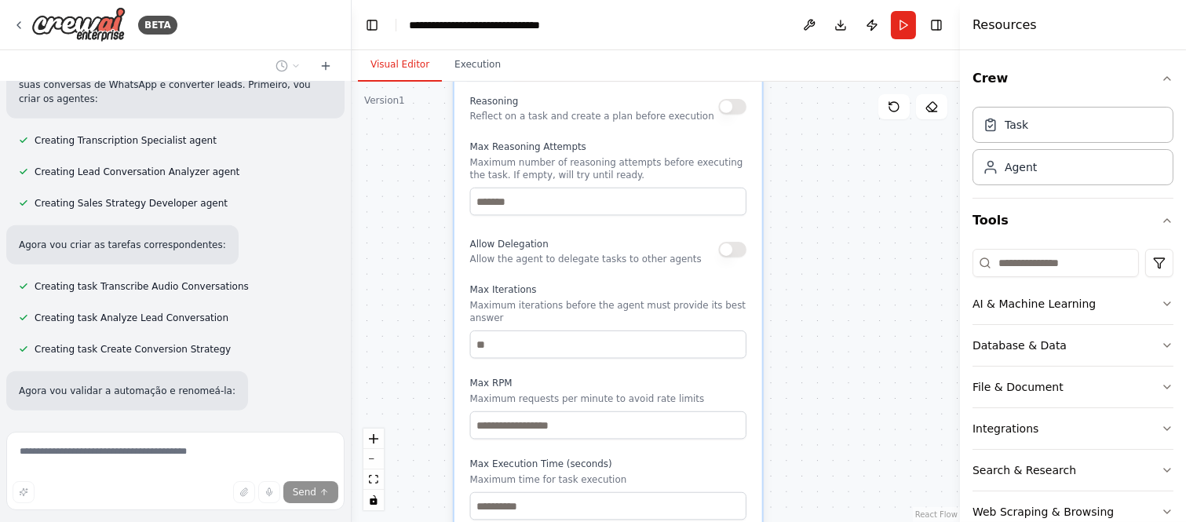
drag, startPoint x: 850, startPoint y: 404, endPoint x: 847, endPoint y: 286, distance: 117.7
click at [847, 286] on div ".deletable-edge-delete-btn { width: 20px; height: 20px; border: 0px solid #ffff…" at bounding box center [656, 302] width 608 height 440
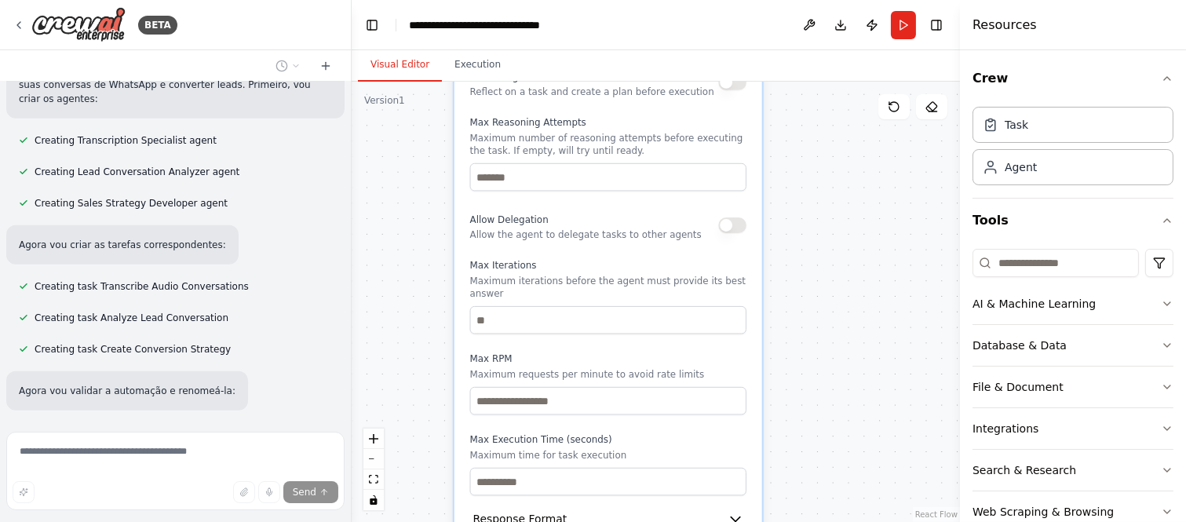
drag, startPoint x: 855, startPoint y: 377, endPoint x: 853, endPoint y: 310, distance: 66.7
click at [854, 311] on div ".deletable-edge-delete-btn { width: 20px; height: 20px; border: 0px solid #ffff…" at bounding box center [656, 302] width 608 height 440
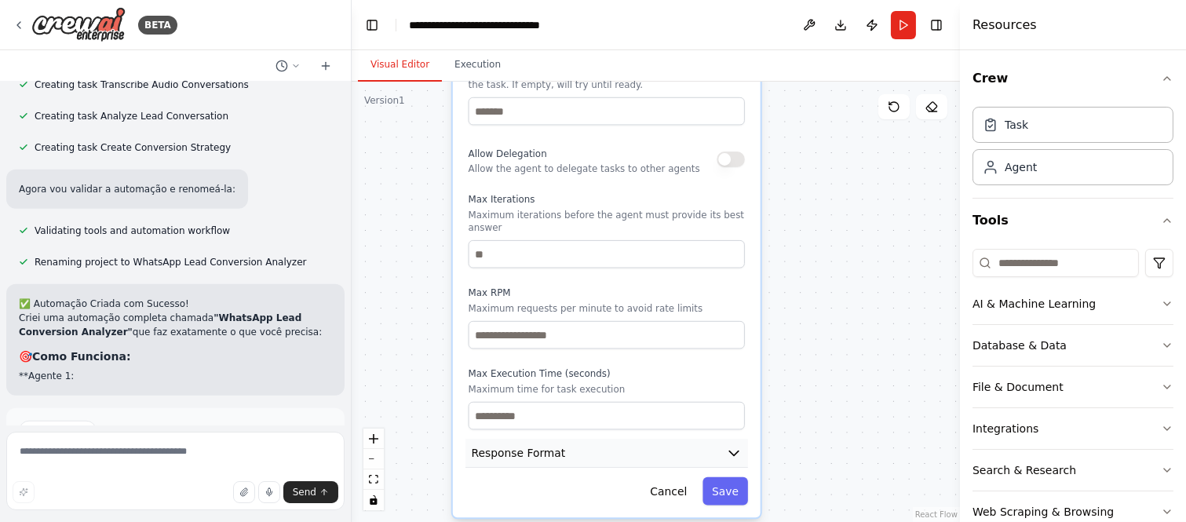
click at [735, 445] on icon "button" at bounding box center [734, 453] width 16 height 16
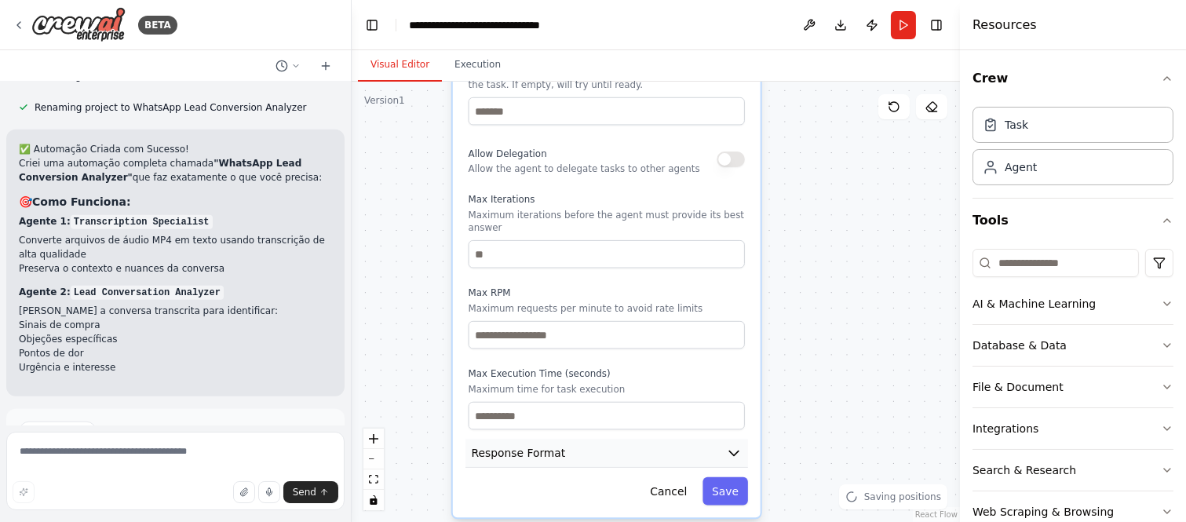
click at [702, 439] on button "Response Format" at bounding box center [606, 453] width 282 height 29
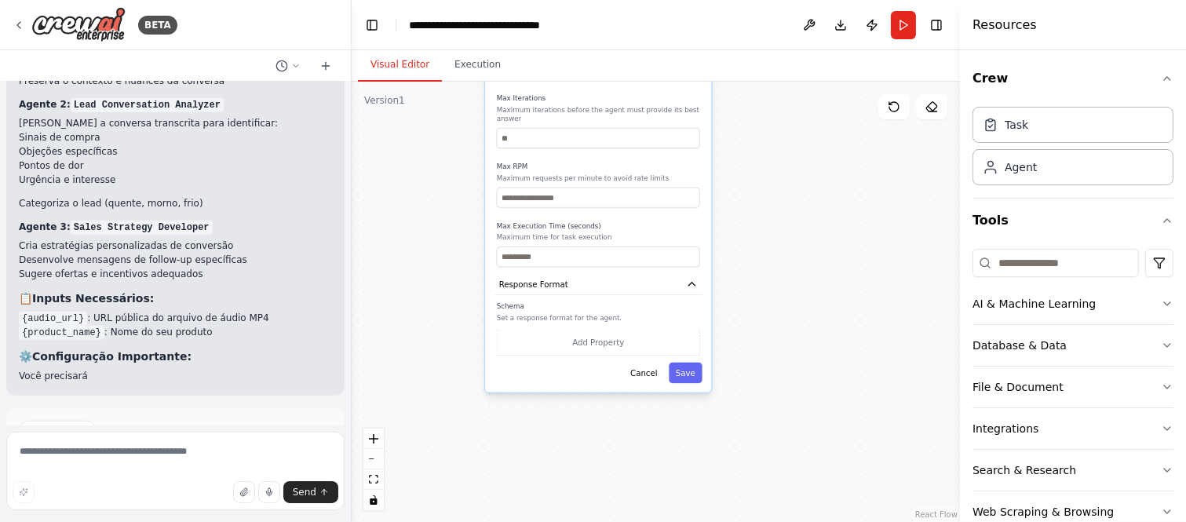
drag, startPoint x: 812, startPoint y: 427, endPoint x: 767, endPoint y: 271, distance: 162.4
click at [767, 271] on div ".deletable-edge-delete-btn { width: 20px; height: 20px; border: 0px solid #ffff…" at bounding box center [656, 302] width 608 height 440
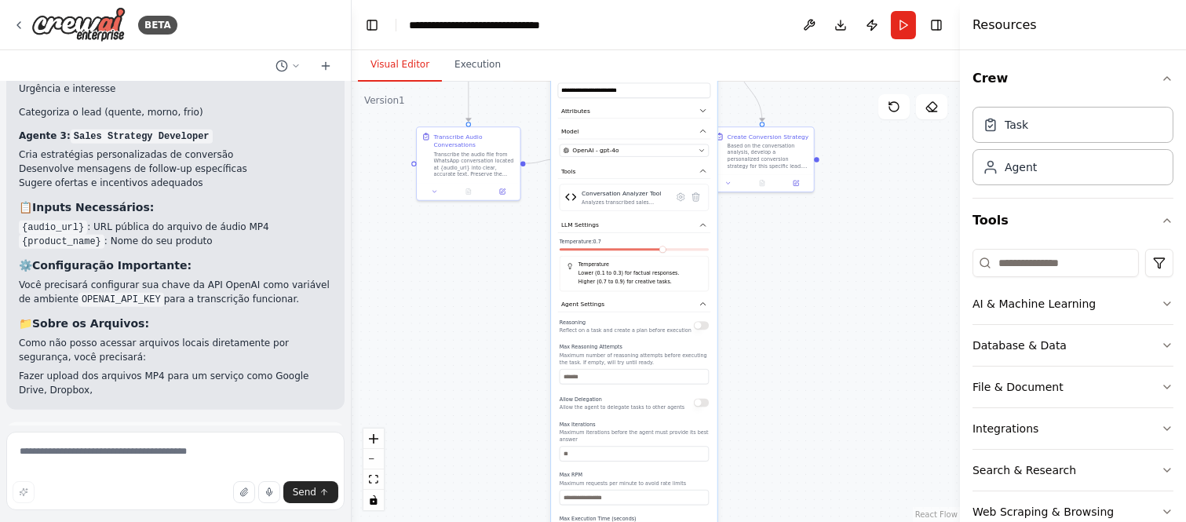
drag, startPoint x: 785, startPoint y: 236, endPoint x: 775, endPoint y: 479, distance: 242.7
click at [777, 484] on div ".deletable-edge-delete-btn { width: 20px; height: 20px; border: 0px solid #ffff…" at bounding box center [656, 302] width 608 height 440
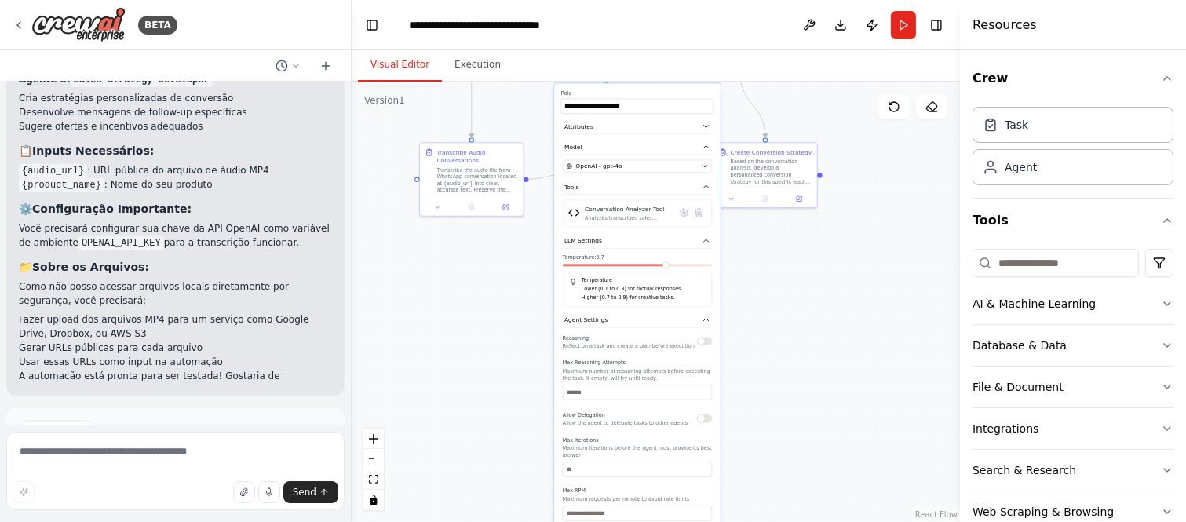
scroll to position [3258, 0]
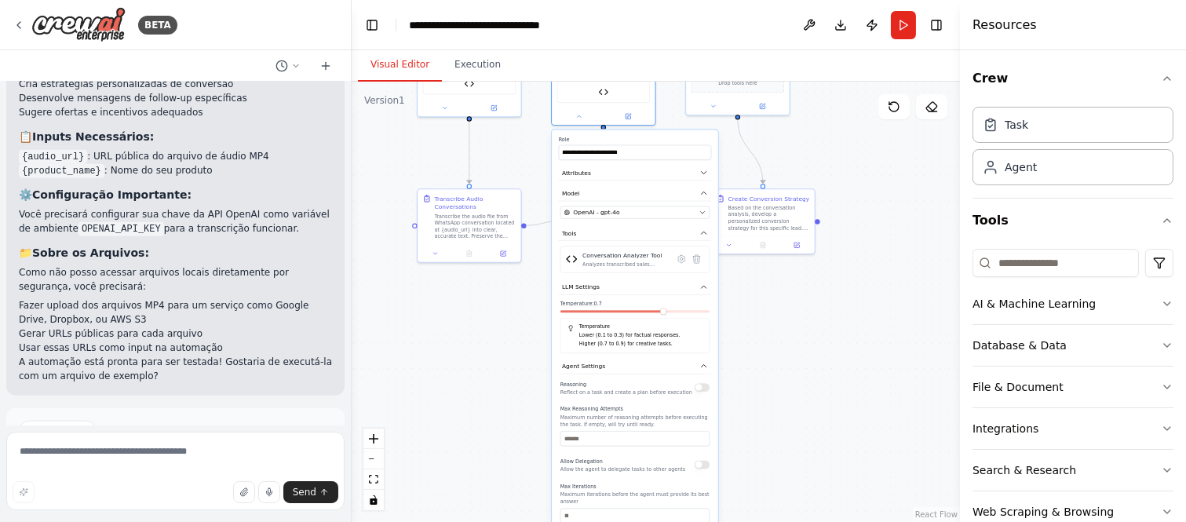
drag, startPoint x: 778, startPoint y: 347, endPoint x: 767, endPoint y: 485, distance: 138.5
click at [767, 485] on div ".deletable-edge-delete-btn { width: 20px; height: 20px; border: 0px solid #ffff…" at bounding box center [656, 302] width 608 height 440
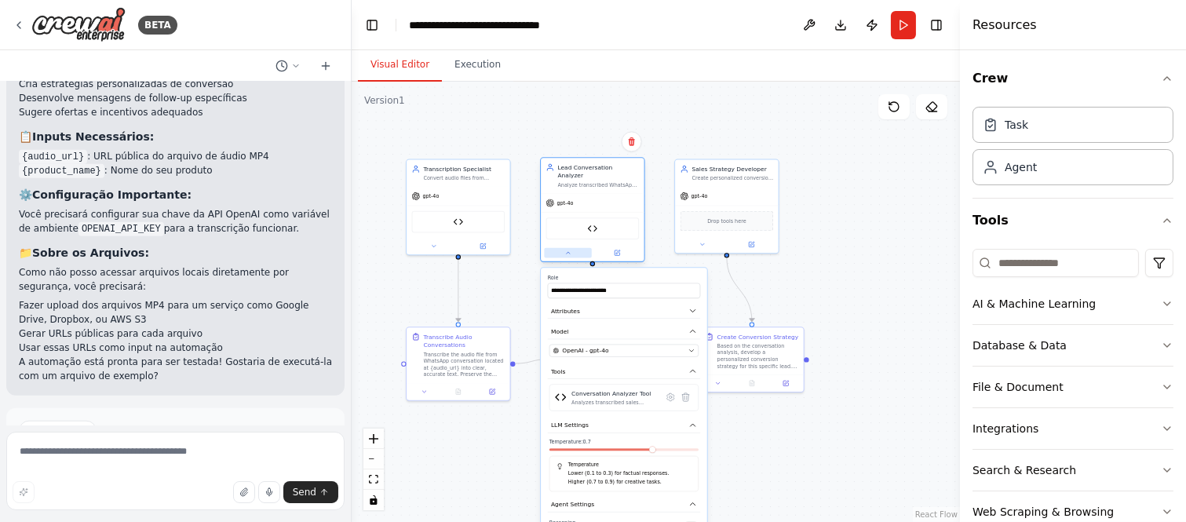
click at [570, 248] on button at bounding box center [567, 253] width 47 height 10
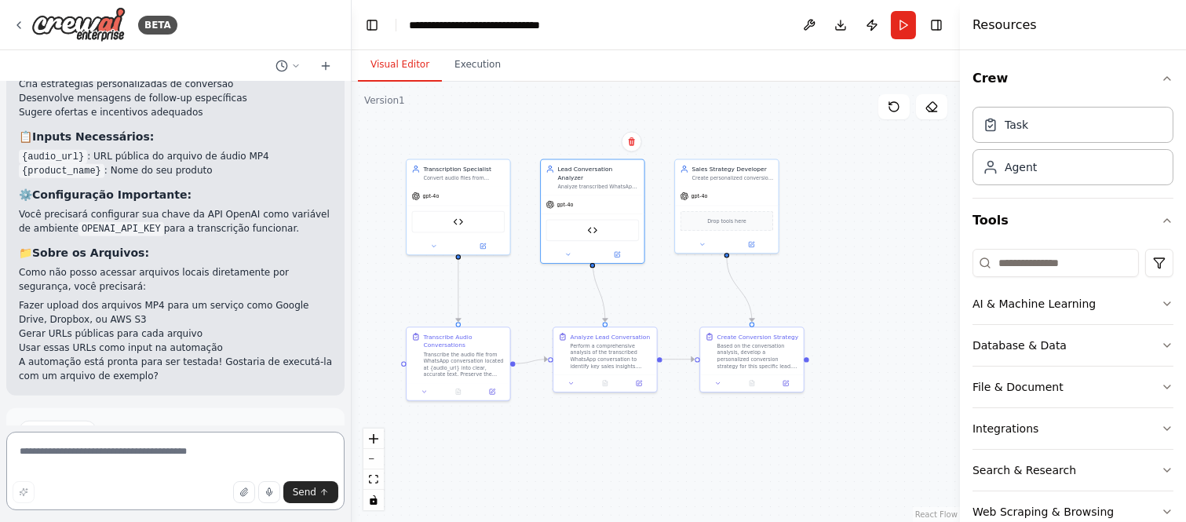
click at [162, 456] on textarea at bounding box center [175, 471] width 338 height 78
type textarea "**********"
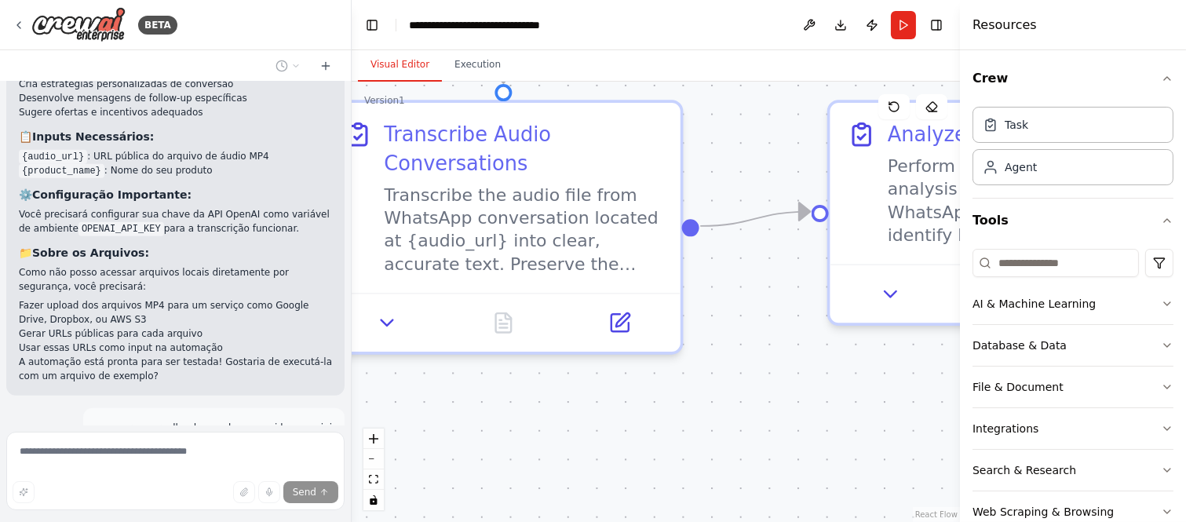
drag, startPoint x: 584, startPoint y: 395, endPoint x: 777, endPoint y: 425, distance: 195.3
click at [783, 434] on div ".deletable-edge-delete-btn { width: 20px; height: 20px; border: 0px solid #ffff…" at bounding box center [656, 302] width 608 height 440
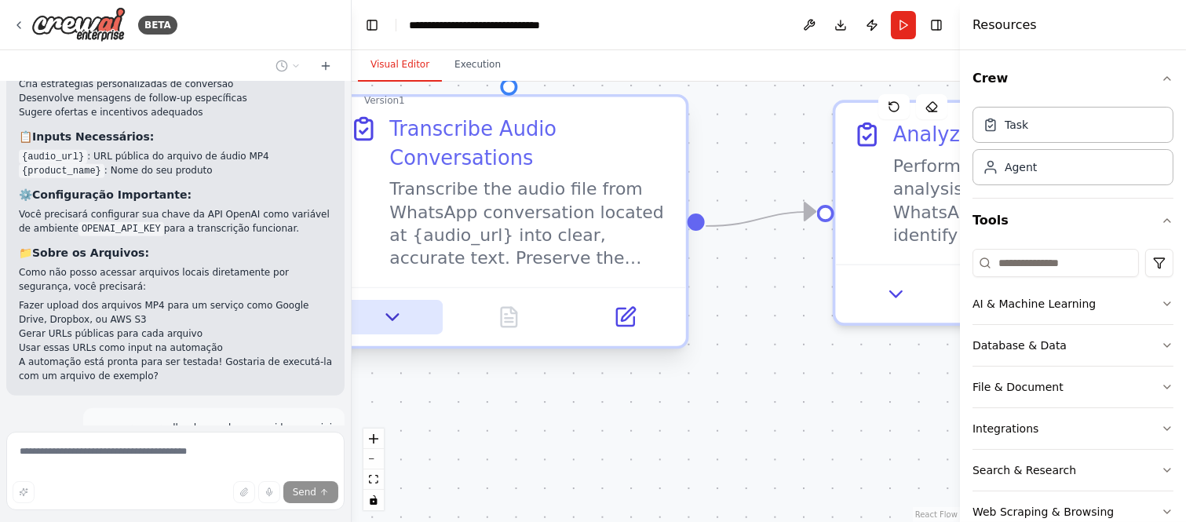
click at [394, 326] on icon at bounding box center [392, 316] width 23 height 23
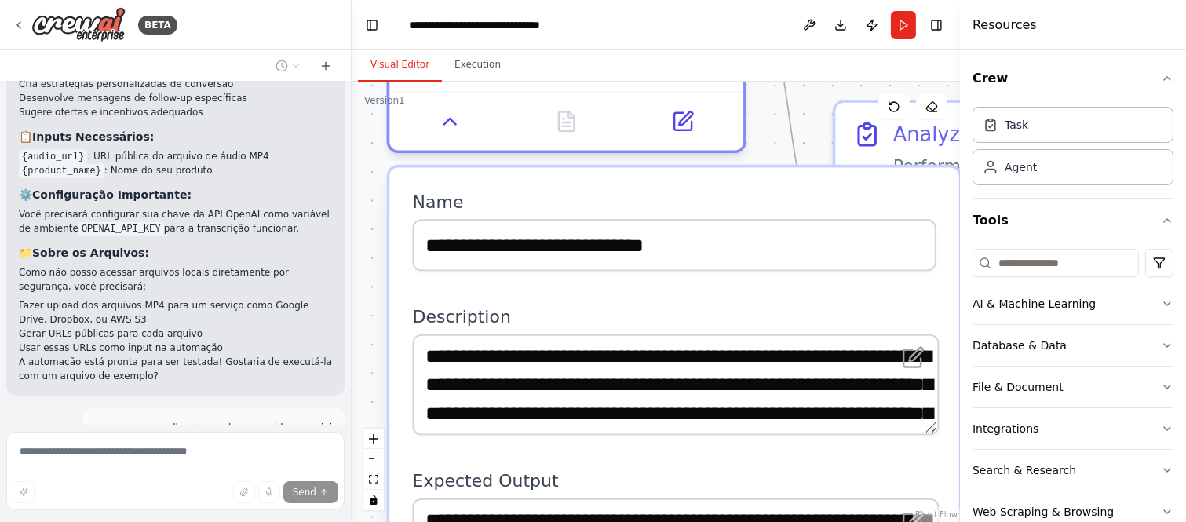
drag, startPoint x: 498, startPoint y: 371, endPoint x: 552, endPoint y: 179, distance: 199.9
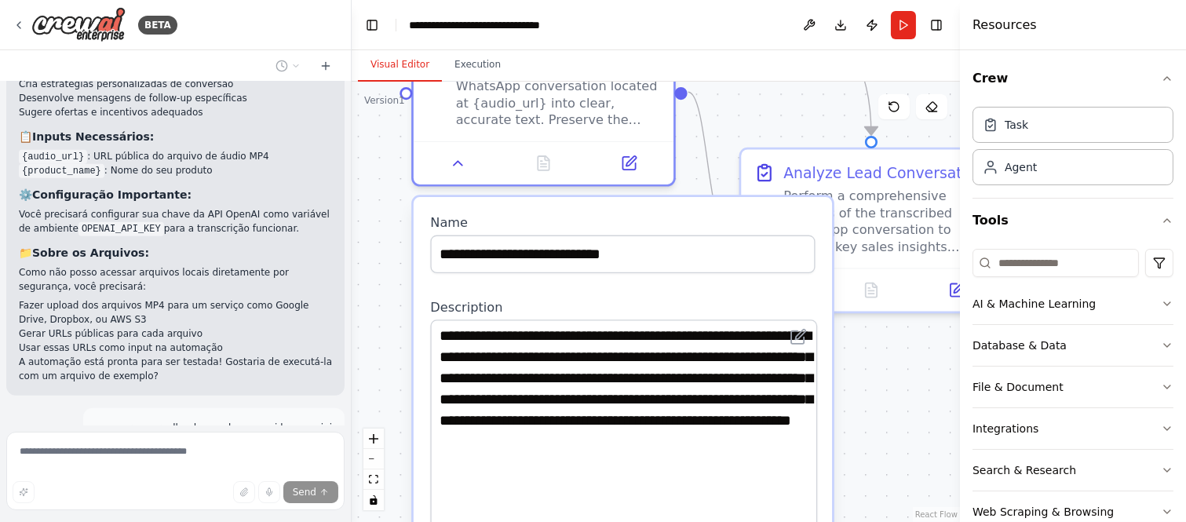
drag, startPoint x: 804, startPoint y: 386, endPoint x: 827, endPoint y: 552, distance: 168.0
click at [827, 521] on html "BETA eu tenho conversas no whatsapp e quero que voce baixe os arquivos de audio…" at bounding box center [593, 261] width 1186 height 522
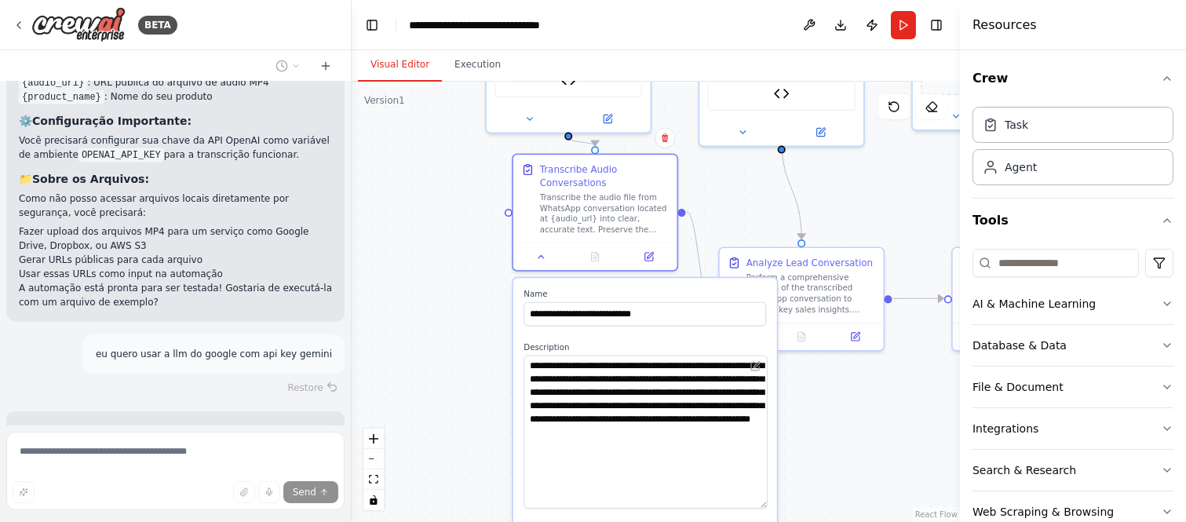
scroll to position [3346, 0]
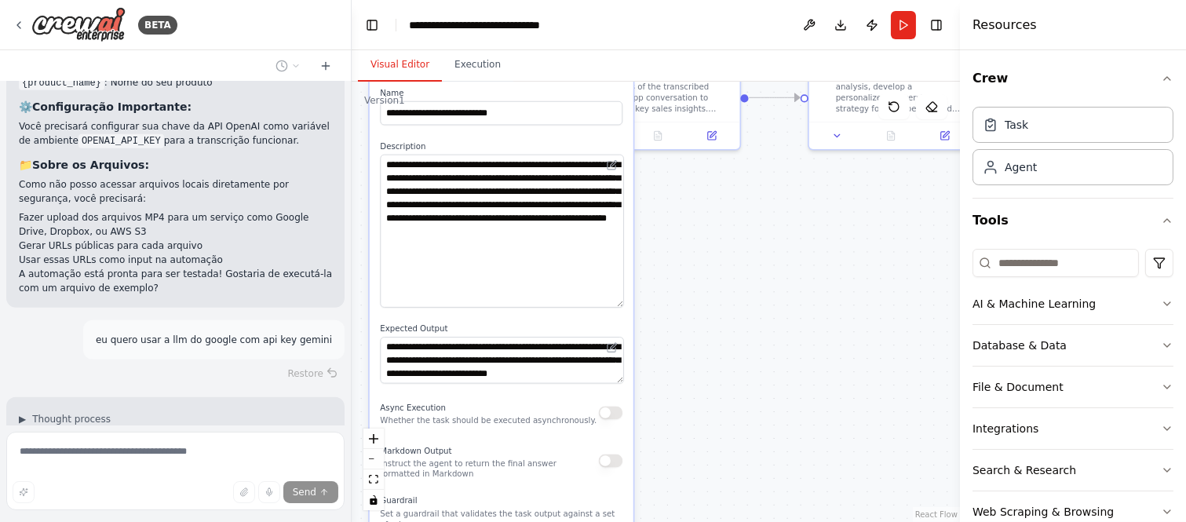
drag, startPoint x: 794, startPoint y: 339, endPoint x: 724, endPoint y: 225, distance: 133.9
click at [724, 216] on div ".deletable-edge-delete-btn { width: 20px; height: 20px; border: 0px solid #ffff…" at bounding box center [656, 302] width 608 height 440
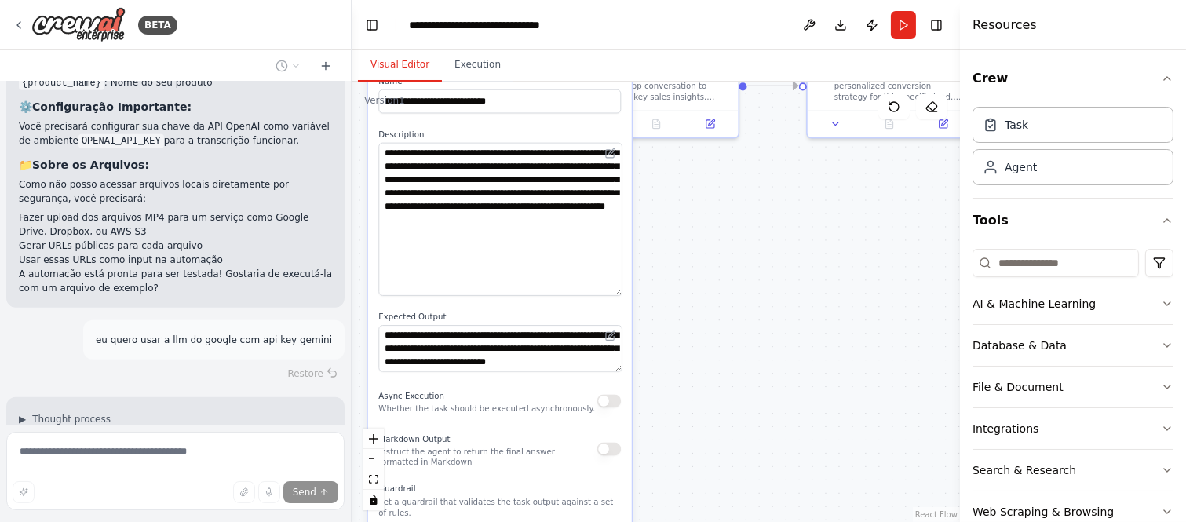
drag, startPoint x: 753, startPoint y: 382, endPoint x: 802, endPoint y: 323, distance: 76.4
click at [803, 324] on div ".deletable-edge-delete-btn { width: 20px; height: 20px; border: 0px solid #ffff…" at bounding box center [656, 302] width 608 height 440
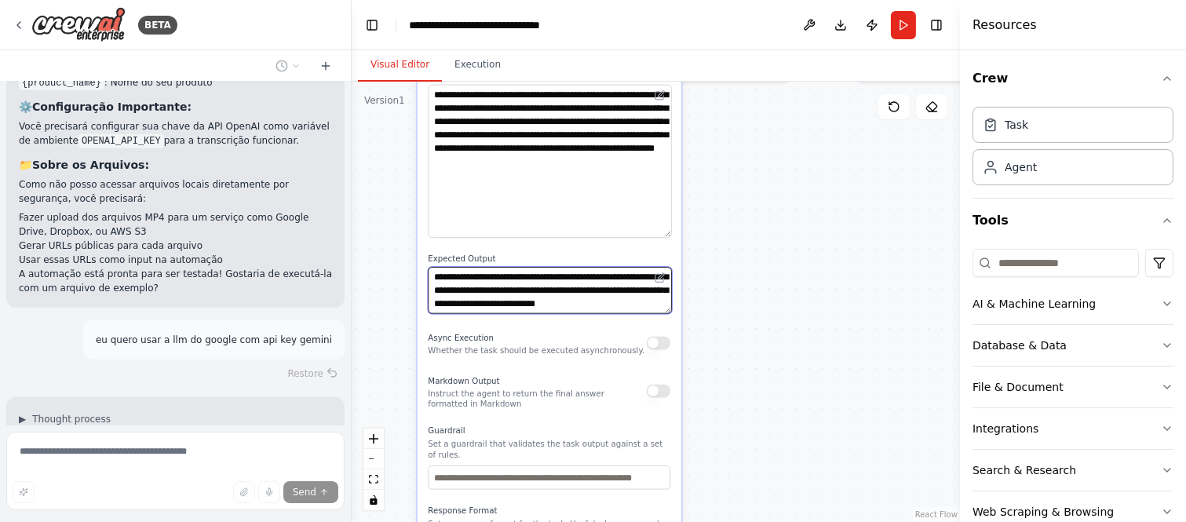
drag, startPoint x: 661, startPoint y: 311, endPoint x: 670, endPoint y: 381, distance: 71.2
click at [676, 388] on div "**********" at bounding box center [549, 318] width 264 height 622
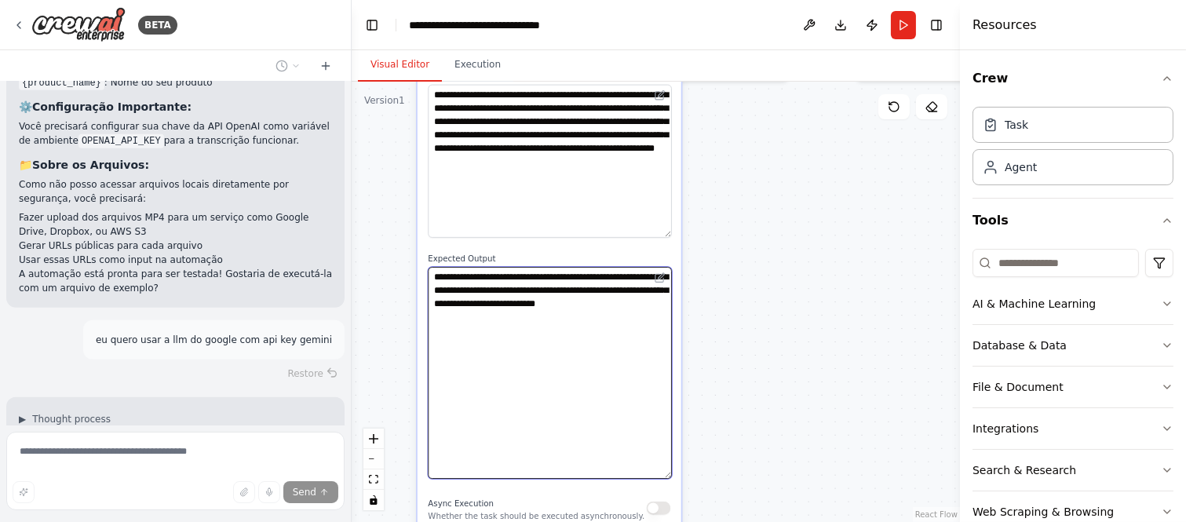
drag, startPoint x: 665, startPoint y: 308, endPoint x: 683, endPoint y: 472, distance: 165.9
click at [683, 472] on div ".deletable-edge-delete-btn { width: 20px; height: 20px; border: 0px solid #ffff…" at bounding box center [656, 302] width 608 height 440
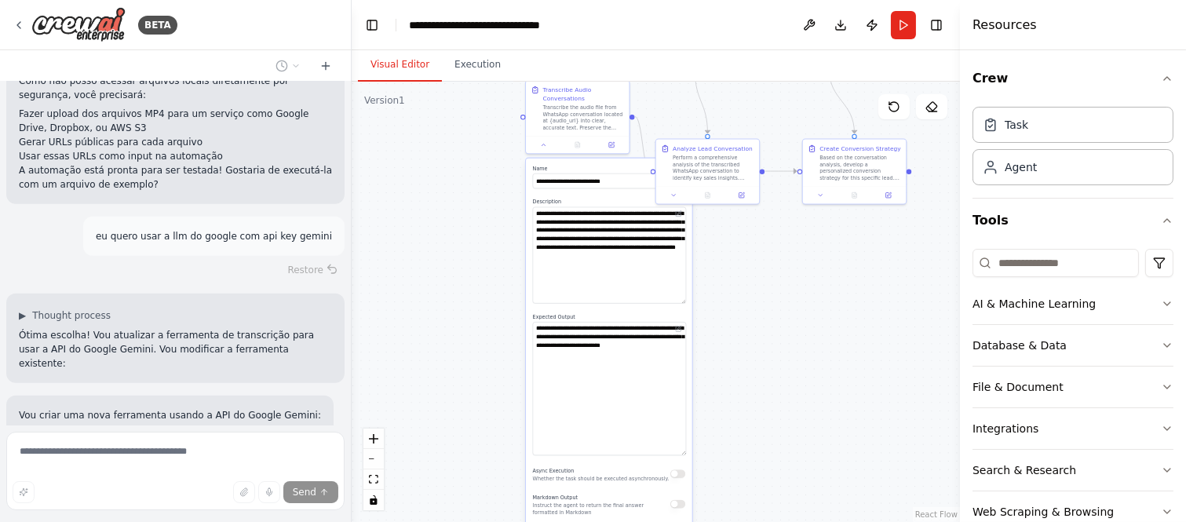
scroll to position [3464, 0]
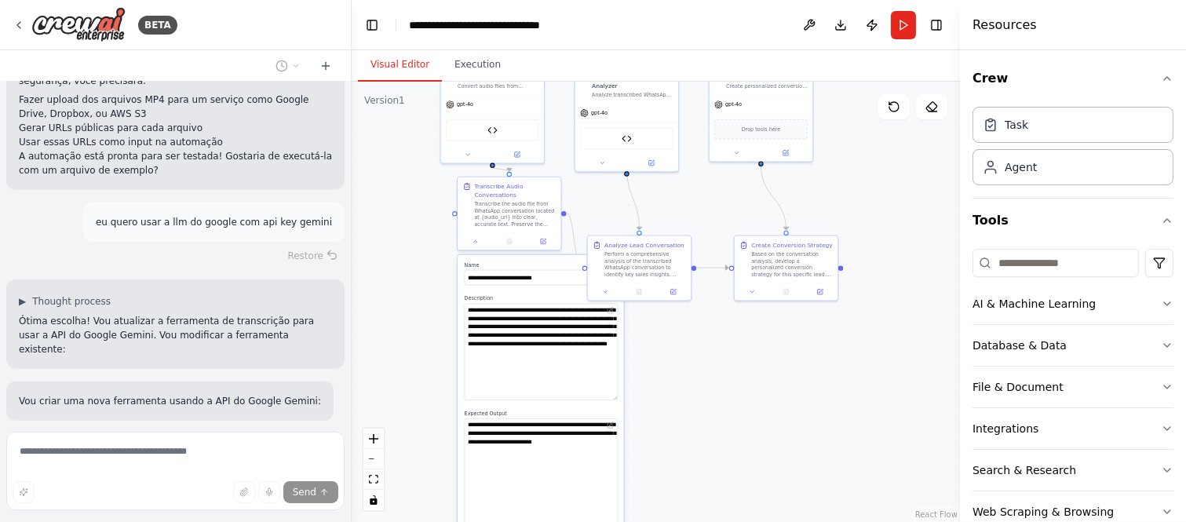
drag, startPoint x: 782, startPoint y: 304, endPoint x: 709, endPoint y: 404, distance: 124.0
click at [709, 404] on div ".deletable-edge-delete-btn { width: 20px; height: 20px; border: 0px solid #ffff…" at bounding box center [656, 302] width 608 height 440
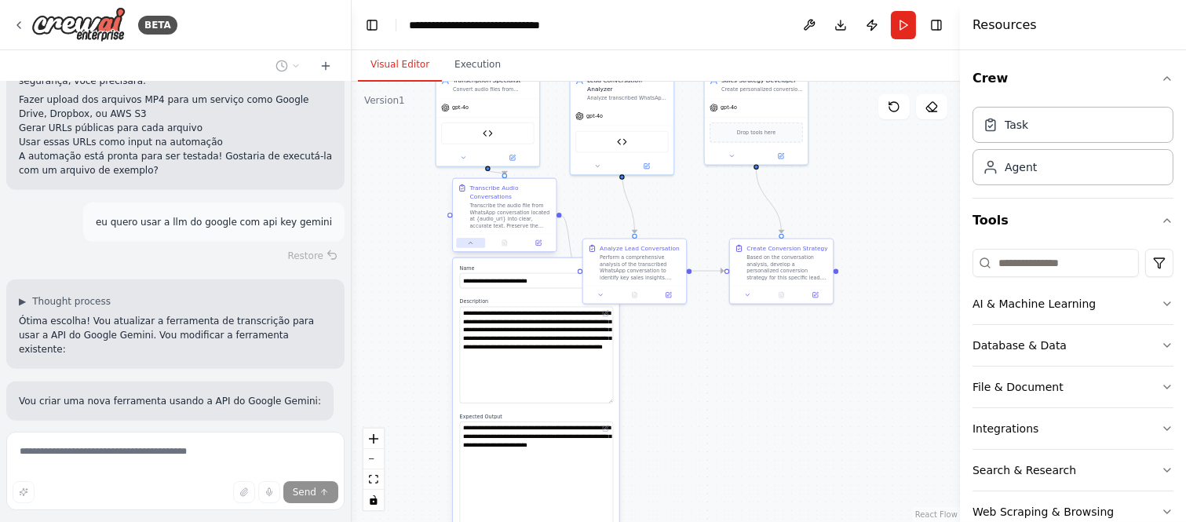
click at [468, 245] on icon at bounding box center [470, 242] width 7 height 7
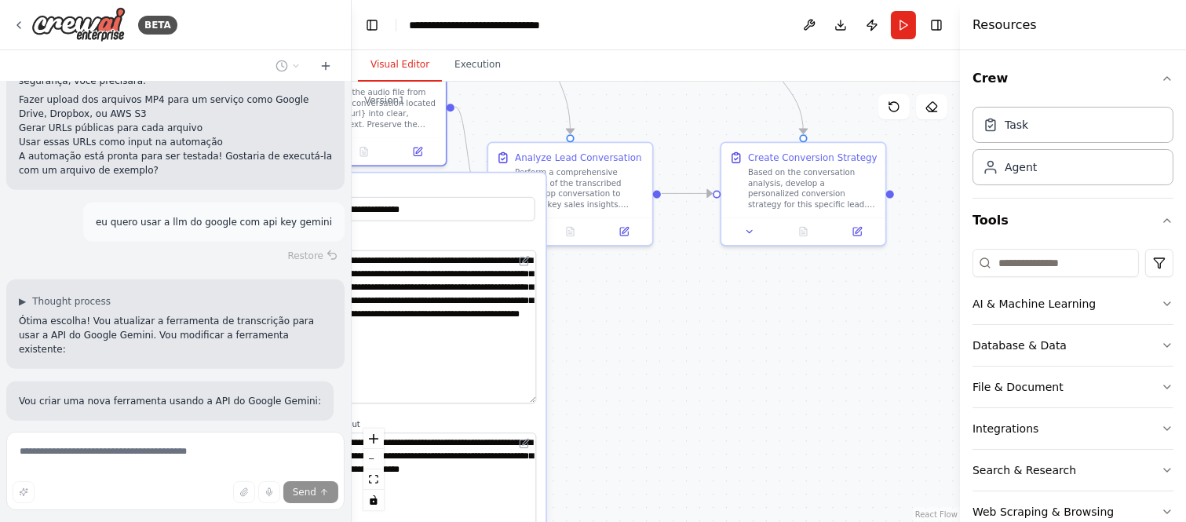
scroll to position [3643, 0]
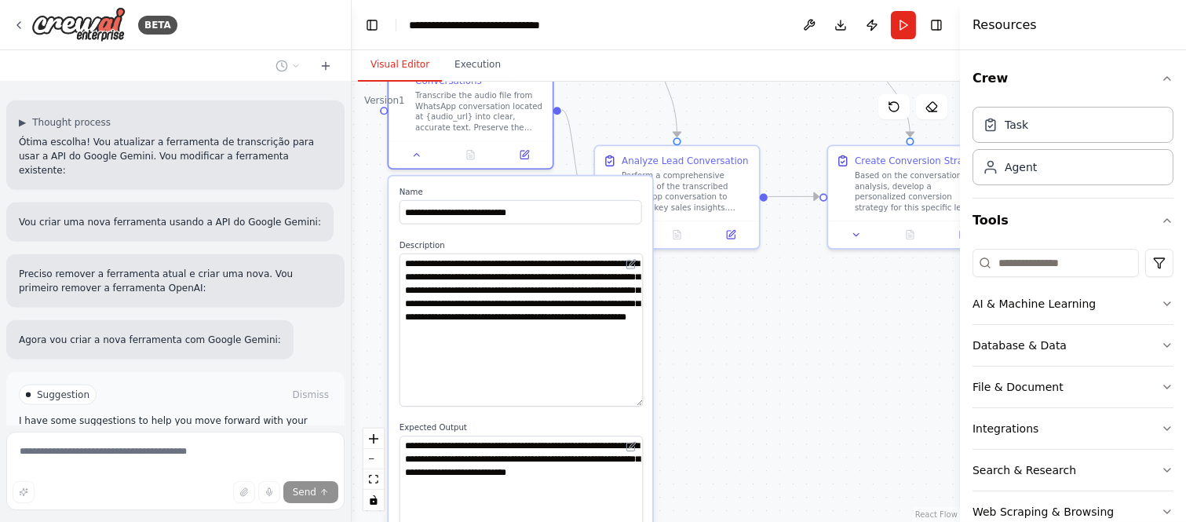
drag, startPoint x: 610, startPoint y: 304, endPoint x: 703, endPoint y: 297, distance: 93.7
click at [718, 304] on div ".deletable-edge-delete-btn { width: 20px; height: 20px; border: 0px solid #ffff…" at bounding box center [656, 302] width 608 height 440
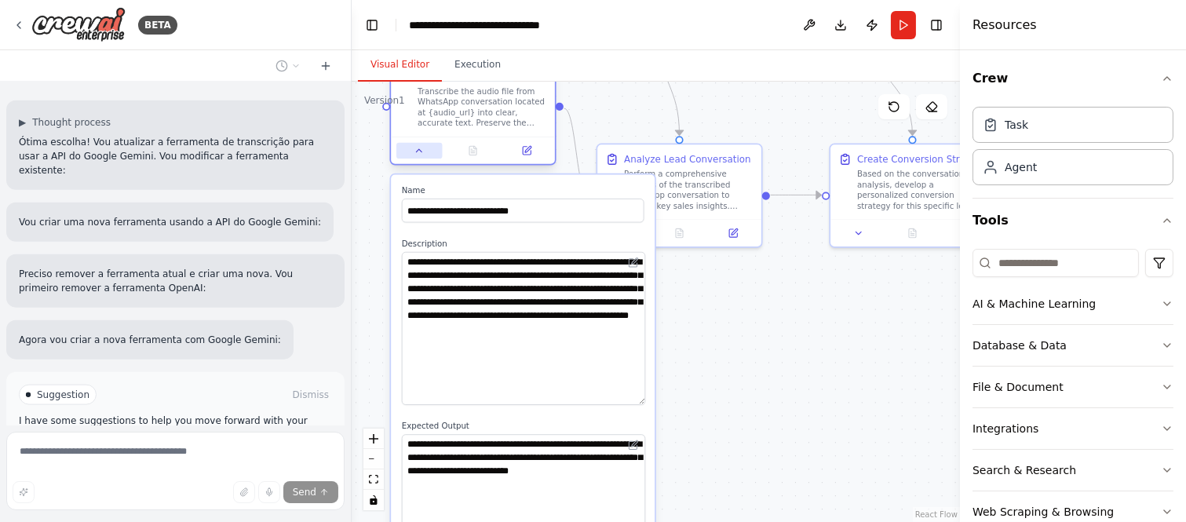
click at [414, 151] on icon at bounding box center [419, 150] width 11 height 11
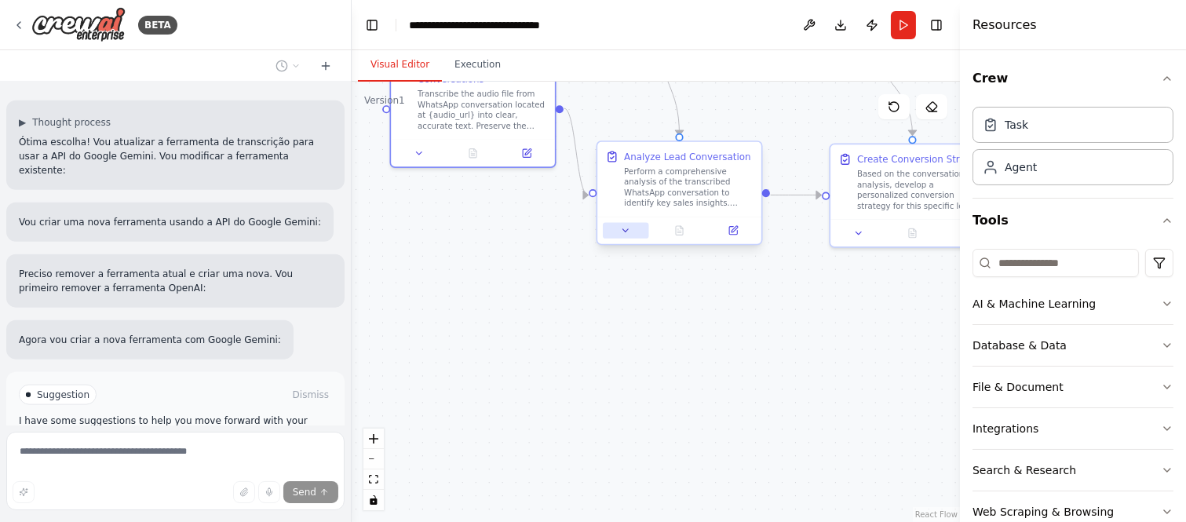
click at [623, 228] on icon at bounding box center [625, 230] width 11 height 11
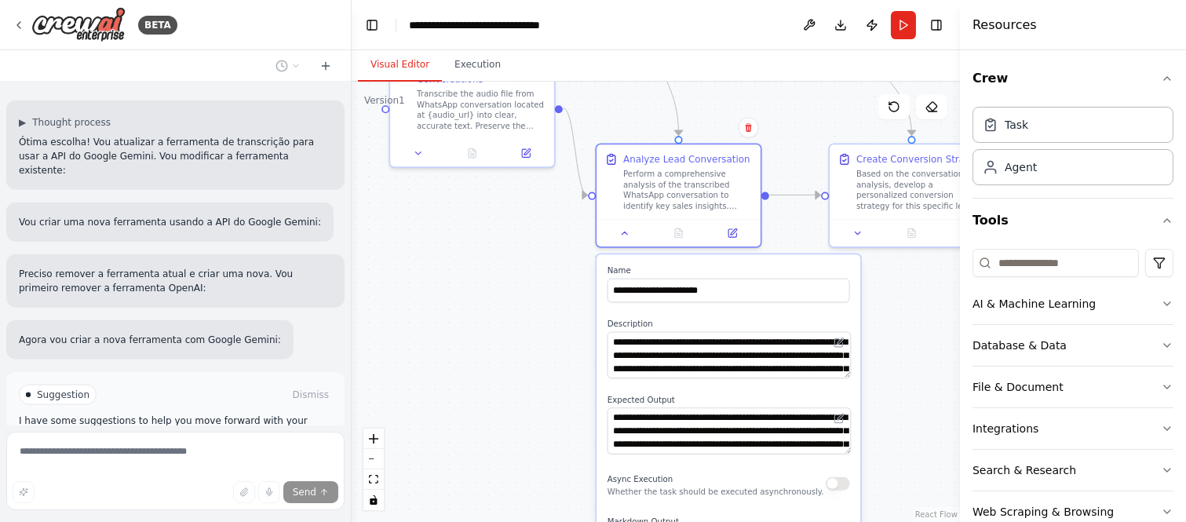
drag, startPoint x: 943, startPoint y: 338, endPoint x: 780, endPoint y: 308, distance: 165.9
click at [780, 308] on div ".deletable-edge-delete-btn { width: 20px; height: 20px; border: 0px solid #ffff…" at bounding box center [656, 302] width 608 height 440
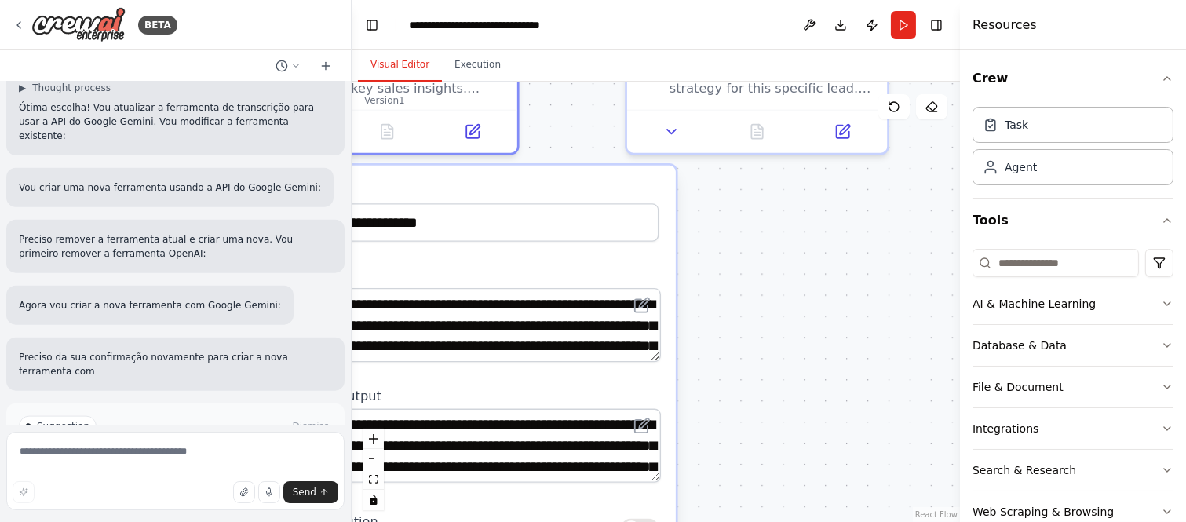
drag, startPoint x: 751, startPoint y: 348, endPoint x: 864, endPoint y: 259, distance: 144.1
click at [860, 264] on div ".deletable-edge-delete-btn { width: 20px; height: 20px; border: 0px solid #ffff…" at bounding box center [656, 302] width 608 height 440
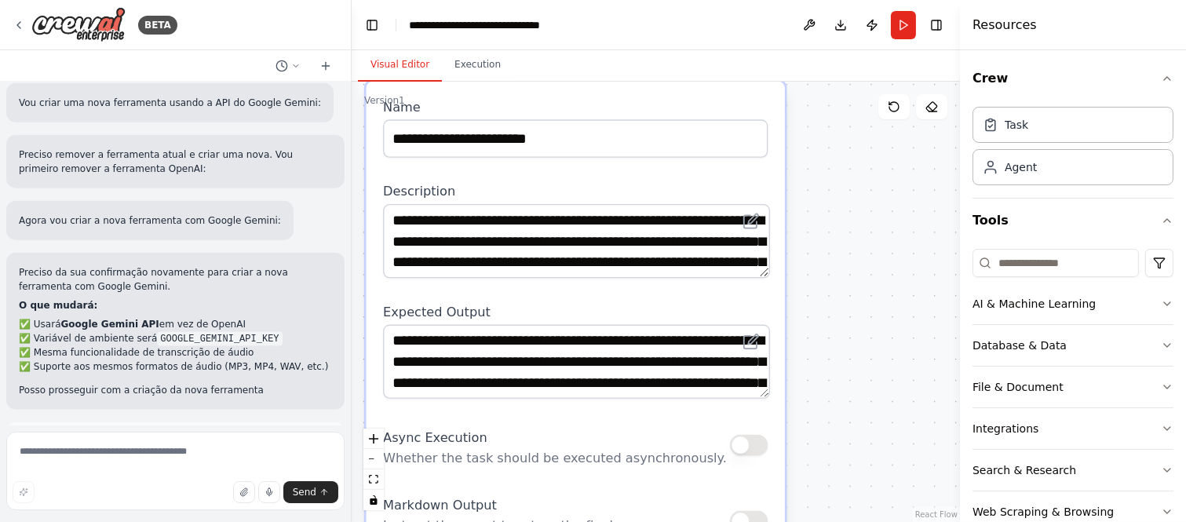
scroll to position [3776, 0]
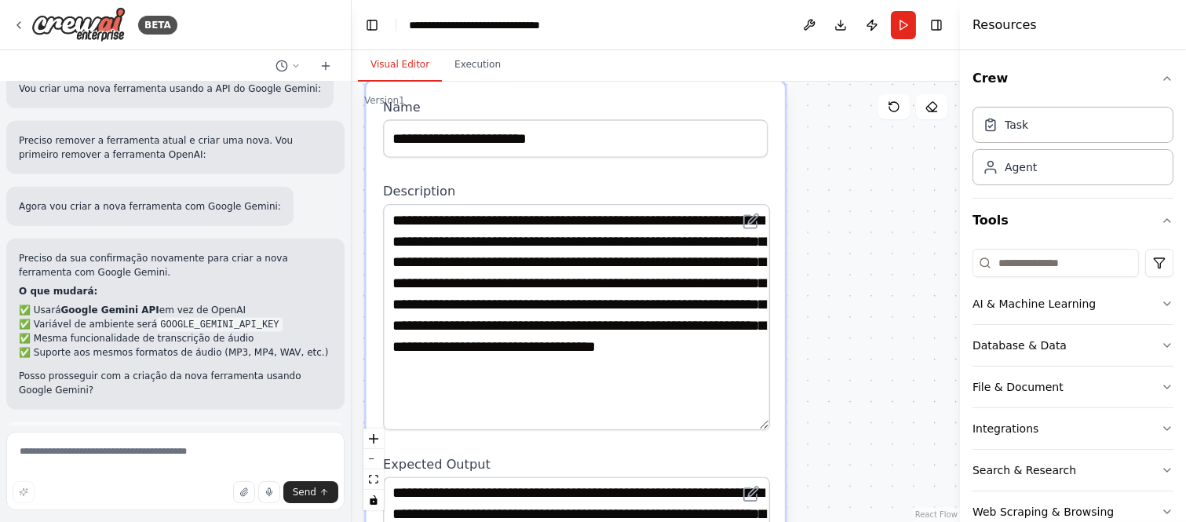
drag, startPoint x: 756, startPoint y: 262, endPoint x: 774, endPoint y: 413, distance: 151.7
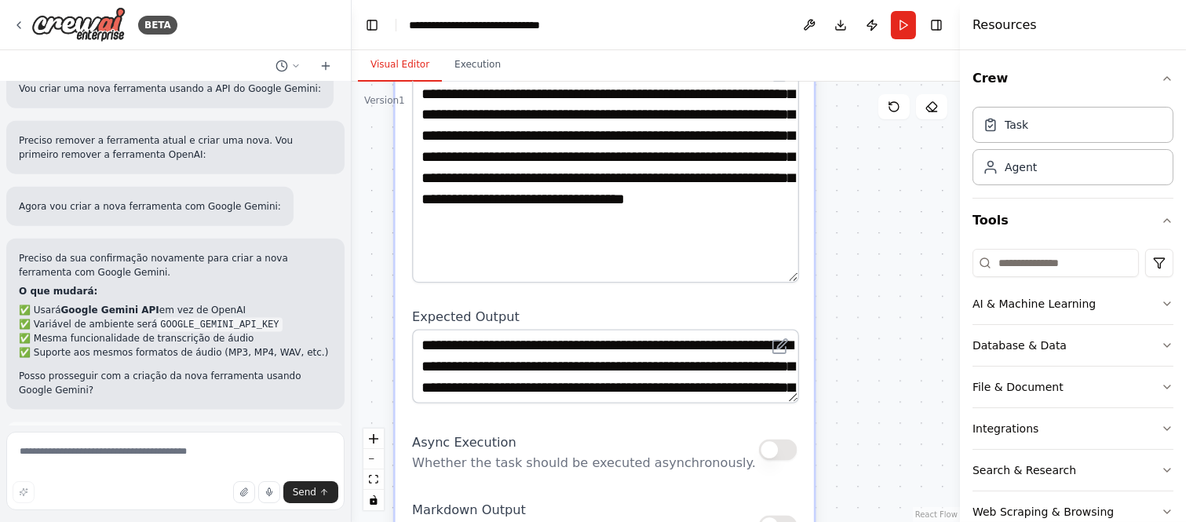
drag, startPoint x: 853, startPoint y: 425, endPoint x: 882, endPoint y: 278, distance: 150.4
click at [882, 278] on div ".deletable-edge-delete-btn { width: 20px; height: 20px; border: 0px solid #ffff…" at bounding box center [656, 302] width 608 height 440
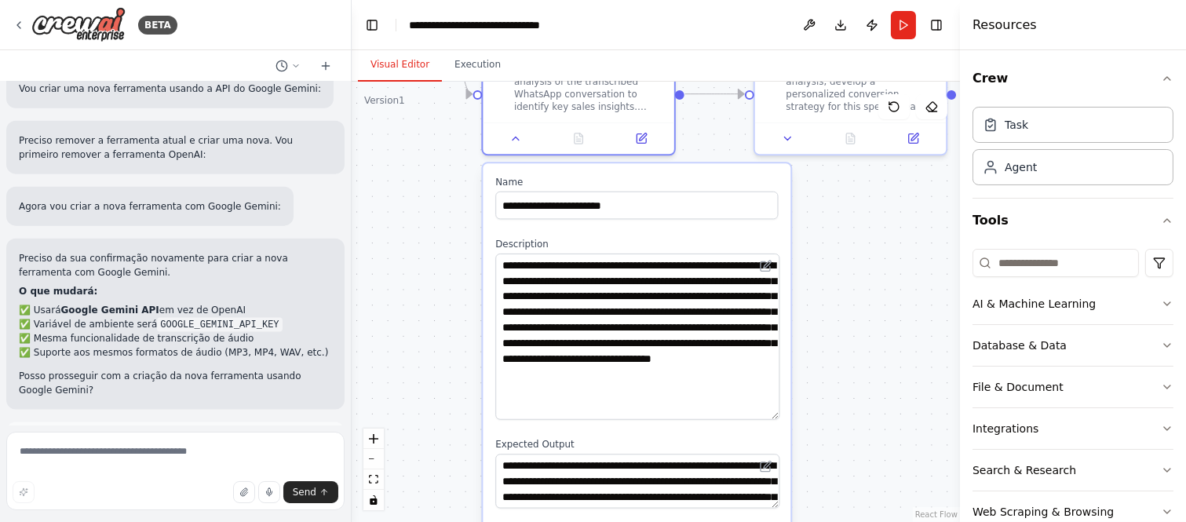
drag, startPoint x: 846, startPoint y: 391, endPoint x: 838, endPoint y: 430, distance: 40.0
click at [838, 430] on div ".deletable-edge-delete-btn { width: 20px; height: 20px; border: 0px solid #ffff…" at bounding box center [656, 302] width 608 height 440
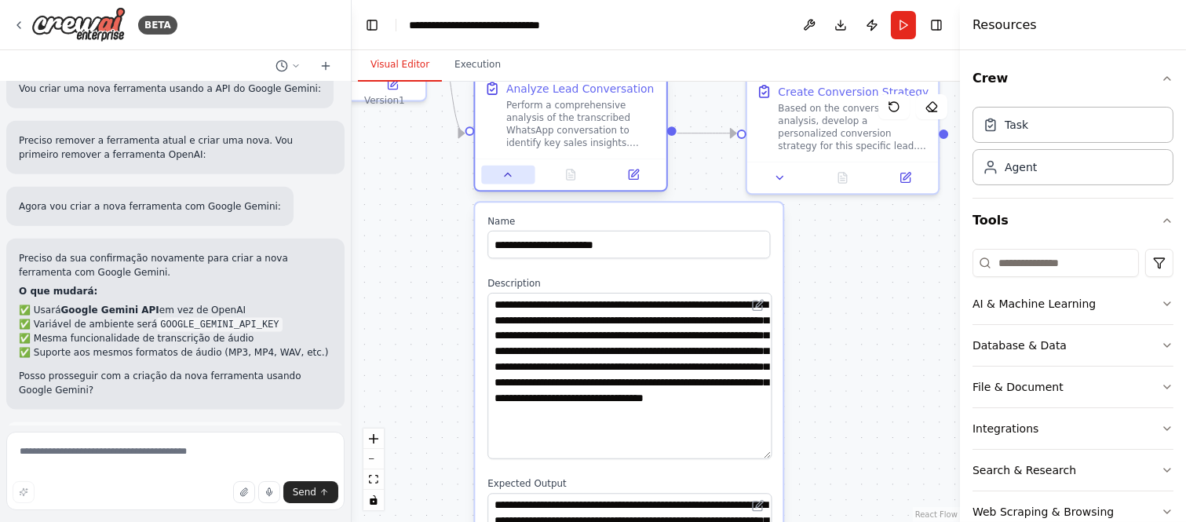
click at [502, 178] on icon at bounding box center [507, 175] width 13 height 13
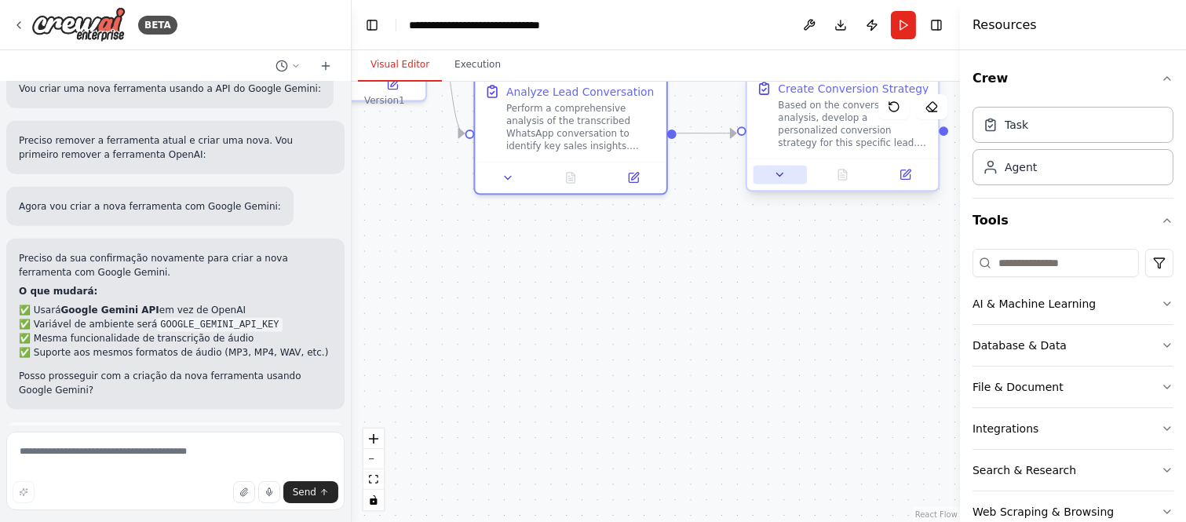
click at [778, 174] on icon at bounding box center [780, 174] width 6 height 3
click at [778, 182] on button at bounding box center [779, 175] width 53 height 19
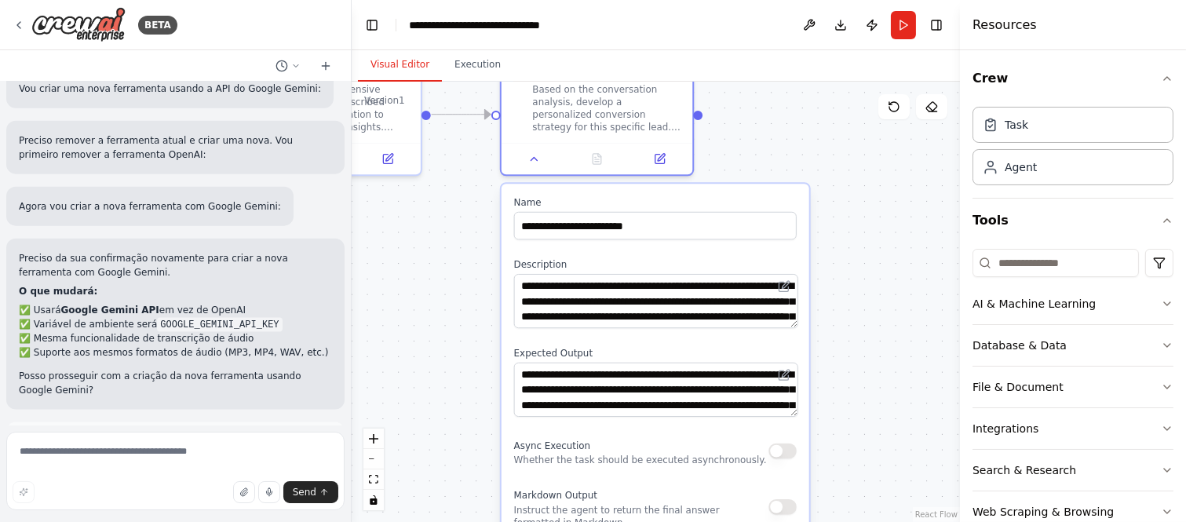
drag, startPoint x: 654, startPoint y: 283, endPoint x: 392, endPoint y: 261, distance: 262.2
click at [393, 261] on div ".deletable-edge-delete-btn { width: 20px; height: 20px; border: 0px solid #ffff…" at bounding box center [656, 302] width 608 height 440
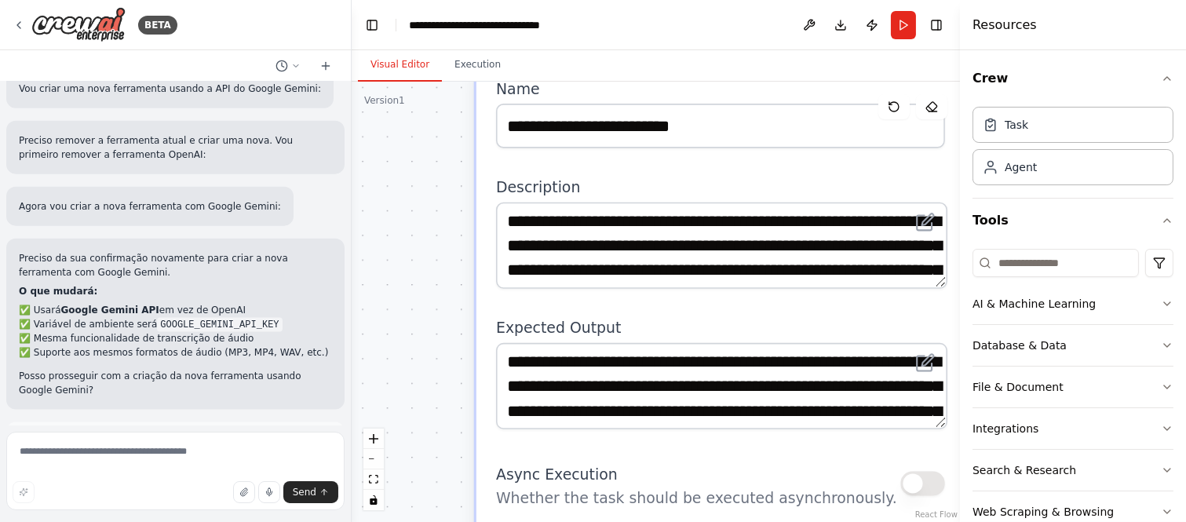
drag, startPoint x: 441, startPoint y: 294, endPoint x: 385, endPoint y: 218, distance: 94.3
click at [385, 218] on div ".deletable-edge-delete-btn { width: 20px; height: 20px; border: 0px solid #ffff…" at bounding box center [656, 302] width 608 height 440
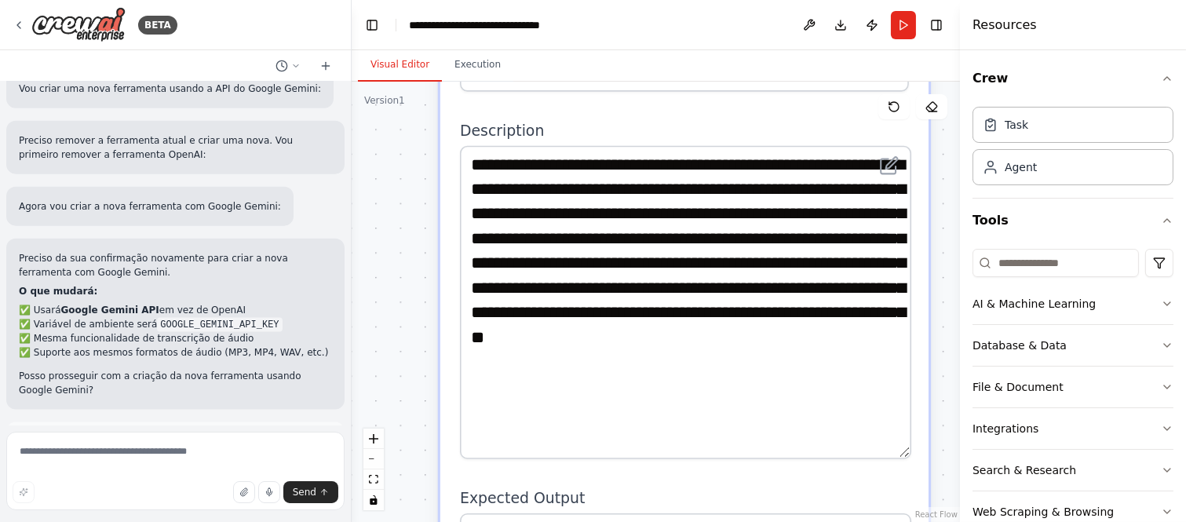
drag, startPoint x: 896, startPoint y: 261, endPoint x: 918, endPoint y: 446, distance: 185.7
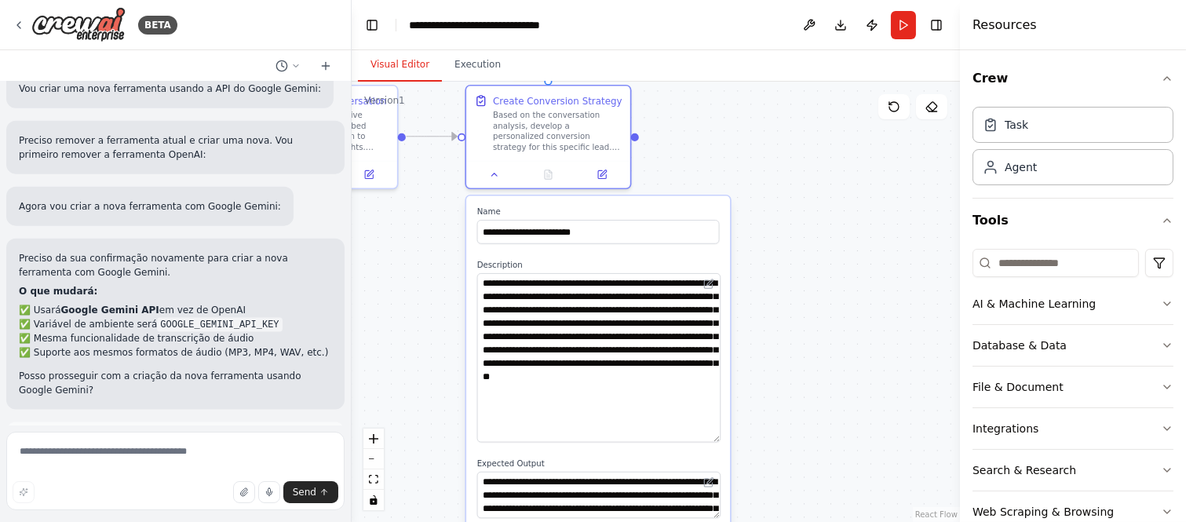
drag, startPoint x: 424, startPoint y: 385, endPoint x: 456, endPoint y: 418, distance: 46.6
click at [456, 418] on div ".deletable-edge-delete-btn { width: 20px; height: 20px; border: 0px solid #ffff…" at bounding box center [656, 302] width 608 height 440
click at [495, 169] on icon at bounding box center [494, 171] width 11 height 11
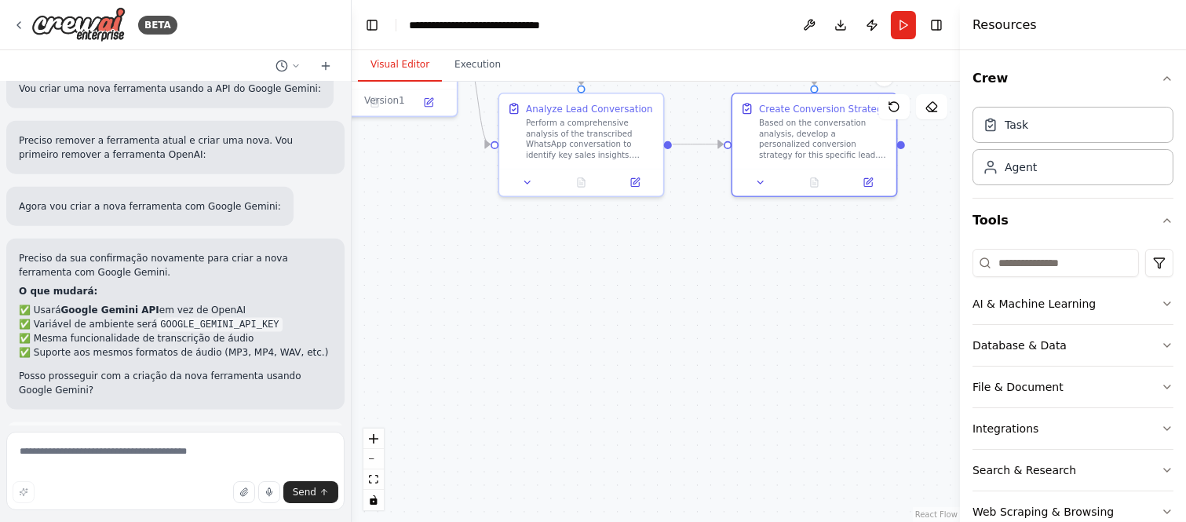
drag, startPoint x: 454, startPoint y: 288, endPoint x: 713, endPoint y: 288, distance: 259.0
click at [719, 293] on div ".deletable-edge-delete-btn { width: 20px; height: 20px; border: 0px solid #ffff…" at bounding box center [656, 302] width 608 height 440
click at [187, 443] on textarea at bounding box center [175, 471] width 338 height 78
click at [193, 499] on button "Enable coding skills" at bounding box center [175, 511] width 313 height 25
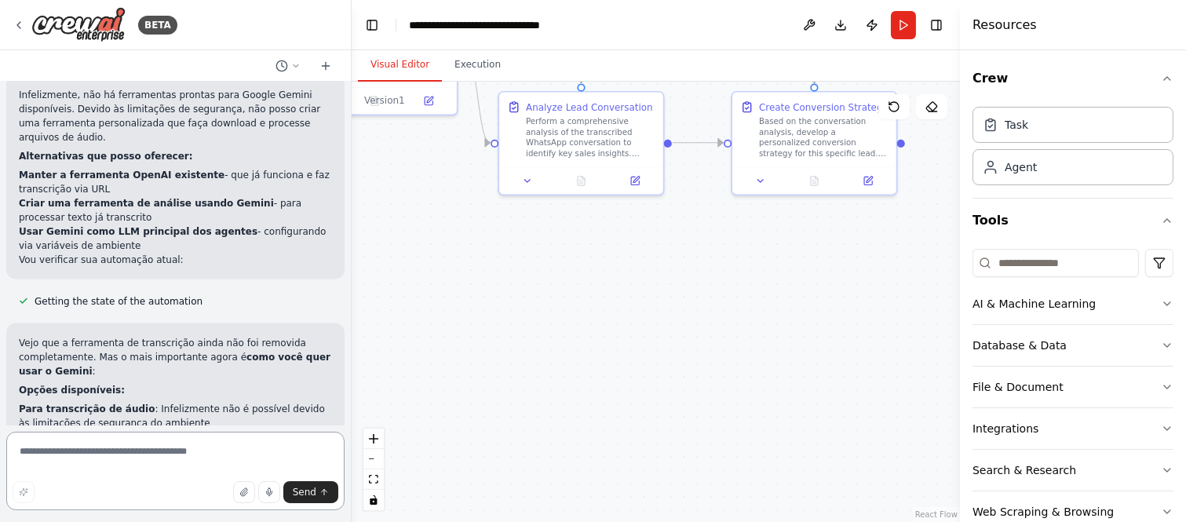
scroll to position [4817, 0]
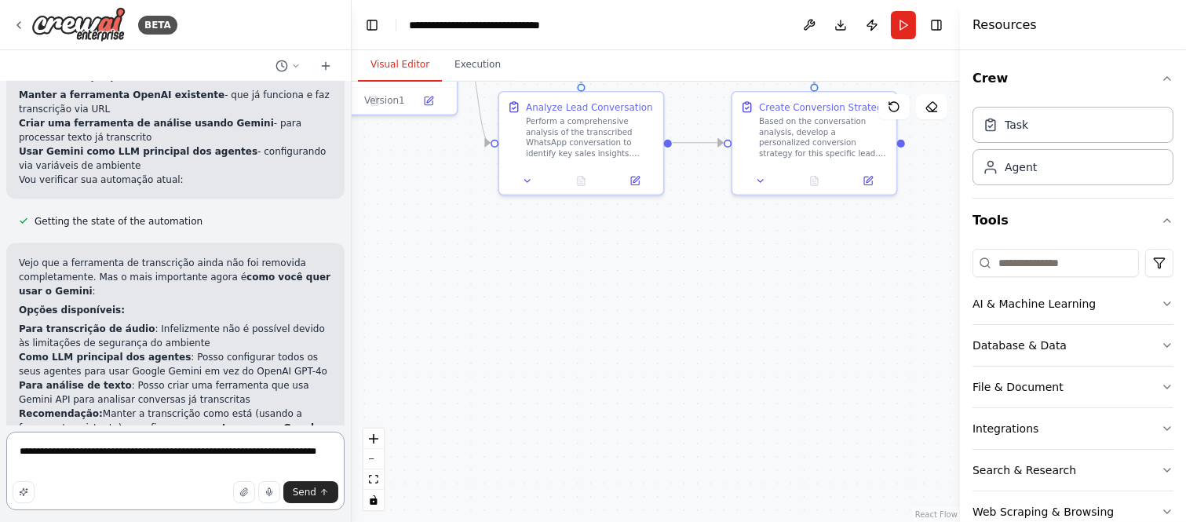
type textarea "**********"
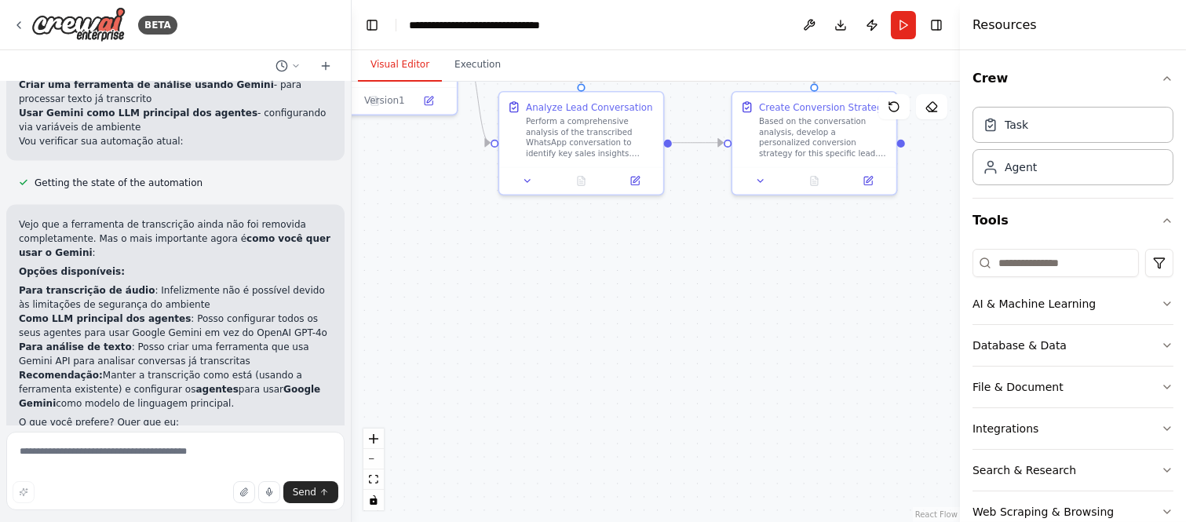
scroll to position [4959, 0]
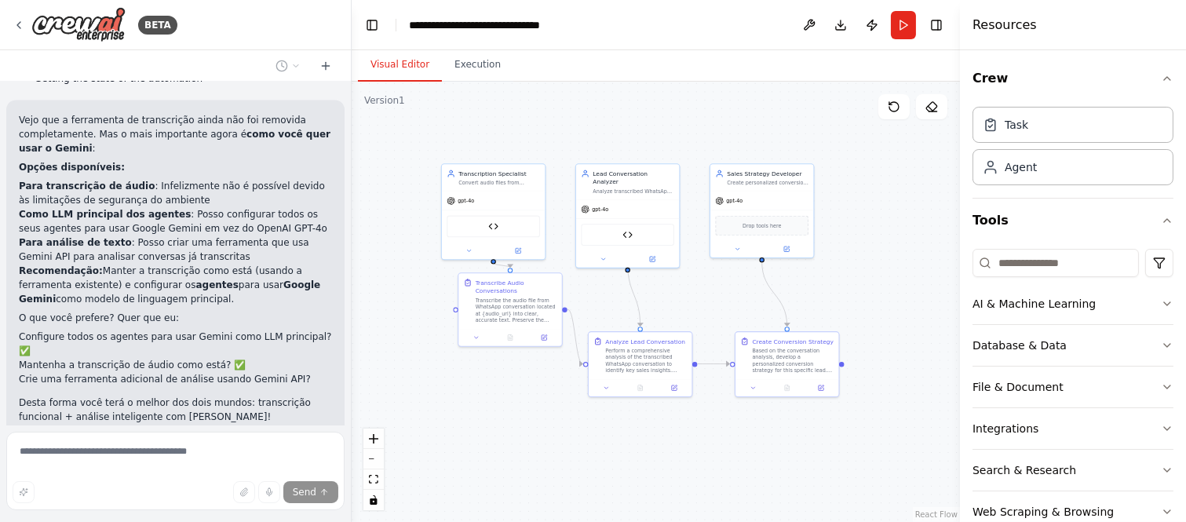
drag, startPoint x: 567, startPoint y: 404, endPoint x: 604, endPoint y: 494, distance: 97.5
click at [604, 494] on div ".deletable-edge-delete-btn { width: 20px; height: 20px; border: 0px solid #ffff…" at bounding box center [656, 302] width 608 height 440
click at [516, 395] on div ".deletable-edge-delete-btn { width: 20px; height: 20px; border: 0px solid #ffff…" at bounding box center [656, 302] width 608 height 440
drag, startPoint x: 521, startPoint y: 273, endPoint x: 498, endPoint y: 327, distance: 59.0
click at [498, 327] on div "Transcribe Audio Conversations Transcribe the audio file from WhatsApp conversa…" at bounding box center [484, 351] width 103 height 56
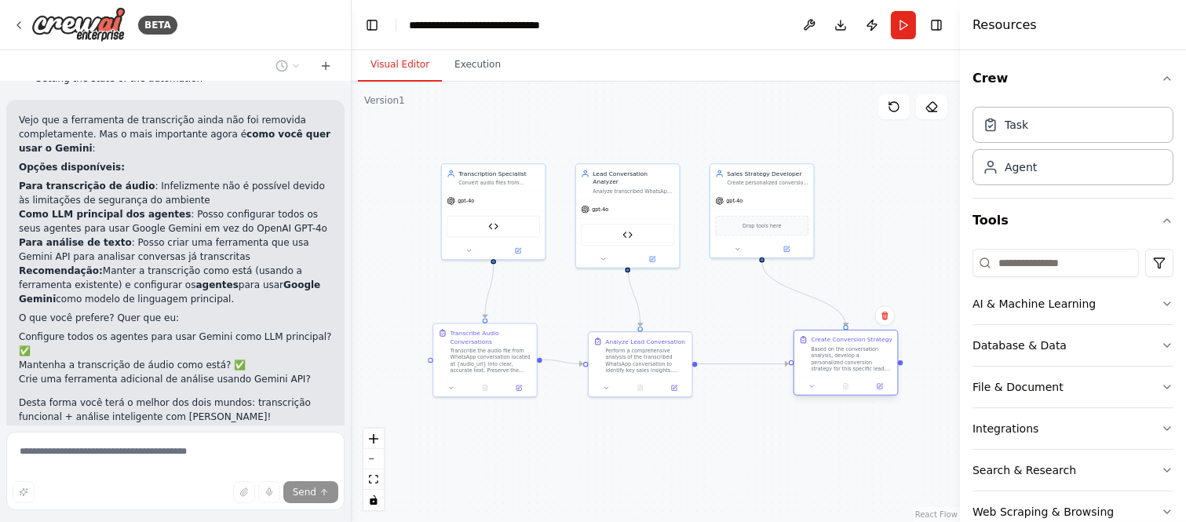
drag, startPoint x: 803, startPoint y: 339, endPoint x: 859, endPoint y: 339, distance: 56.5
click at [859, 339] on div "Create Conversion Strategy" at bounding box center [852, 339] width 82 height 9
drag, startPoint x: 654, startPoint y: 338, endPoint x: 693, endPoint y: 337, distance: 39.2
click at [693, 337] on div "Analyze Lead Conversation" at bounding box center [683, 339] width 80 height 9
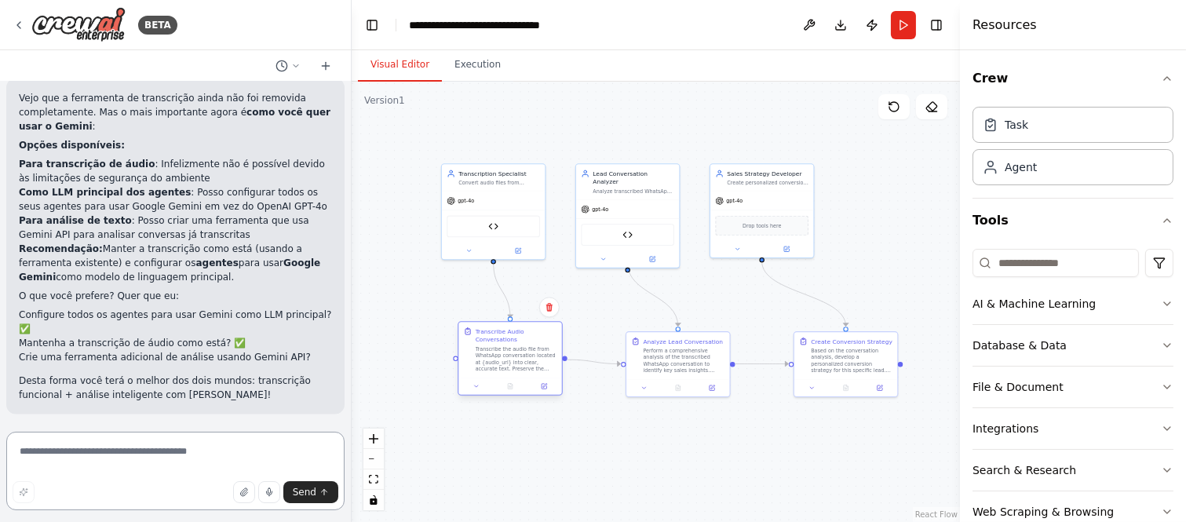
drag, startPoint x: 505, startPoint y: 340, endPoint x: 529, endPoint y: 341, distance: 23.6
click at [529, 341] on div "Transcribe Audio Conversations" at bounding box center [517, 335] width 82 height 16
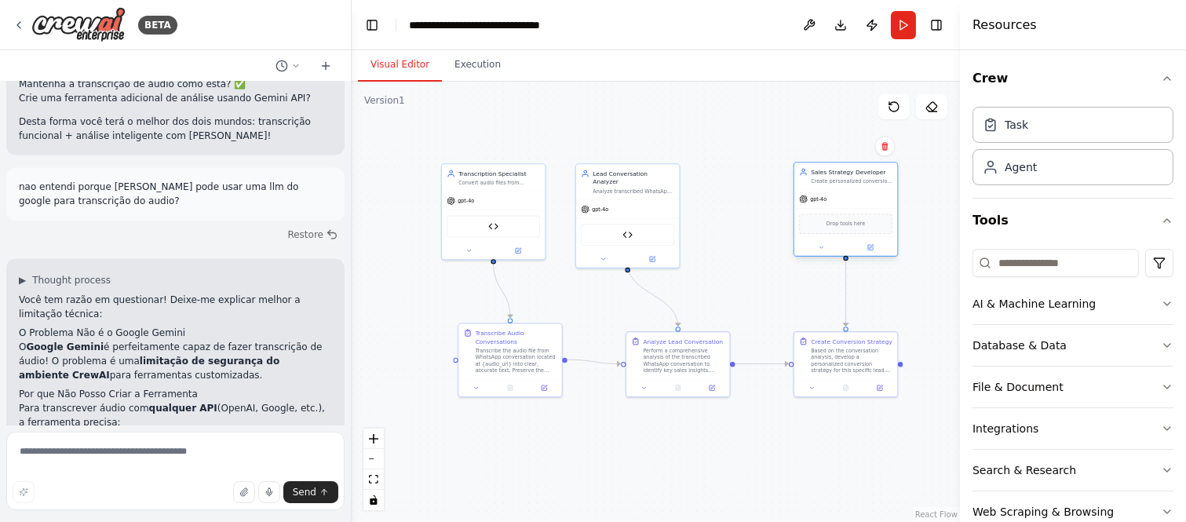
drag, startPoint x: 747, startPoint y: 173, endPoint x: 832, endPoint y: 174, distance: 84.8
click at [832, 174] on div "Sales Strategy Developer" at bounding box center [852, 172] width 82 height 9
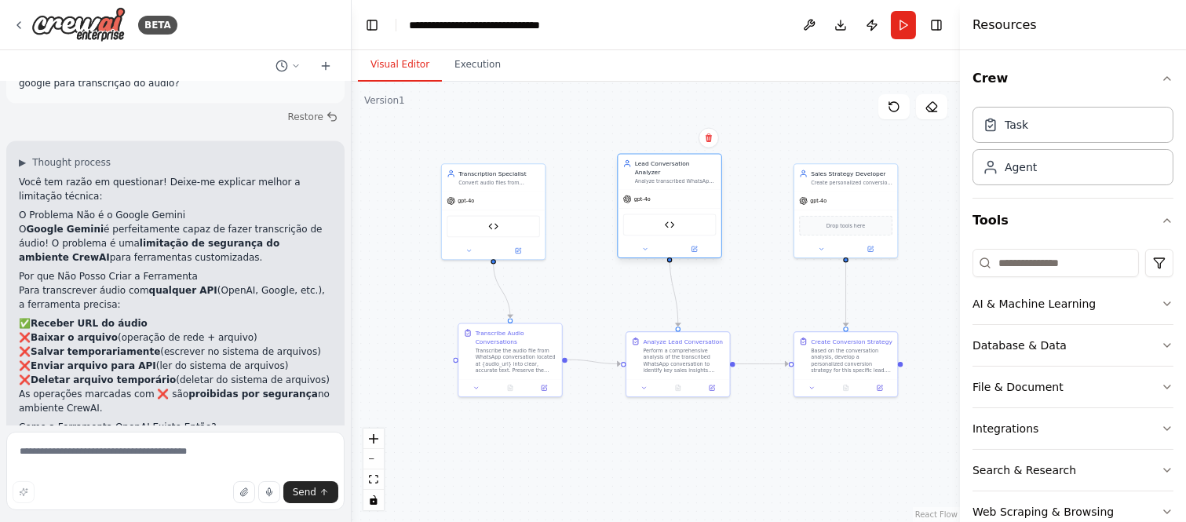
scroll to position [5372, 0]
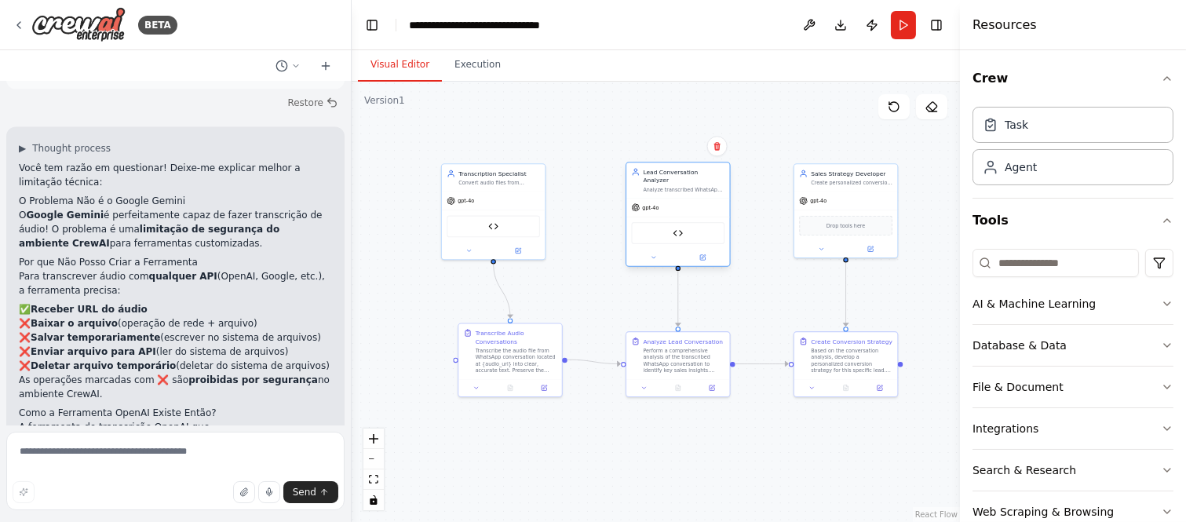
drag, startPoint x: 637, startPoint y: 177, endPoint x: 691, endPoint y: 178, distance: 54.2
click at [691, 186] on div "Analyze transcribed WhatsApp conversations from leads who haven't purchased {pr…" at bounding box center [684, 189] width 82 height 7
drag, startPoint x: 507, startPoint y: 181, endPoint x: 523, endPoint y: 188, distance: 17.9
click at [523, 188] on div "Convert audio files from WhatsApp conversations into accurate text transcriptio…" at bounding box center [517, 189] width 82 height 7
click at [193, 441] on textarea at bounding box center [175, 471] width 338 height 78
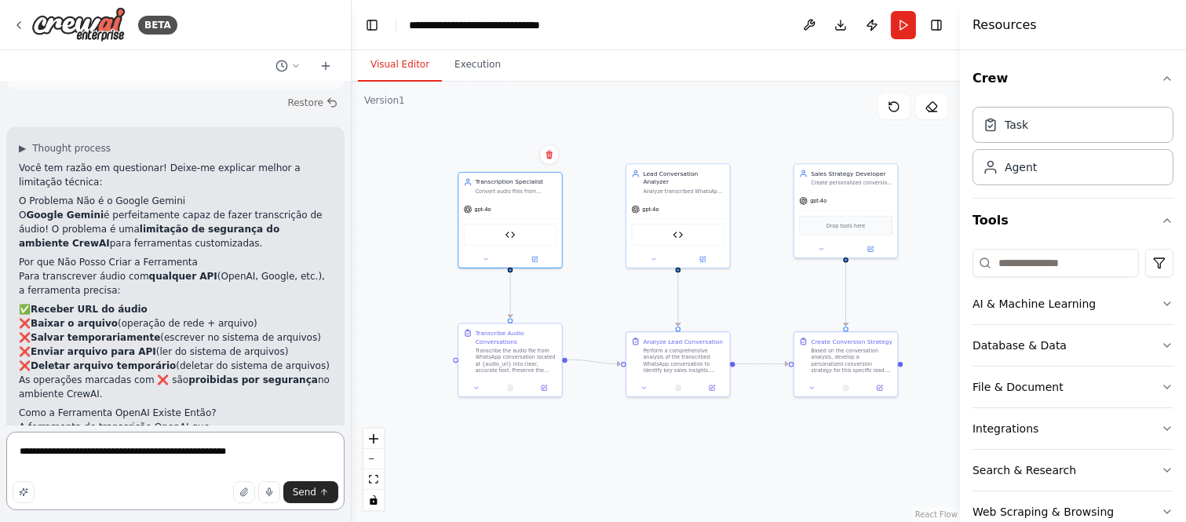
type textarea "**********"
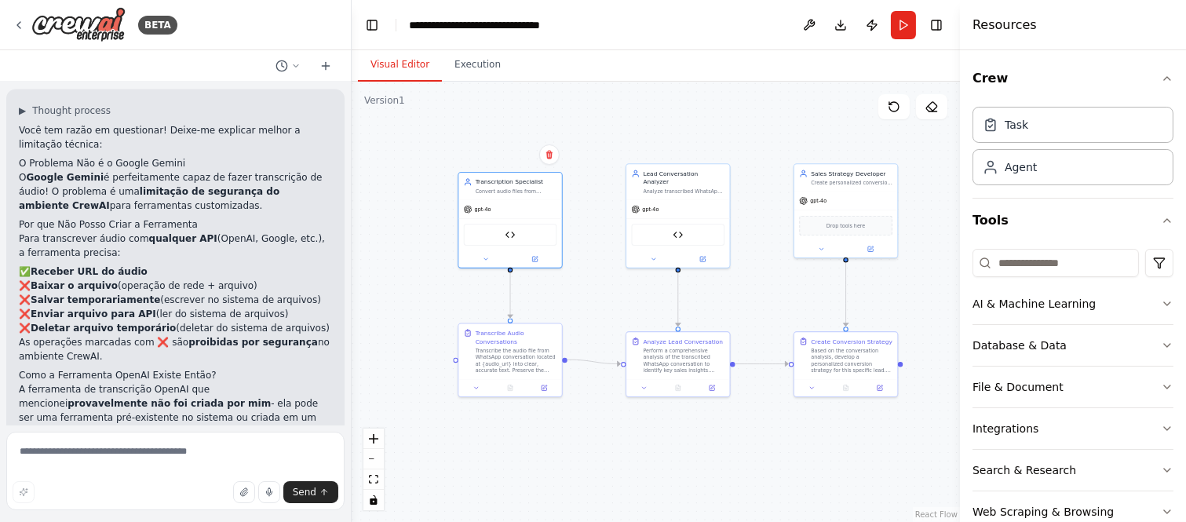
scroll to position [5499, 0]
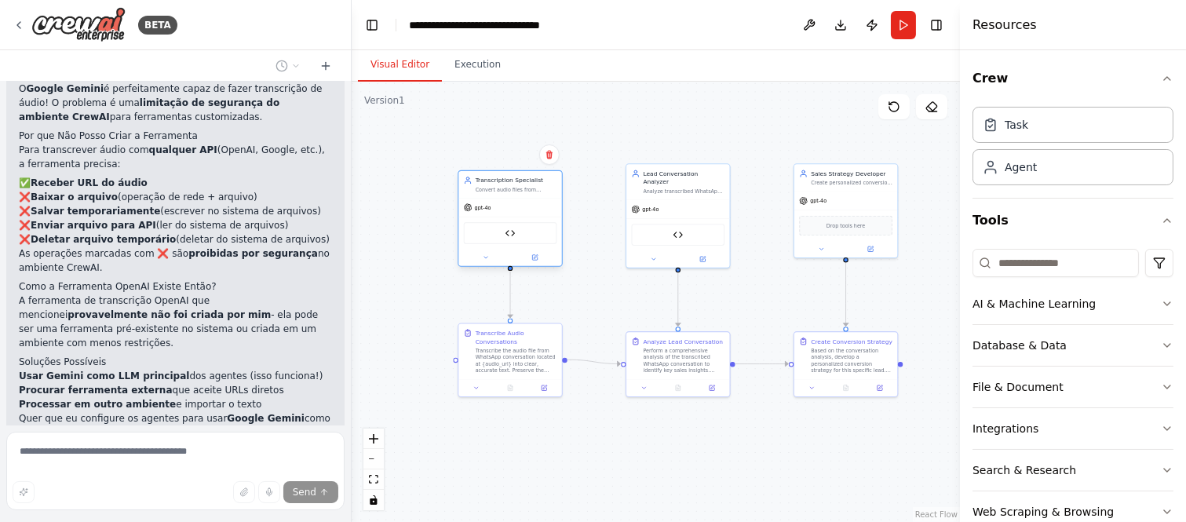
click at [506, 239] on div "Audio Transcription Tool" at bounding box center [510, 233] width 93 height 22
click at [508, 233] on img at bounding box center [510, 233] width 10 height 10
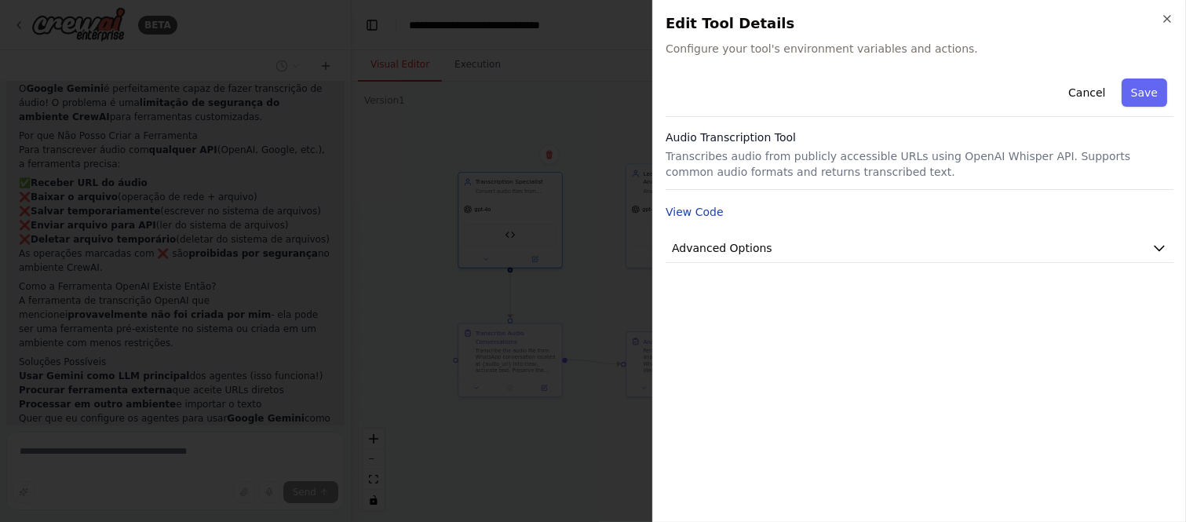
click at [696, 208] on button "View Code" at bounding box center [694, 212] width 58 height 16
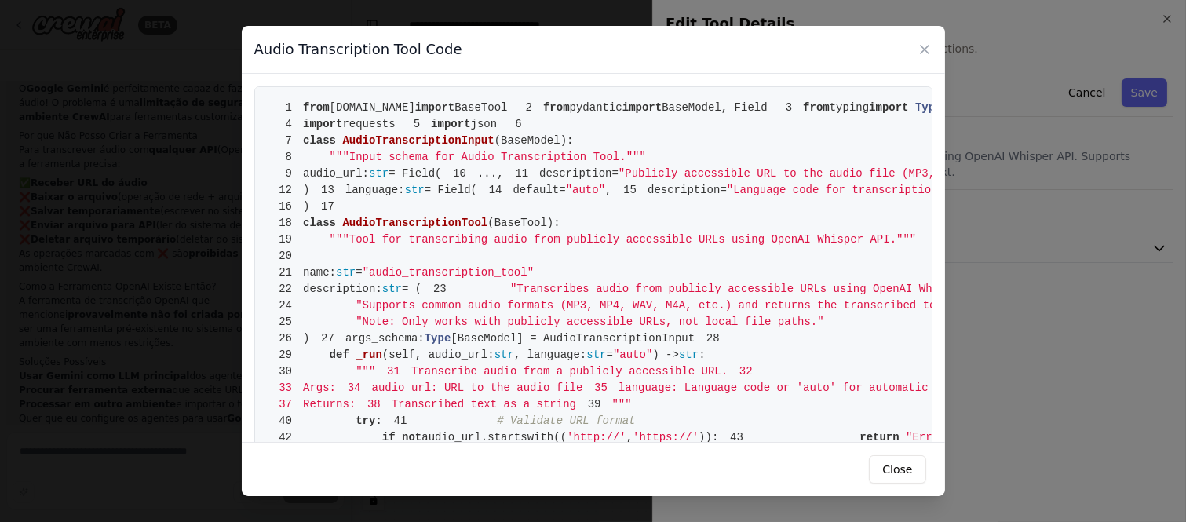
click at [928, 42] on icon at bounding box center [925, 50] width 16 height 16
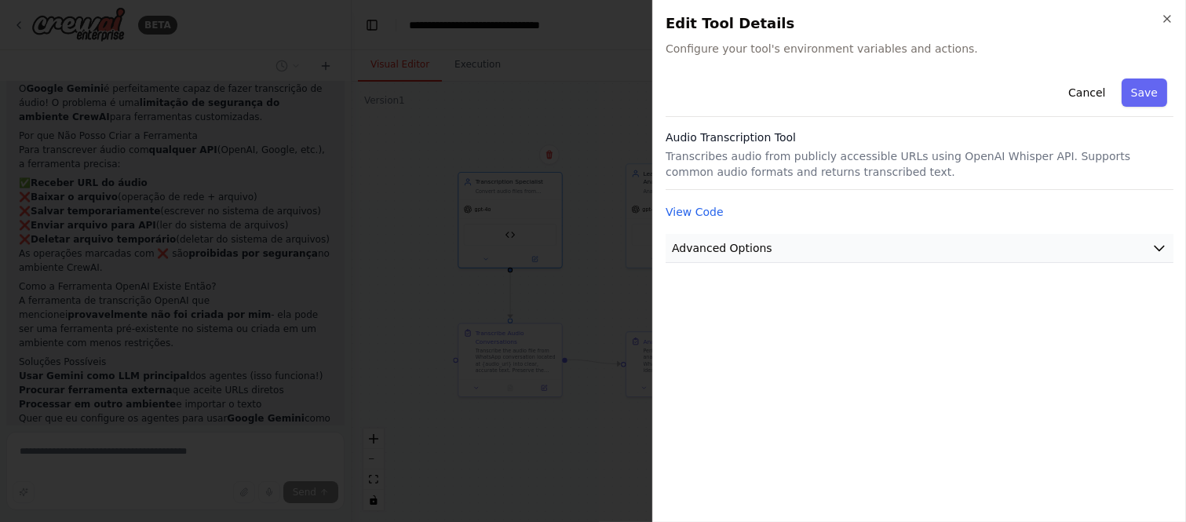
click at [743, 245] on span "Advanced Options" at bounding box center [722, 248] width 100 height 16
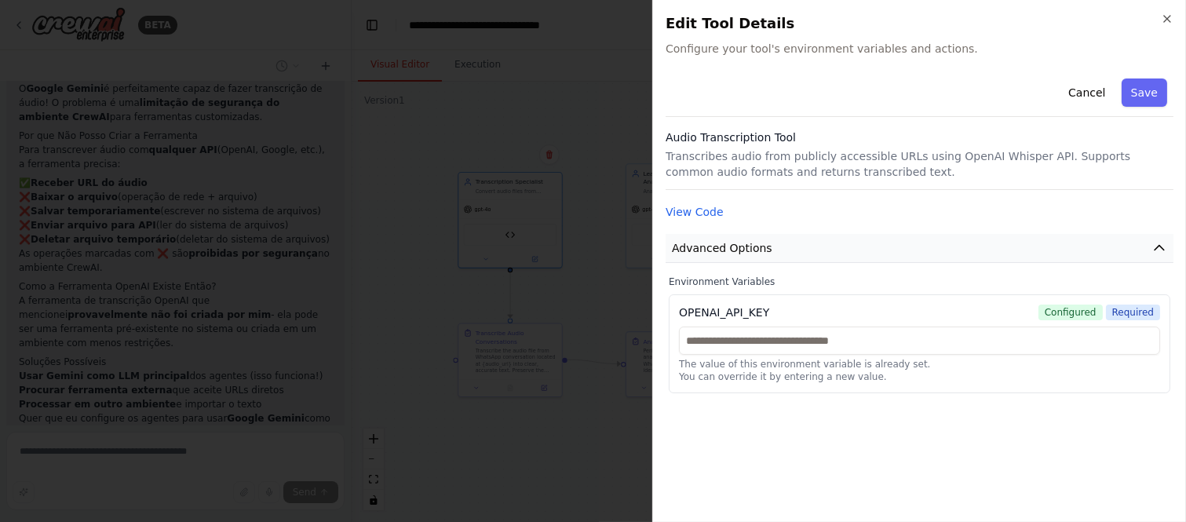
click at [743, 245] on span "Advanced Options" at bounding box center [722, 248] width 100 height 16
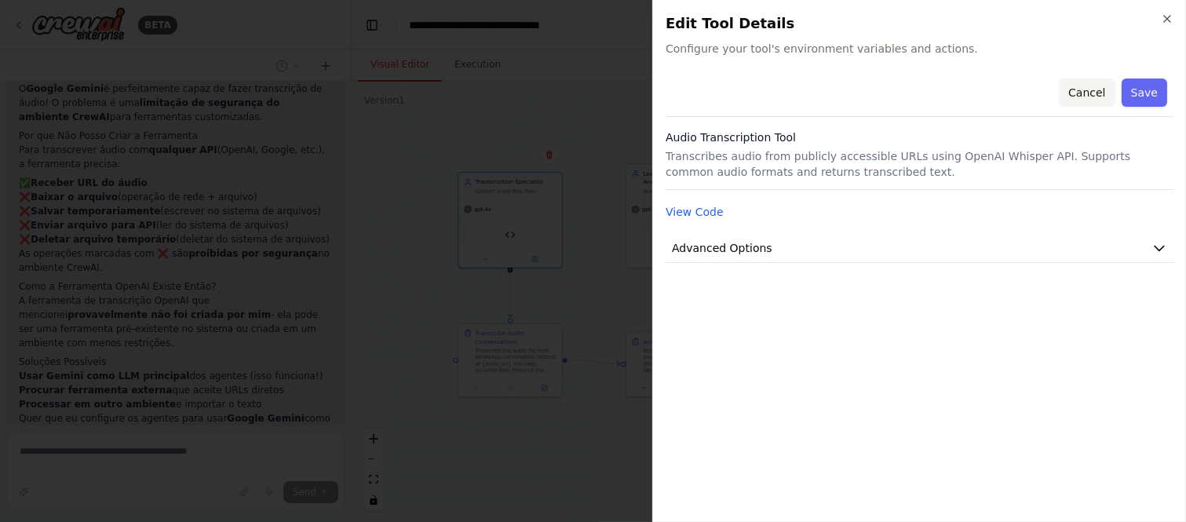
click at [1084, 82] on button "Cancel" at bounding box center [1087, 92] width 56 height 28
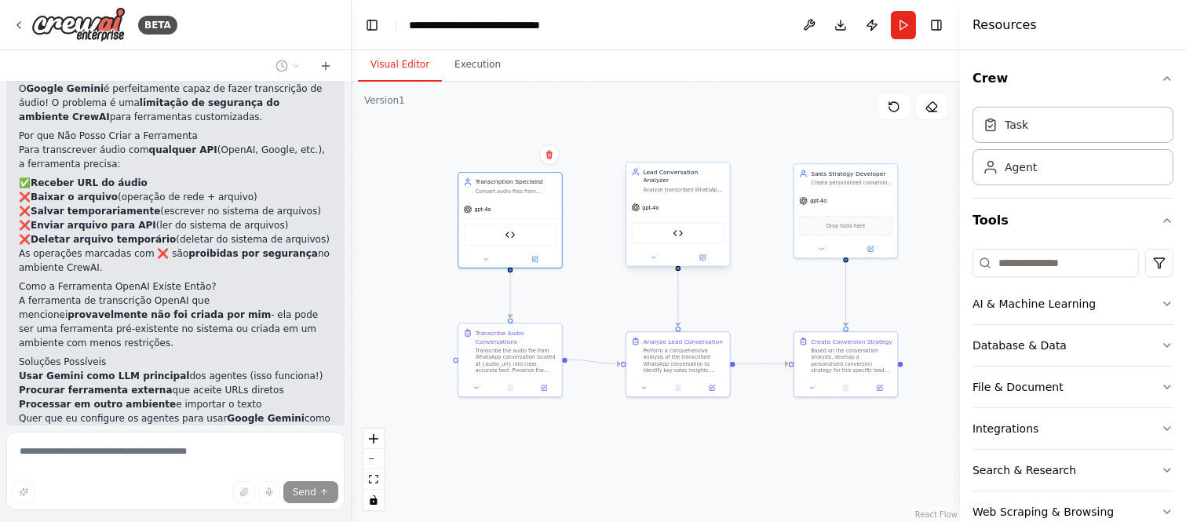
click at [683, 224] on div "Conversation Analyzer Tool" at bounding box center [678, 233] width 93 height 22
click at [676, 228] on img at bounding box center [677, 233] width 10 height 10
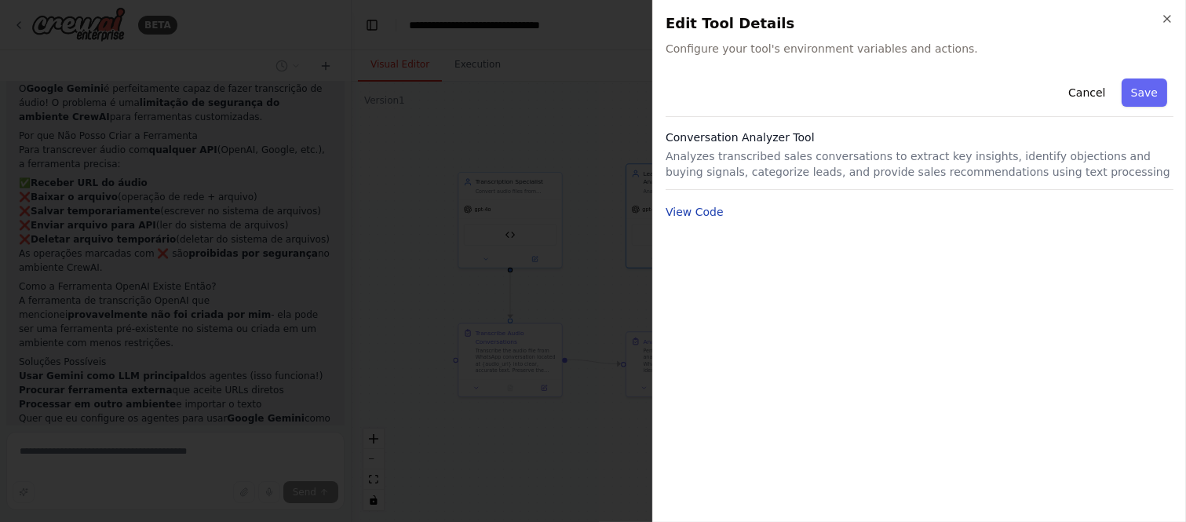
click at [693, 214] on button "View Code" at bounding box center [694, 212] width 58 height 16
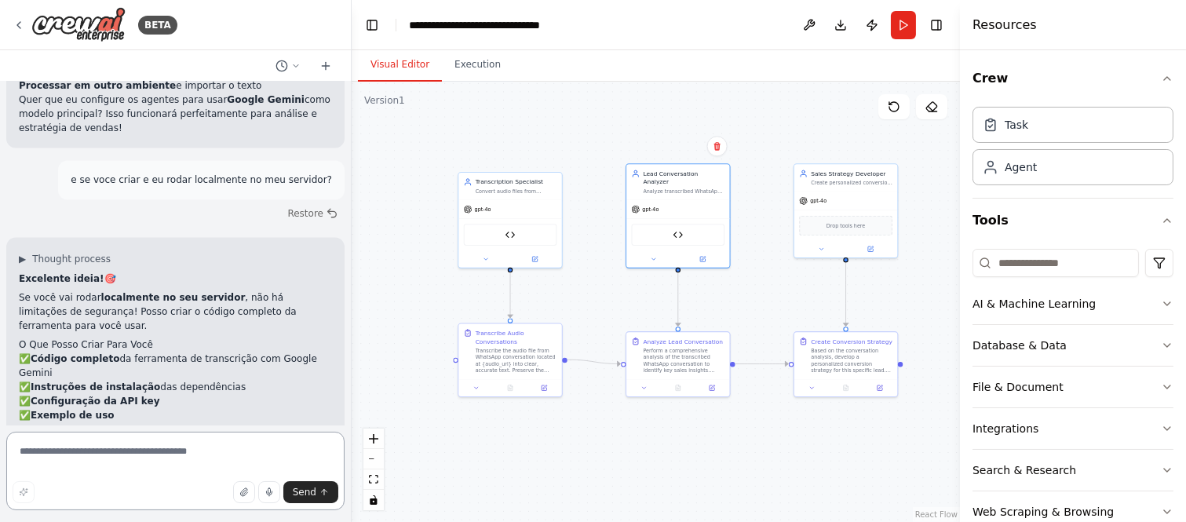
scroll to position [5904, 0]
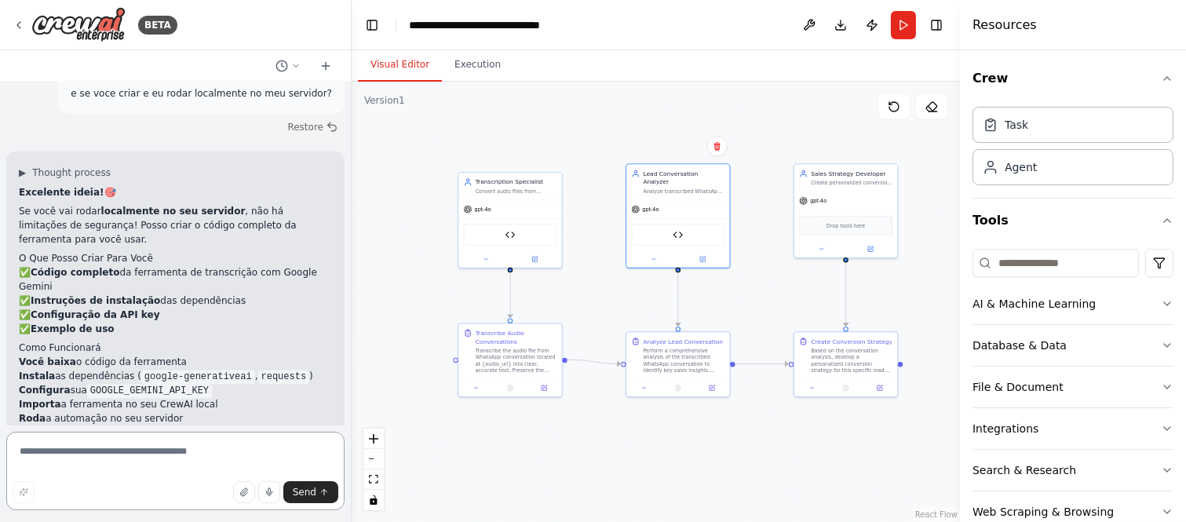
click at [225, 444] on textarea at bounding box center [175, 471] width 338 height 78
click at [259, 447] on textarea "**********" at bounding box center [175, 471] width 338 height 78
click at [254, 445] on textarea "**********" at bounding box center [175, 471] width 338 height 78
paste textarea "**********"
click at [261, 455] on textarea "**********" at bounding box center [175, 471] width 338 height 78
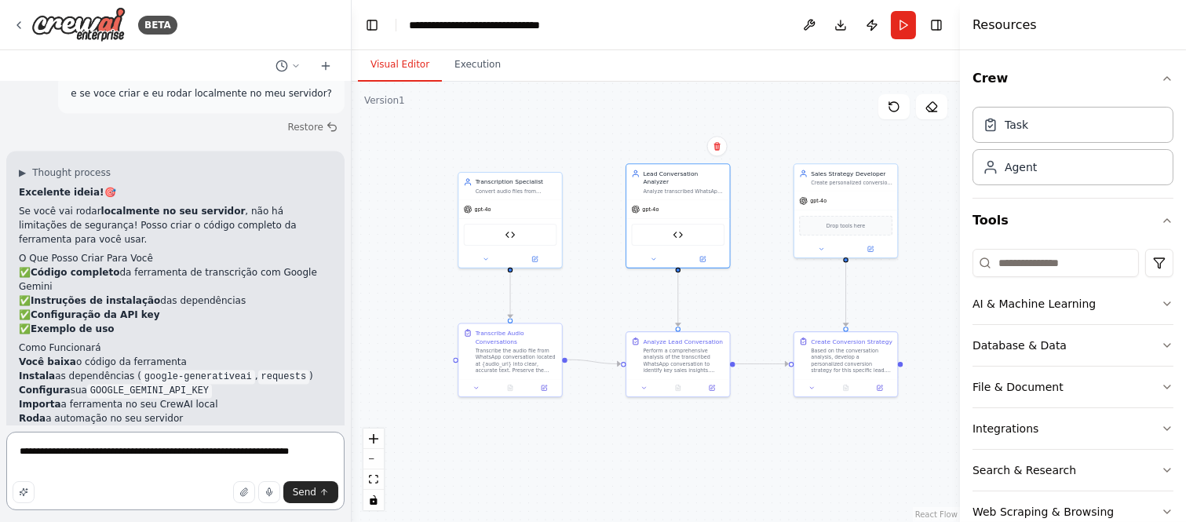
paste textarea "**********"
click at [129, 461] on textarea "**********" at bounding box center [175, 471] width 338 height 78
click at [24, 460] on textarea "**********" at bounding box center [175, 471] width 338 height 78
click at [253, 472] on textarea "**********" at bounding box center [175, 471] width 338 height 78
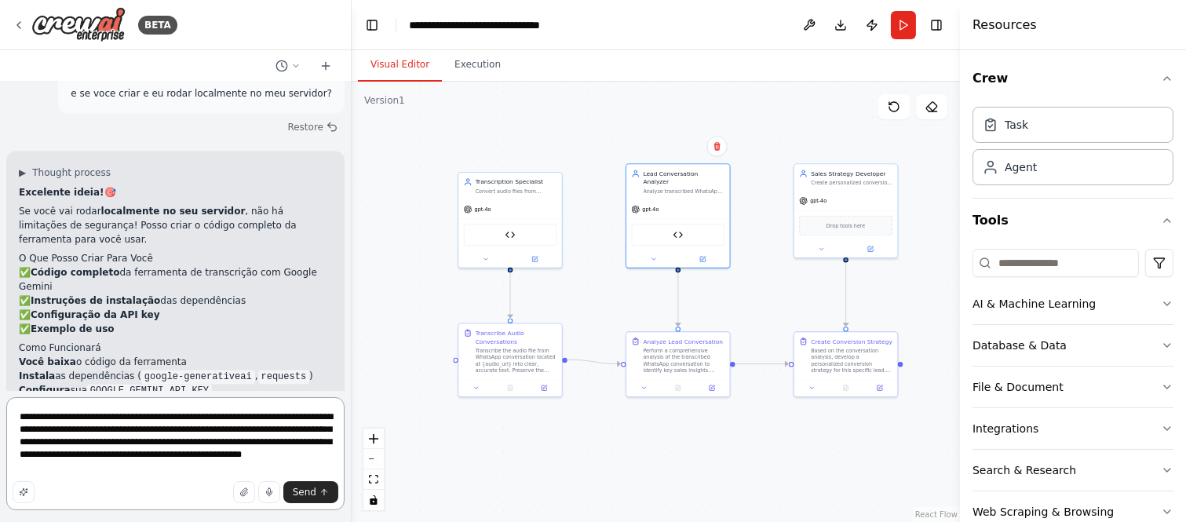
type textarea "**********"
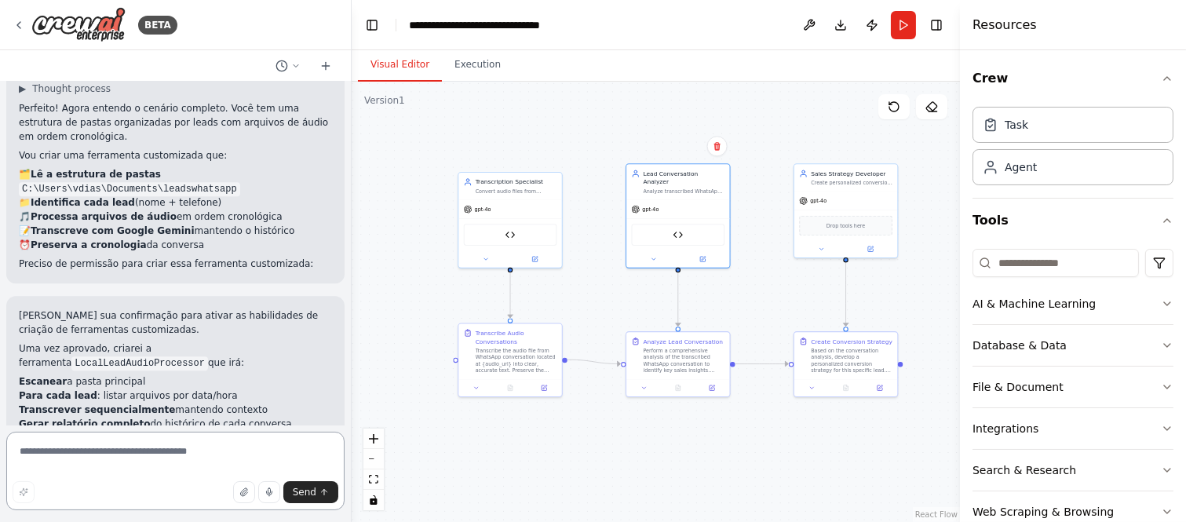
scroll to position [6582, 0]
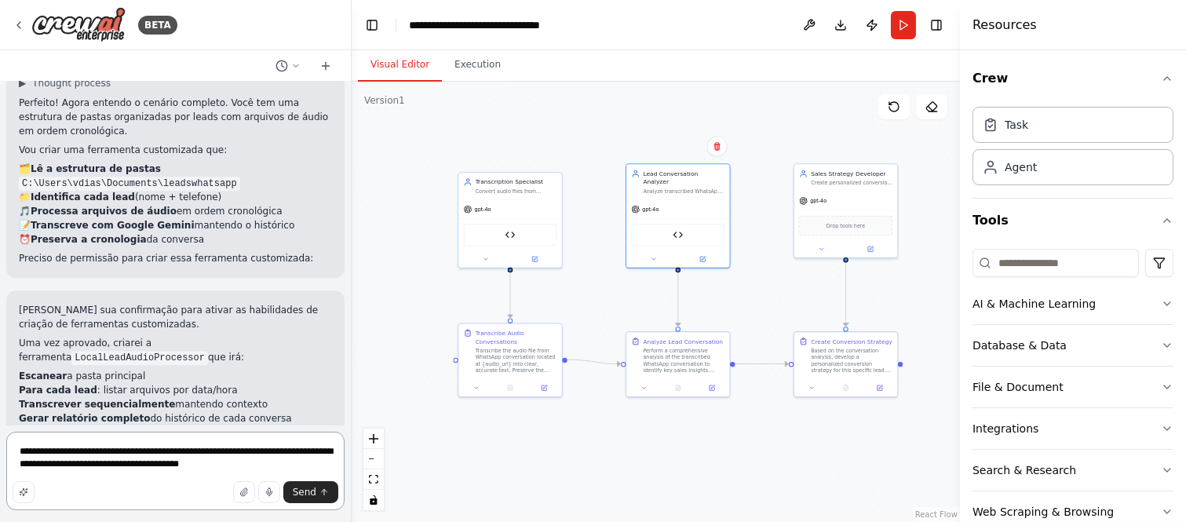
type textarea "**********"
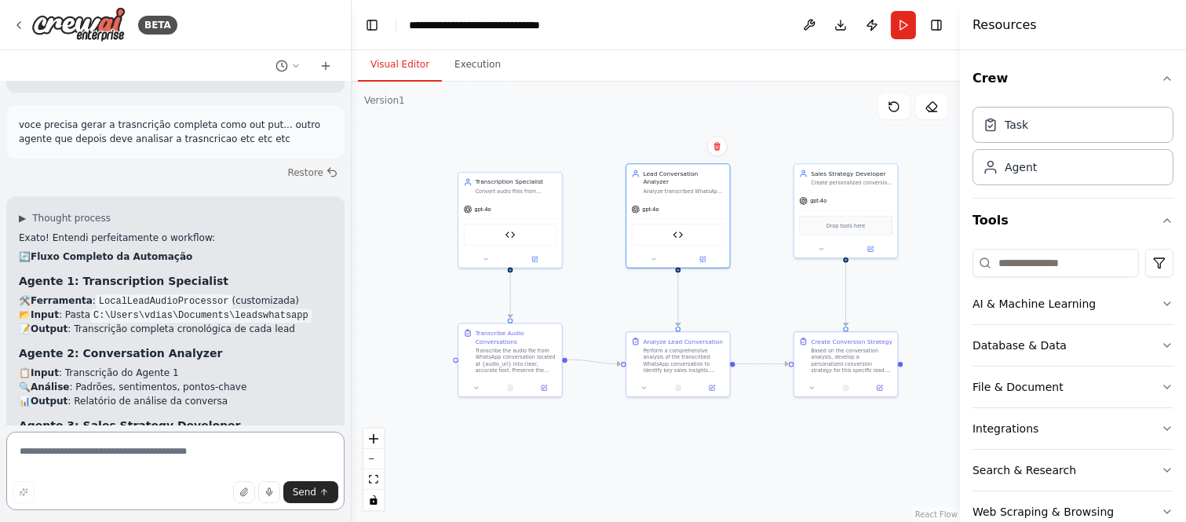
scroll to position [6982, 0]
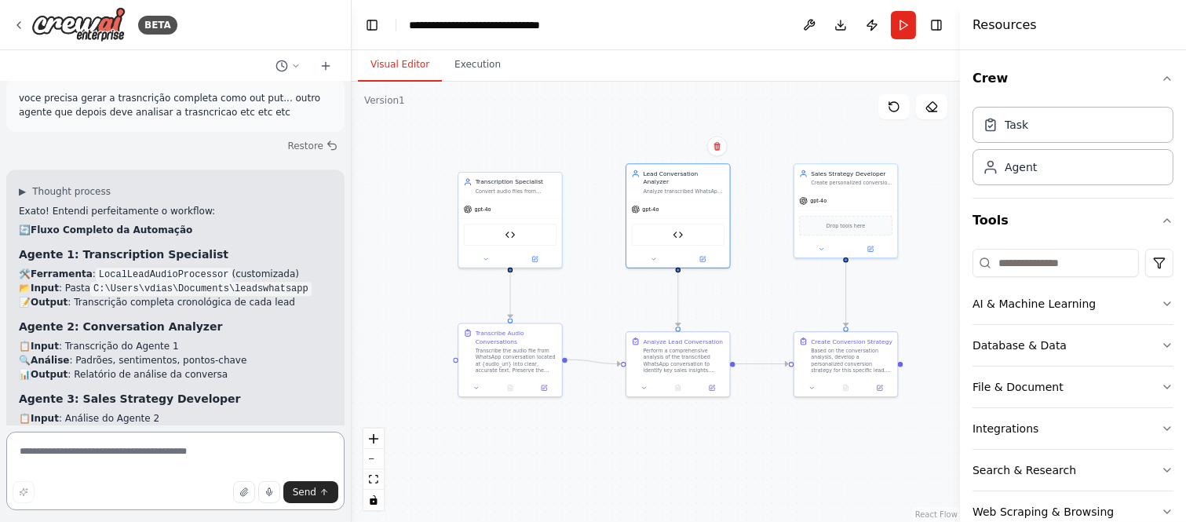
click at [177, 458] on textarea at bounding box center [175, 471] width 338 height 78
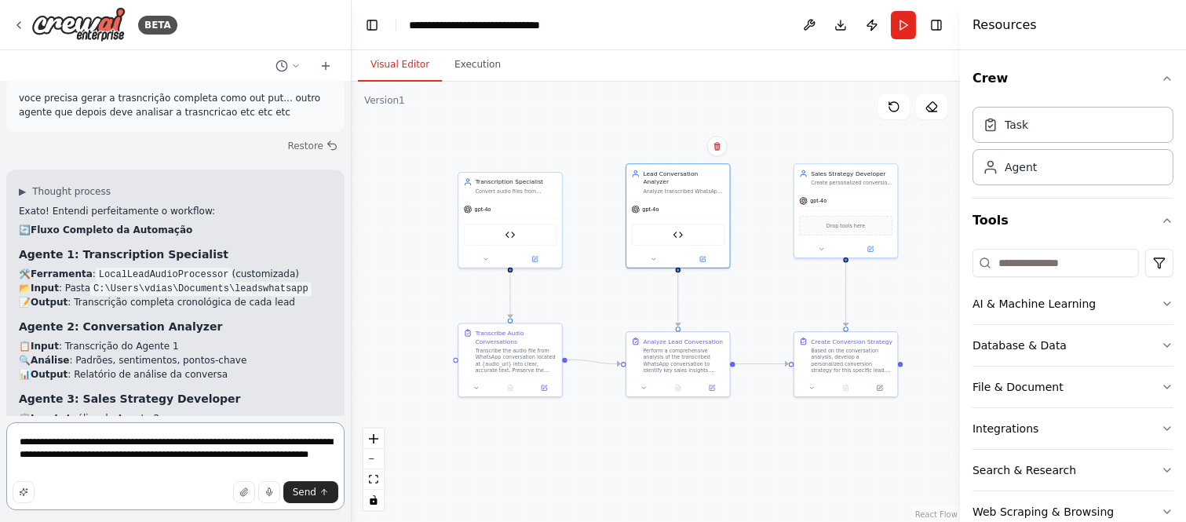
type textarea "**********"
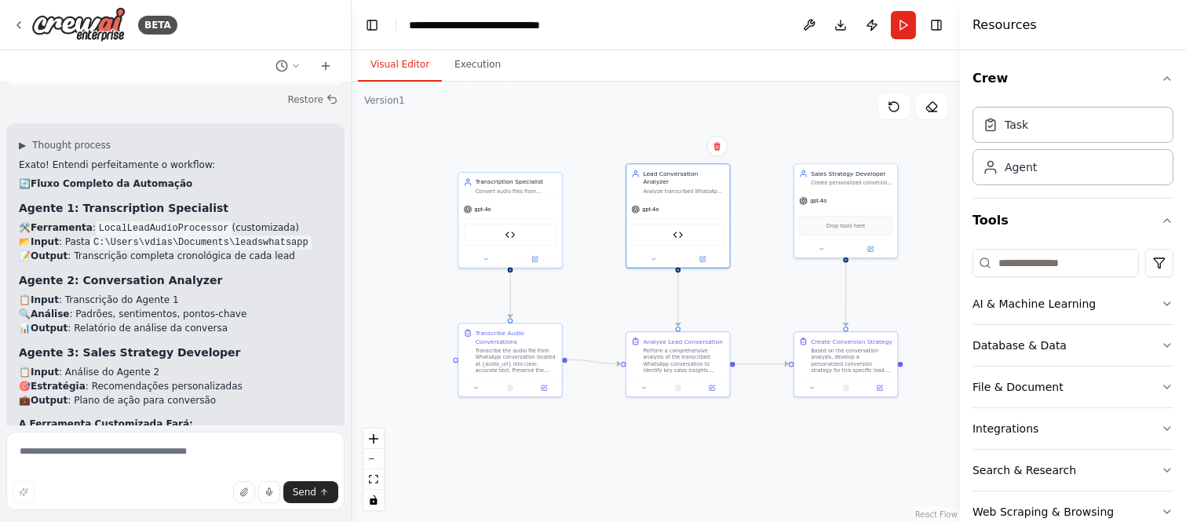
scroll to position [7138, 0]
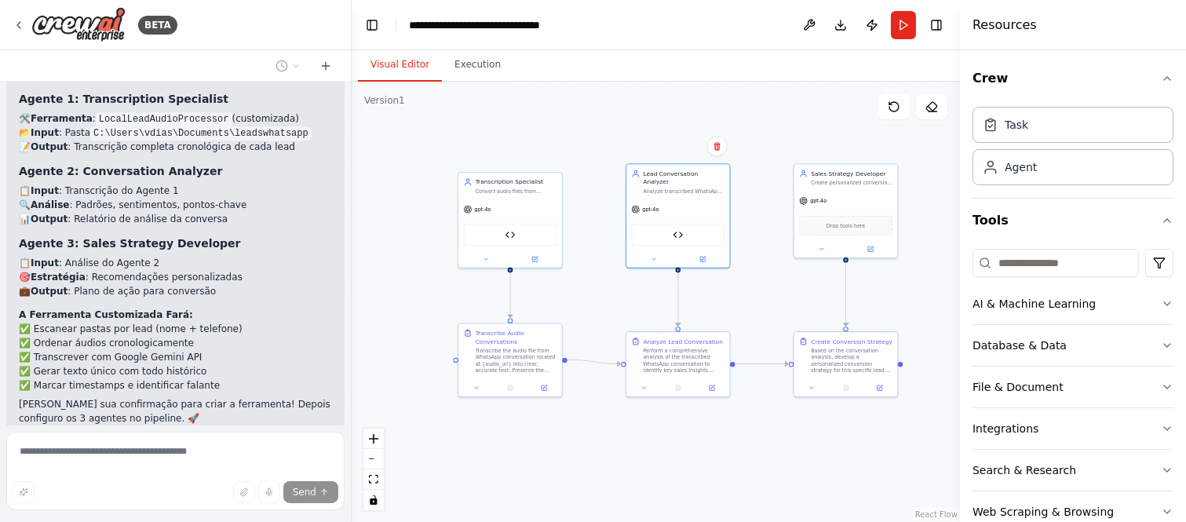
drag, startPoint x: 135, startPoint y: 323, endPoint x: 18, endPoint y: 282, distance: 123.6
click at [18, 450] on div "voce precisa ter um agente que é especialista no meu produto.. como voce vai ge…" at bounding box center [175, 483] width 338 height 67
copy p "voce precisa ter um agente que é especialista no meu produto.. como voce vai ge…"
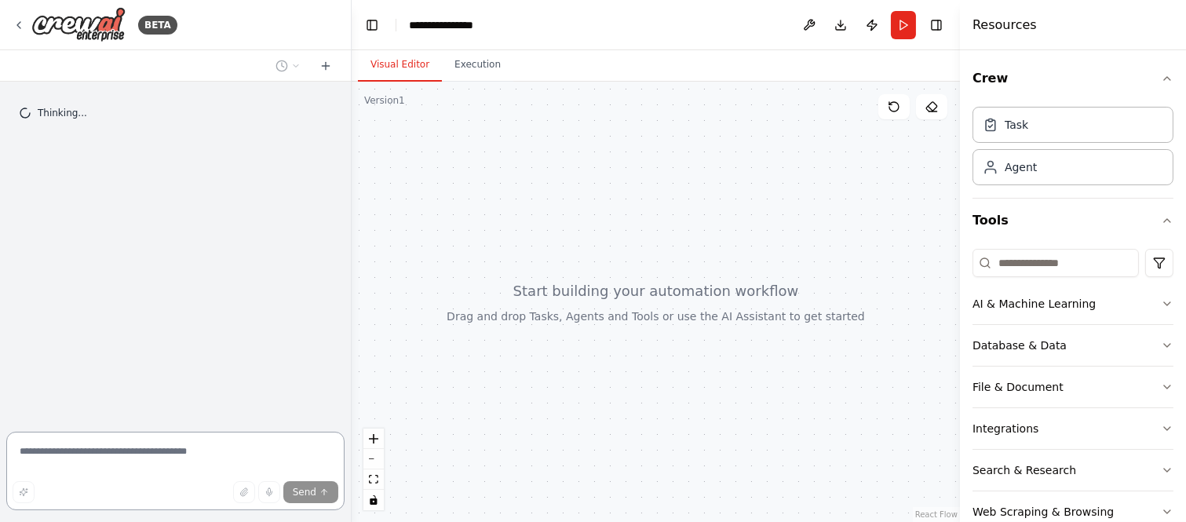
scroll to position [7088, 0]
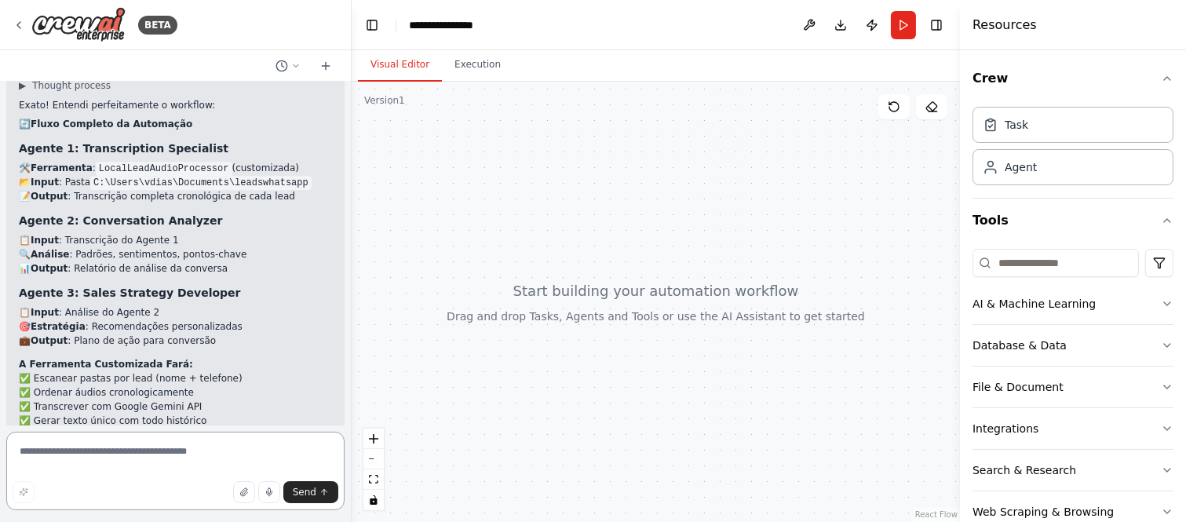
paste textarea "**********"
type textarea "**********"
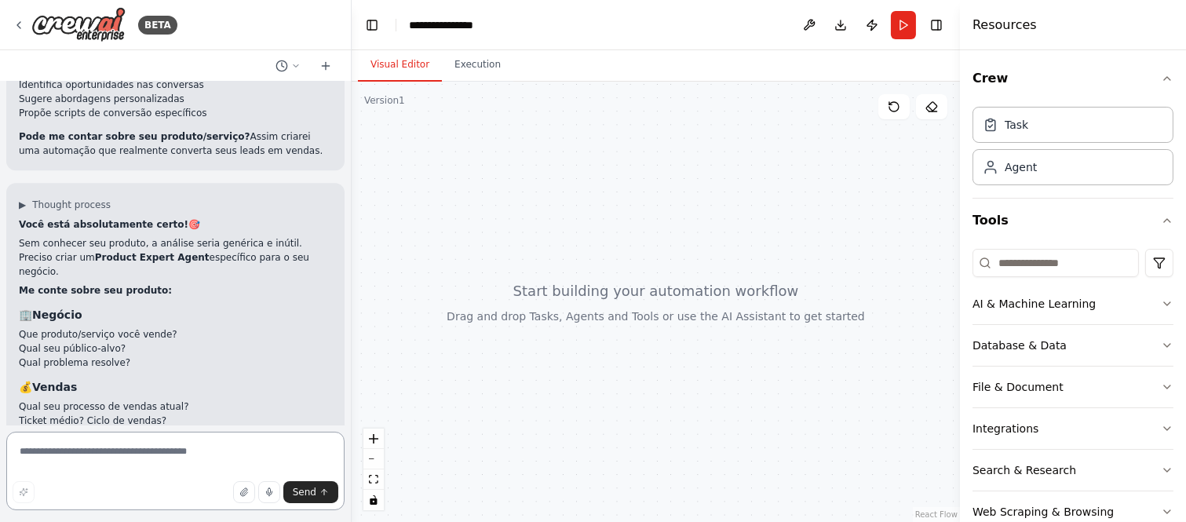
scroll to position [8165, 0]
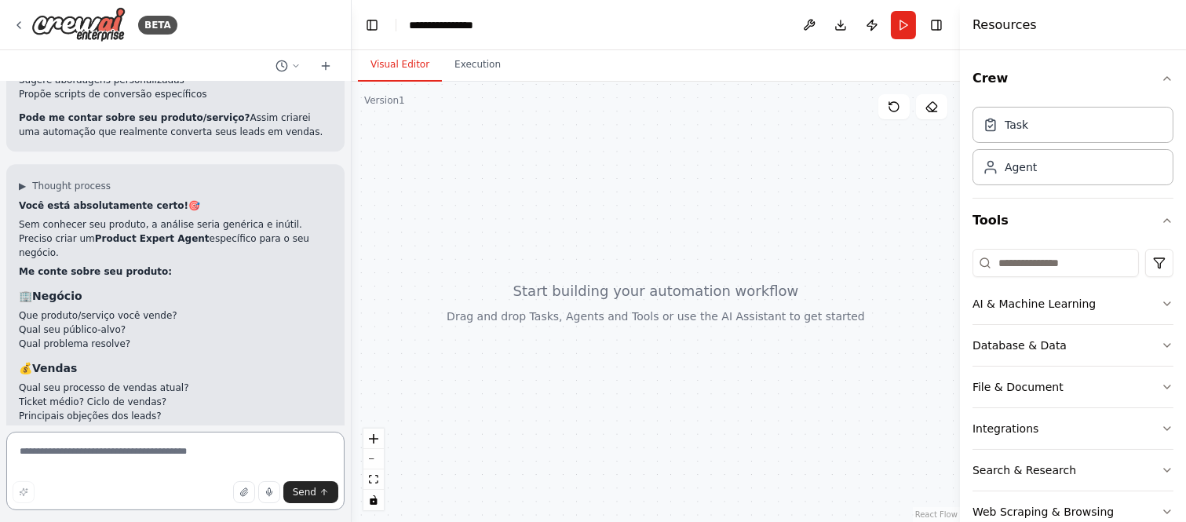
click at [238, 449] on textarea at bounding box center [175, 471] width 338 height 78
paste textarea "**********"
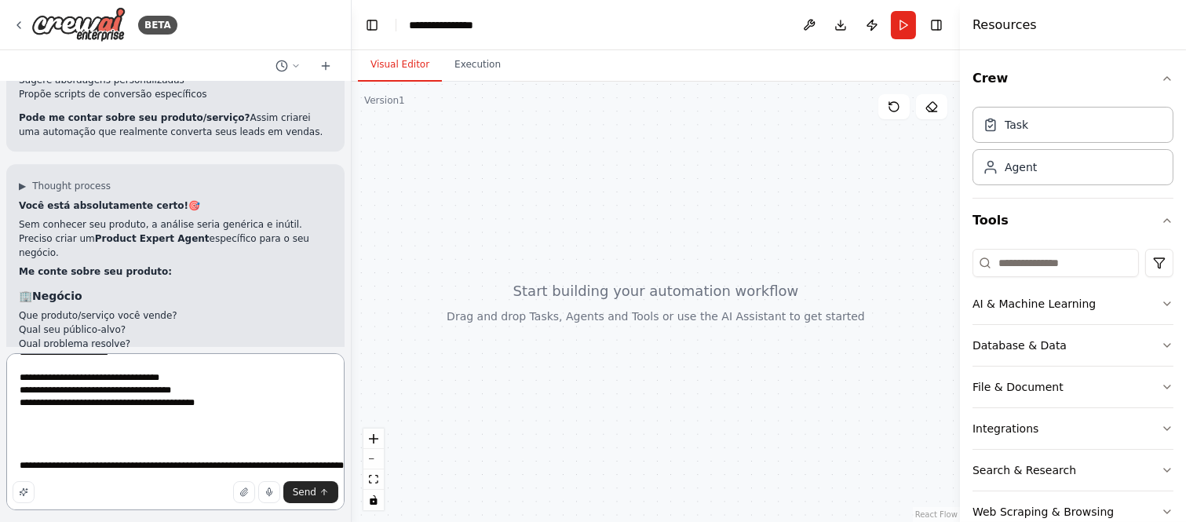
scroll to position [16426, 0]
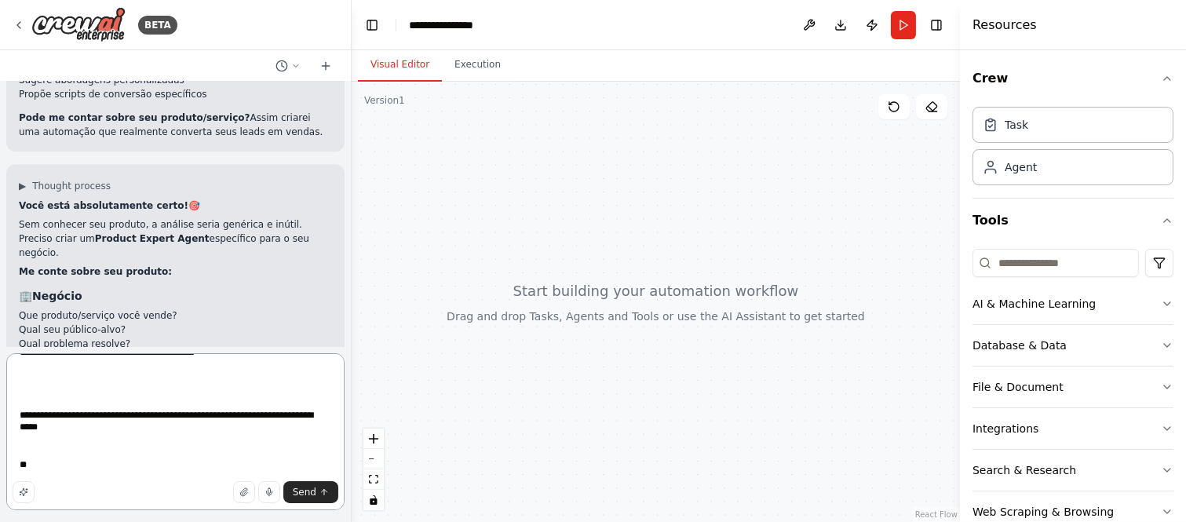
paste textarea "**********"
type textarea "**********"
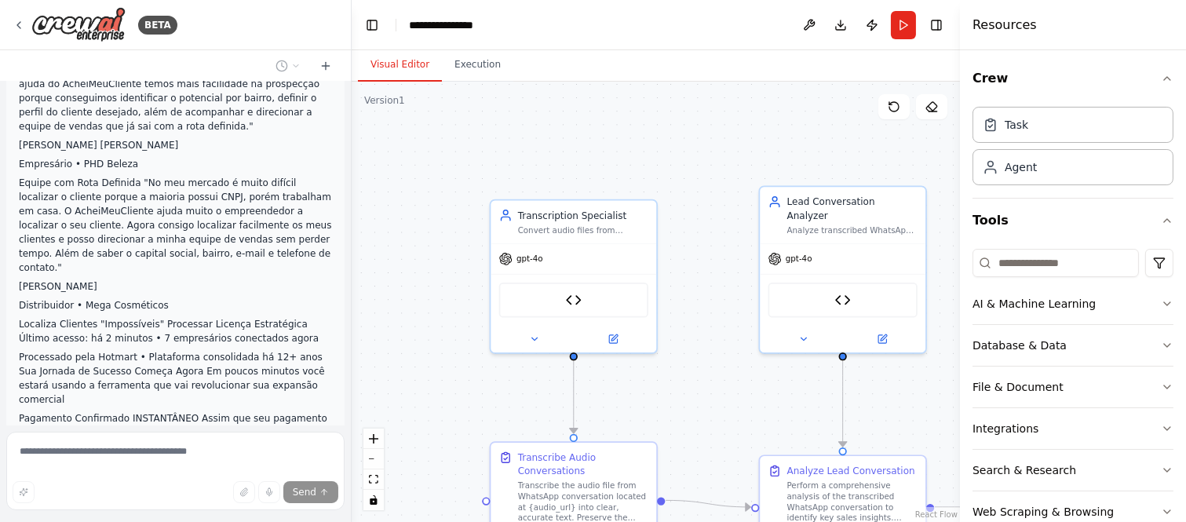
scroll to position [23388, 0]
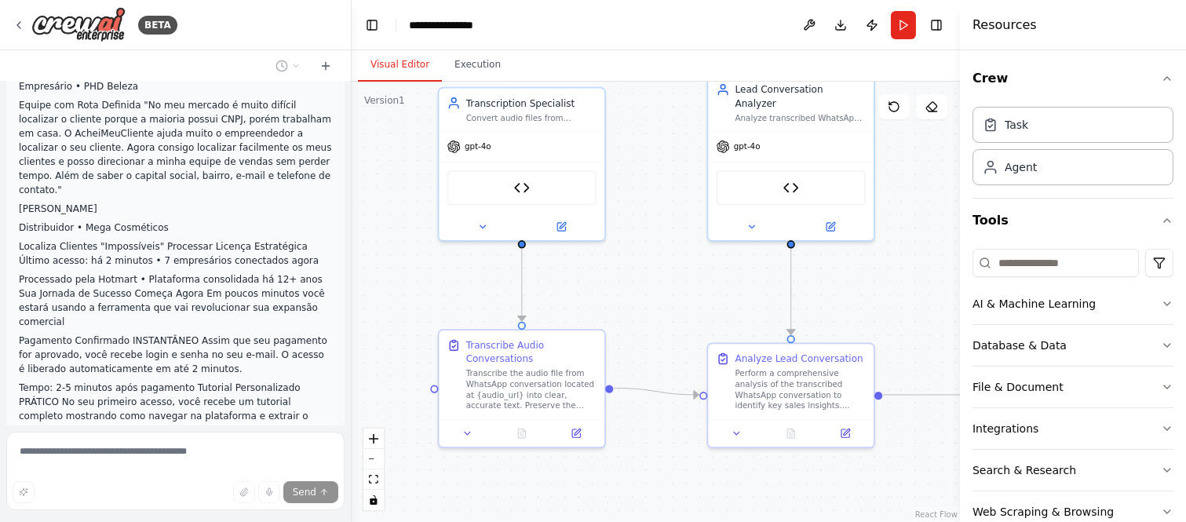
drag, startPoint x: 457, startPoint y: 351, endPoint x: 405, endPoint y: 233, distance: 128.6
click at [405, 233] on div ".deletable-edge-delete-btn { width: 20px; height: 20px; border: 0px solid #ffff…" at bounding box center [656, 302] width 608 height 440
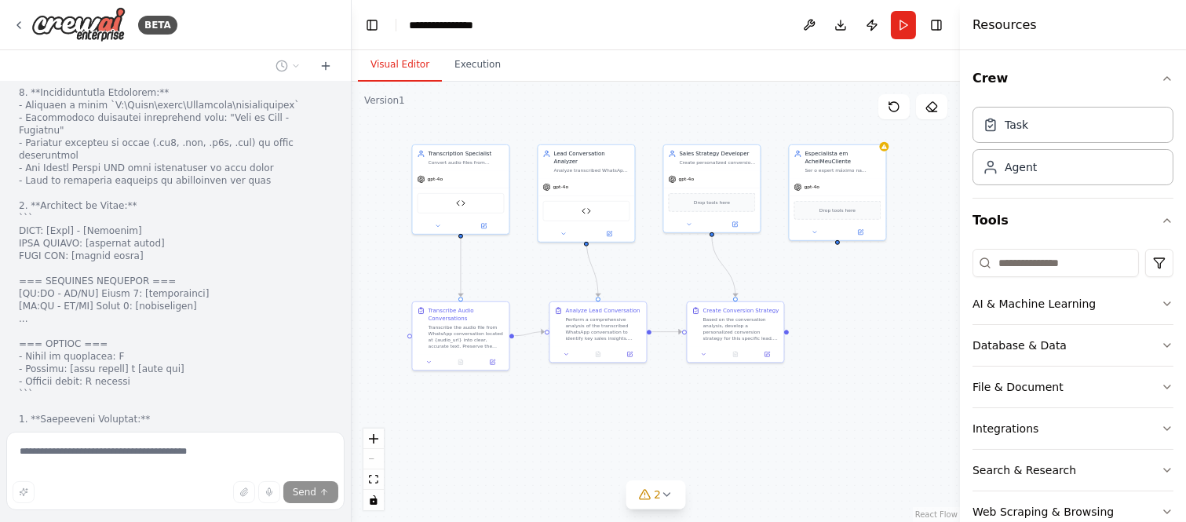
scroll to position [25089, 0]
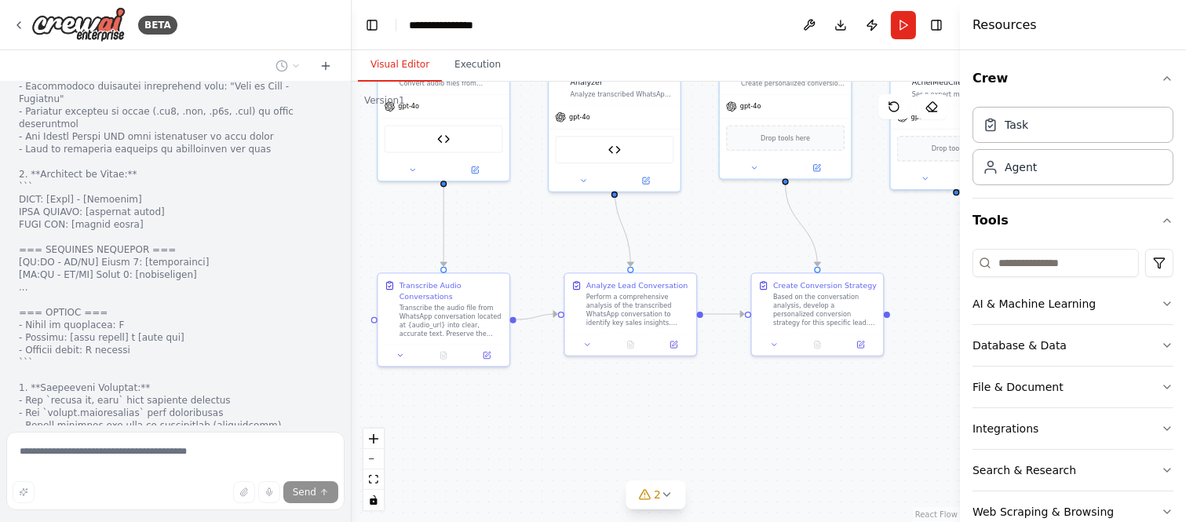
drag, startPoint x: 563, startPoint y: 414, endPoint x: 579, endPoint y: 417, distance: 16.2
click at [579, 417] on div ".deletable-edge-delete-btn { width: 20px; height: 20px; border: 0px solid #ffff…" at bounding box center [656, 302] width 608 height 440
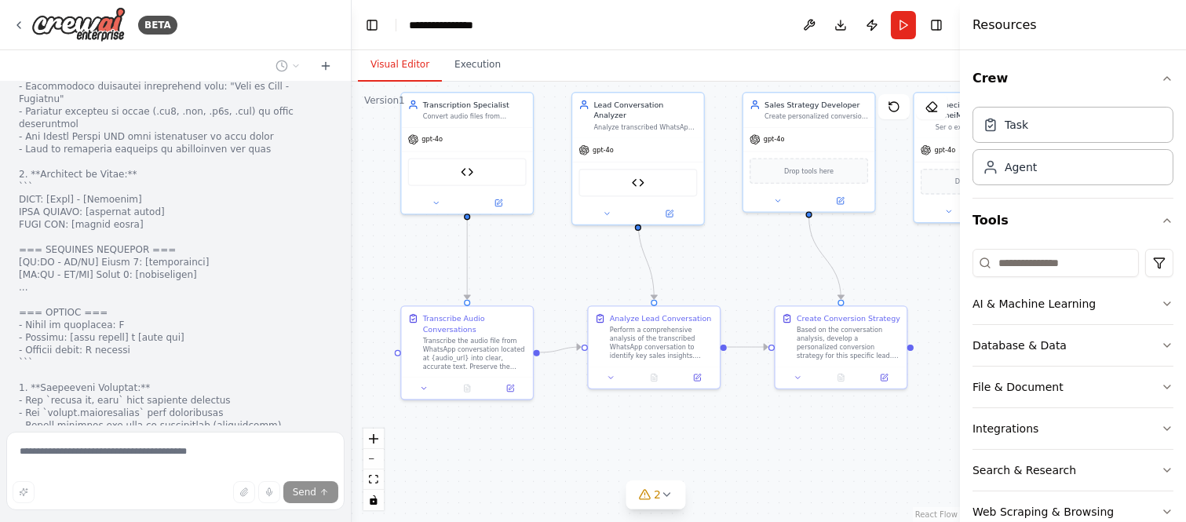
drag, startPoint x: 581, startPoint y: 408, endPoint x: 595, endPoint y: 429, distance: 25.5
click at [595, 429] on div ".deletable-edge-delete-btn { width: 20px; height: 20px; border: 0px solid #ffff…" at bounding box center [656, 302] width 608 height 440
click at [466, 161] on div "Audio Transcription Tool" at bounding box center [467, 169] width 118 height 27
click at [466, 163] on img at bounding box center [467, 169] width 13 height 13
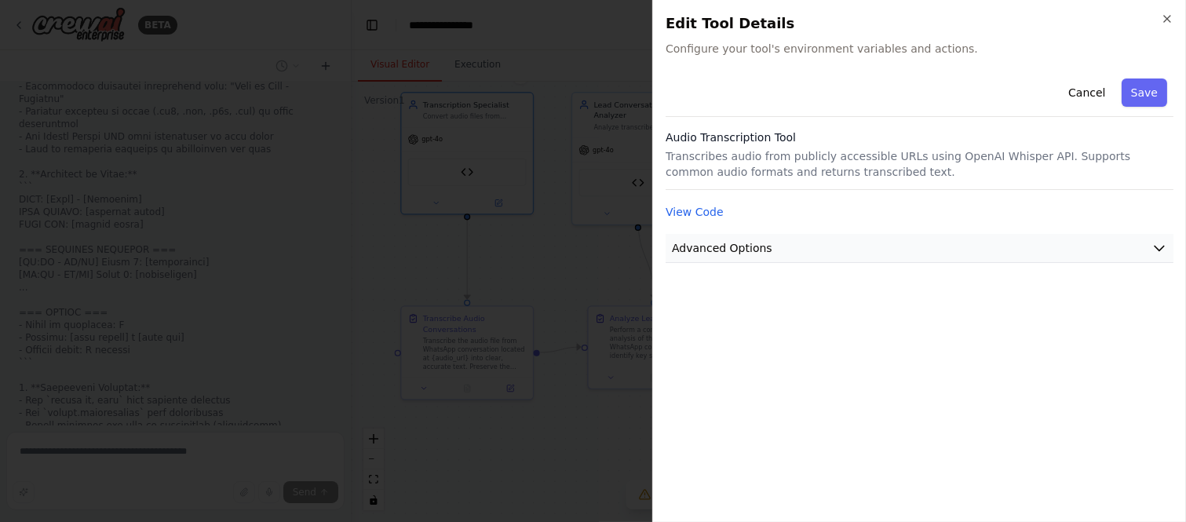
click at [704, 245] on span "Advanced Options" at bounding box center [722, 248] width 100 height 16
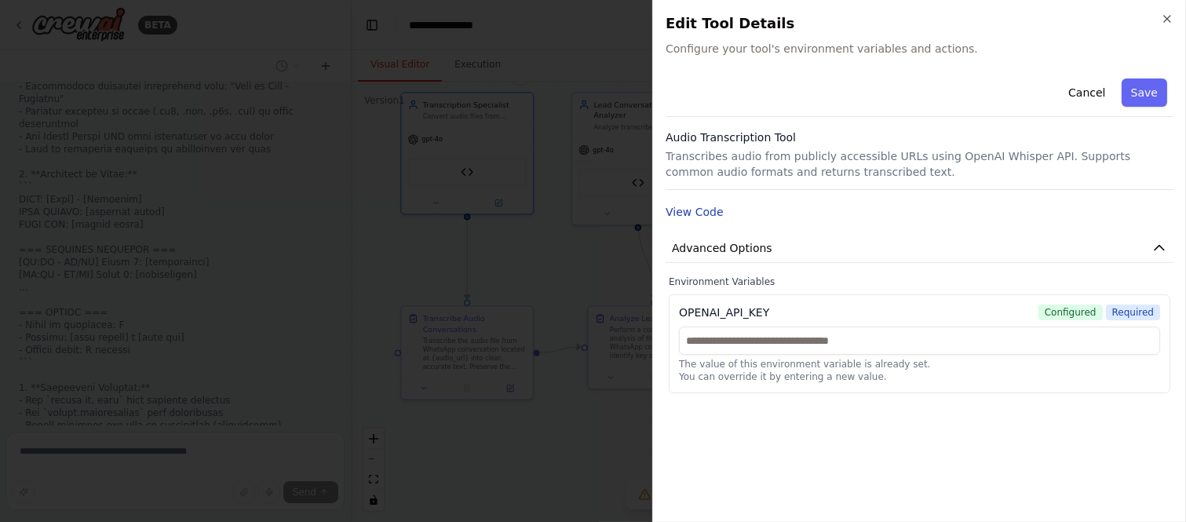
click at [703, 208] on button "View Code" at bounding box center [694, 212] width 58 height 16
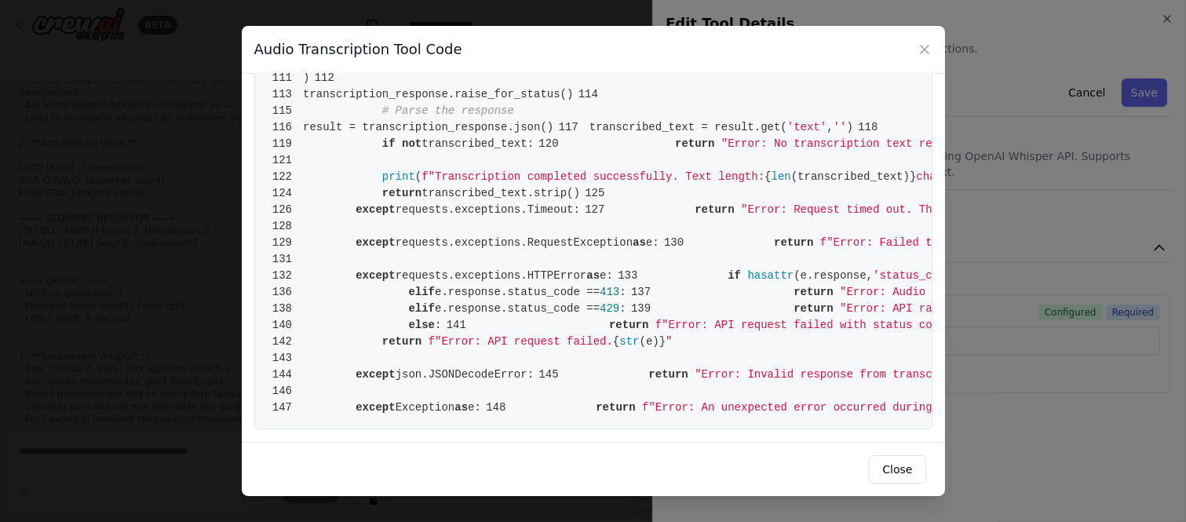
scroll to position [1307, 0]
click at [920, 56] on icon at bounding box center [925, 50] width 16 height 16
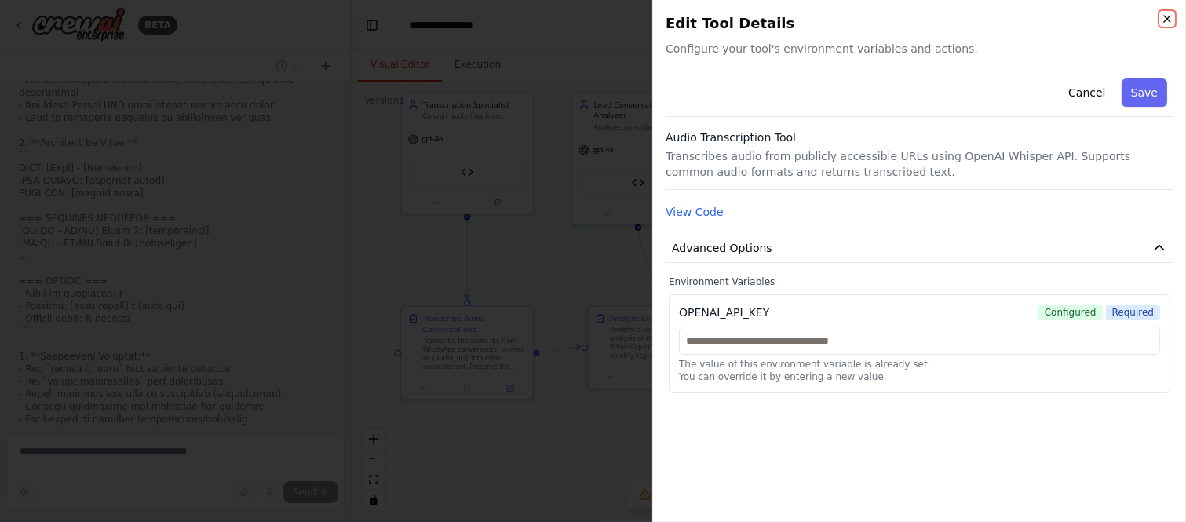
click at [1165, 16] on icon "button" at bounding box center [1167, 19] width 13 height 13
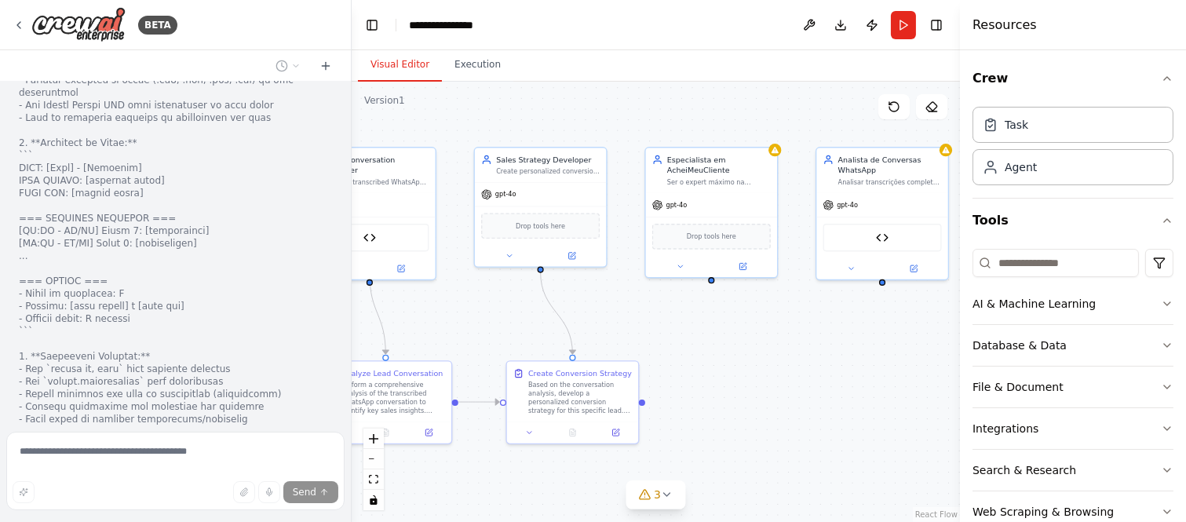
drag, startPoint x: 734, startPoint y: 244, endPoint x: 444, endPoint y: 299, distance: 295.5
click at [444, 299] on div ".deletable-edge-delete-btn { width: 20px; height: 20px; border: 0px solid #ffff…" at bounding box center [656, 302] width 608 height 440
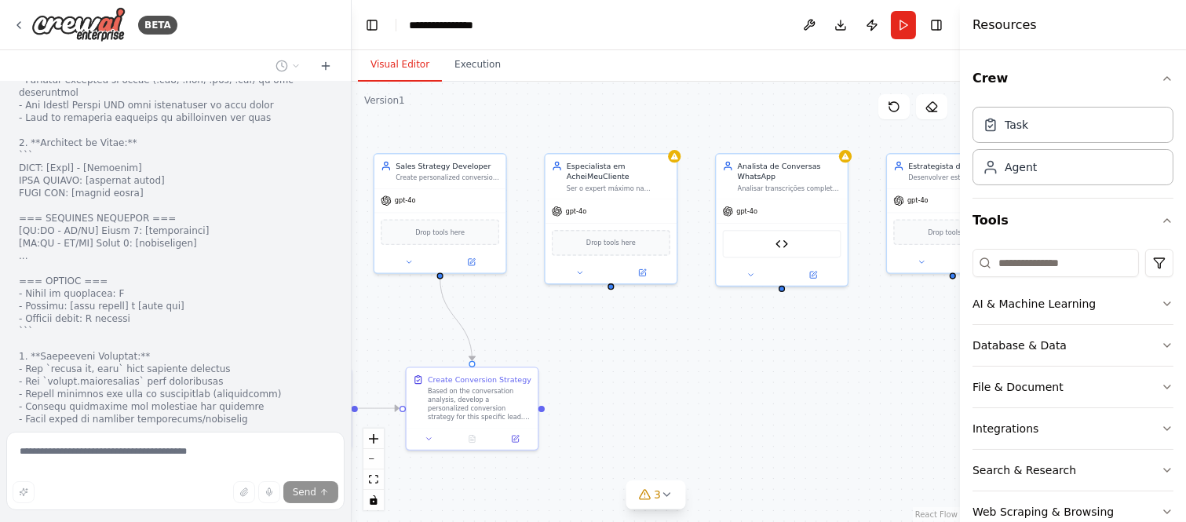
scroll to position [25203, 0]
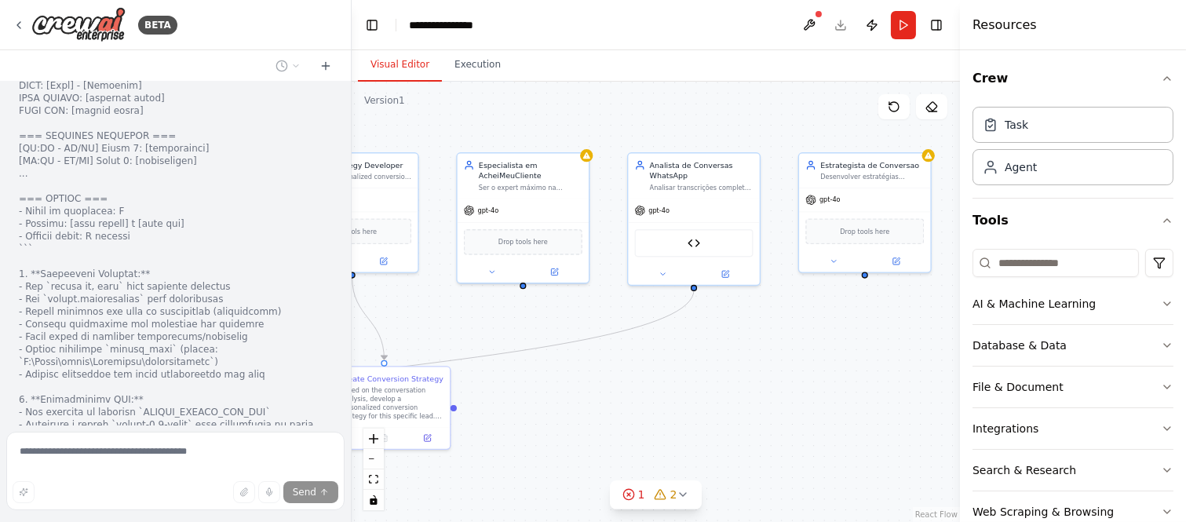
drag, startPoint x: 779, startPoint y: 319, endPoint x: 613, endPoint y: 325, distance: 166.4
click at [613, 325] on div ".deletable-edge-delete-btn { width: 20px; height: 20px; border: 0px solid #ffff…" at bounding box center [656, 302] width 608 height 440
click at [494, 269] on icon at bounding box center [491, 269] width 9 height 9
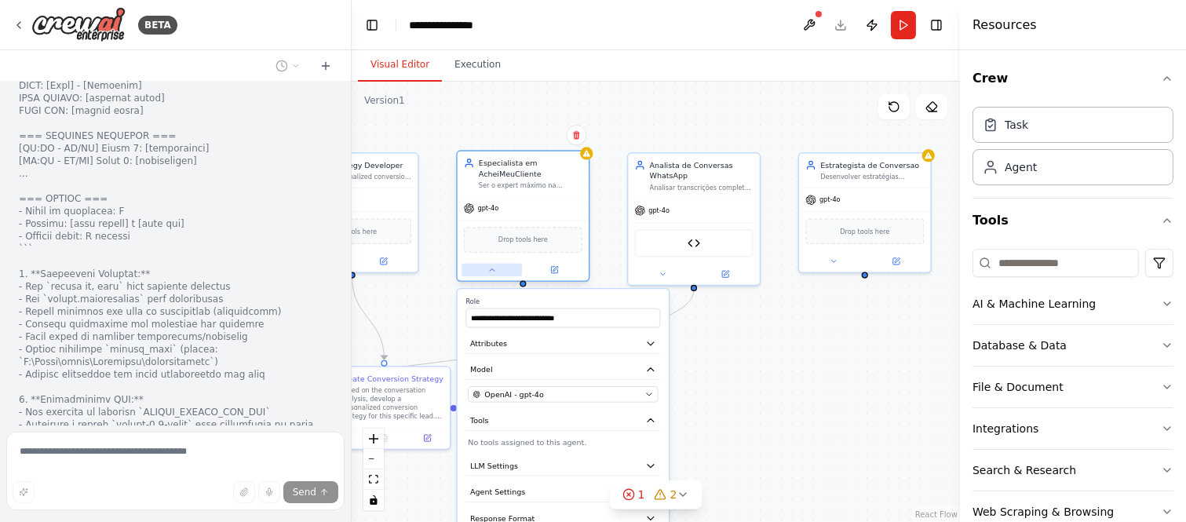
click at [493, 269] on icon at bounding box center [491, 269] width 9 height 9
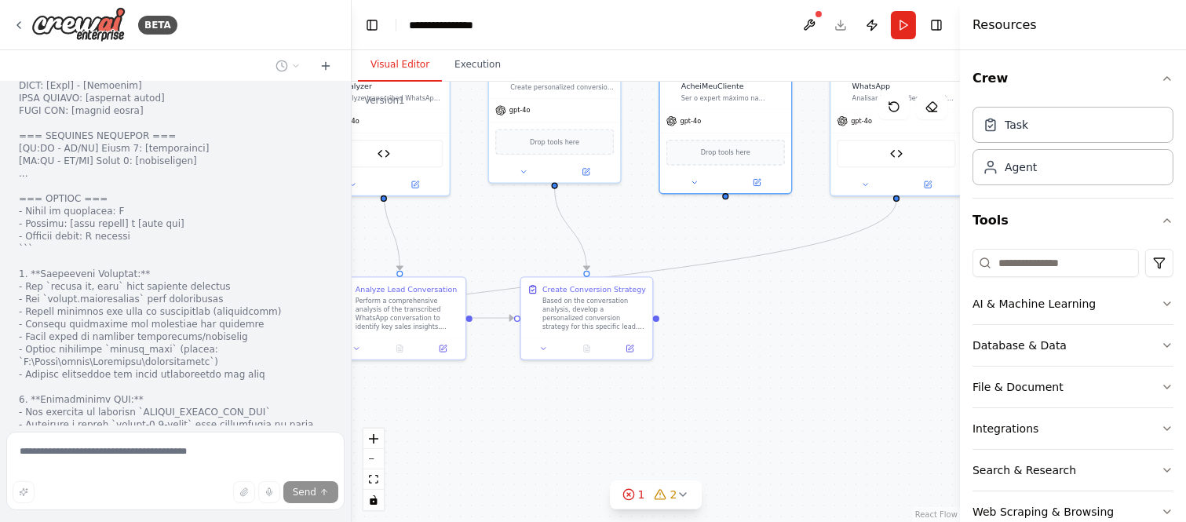
drag, startPoint x: 585, startPoint y: 391, endPoint x: 775, endPoint y: 301, distance: 210.6
click at [775, 301] on div ".deletable-edge-delete-btn { width: 20px; height: 20px; border: 0px solid #ffff…" at bounding box center [656, 302] width 608 height 440
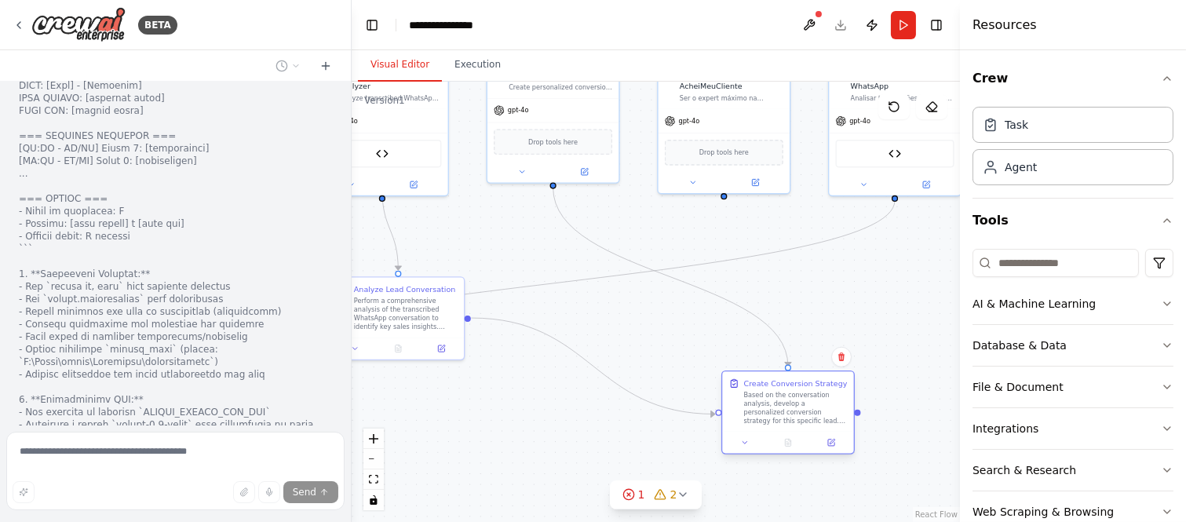
drag, startPoint x: 612, startPoint y: 334, endPoint x: 806, endPoint y: 424, distance: 213.5
click at [804, 425] on div "Create Conversion Strategy Based on the conversation analysis, develop a person…" at bounding box center [787, 401] width 131 height 60
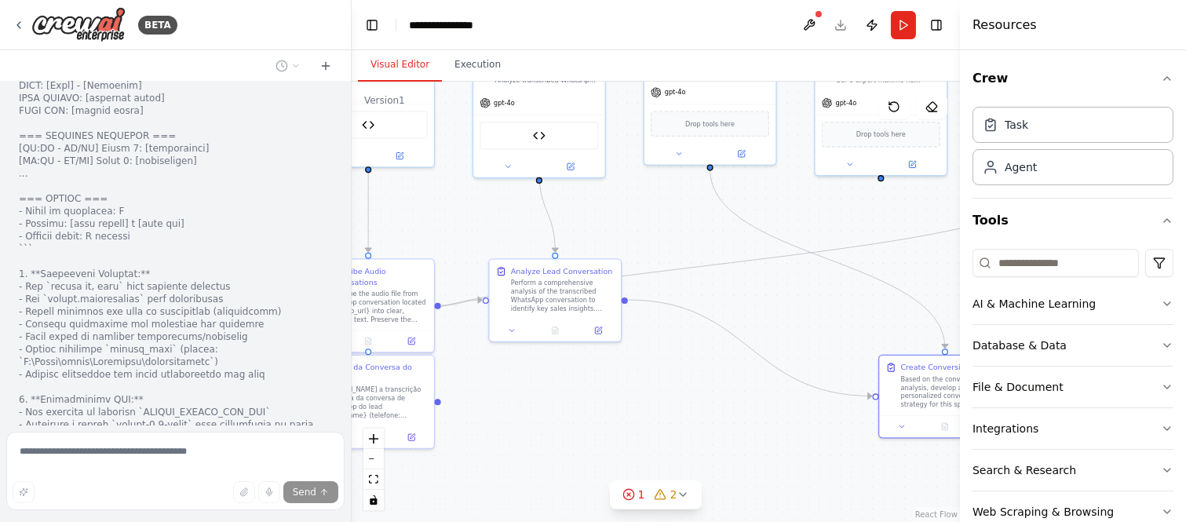
drag, startPoint x: 620, startPoint y: 386, endPoint x: 681, endPoint y: 352, distance: 70.3
click at [686, 356] on div ".deletable-edge-delete-btn { width: 20px; height: 20px; border: 0px solid #ffff…" at bounding box center [656, 302] width 608 height 440
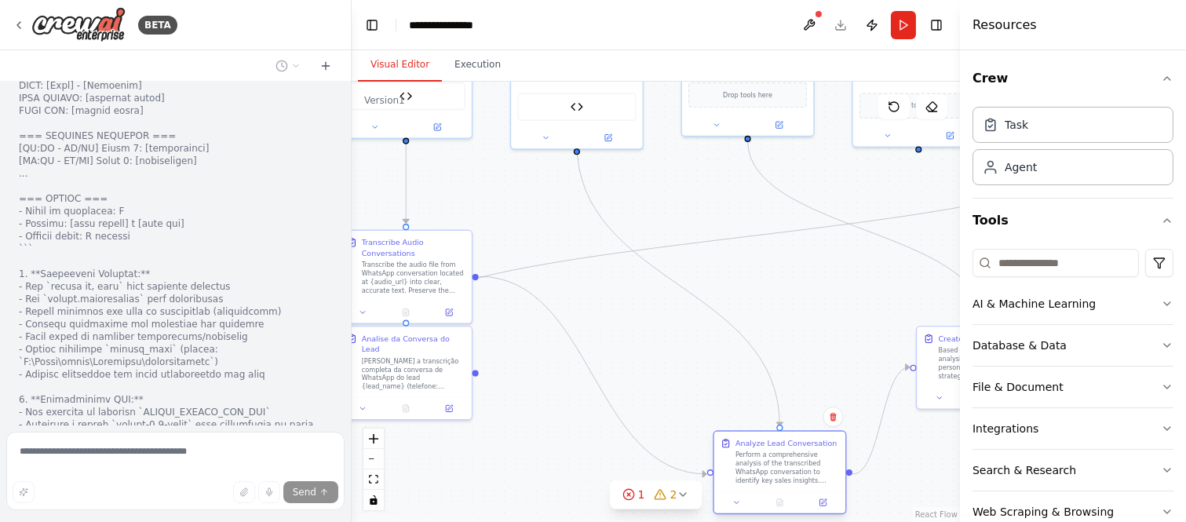
click at [780, 496] on div "Analyze Lead Conversation Perform a comprehensive analysis of the transcribed W…" at bounding box center [779, 472] width 133 height 84
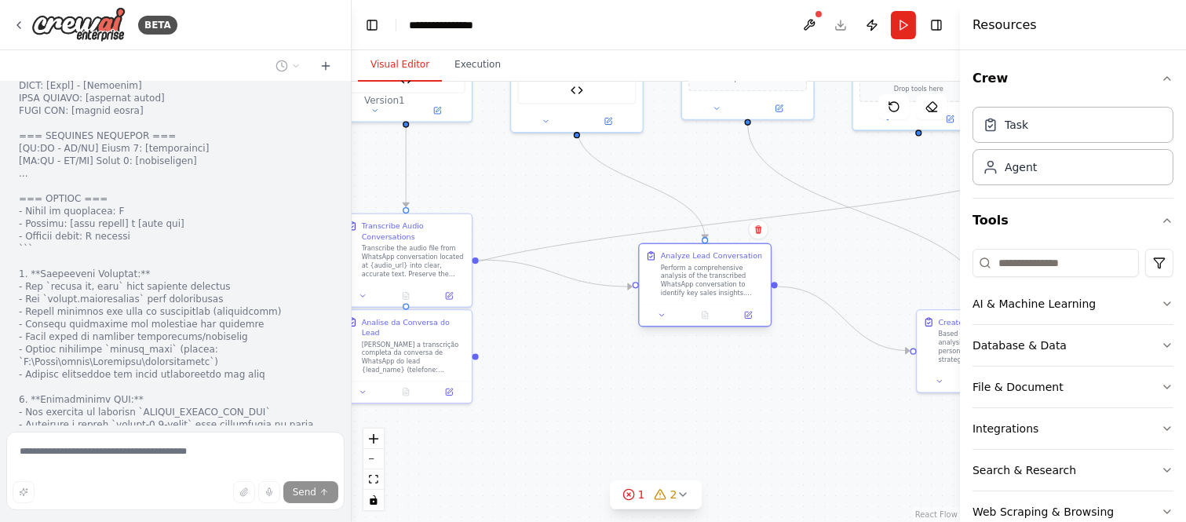
scroll to position [25234, 0]
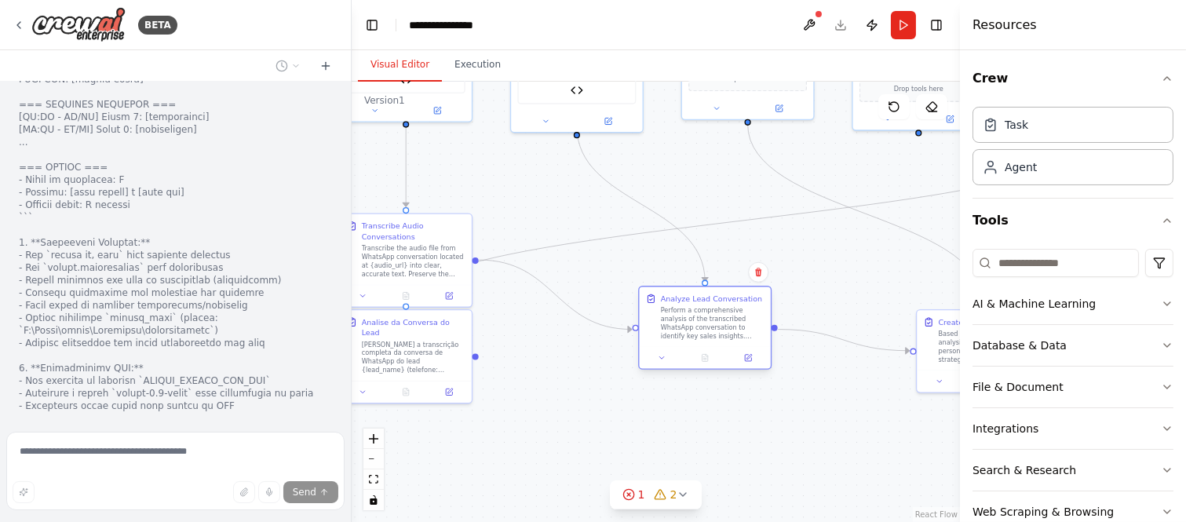
click at [695, 350] on div at bounding box center [705, 358] width 131 height 22
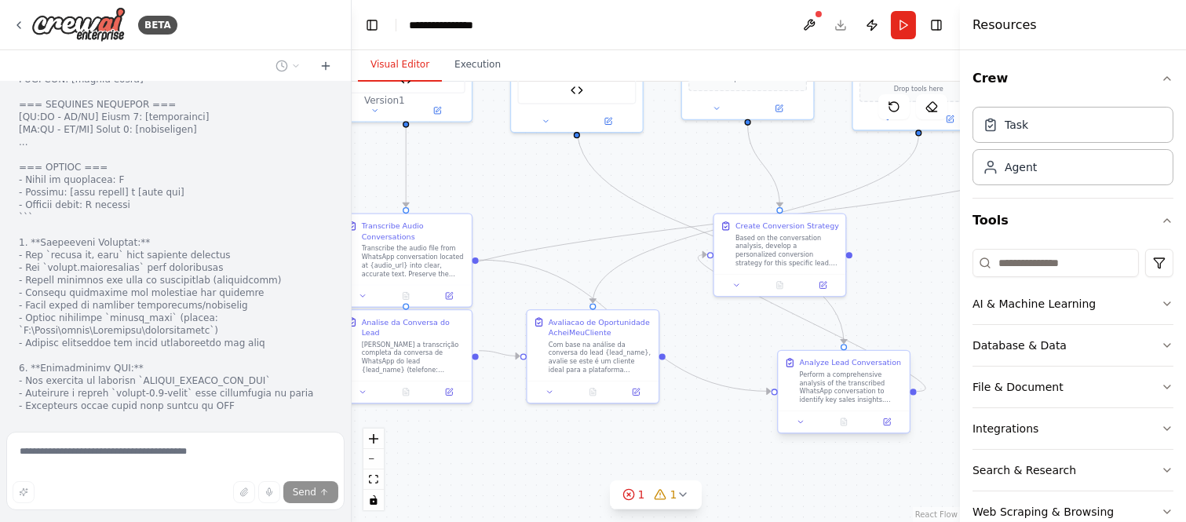
click at [828, 409] on div "Analyze Lead Conversation Perform a comprehensive analysis of the transcribed W…" at bounding box center [843, 381] width 131 height 60
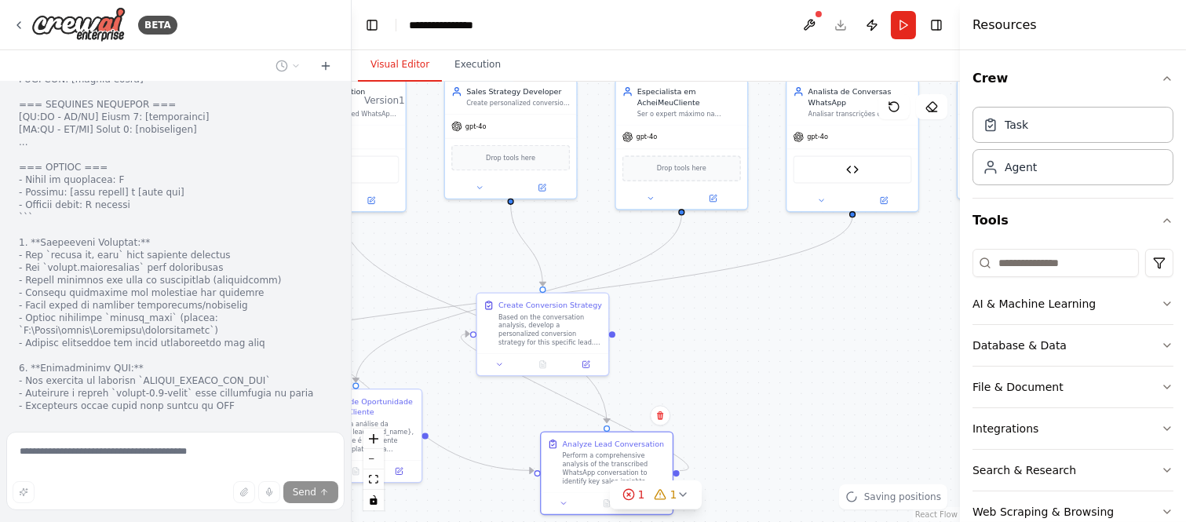
drag, startPoint x: 681, startPoint y: 268, endPoint x: 436, endPoint y: 342, distance: 255.9
click at [437, 342] on div ".deletable-edge-delete-btn { width: 20px; height: 20px; border: 0px solid #ffff…" at bounding box center [656, 302] width 608 height 440
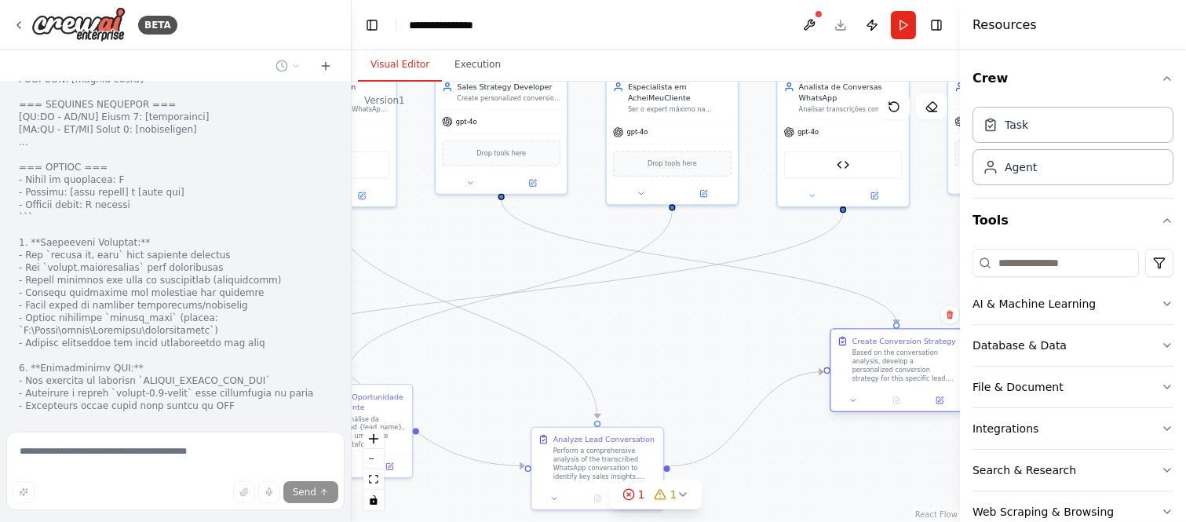
drag, startPoint x: 662, startPoint y: 348, endPoint x: 939, endPoint y: 378, distance: 278.6
click at [939, 378] on div "Based on the conversation analysis, develop a personalized conversion strategy …" at bounding box center [904, 365] width 104 height 35
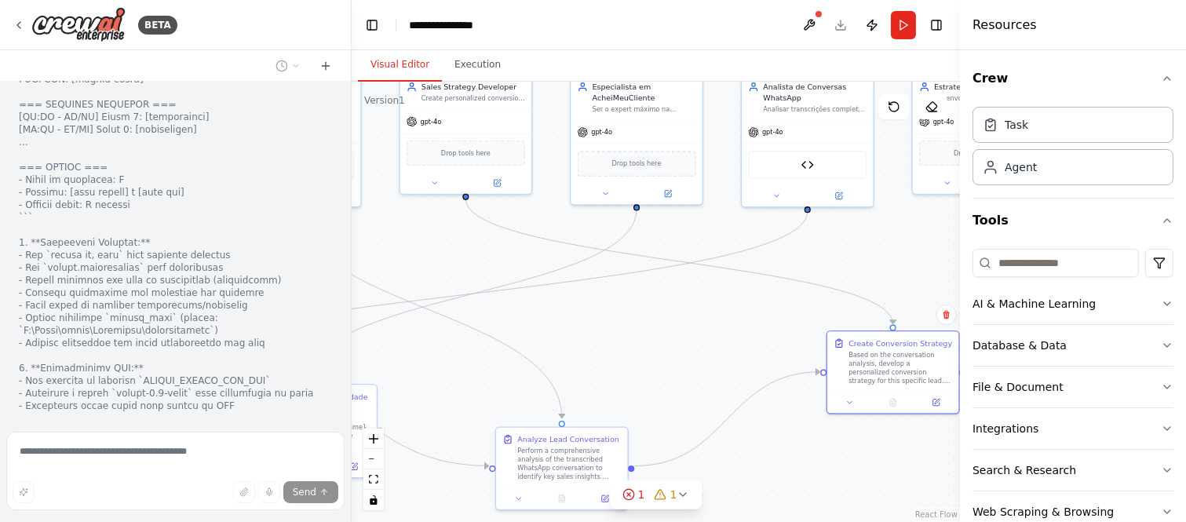
click at [549, 342] on div ".deletable-edge-delete-btn { width: 20px; height: 20px; border: 0px solid #ffff…" at bounding box center [656, 302] width 608 height 440
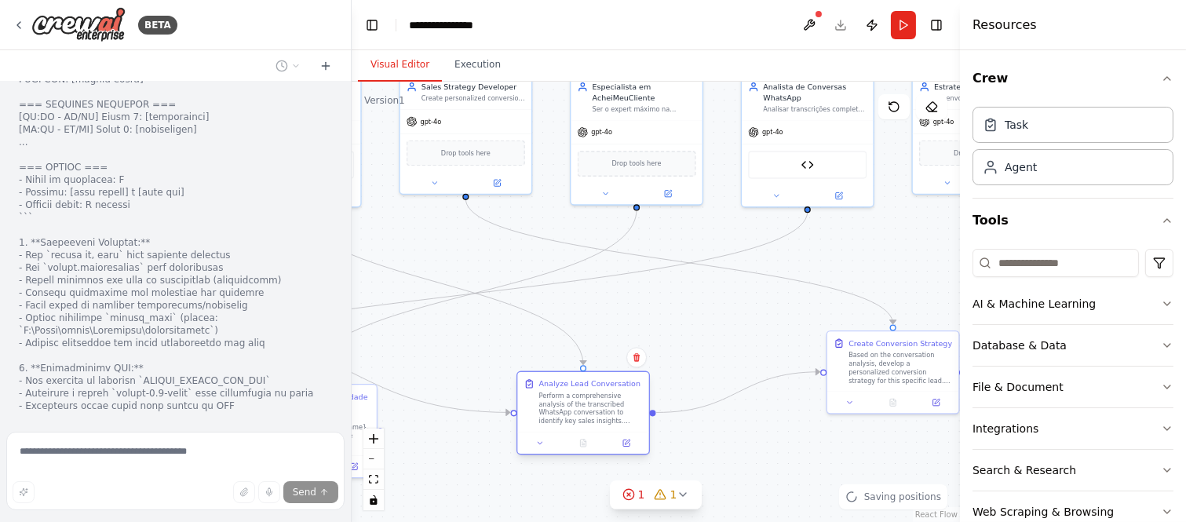
drag, startPoint x: 578, startPoint y: 432, endPoint x: 589, endPoint y: 388, distance: 45.3
click at [589, 388] on div "Analyze Lead Conversation Perform a comprehensive analysis of the transcribed W…" at bounding box center [591, 401] width 104 height 47
click at [745, 473] on div ".deletable-edge-delete-btn { width: 20px; height: 20px; border: 0px solid #ffff…" at bounding box center [656, 302] width 608 height 440
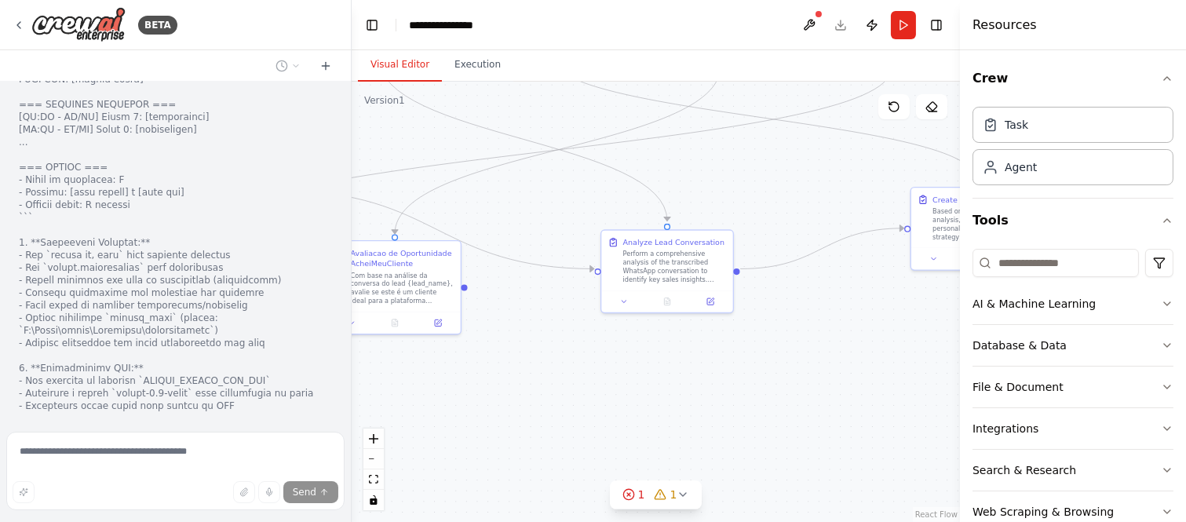
drag, startPoint x: 516, startPoint y: 467, endPoint x: 607, endPoint y: 310, distance: 181.4
click at [607, 310] on div ".deletable-edge-delete-btn { width: 20px; height: 20px; border: 0px solid #ffff…" at bounding box center [656, 302] width 608 height 440
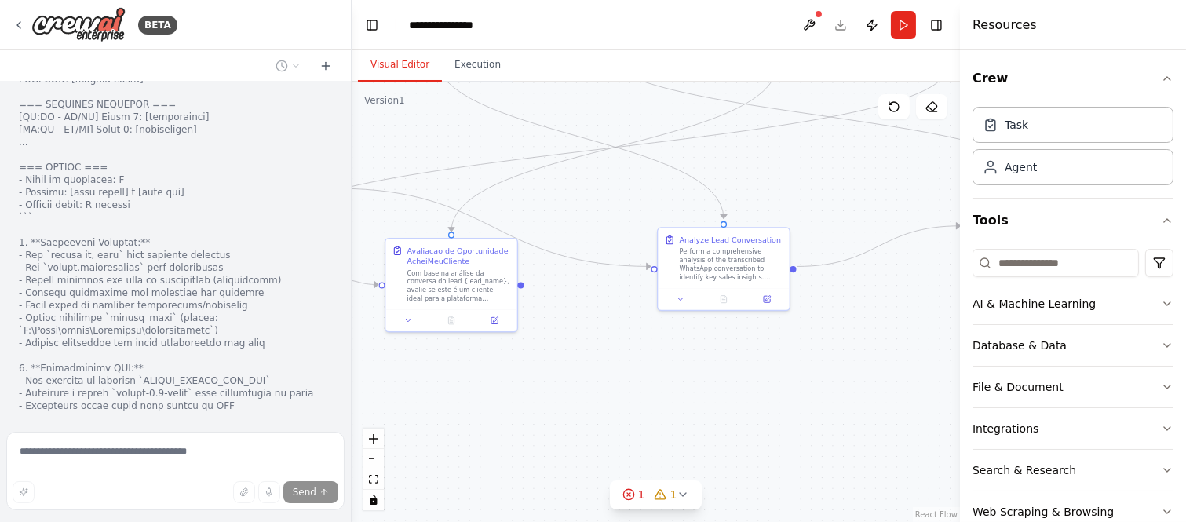
drag, startPoint x: 482, startPoint y: 386, endPoint x: 592, endPoint y: 390, distance: 109.9
click at [592, 390] on div ".deletable-edge-delete-btn { width: 20px; height: 20px; border: 0px solid #ffff…" at bounding box center [656, 302] width 608 height 440
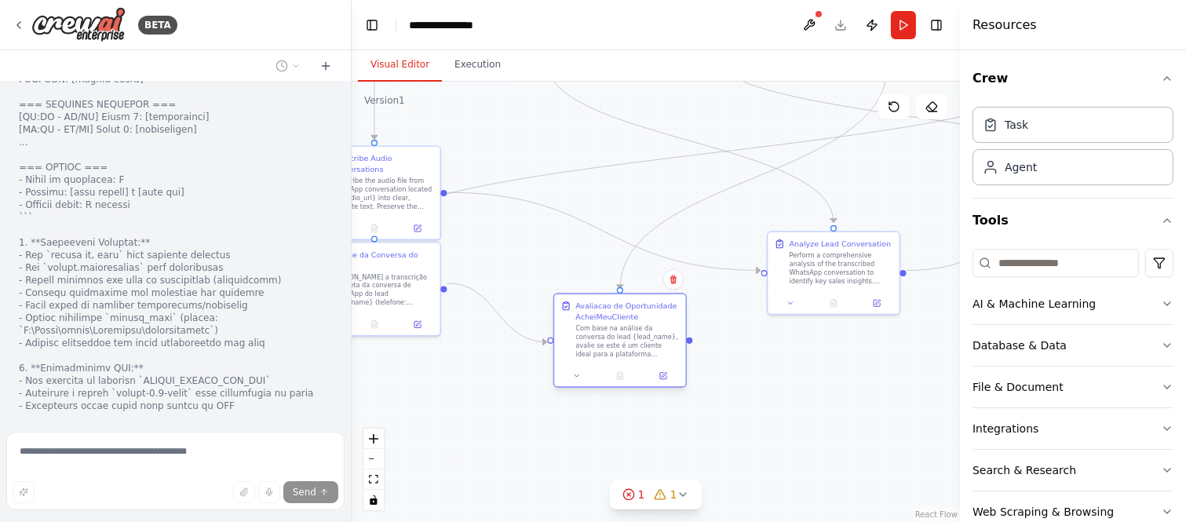
drag, startPoint x: 567, startPoint y: 271, endPoint x: 629, endPoint y: 322, distance: 80.3
click at [629, 322] on div "Avaliacao de Oportunidade AcheiMeuCliente Com base na análise da conversa do le…" at bounding box center [627, 329] width 104 height 57
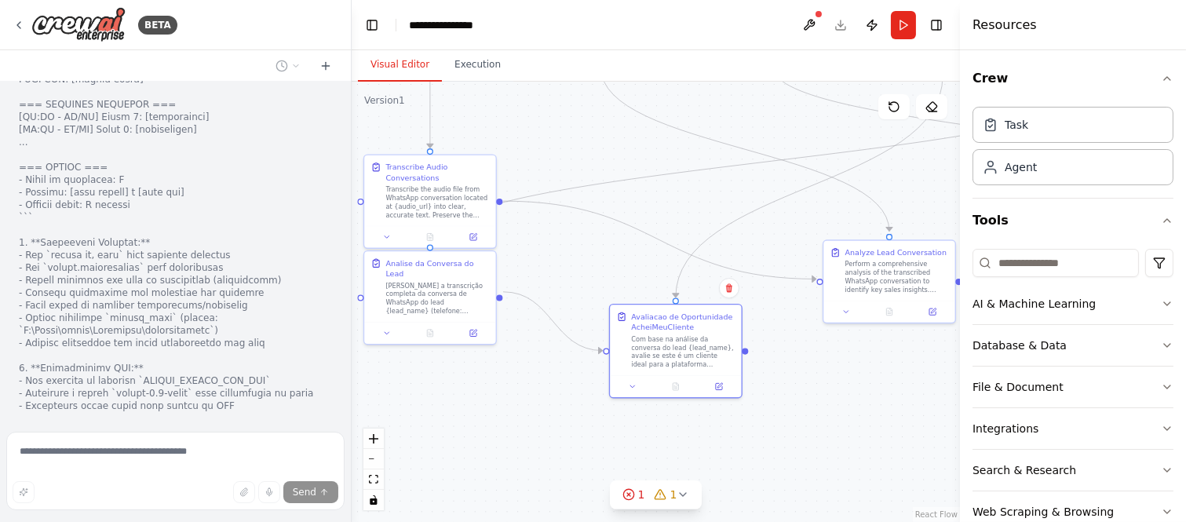
drag, startPoint x: 446, startPoint y: 382, endPoint x: 567, endPoint y: 399, distance: 122.7
click at [567, 399] on div ".deletable-edge-delete-btn { width: 20px; height: 20px; border: 0px solid #ffff…" at bounding box center [656, 302] width 608 height 440
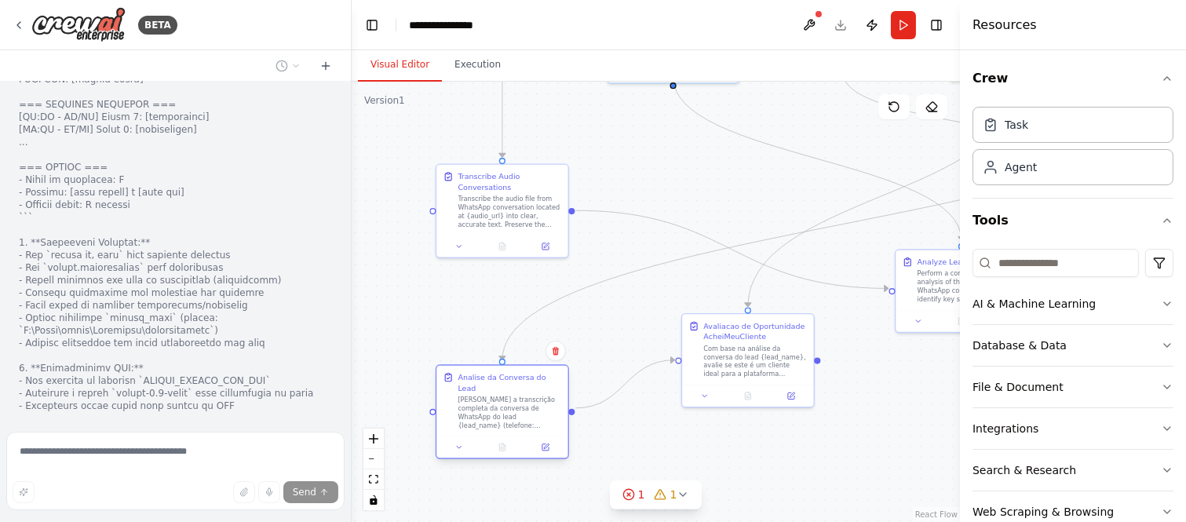
scroll to position [25265, 0]
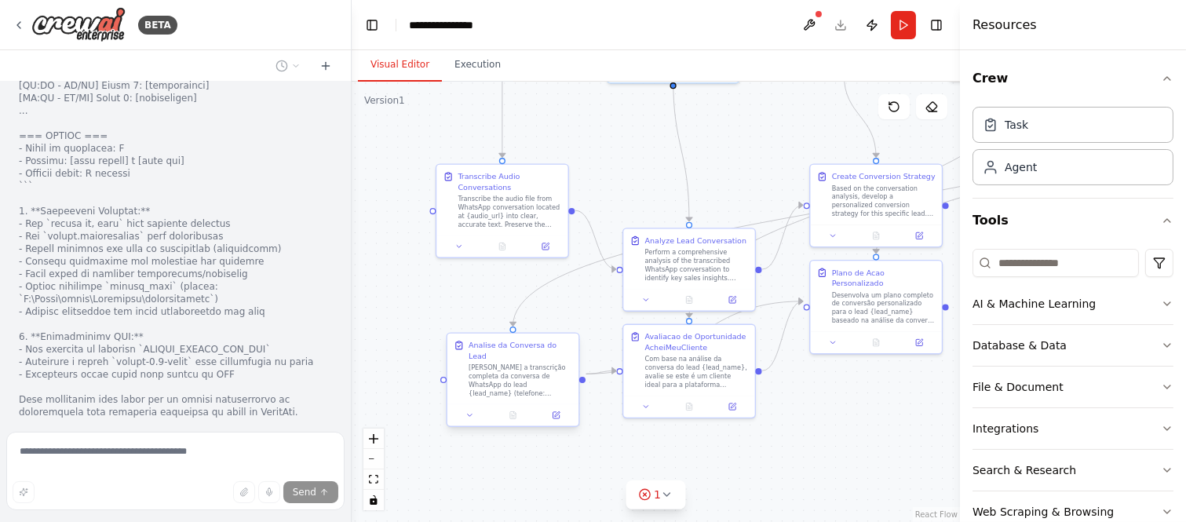
drag, startPoint x: 504, startPoint y: 279, endPoint x: 516, endPoint y: 374, distance: 94.9
click at [516, 374] on div "Analise a transcrição completa da conversa de WhatsApp do lead {lead_name} (tel…" at bounding box center [520, 380] width 104 height 35
click at [880, 392] on div ".deletable-edge-delete-btn { width: 20px; height: 20px; border: 0px solid #ffff…" at bounding box center [656, 302] width 608 height 440
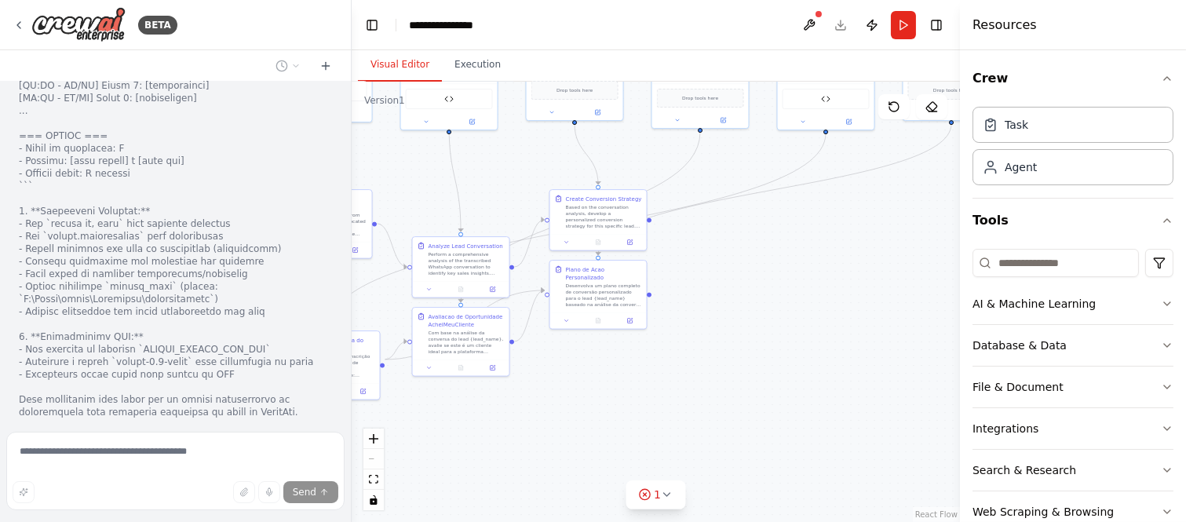
drag, startPoint x: 867, startPoint y: 416, endPoint x: 614, endPoint y: 380, distance: 256.0
click at [614, 380] on div ".deletable-edge-delete-btn { width: 20px; height: 20px; border: 0px solid #ffff…" at bounding box center [656, 302] width 608 height 440
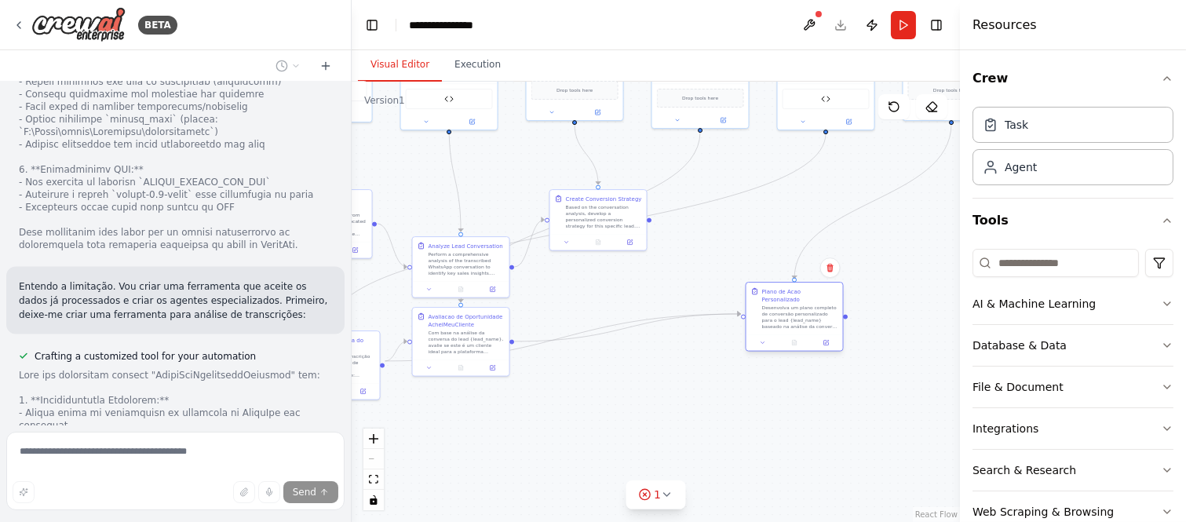
drag, startPoint x: 602, startPoint y: 285, endPoint x: 879, endPoint y: 319, distance: 279.1
click at [838, 319] on div "Desenvolva um plano completo de conversão personalizado para o lead {lead_name}…" at bounding box center [800, 316] width 76 height 25
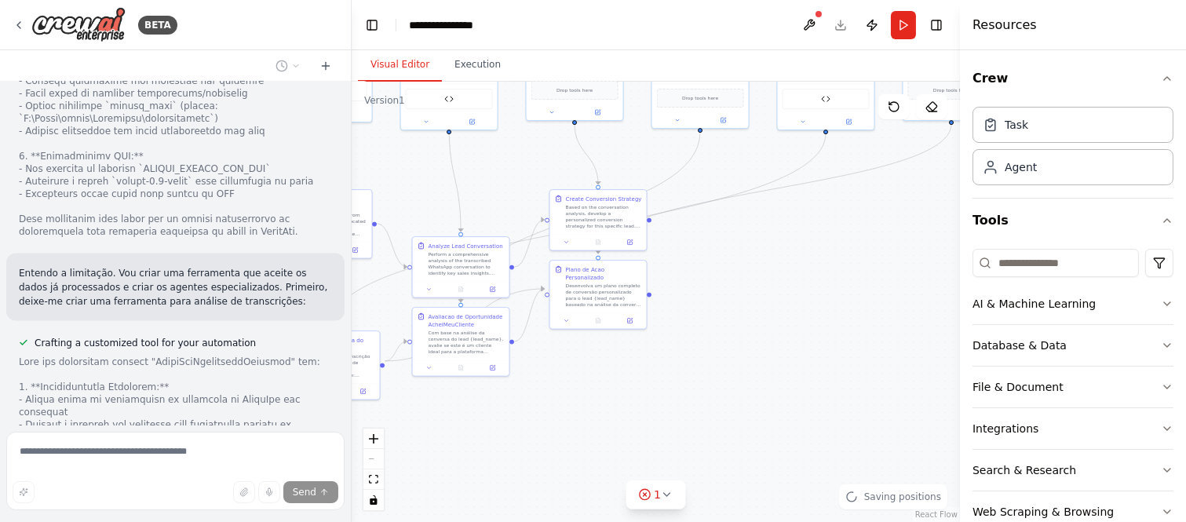
click at [888, 315] on div ".deletable-edge-delete-btn { width: 20px; height: 20px; border: 0px solid #ffff…" at bounding box center [656, 302] width 608 height 440
drag, startPoint x: 614, startPoint y: 276, endPoint x: 916, endPoint y: 312, distance: 303.5
click at [877, 312] on div "Desenvolva um plano completo de conversão personalizado para o lead {lead_name}…" at bounding box center [839, 324] width 76 height 25
click at [809, 402] on div ".deletable-edge-delete-btn { width: 20px; height: 20px; border: 0px solid #ffff…" at bounding box center [656, 302] width 608 height 440
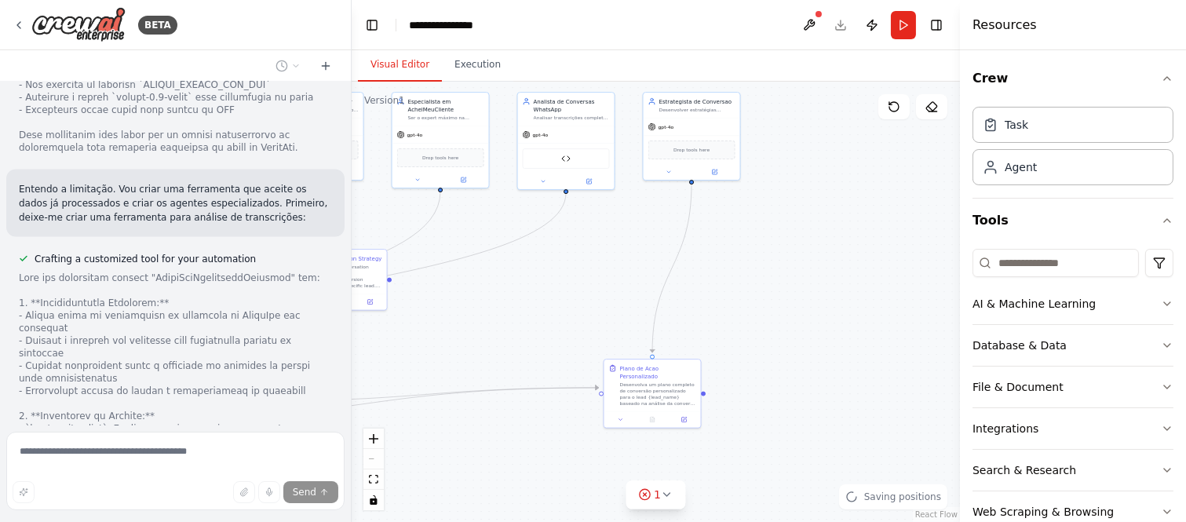
drag, startPoint x: 827, startPoint y: 393, endPoint x: 567, endPoint y: 453, distance: 266.5
click at [567, 453] on div ".deletable-edge-delete-btn { width: 20px; height: 20px; border: 0px solid #ffff…" at bounding box center [656, 302] width 608 height 440
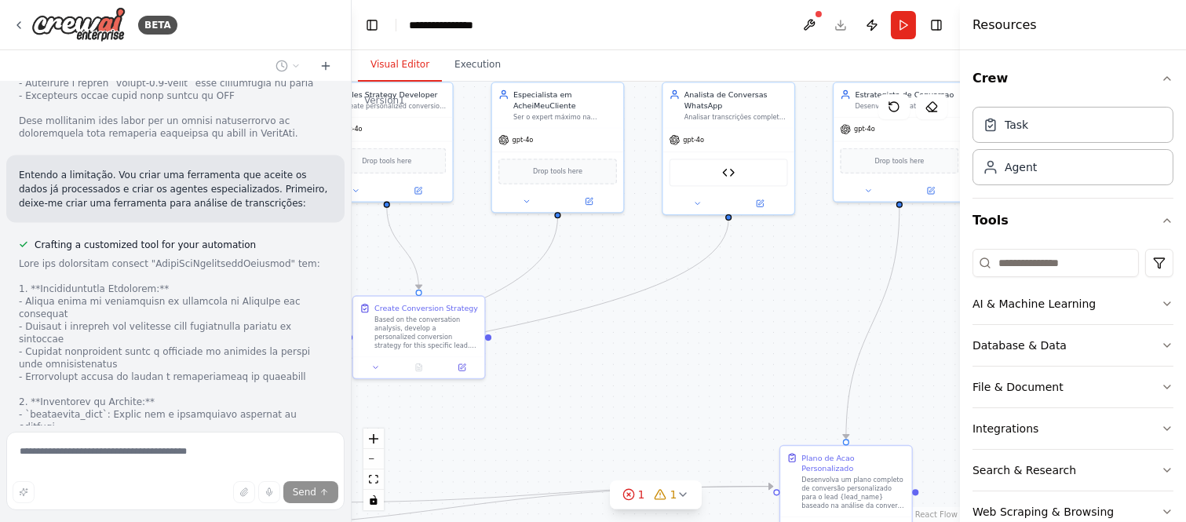
drag, startPoint x: 554, startPoint y: 349, endPoint x: 706, endPoint y: 449, distance: 182.0
click at [706, 449] on div ".deletable-edge-delete-btn { width: 20px; height: 20px; border: 0px solid #ffff…" at bounding box center [656, 302] width 608 height 440
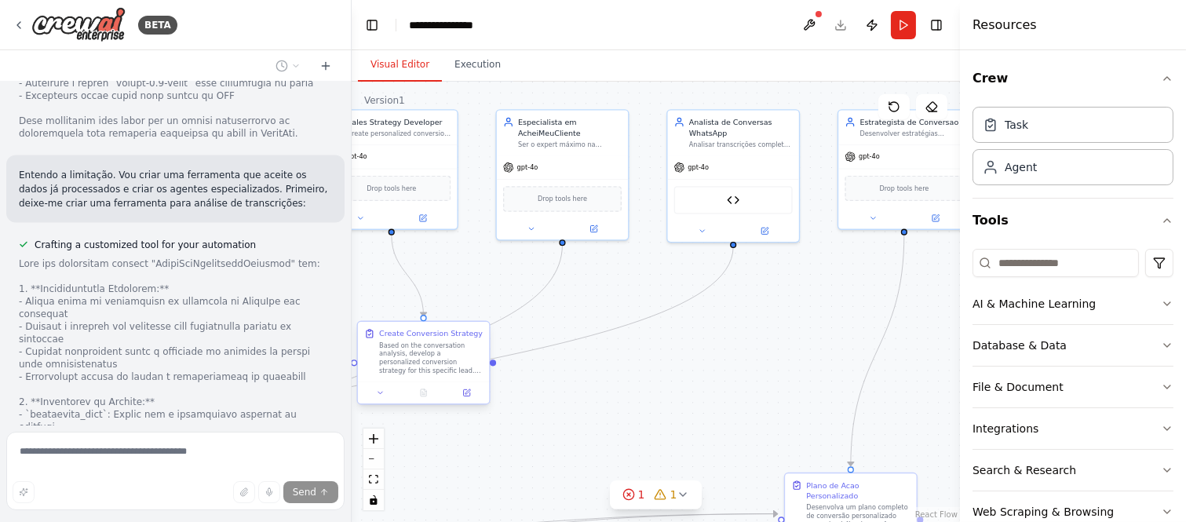
scroll to position [25575, 0]
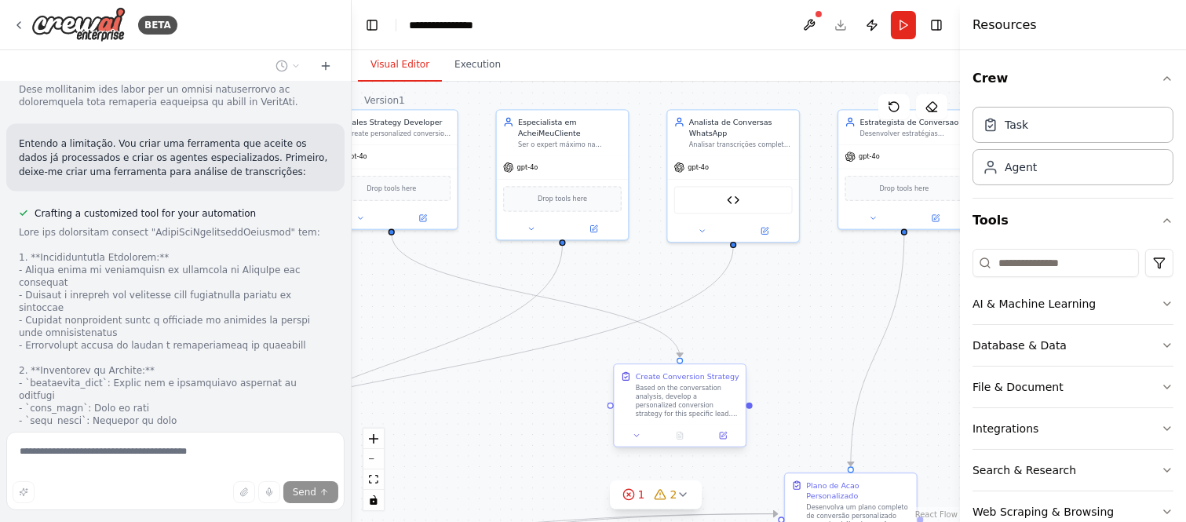
drag, startPoint x: 440, startPoint y: 338, endPoint x: 713, endPoint y: 406, distance: 280.5
click at [713, 406] on div "Create Conversion Strategy Based on the conversation analysis, develop a person…" at bounding box center [688, 394] width 104 height 47
click at [713, 406] on div "Based on the conversation analysis, develop a personalized conversion strategy …" at bounding box center [688, 401] width 104 height 35
click at [713, 406] on div "Based on the conversation analysis, develop a personalized conversion strategy …" at bounding box center [698, 422] width 104 height 35
click at [526, 421] on div ".deletable-edge-delete-btn { width: 20px; height: 20px; border: 0px solid #ffff…" at bounding box center [656, 302] width 608 height 440
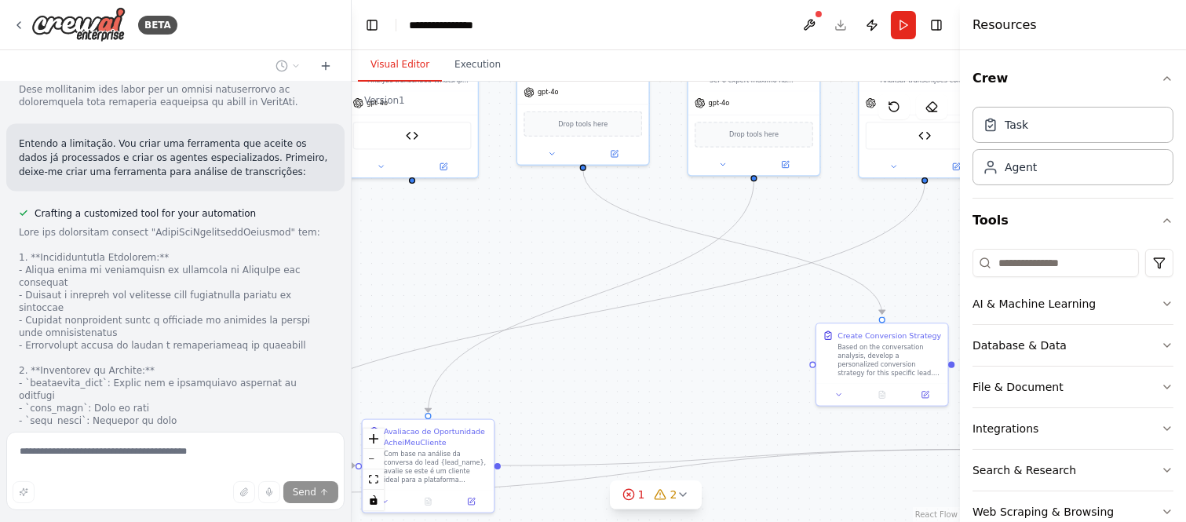
scroll to position [25607, 0]
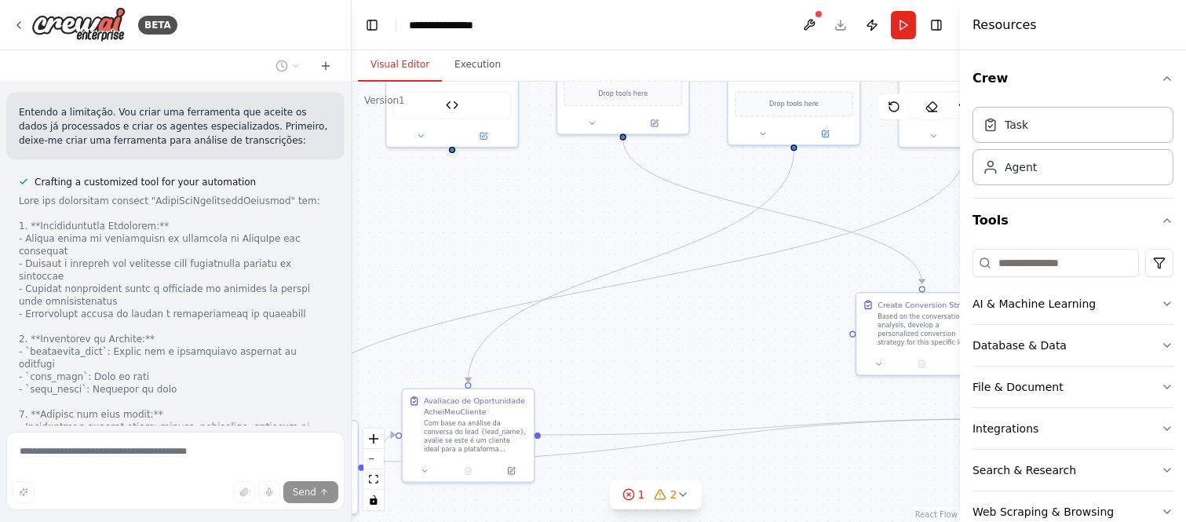
drag, startPoint x: 504, startPoint y: 426, endPoint x: 732, endPoint y: 331, distance: 247.3
click at [732, 331] on div ".deletable-edge-delete-btn { width: 20px; height: 20px; border: 0px solid #ffff…" at bounding box center [656, 302] width 608 height 440
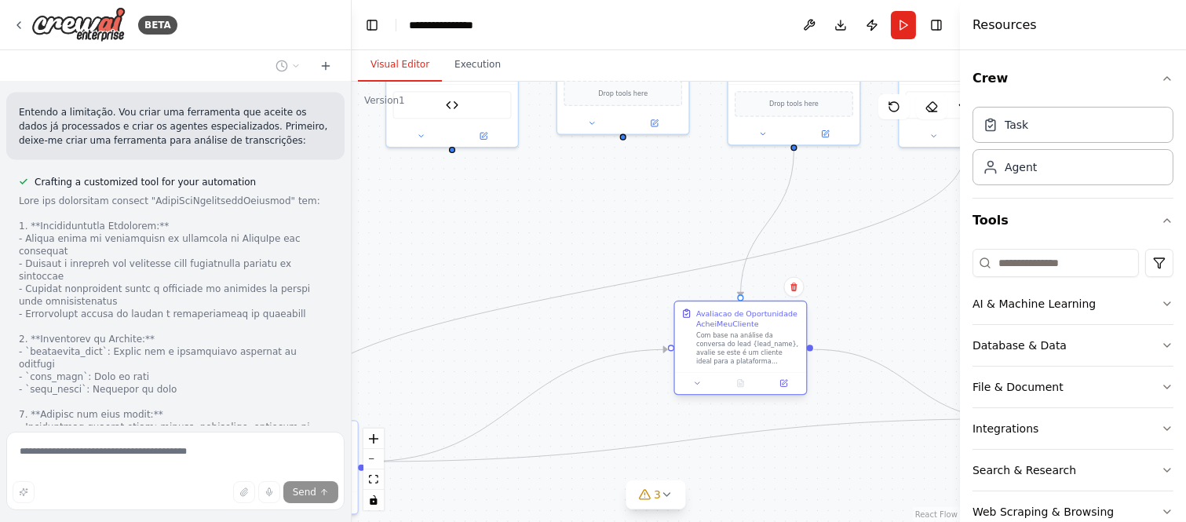
drag, startPoint x: 487, startPoint y: 409, endPoint x: 755, endPoint y: 322, distance: 282.2
click at [755, 322] on div "Avaliacao de Oportunidade AcheiMeuCliente" at bounding box center [748, 318] width 104 height 21
click at [640, 224] on div ".deletable-edge-delete-btn { width: 20px; height: 20px; border: 0px solid #ffff…" at bounding box center [656, 302] width 608 height 440
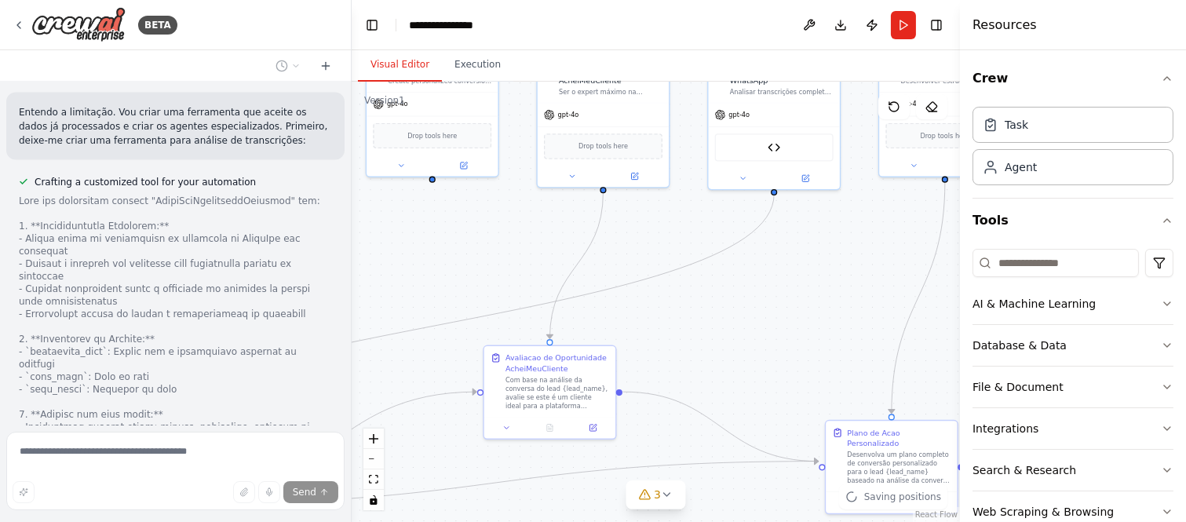
drag, startPoint x: 662, startPoint y: 210, endPoint x: 472, endPoint y: 253, distance: 195.3
click at [472, 253] on div ".deletable-edge-delete-btn { width: 20px; height: 20px; border: 0px solid #ffff…" at bounding box center [656, 302] width 608 height 440
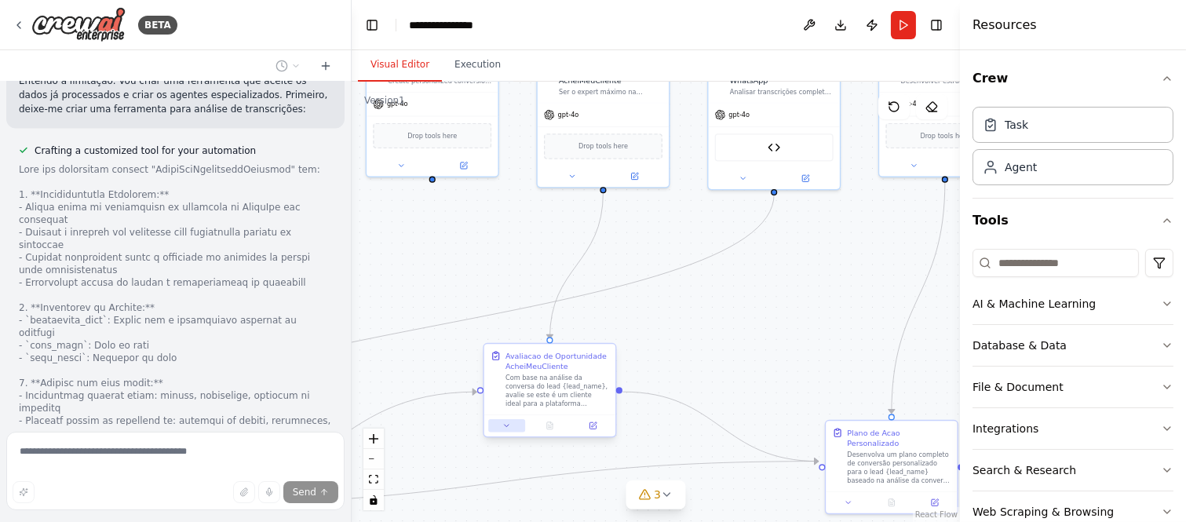
click at [502, 426] on icon at bounding box center [506, 425] width 9 height 9
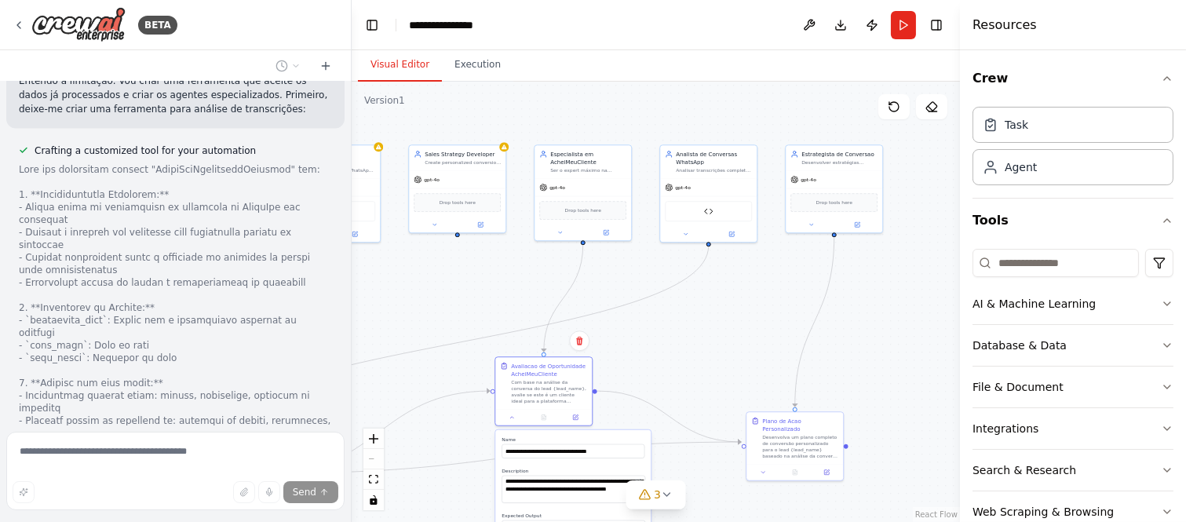
scroll to position [25670, 0]
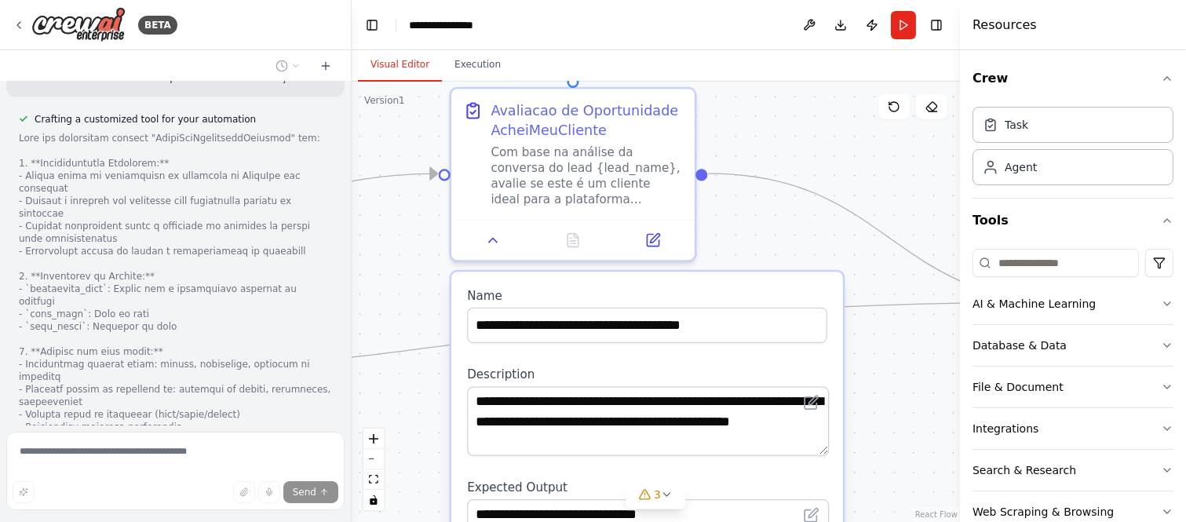
drag, startPoint x: 630, startPoint y: 363, endPoint x: 782, endPoint y: 89, distance: 314.0
click at [781, 94] on div ".deletable-edge-delete-btn { width: 20px; height: 20px; border: 0px solid #ffff…" at bounding box center [656, 302] width 608 height 440
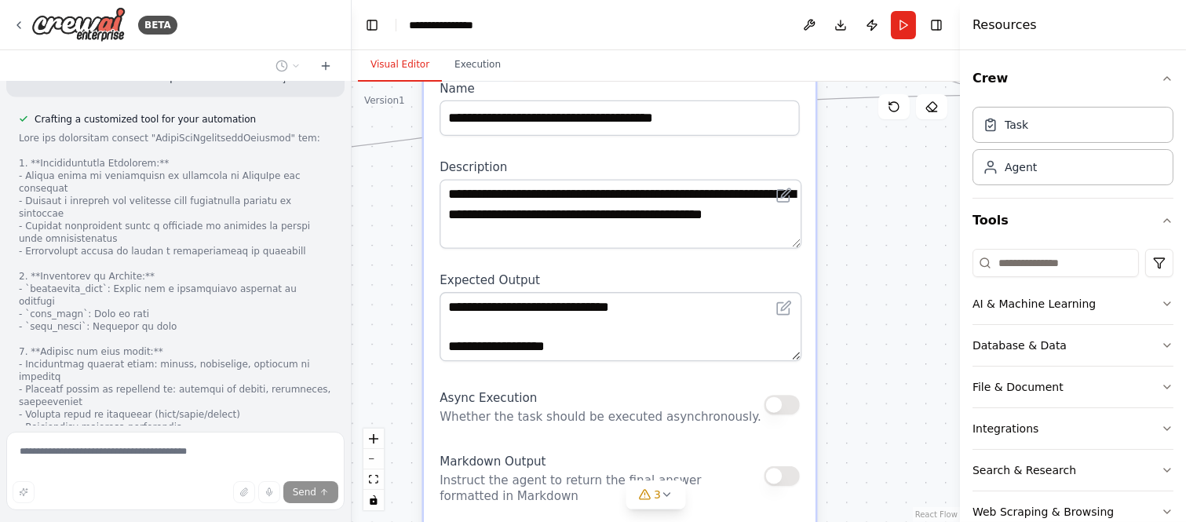
drag, startPoint x: 913, startPoint y: 453, endPoint x: 866, endPoint y: 259, distance: 199.3
click at [871, 261] on div ".deletable-edge-delete-btn { width: 20px; height: 20px; border: 0px solid #ffff…" at bounding box center [656, 302] width 608 height 440
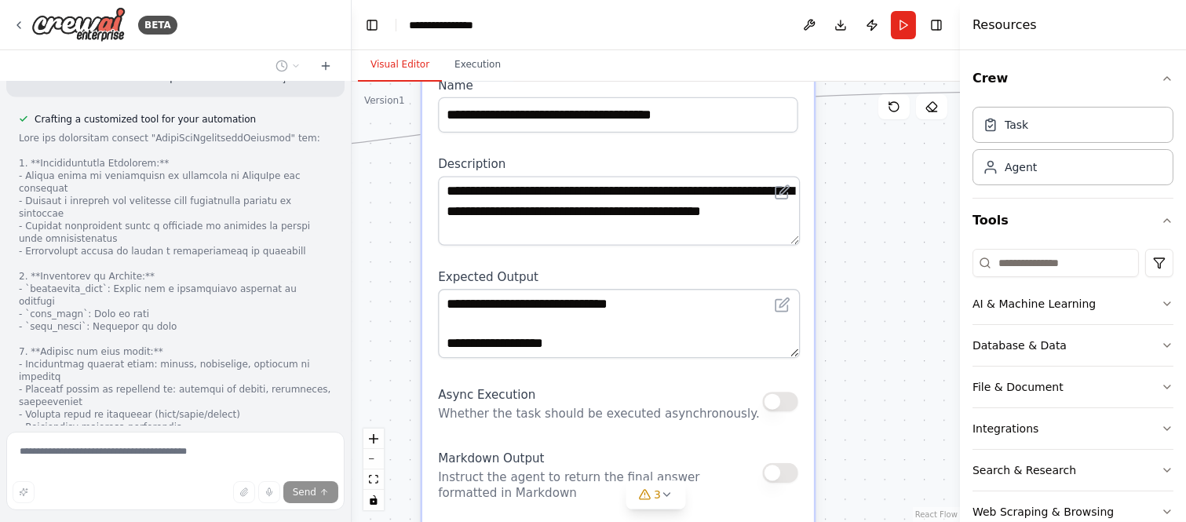
scroll to position [25701, 0]
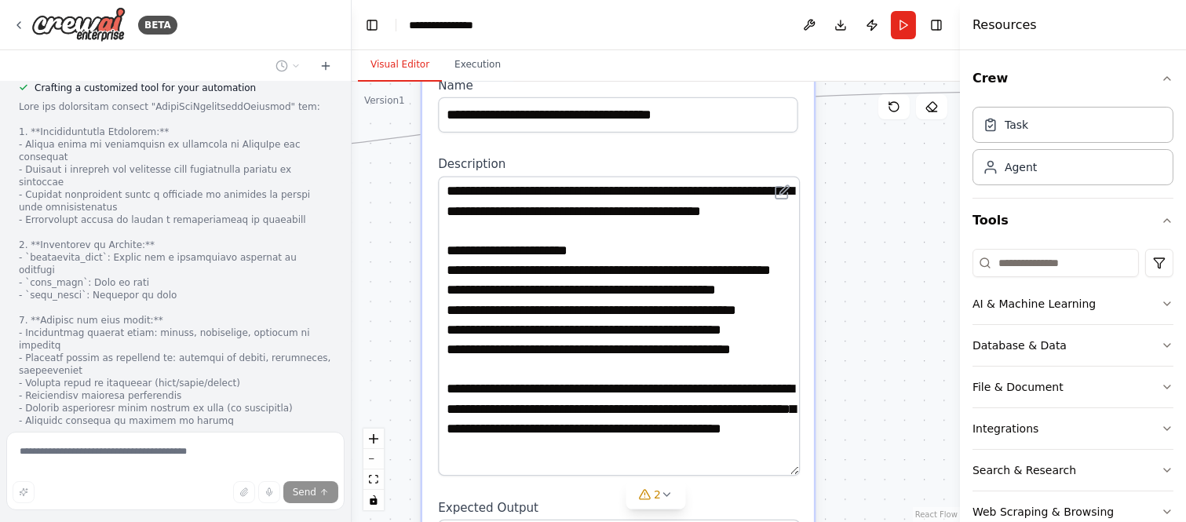
drag, startPoint x: 786, startPoint y: 234, endPoint x: 834, endPoint y: 464, distance: 234.9
click at [834, 464] on div ".deletable-edge-delete-btn { width: 20px; height: 20px; border: 0px solid #ffff…" at bounding box center [656, 302] width 608 height 440
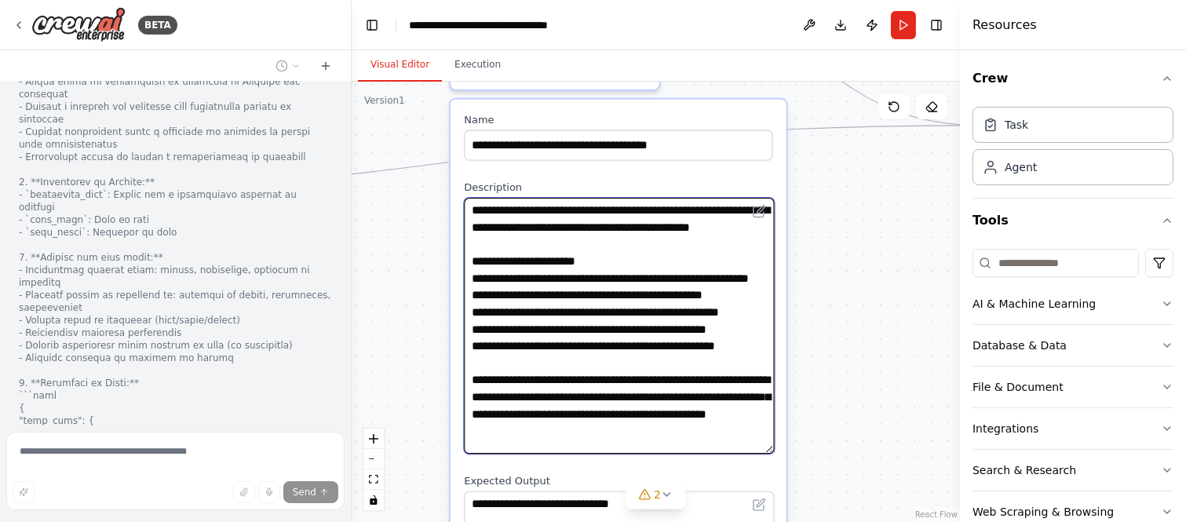
scroll to position [84, 0]
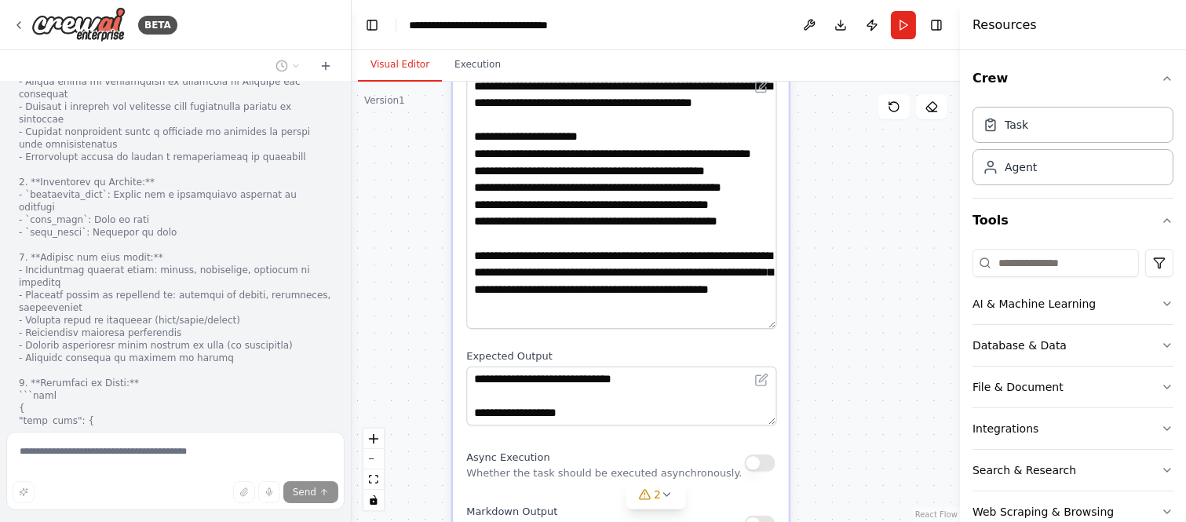
drag, startPoint x: 883, startPoint y: 380, endPoint x: 875, endPoint y: 190, distance: 190.1
click at [875, 190] on div ".deletable-edge-delete-btn { width: 20px; height: 20px; border: 0px solid #ffff…" at bounding box center [656, 302] width 608 height 440
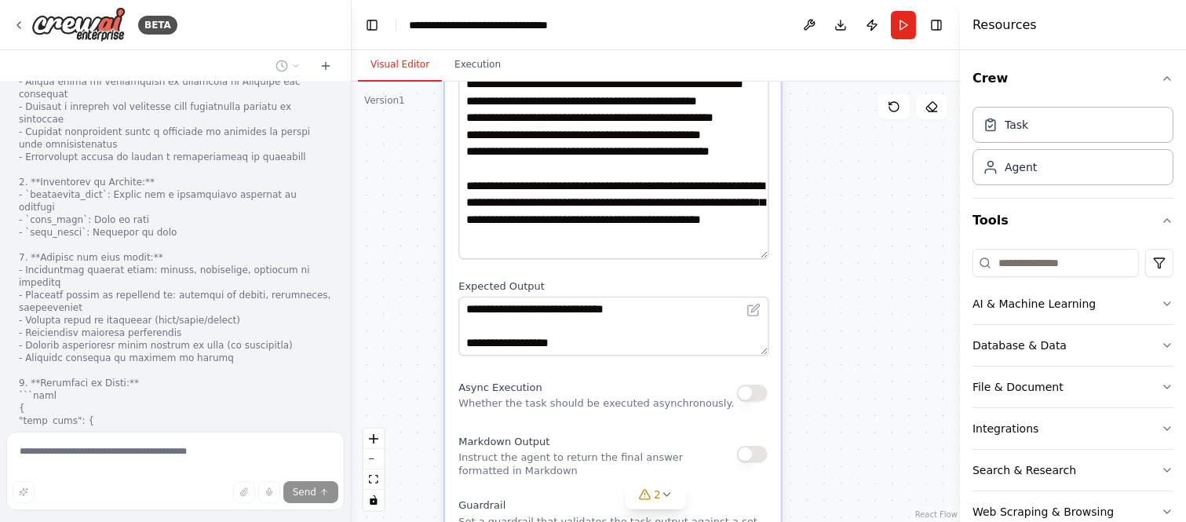
scroll to position [25795, 0]
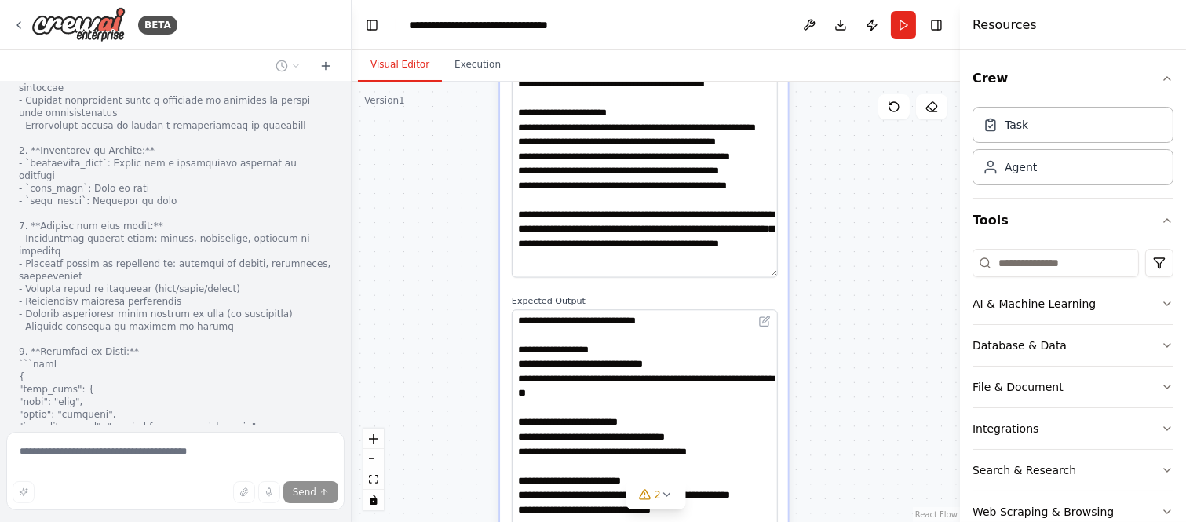
drag, startPoint x: 765, startPoint y: 356, endPoint x: 816, endPoint y: 563, distance: 212.6
click at [816, 521] on html "BETA eu tenho conversas no whatsapp e quero que voce baixe os arquivos de audio…" at bounding box center [593, 261] width 1186 height 522
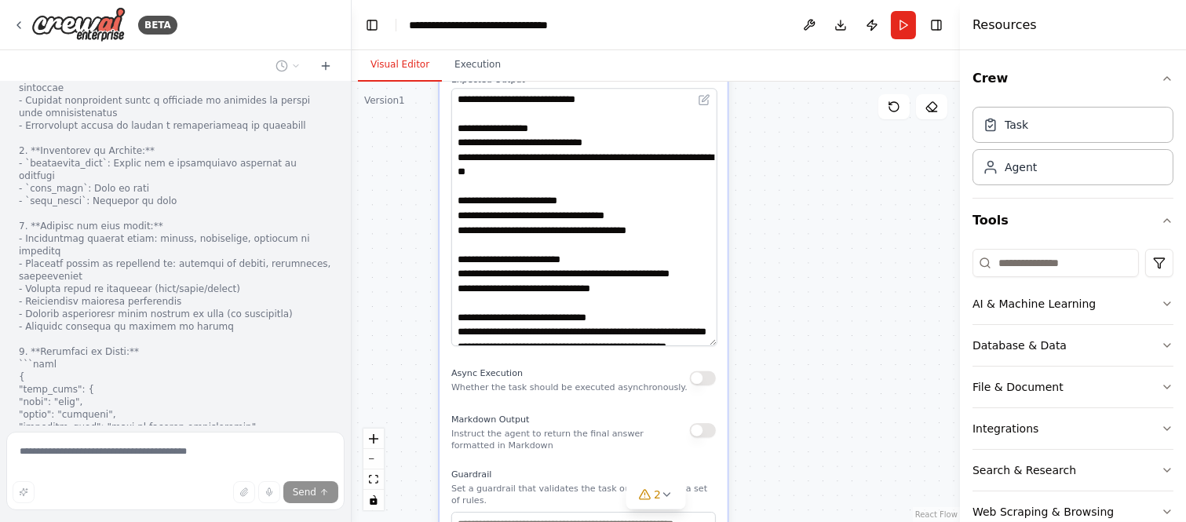
drag, startPoint x: 888, startPoint y: 390, endPoint x: 825, endPoint y: 173, distance: 225.5
click at [827, 168] on div ".deletable-edge-delete-btn { width: 20px; height: 20px; border: 0px solid #ffff…" at bounding box center [656, 302] width 608 height 440
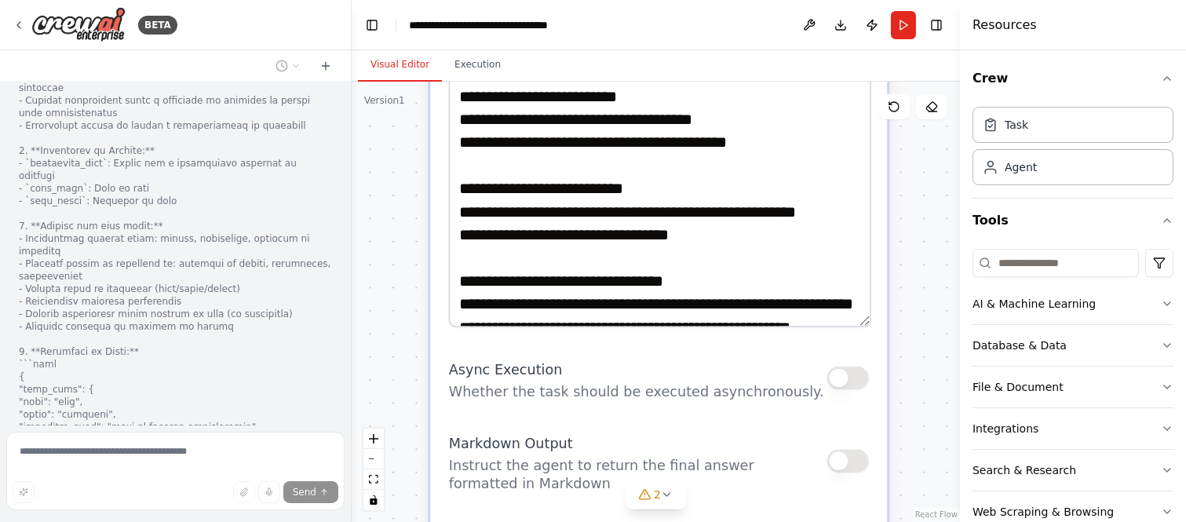
drag, startPoint x: 849, startPoint y: 268, endPoint x: 960, endPoint y: 199, distance: 130.4
click at [960, 199] on div "BETA eu tenho conversas no whatsapp e quero que voce baixe os arquivos de audio…" at bounding box center [593, 261] width 1186 height 522
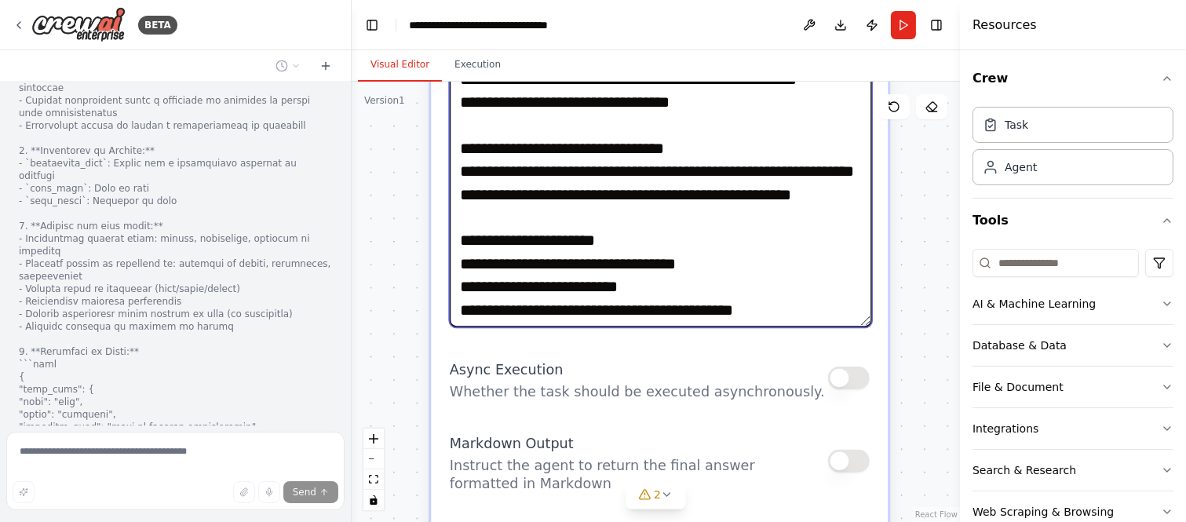
scroll to position [137, 0]
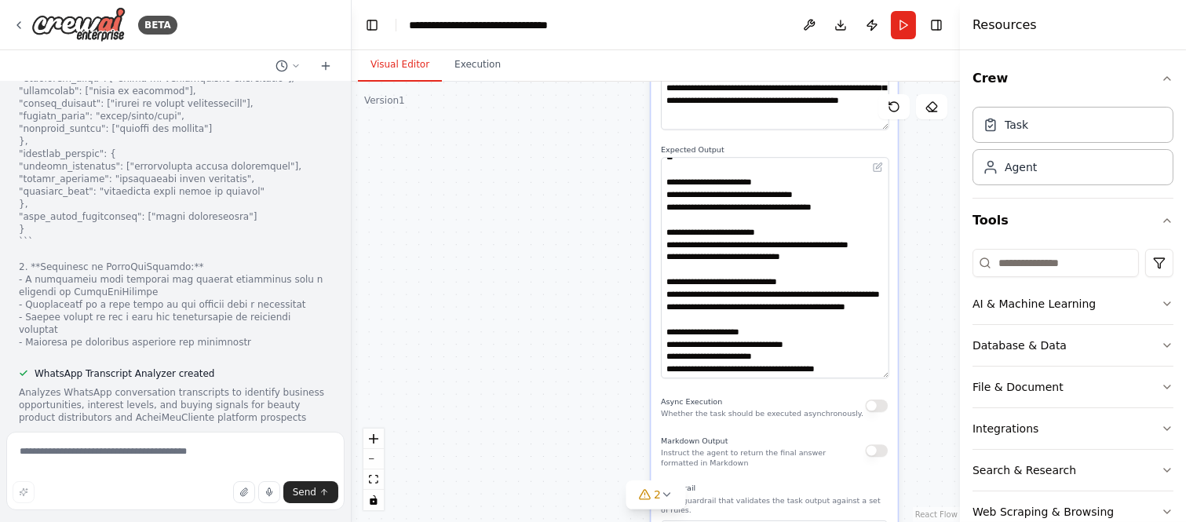
drag, startPoint x: 924, startPoint y: 264, endPoint x: 876, endPoint y: 448, distance: 190.7
click at [883, 450] on div ".deletable-edge-delete-btn { width: 20px; height: 20px; border: 0px solid #ffff…" at bounding box center [656, 302] width 608 height 440
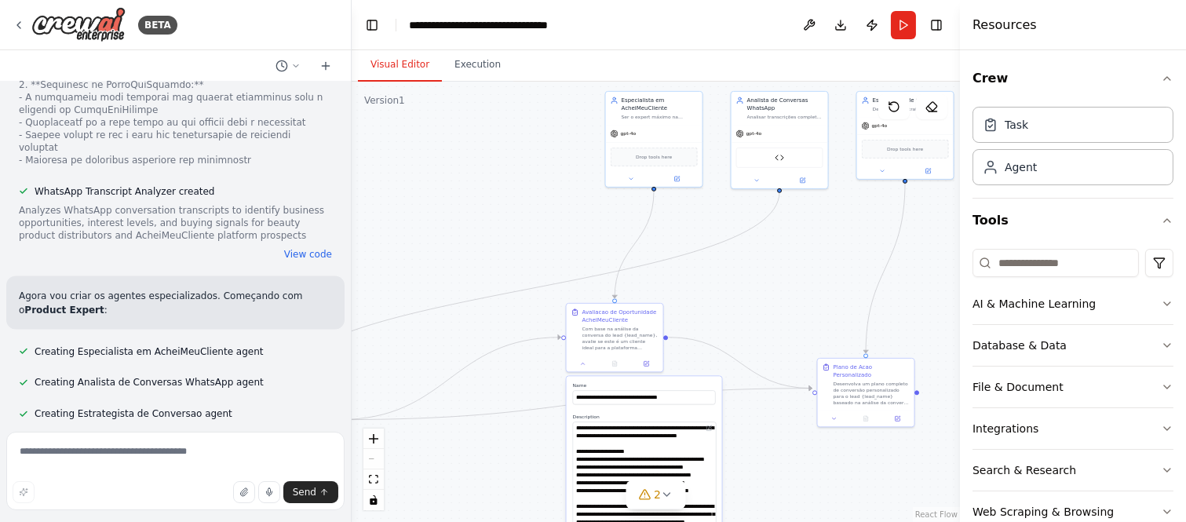
drag, startPoint x: 830, startPoint y: 411, endPoint x: 758, endPoint y: 498, distance: 113.1
click at [764, 507] on div ".deletable-edge-delete-btn { width: 20px; height: 20px; border: 0px solid #ffff…" at bounding box center [656, 302] width 608 height 440
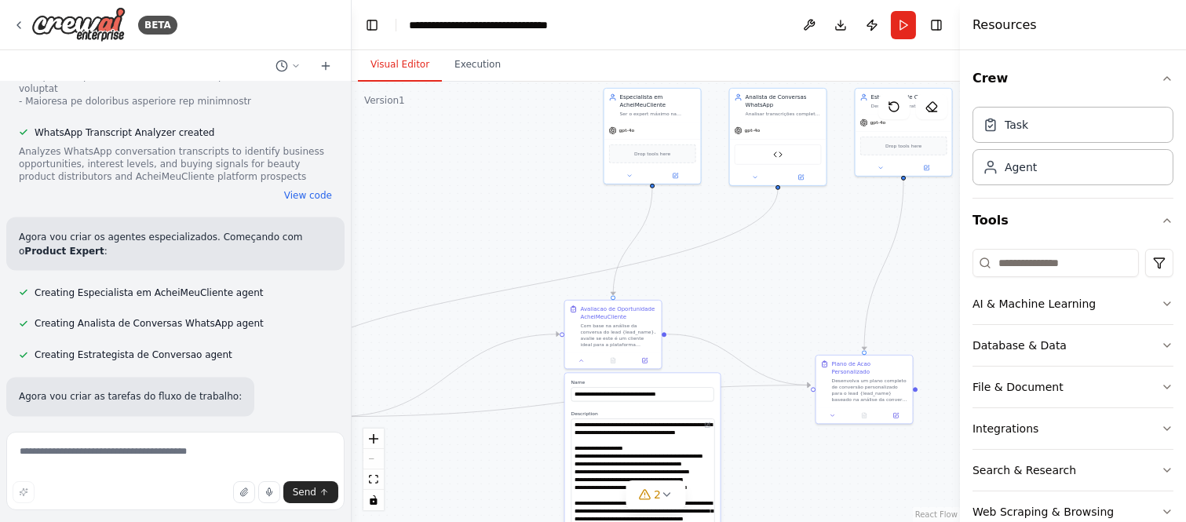
scroll to position [26465, 0]
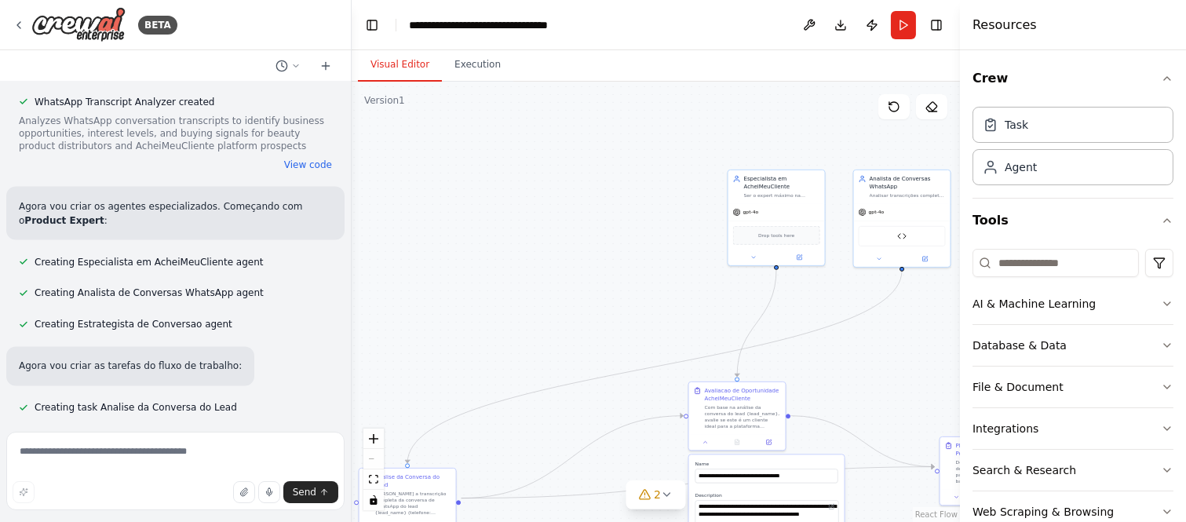
drag, startPoint x: 538, startPoint y: 218, endPoint x: 708, endPoint y: 315, distance: 196.1
click at [706, 319] on div ".deletable-edge-delete-btn { width: 20px; height: 20px; border: 0px solid #ffff…" at bounding box center [656, 302] width 608 height 440
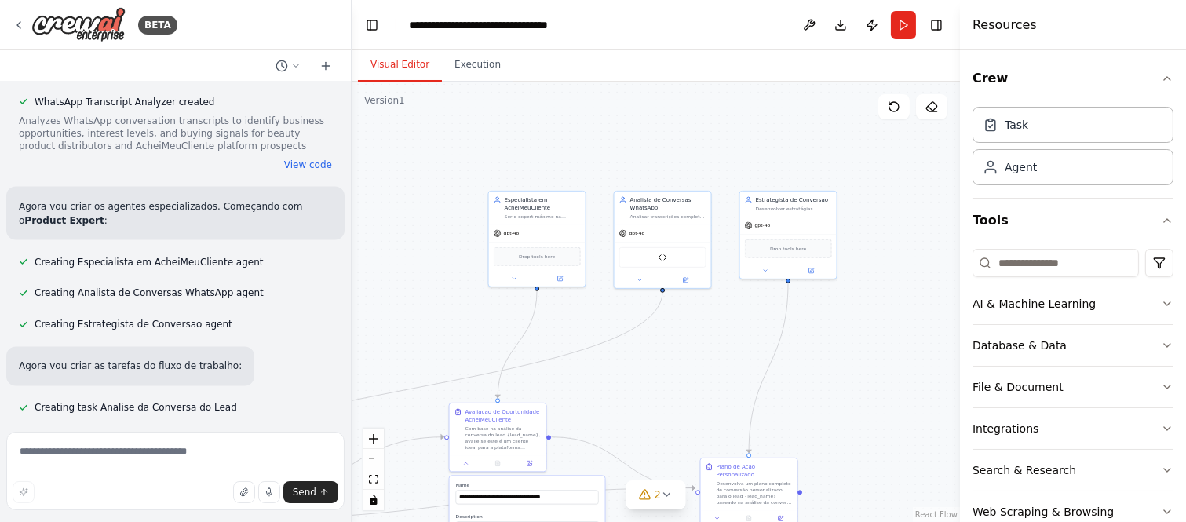
drag, startPoint x: 518, startPoint y: 327, endPoint x: 349, endPoint y: 326, distance: 168.7
click at [349, 326] on div "BETA eu tenho conversas no whatsapp e quero que voce baixe os arquivos de audio…" at bounding box center [593, 261] width 1186 height 522
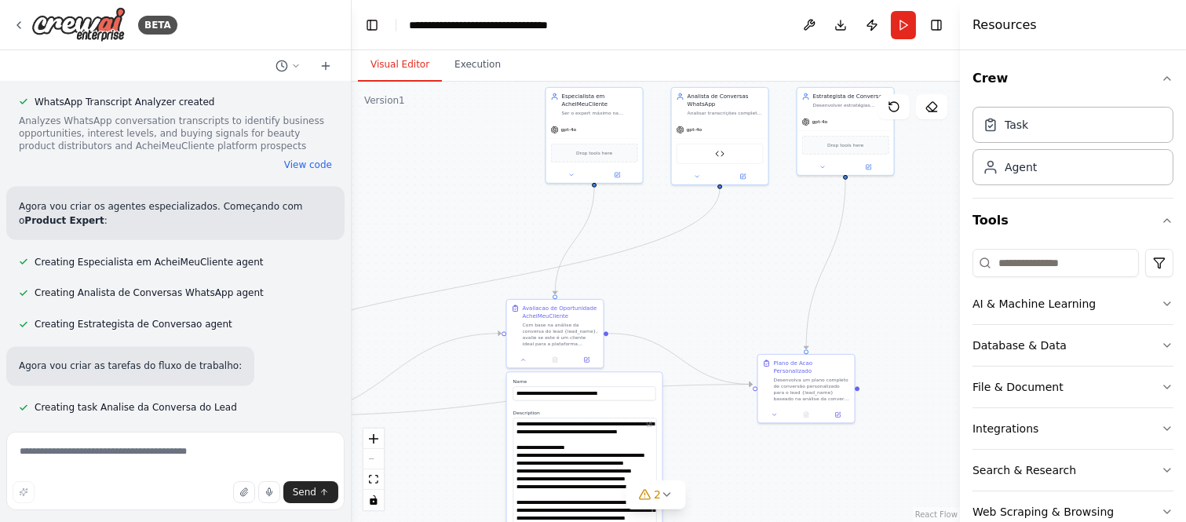
drag, startPoint x: 662, startPoint y: 355, endPoint x: 698, endPoint y: 162, distance: 195.8
click at [698, 162] on div ".deletable-edge-delete-btn { width: 20px; height: 20px; border: 0px solid #ffff…" at bounding box center [656, 302] width 608 height 440
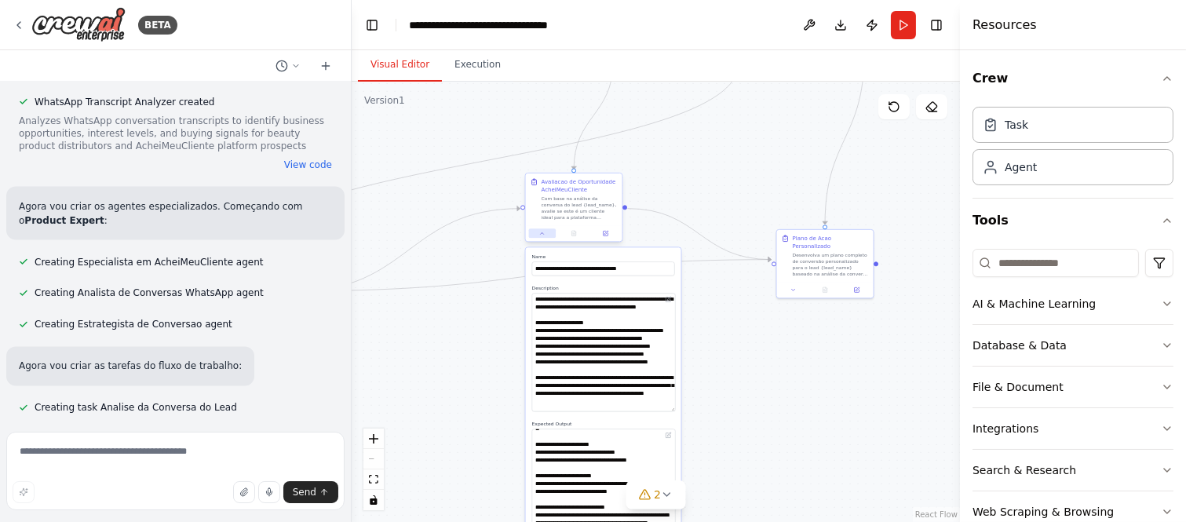
click at [538, 238] on button at bounding box center [542, 232] width 27 height 9
click at [545, 231] on button at bounding box center [542, 232] width 27 height 9
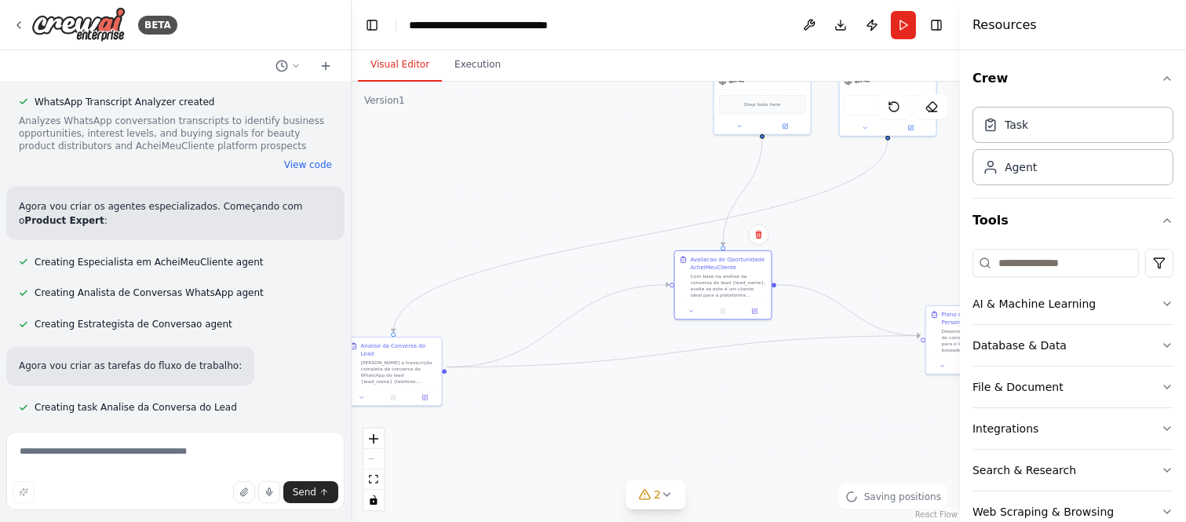
drag, startPoint x: 488, startPoint y: 328, endPoint x: 686, endPoint y: 398, distance: 209.7
click at [686, 398] on div ".deletable-edge-delete-btn { width: 20px; height: 20px; border: 0px solid #ffff…" at bounding box center [656, 302] width 608 height 440
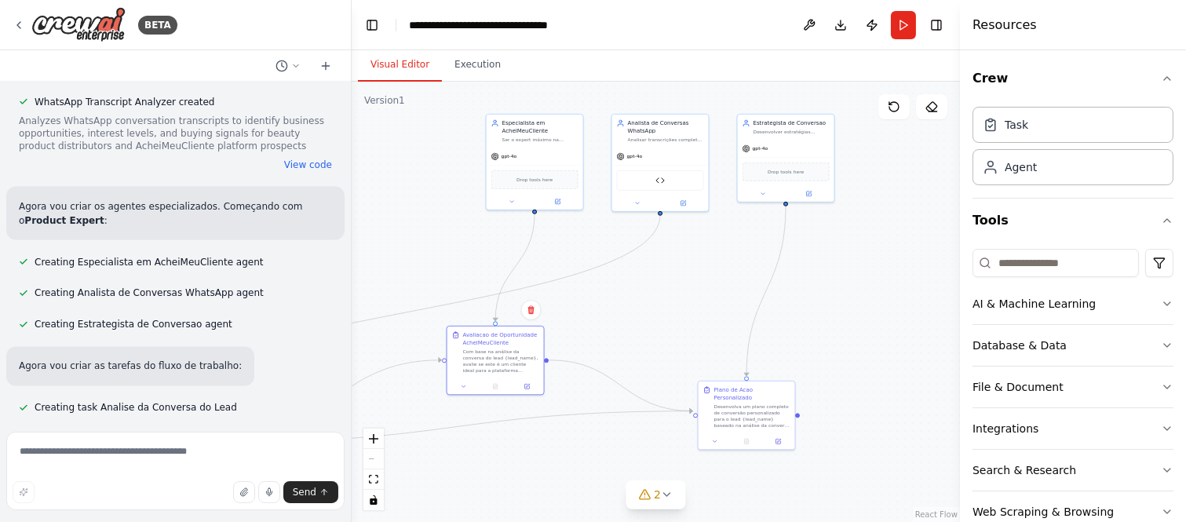
drag, startPoint x: 796, startPoint y: 432, endPoint x: 526, endPoint y: 505, distance: 280.2
click at [526, 505] on div ".deletable-edge-delete-btn { width: 20px; height: 20px; border: 0px solid #ffff…" at bounding box center [656, 302] width 608 height 440
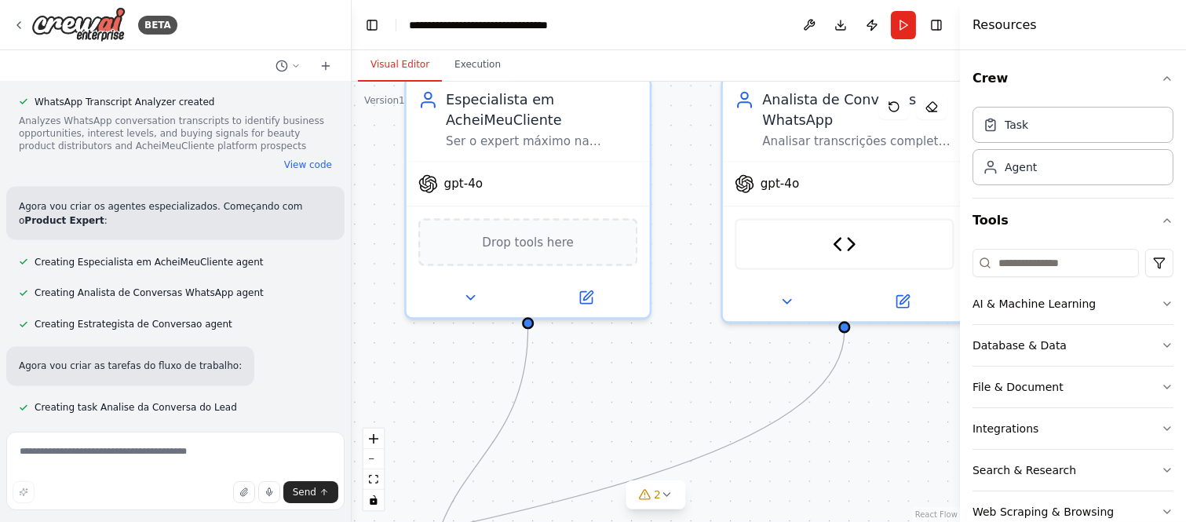
drag, startPoint x: 594, startPoint y: 291, endPoint x: 589, endPoint y: 389, distance: 98.2
click at [589, 389] on div ".deletable-edge-delete-btn { width: 20px; height: 20px; border: 0px solid #ffff…" at bounding box center [656, 302] width 608 height 440
click at [176, 446] on textarea at bounding box center [175, 471] width 338 height 78
type textarea "*"
type textarea "**********"
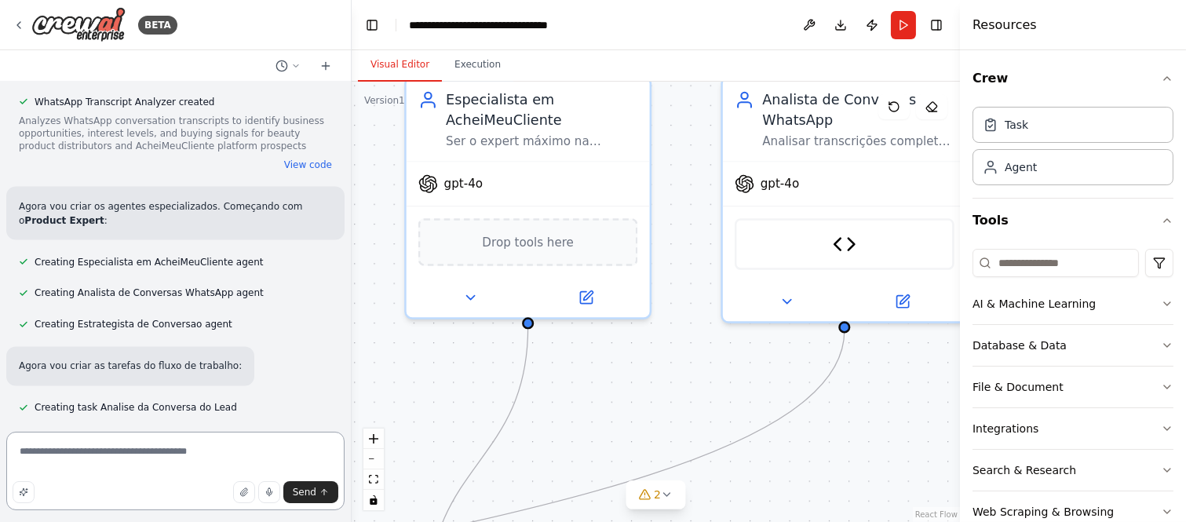
scroll to position [26404, 0]
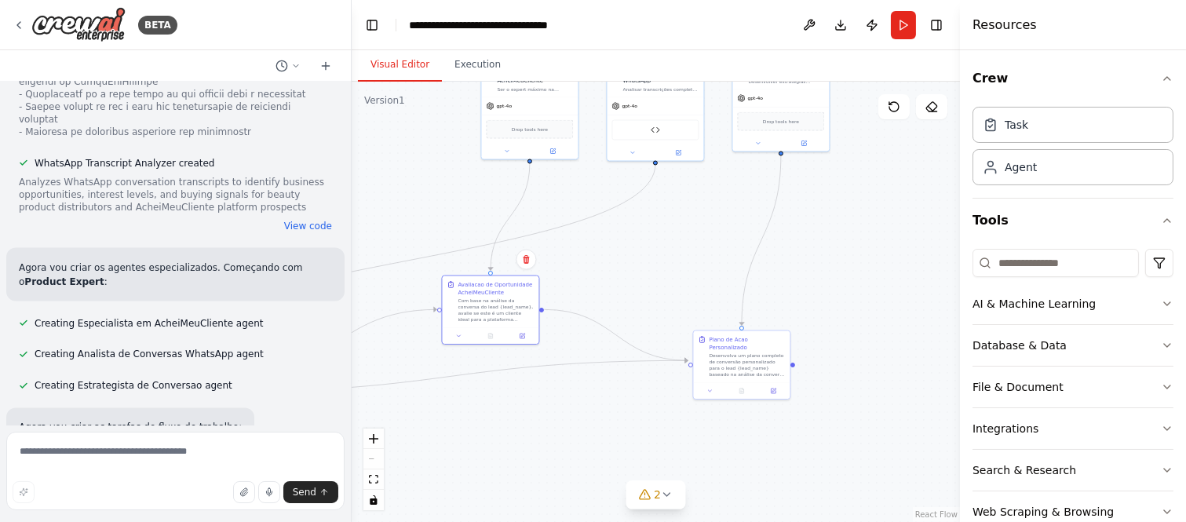
drag, startPoint x: 707, startPoint y: 338, endPoint x: 691, endPoint y: 240, distance: 99.5
click at [691, 240] on div ".deletable-edge-delete-btn { width: 20px; height: 20px; border: 0px solid #ffff…" at bounding box center [656, 302] width 608 height 440
drag, startPoint x: 608, startPoint y: 453, endPoint x: 746, endPoint y: 449, distance: 138.2
click at [746, 449] on div ".deletable-edge-delete-btn { width: 20px; height: 20px; border: 0px solid #ffff…" at bounding box center [656, 302] width 608 height 440
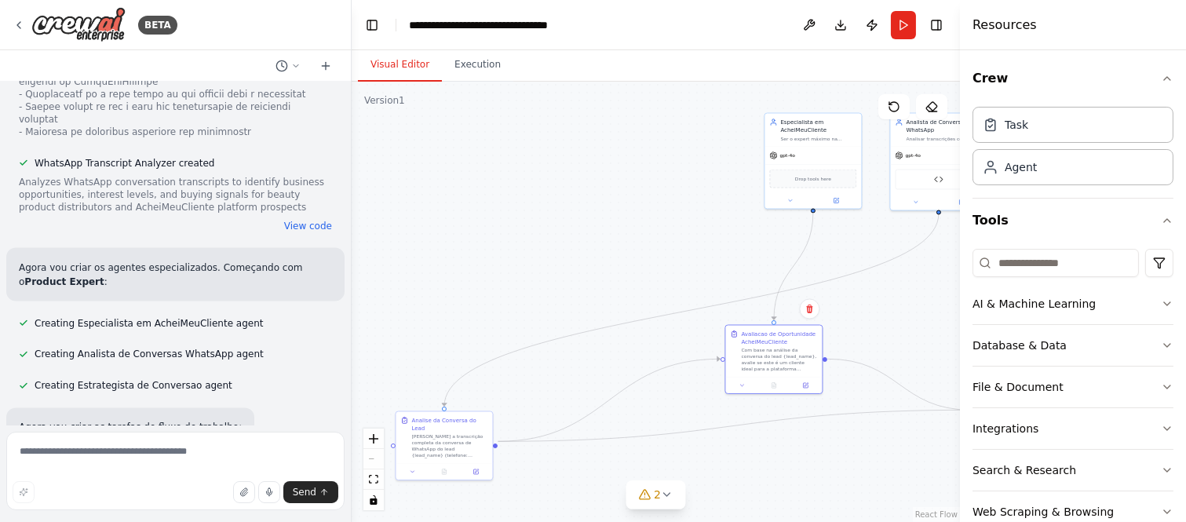
drag, startPoint x: 581, startPoint y: 455, endPoint x: 725, endPoint y: 403, distance: 153.7
click at [725, 403] on div ".deletable-edge-delete-btn { width: 20px; height: 20px; border: 0px solid #ffff…" at bounding box center [656, 302] width 608 height 440
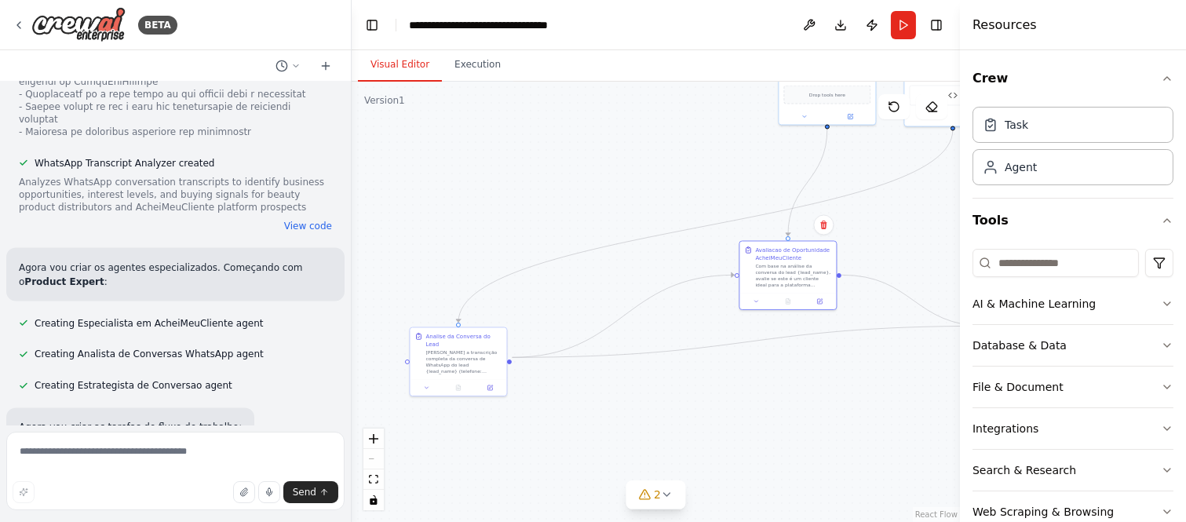
scroll to position [26338, 0]
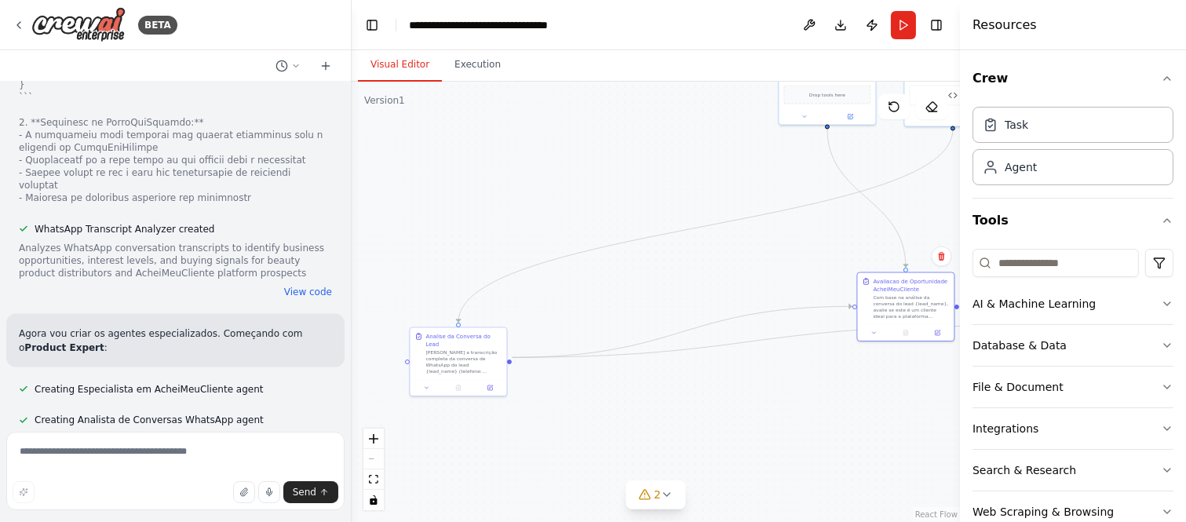
drag, startPoint x: 778, startPoint y: 248, endPoint x: 847, endPoint y: 246, distance: 69.9
click at [891, 278] on div "Avaliacao de Oportunidade AcheiMeuCliente" at bounding box center [911, 286] width 76 height 16
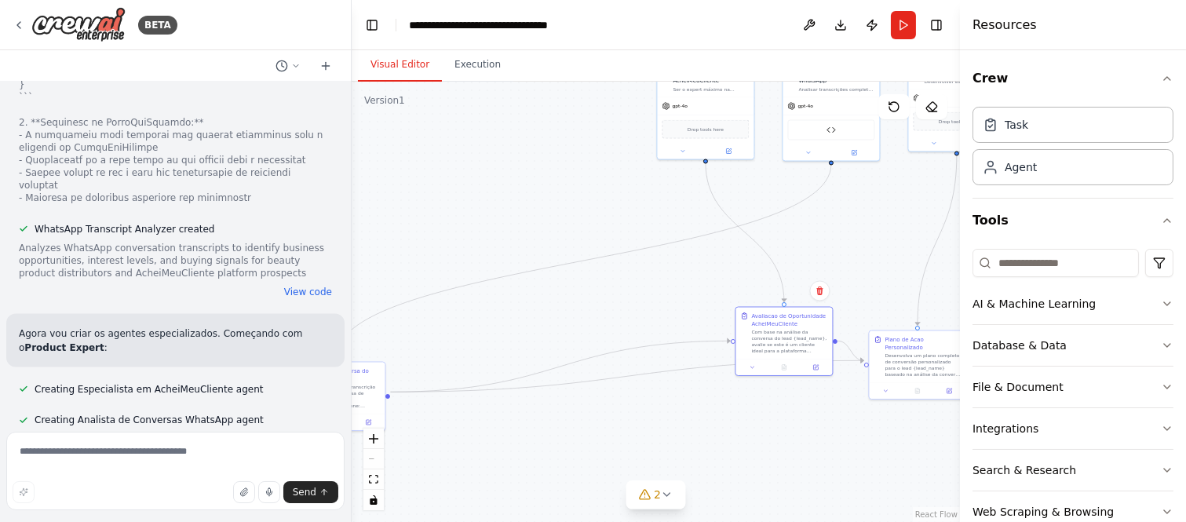
drag, startPoint x: 709, startPoint y: 191, endPoint x: 581, endPoint y: 228, distance: 132.4
click at [585, 228] on div ".deletable-edge-delete-btn { width: 20px; height: 20px; border: 0px solid #ffff…" at bounding box center [656, 302] width 608 height 440
drag, startPoint x: 372, startPoint y: 375, endPoint x: 640, endPoint y: 311, distance: 275.2
click at [640, 311] on div "Analise da Conversa do Lead Analise a transcrição completa da conversa de Whats…" at bounding box center [605, 318] width 76 height 42
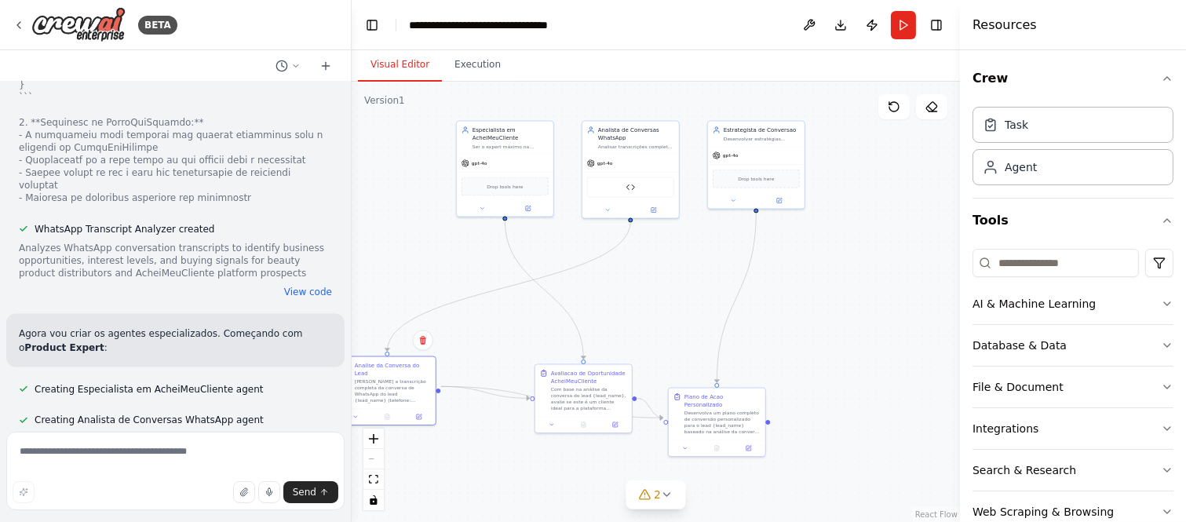
drag, startPoint x: 615, startPoint y: 195, endPoint x: 412, endPoint y: 250, distance: 210.5
click at [412, 250] on div ".deletable-edge-delete-btn { width: 20px; height: 20px; border: 0px solid #ffff…" at bounding box center [656, 302] width 608 height 440
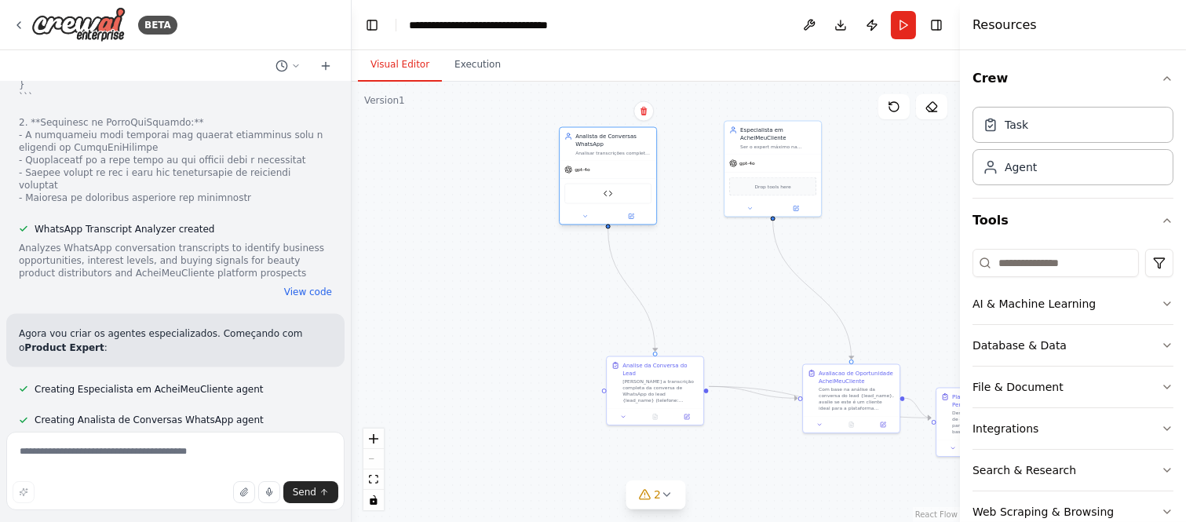
drag, startPoint x: 648, startPoint y: 134, endPoint x: 624, endPoint y: 138, distance: 24.6
click at [624, 138] on div "Analista de Conversas WhatsApp" at bounding box center [613, 141] width 76 height 16
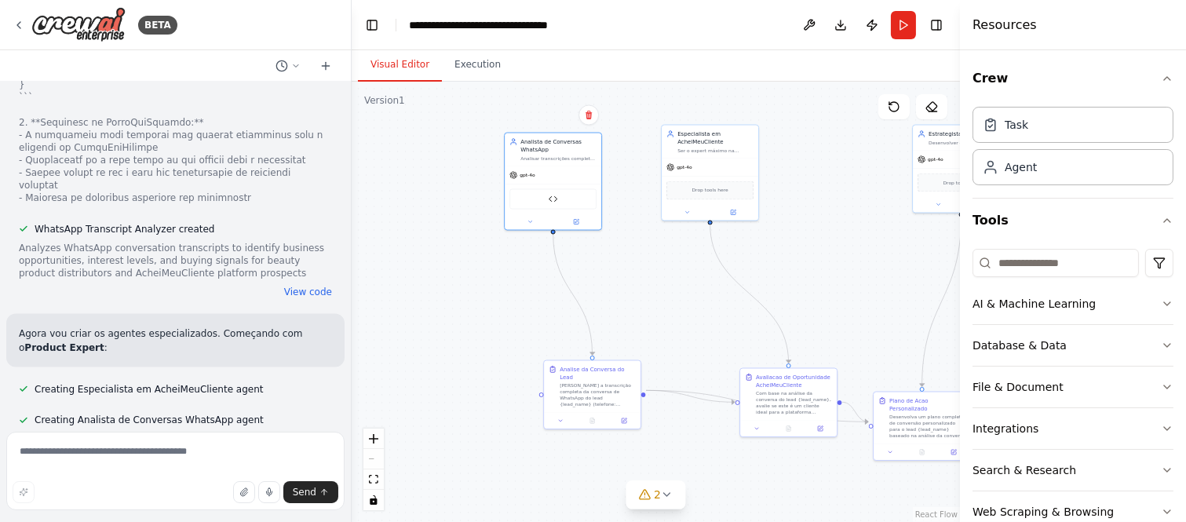
drag, startPoint x: 655, startPoint y: 225, endPoint x: 535, endPoint y: 225, distance: 120.1
click at [535, 225] on div ".deletable-edge-delete-btn { width: 20px; height: 20px; border: 0px solid #ffff…" at bounding box center [656, 302] width 608 height 440
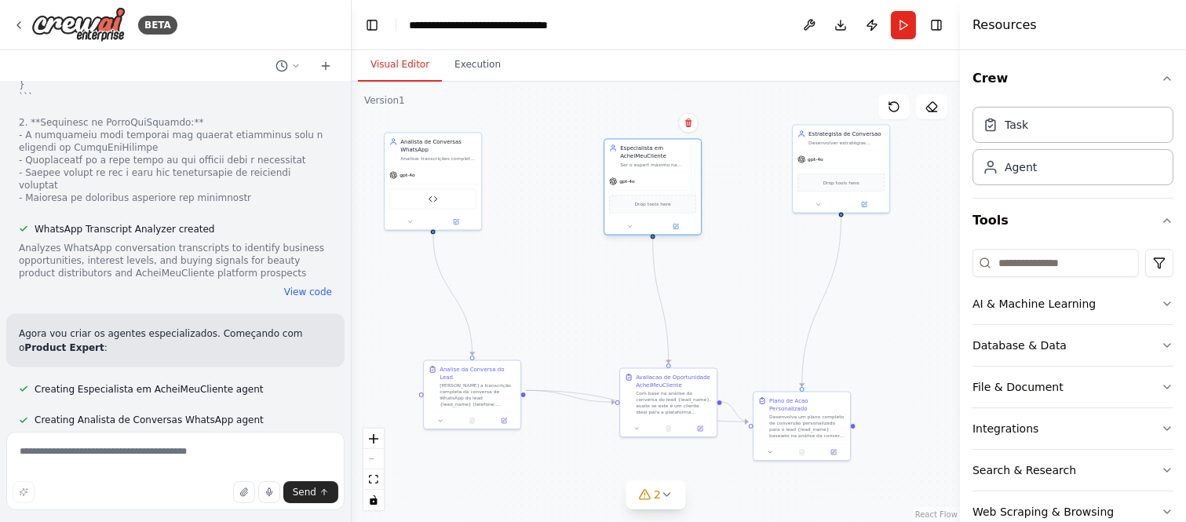
drag, startPoint x: 613, startPoint y: 129, endPoint x: 673, endPoint y: 143, distance: 61.9
click at [673, 143] on div "Especialista em AcheiMeuCliente Ser o expert máximo na plataforma AcheiMeuClien…" at bounding box center [652, 156] width 97 height 33
drag, startPoint x: 656, startPoint y: 382, endPoint x: 640, endPoint y: 307, distance: 76.9
click at [640, 307] on div "Avaliacao de Oportunidade AcheiMeuCliente" at bounding box center [658, 309] width 76 height 16
drag, startPoint x: 476, startPoint y: 388, endPoint x: 473, endPoint y: 419, distance: 31.5
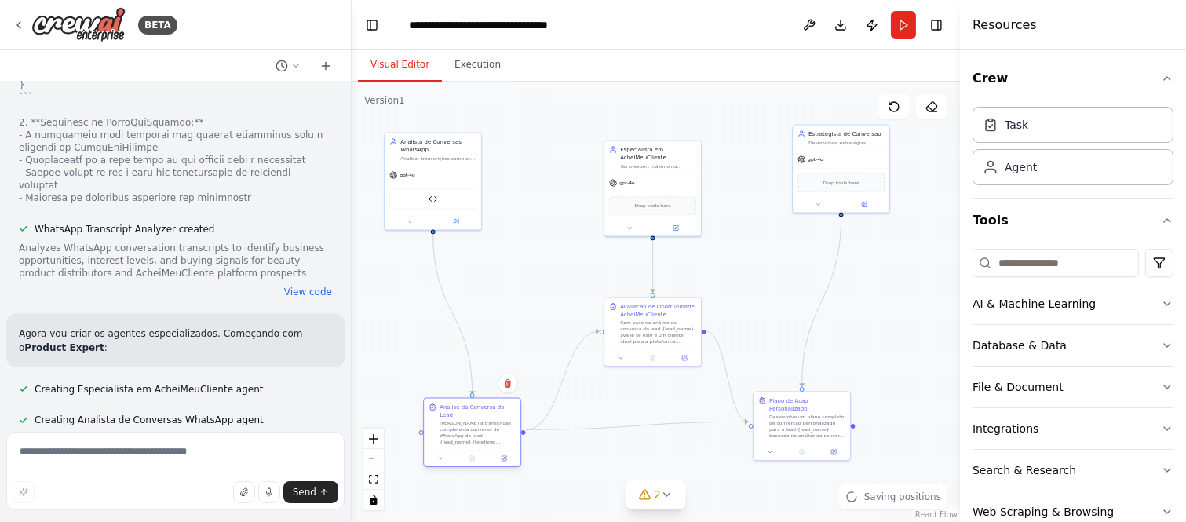
click at [473, 421] on div "Analise a transcrição completa da conversa de WhatsApp do lead {lead_name} (tel…" at bounding box center [477, 433] width 76 height 25
drag, startPoint x: 788, startPoint y: 406, endPoint x: 818, endPoint y: 426, distance: 36.4
click at [818, 428] on div "Desenvolva um plano completo de conversão personalizado para o lead {lead_name}…" at bounding box center [831, 440] width 76 height 25
drag, startPoint x: 825, startPoint y: 136, endPoint x: 826, endPoint y: 160, distance: 24.3
click at [826, 160] on div "Estrategista de Conversao Desenvolver estratégias personalizadas de conversão e…" at bounding box center [846, 160] width 76 height 16
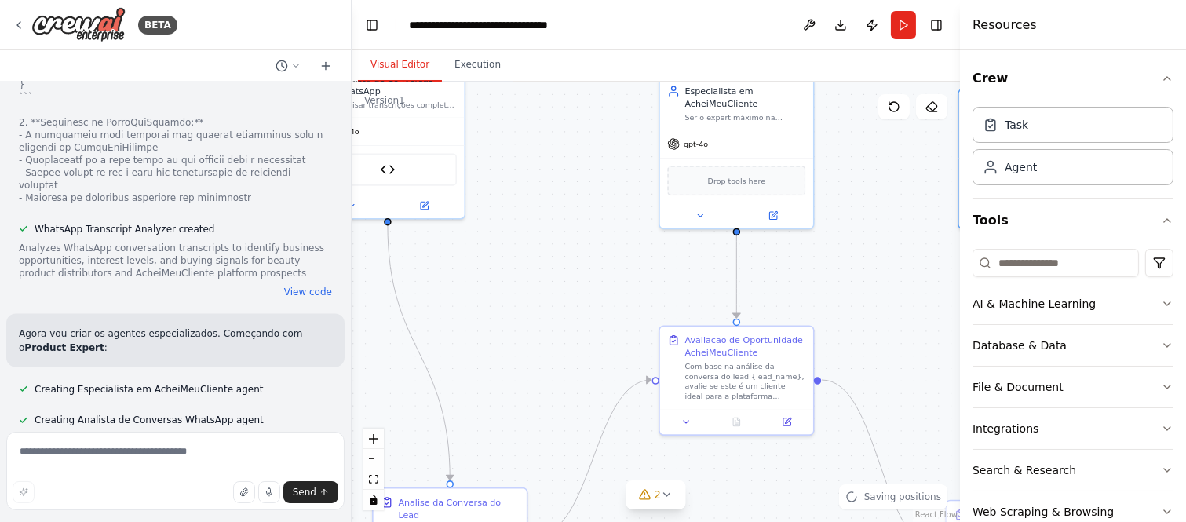
drag, startPoint x: 530, startPoint y: 184, endPoint x: 568, endPoint y: 319, distance: 140.9
click at [568, 319] on div ".deletable-edge-delete-btn { width: 20px; height: 20px; border: 0px solid #ffff…" at bounding box center [656, 302] width 608 height 440
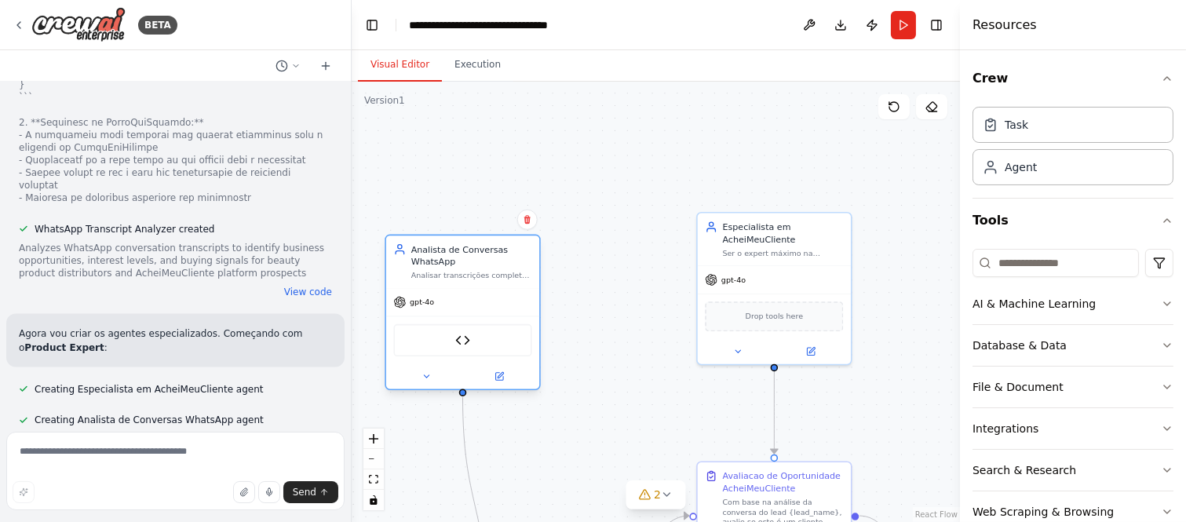
drag, startPoint x: 446, startPoint y: 217, endPoint x: 484, endPoint y: 252, distance: 52.2
click at [484, 252] on div "Analista de Conversas WhatsApp" at bounding box center [471, 255] width 121 height 25
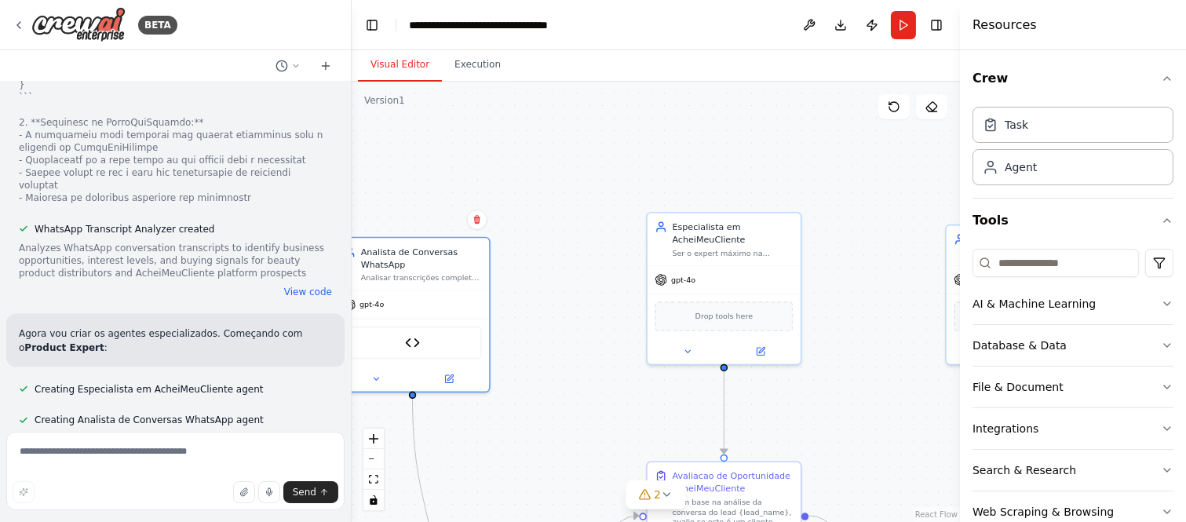
drag, startPoint x: 600, startPoint y: 268, endPoint x: 514, endPoint y: 250, distance: 88.3
click at [513, 250] on div ".deletable-edge-delete-btn { width: 20px; height: 20px; border: 0px solid #ffff…" at bounding box center [656, 302] width 608 height 440
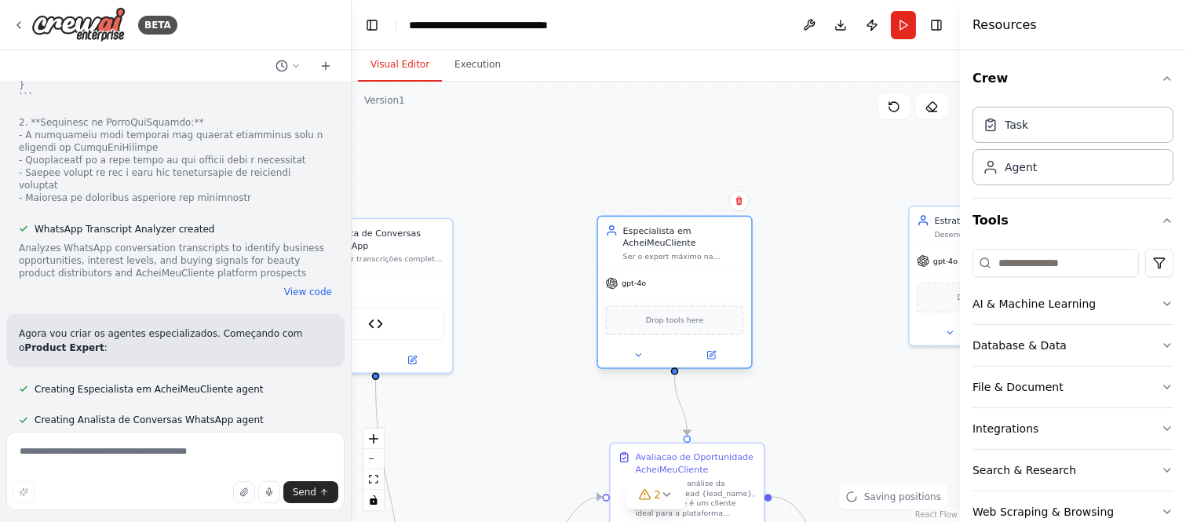
drag, startPoint x: 655, startPoint y: 213, endPoint x: 647, endPoint y: 246, distance: 34.8
click at [647, 246] on div "Especialista em AcheiMeuCliente" at bounding box center [683, 236] width 121 height 25
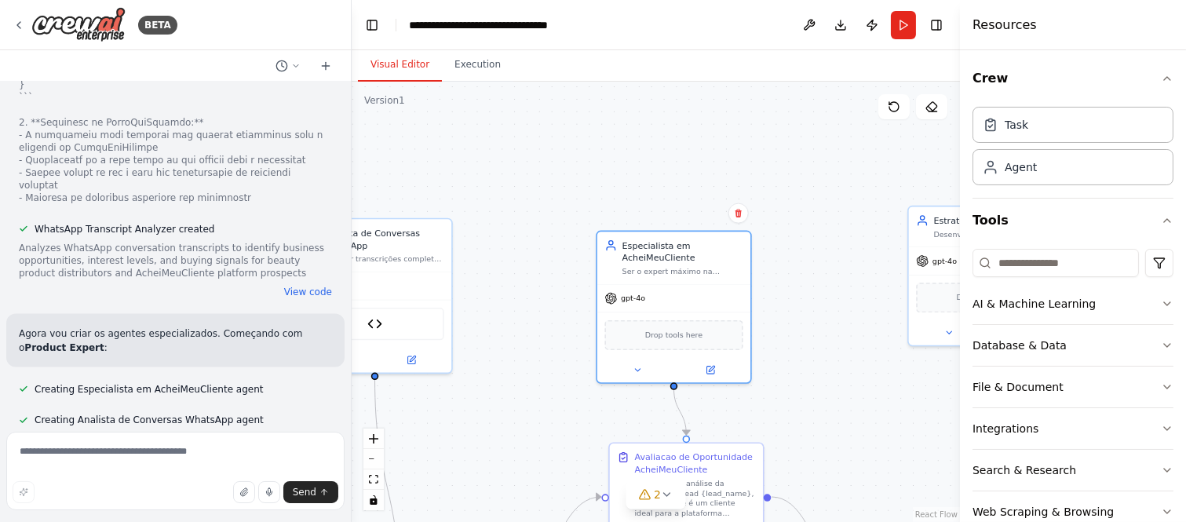
drag, startPoint x: 810, startPoint y: 235, endPoint x: 715, endPoint y: 210, distance: 98.2
click at [715, 210] on div ".deletable-edge-delete-btn { width: 20px; height: 20px; border: 0px solid #ffff…" at bounding box center [656, 302] width 608 height 440
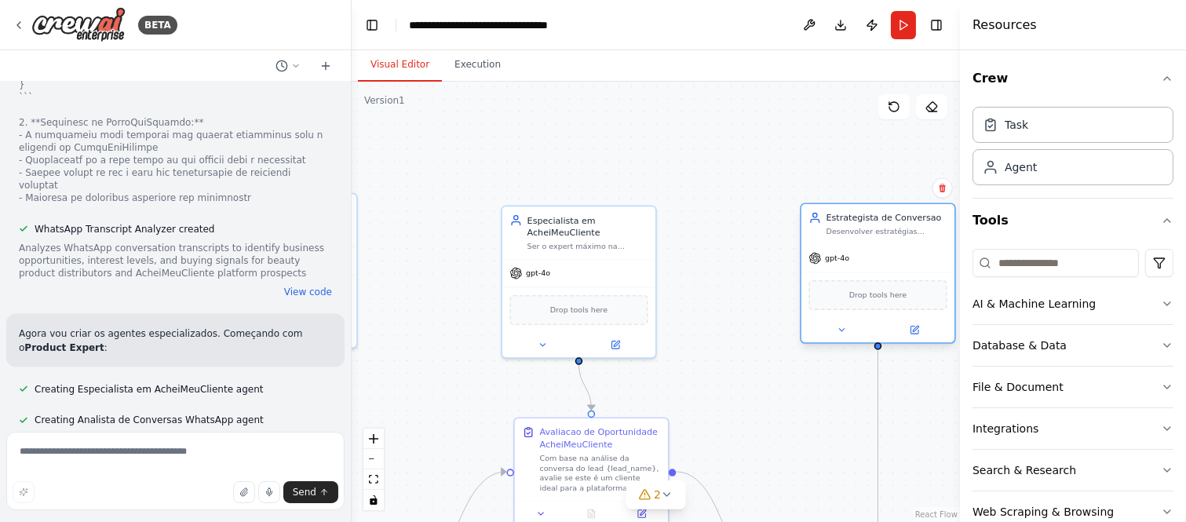
drag, startPoint x: 840, startPoint y: 202, endPoint x: 826, endPoint y: 222, distance: 24.8
click at [826, 222] on div "Estrategista de Conversao Desenvolver estratégias personalizadas de conversão e…" at bounding box center [886, 224] width 121 height 25
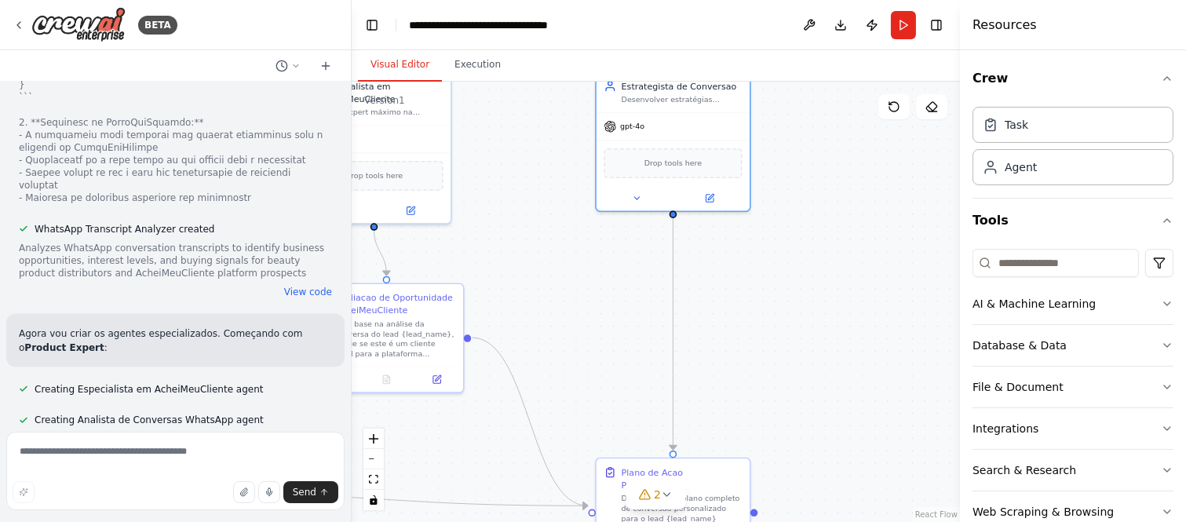
drag, startPoint x: 646, startPoint y: 239, endPoint x: 421, endPoint y: 97, distance: 266.7
click at [421, 97] on div ".deletable-edge-delete-btn { width: 20px; height: 20px; border: 0px solid #ffff…" at bounding box center [656, 302] width 608 height 440
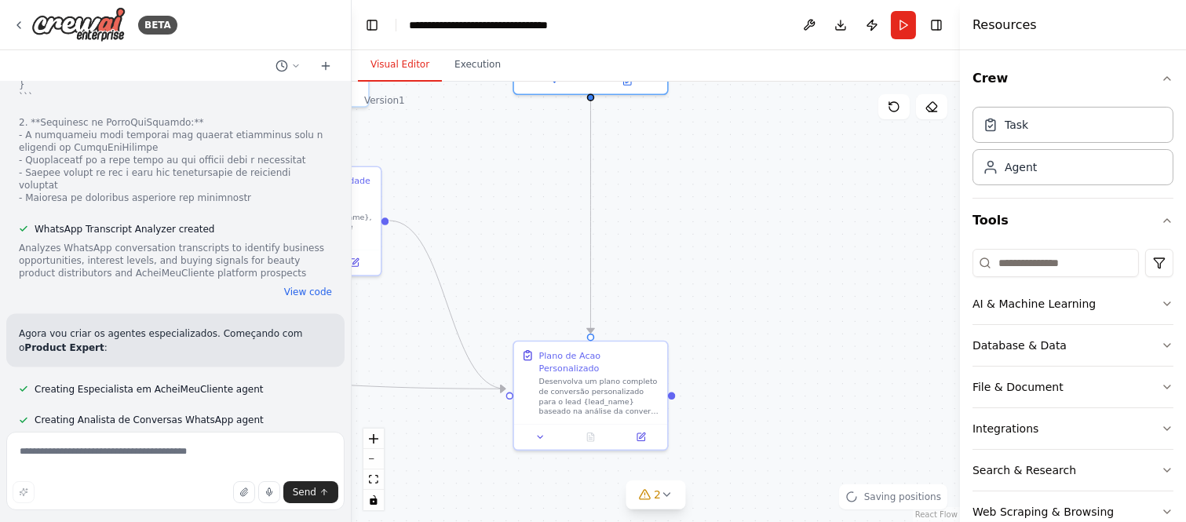
drag, startPoint x: 523, startPoint y: 283, endPoint x: 461, endPoint y: 147, distance: 150.0
click at [461, 147] on div ".deletable-edge-delete-btn { width: 20px; height: 20px; border: 0px solid #ffff…" at bounding box center [656, 302] width 608 height 440
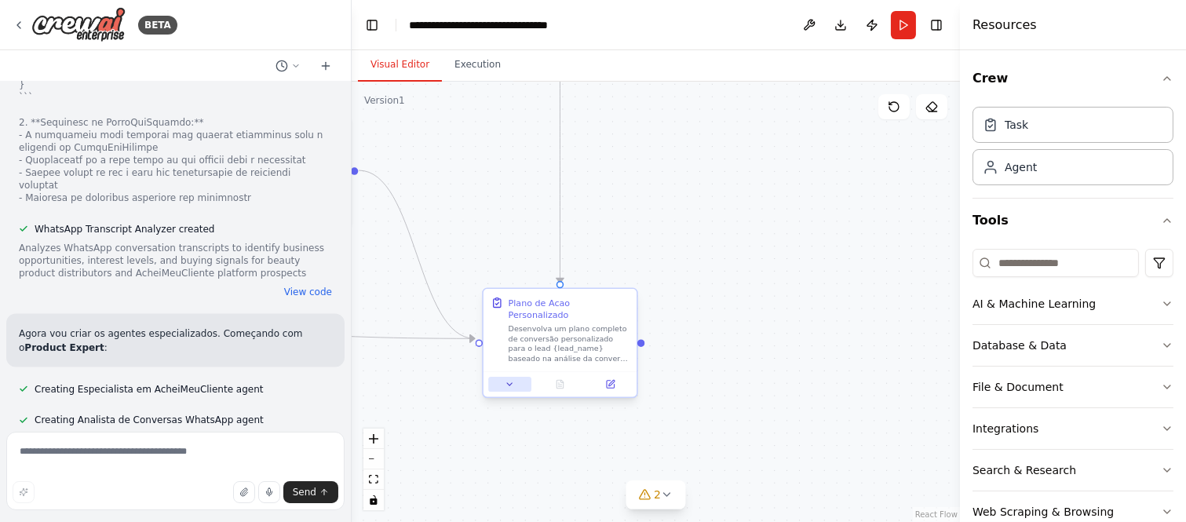
click at [512, 379] on icon at bounding box center [510, 384] width 10 height 10
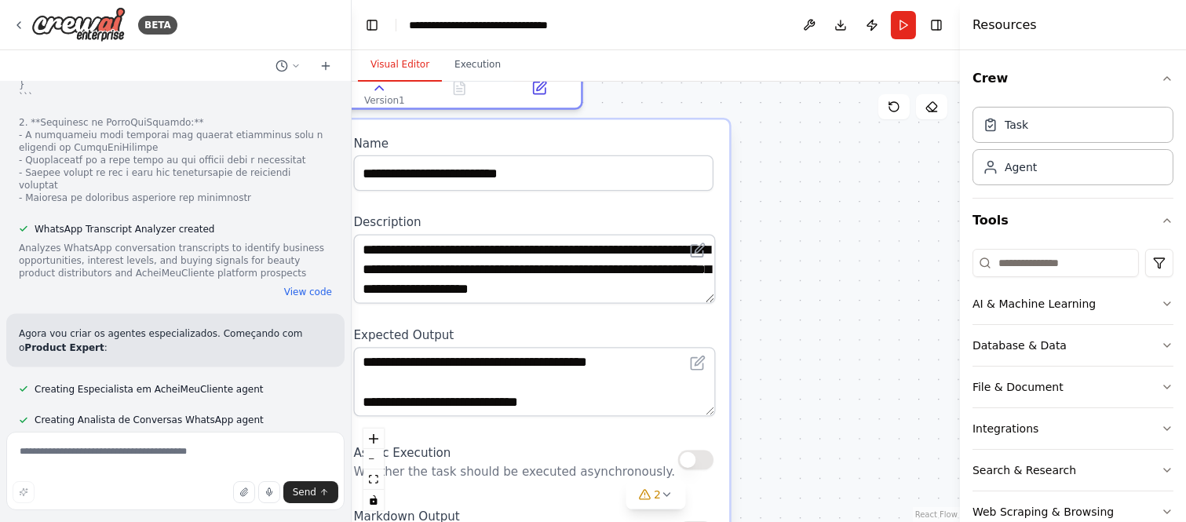
drag, startPoint x: 814, startPoint y: 414, endPoint x: 921, endPoint y: 154, distance: 281.1
click at [921, 154] on div ".deletable-edge-delete-btn { width: 20px; height: 20px; border: 0px solid #ffff…" at bounding box center [656, 302] width 608 height 440
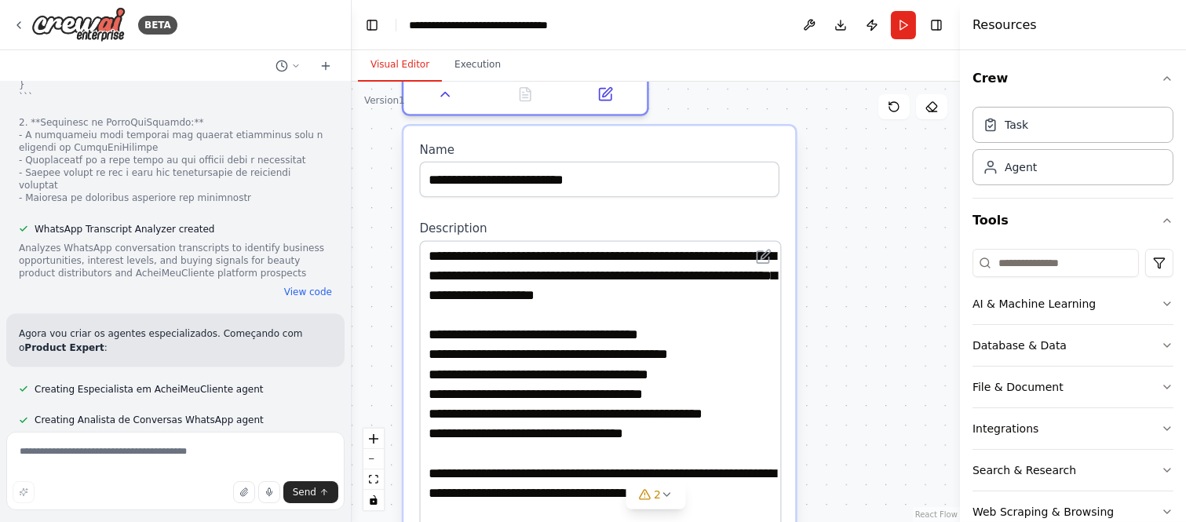
drag, startPoint x: 769, startPoint y: 278, endPoint x: 891, endPoint y: 561, distance: 308.6
click at [891, 521] on html "BETA eu tenho conversas no whatsapp e quero que voce baixe os arquivos de audio…" at bounding box center [593, 261] width 1186 height 522
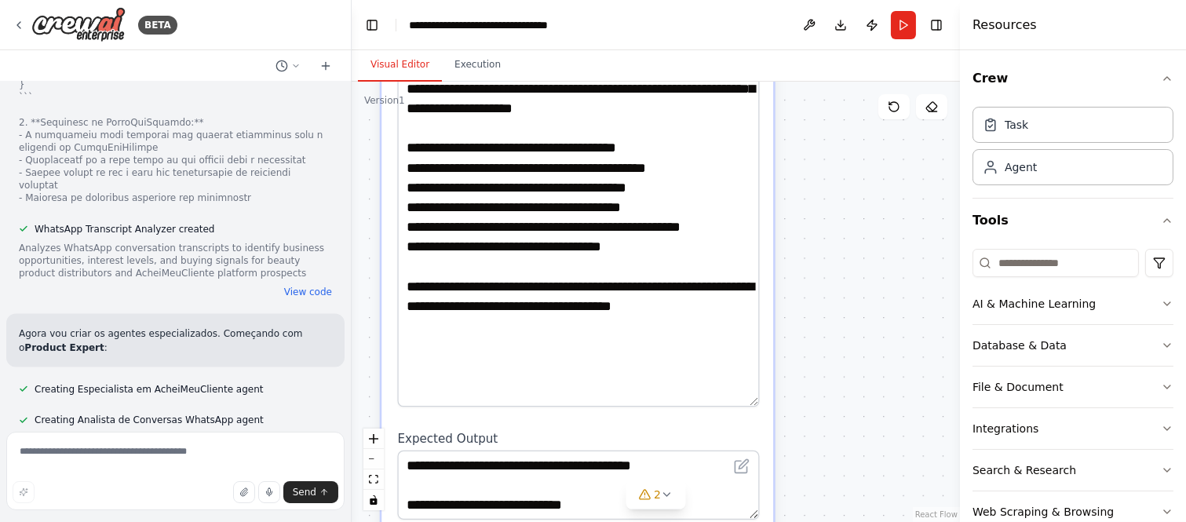
drag, startPoint x: 887, startPoint y: 397, endPoint x: 868, endPoint y: 192, distance: 205.7
click at [867, 193] on div ".deletable-edge-delete-btn { width: 20px; height: 20px; border: 0px solid #ffff…" at bounding box center [656, 302] width 608 height 440
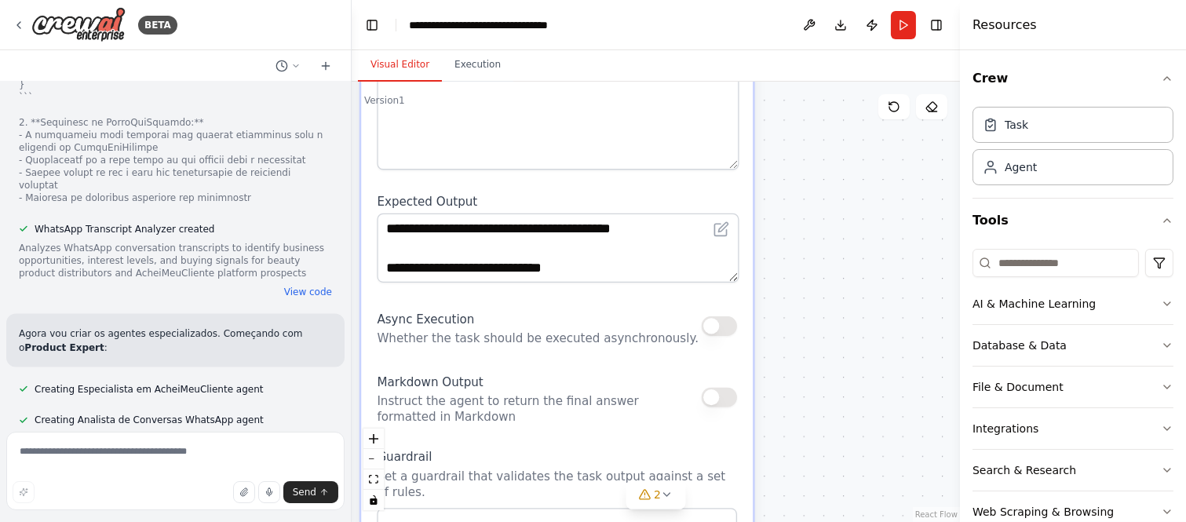
drag, startPoint x: 884, startPoint y: 366, endPoint x: 861, endPoint y: 147, distance: 220.9
click at [861, 147] on div ".deletable-edge-delete-btn { width: 20px; height: 20px; border: 0px solid #ffff…" at bounding box center [656, 302] width 608 height 440
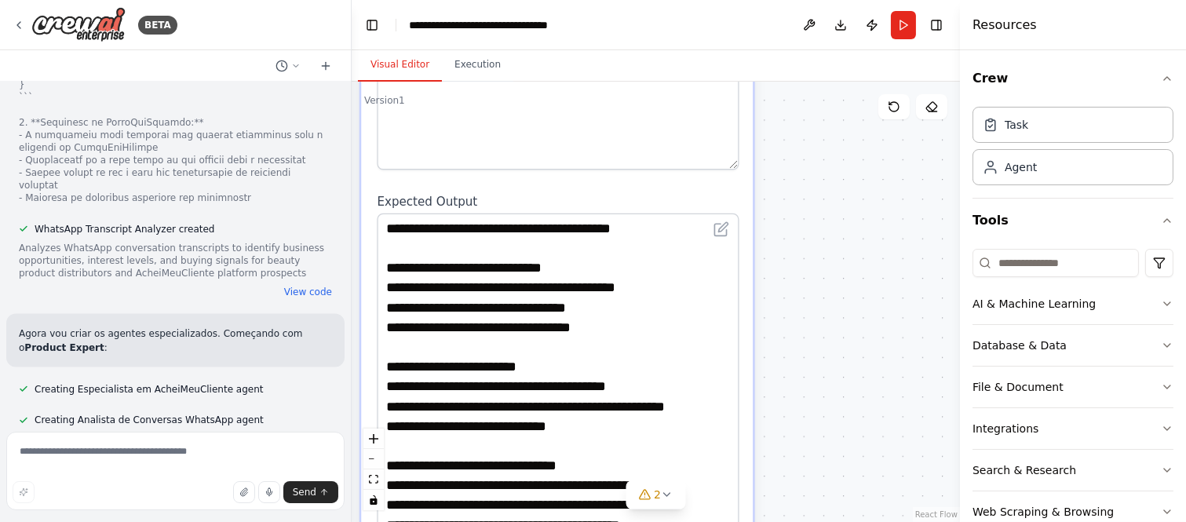
drag, startPoint x: 732, startPoint y: 253, endPoint x: 755, endPoint y: 562, distance: 310.0
click at [755, 521] on html "BETA eu tenho conversas no whatsapp e quero que voce baixe os arquivos de audio…" at bounding box center [593, 261] width 1186 height 522
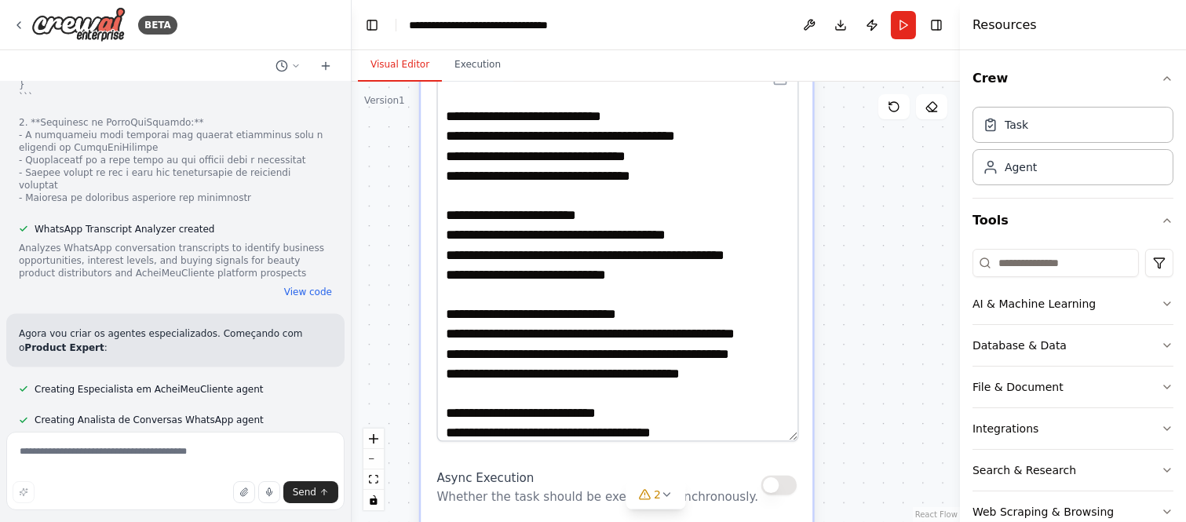
drag, startPoint x: 848, startPoint y: 419, endPoint x: 908, endPoint y: 268, distance: 162.8
click at [908, 268] on div ".deletable-edge-delete-btn { width: 20px; height: 20px; border: 0px solid #ffff…" at bounding box center [656, 302] width 608 height 440
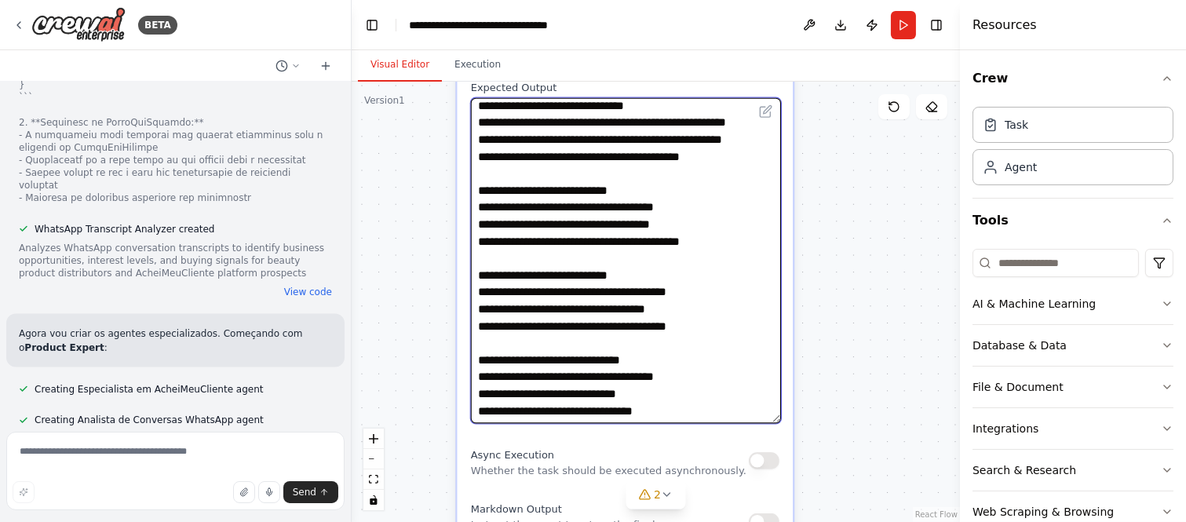
scroll to position [239, 0]
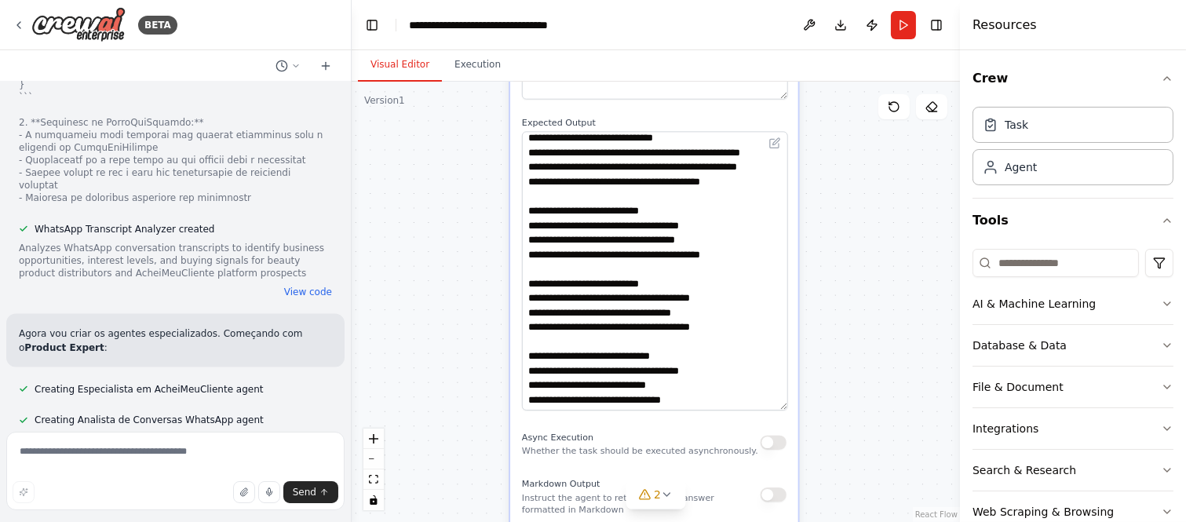
click at [846, 323] on div ".deletable-edge-delete-btn { width: 20px; height: 20px; border: 0px solid #ffff…" at bounding box center [656, 302] width 608 height 440
click at [678, 490] on button "2" at bounding box center [655, 494] width 60 height 29
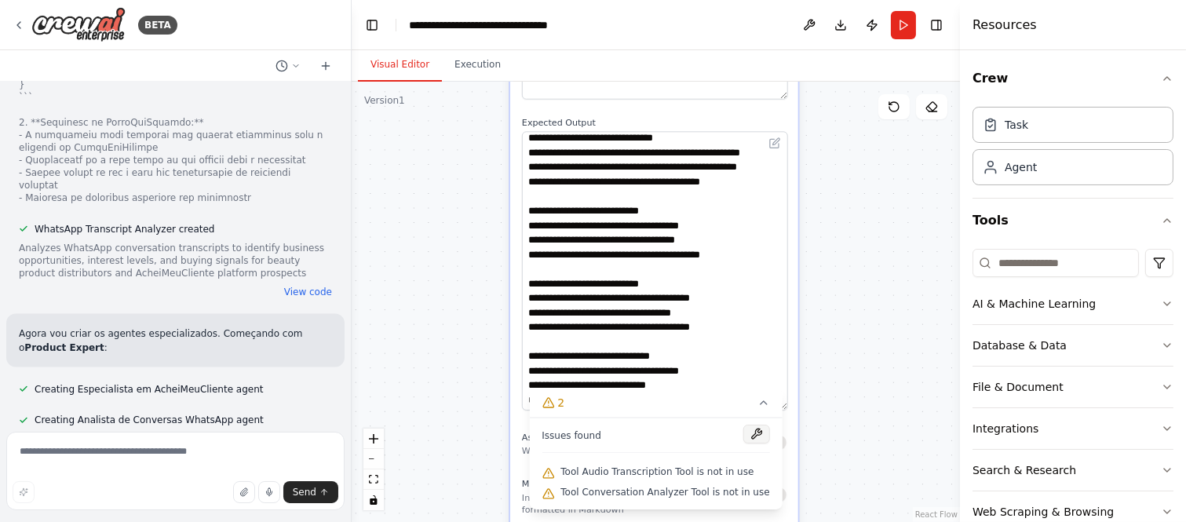
click at [743, 437] on button at bounding box center [756, 434] width 27 height 19
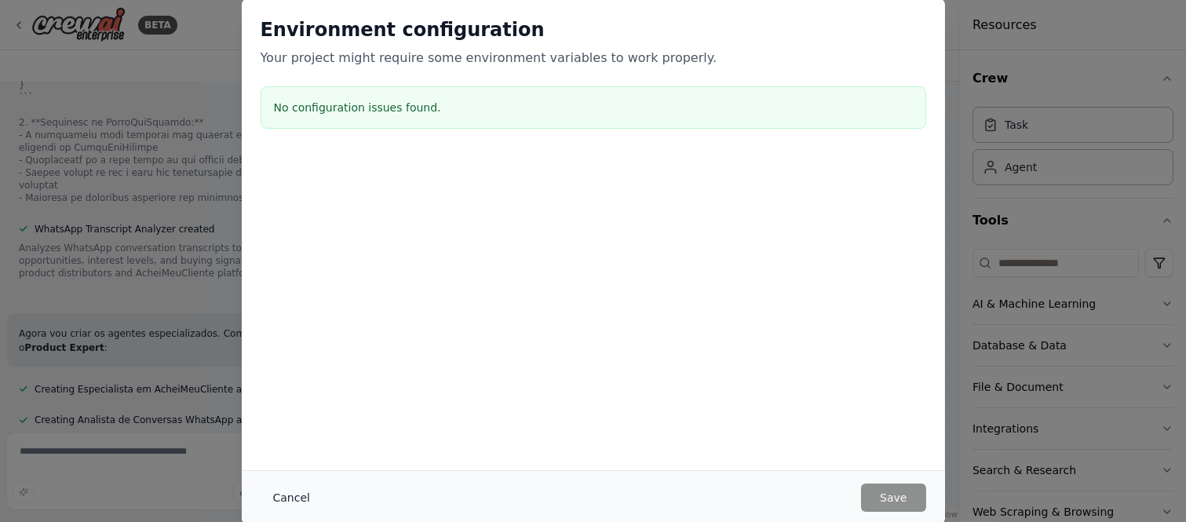
click at [306, 491] on button "Cancel" at bounding box center [292, 497] width 62 height 28
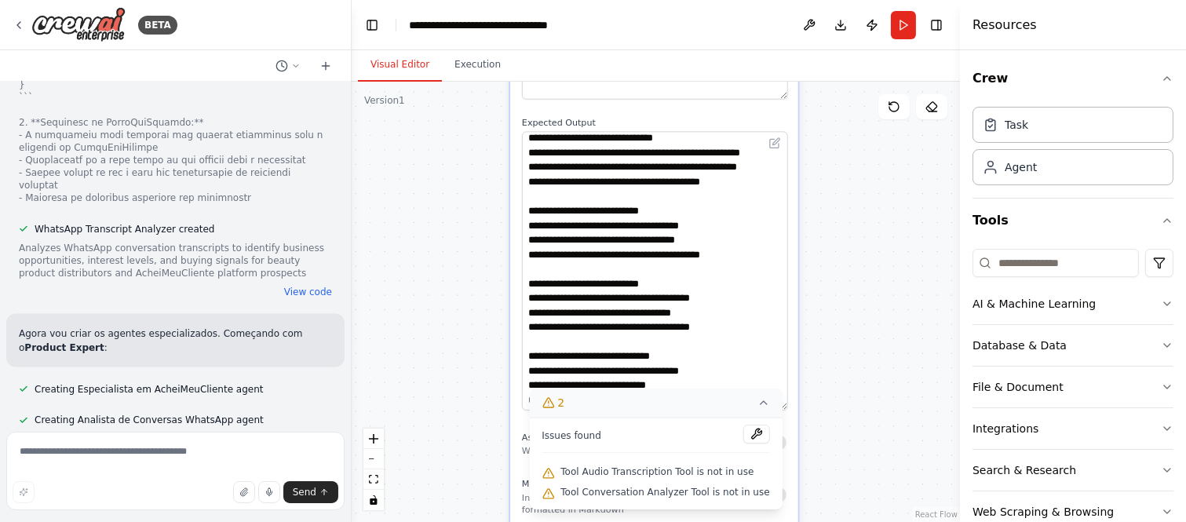
click at [757, 404] on icon at bounding box center [763, 402] width 13 height 13
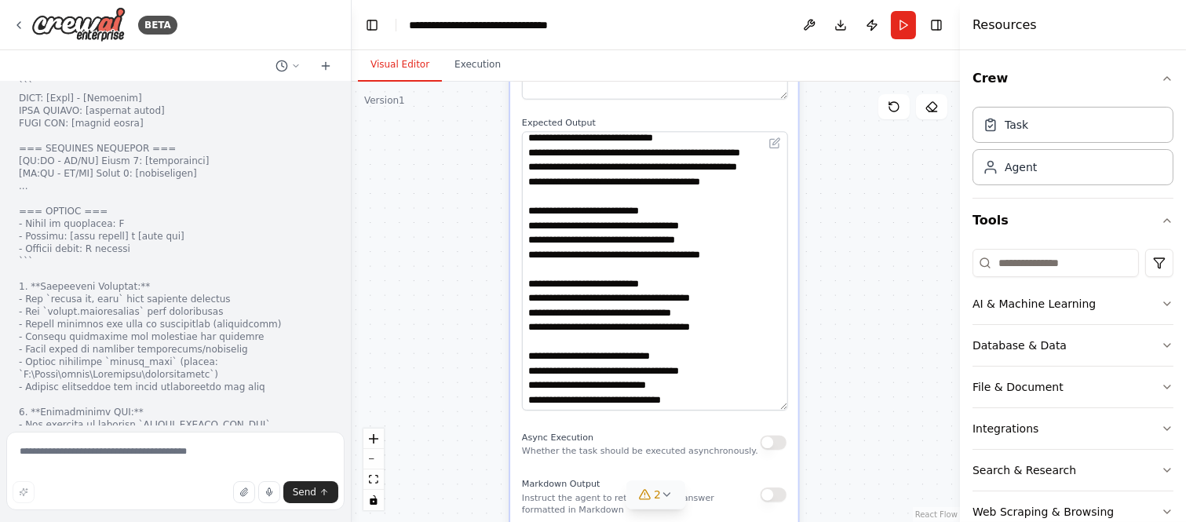
scroll to position [25030, 0]
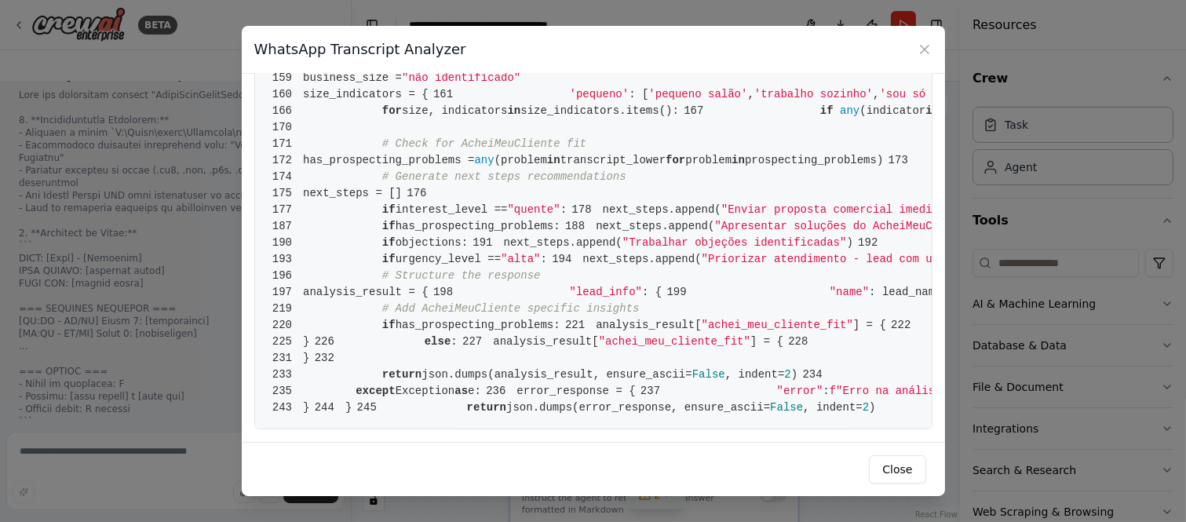
scroll to position [3734, 0]
click at [935, 51] on div "WhatsApp Transcript Analyzer" at bounding box center [593, 50] width 703 height 48
click at [924, 49] on icon at bounding box center [924, 50] width 8 height 8
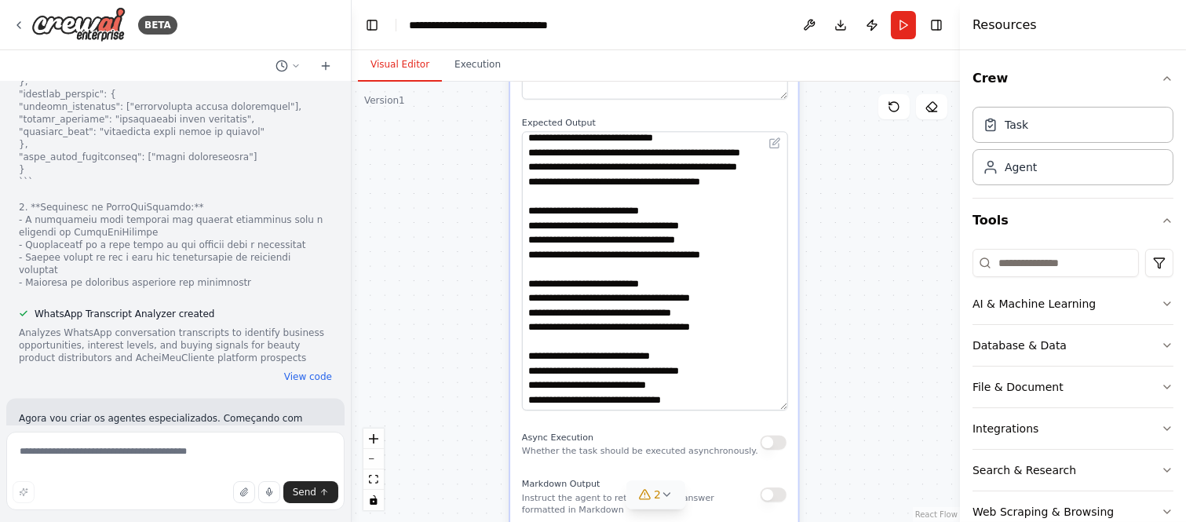
scroll to position [26338, 0]
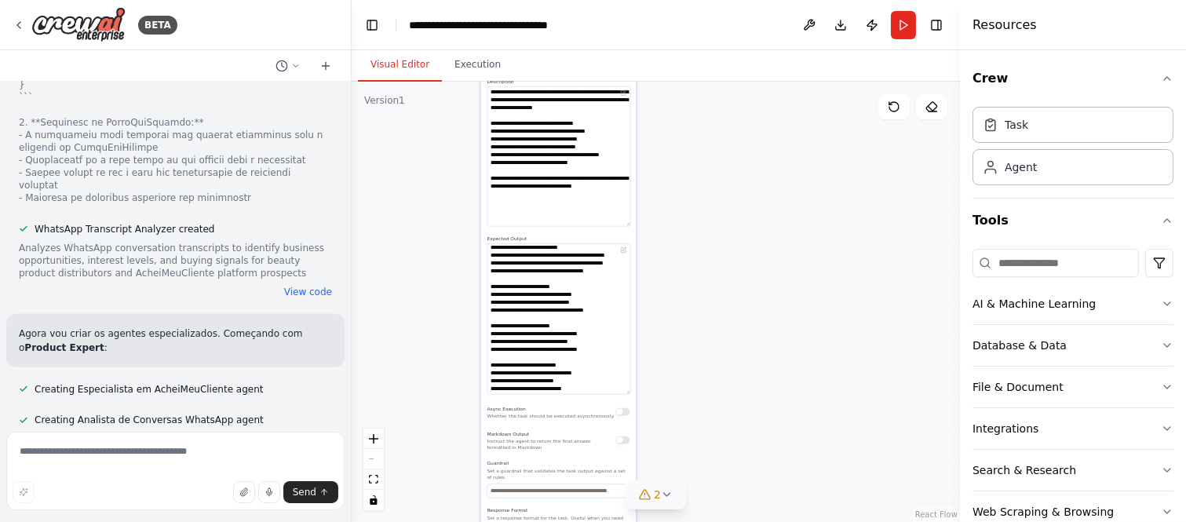
drag, startPoint x: 450, startPoint y: 311, endPoint x: 468, endPoint y: 446, distance: 136.3
click at [468, 449] on div ".deletable-edge-delete-btn { width: 20px; height: 20px; border: 0px solid #ffff…" at bounding box center [656, 302] width 608 height 440
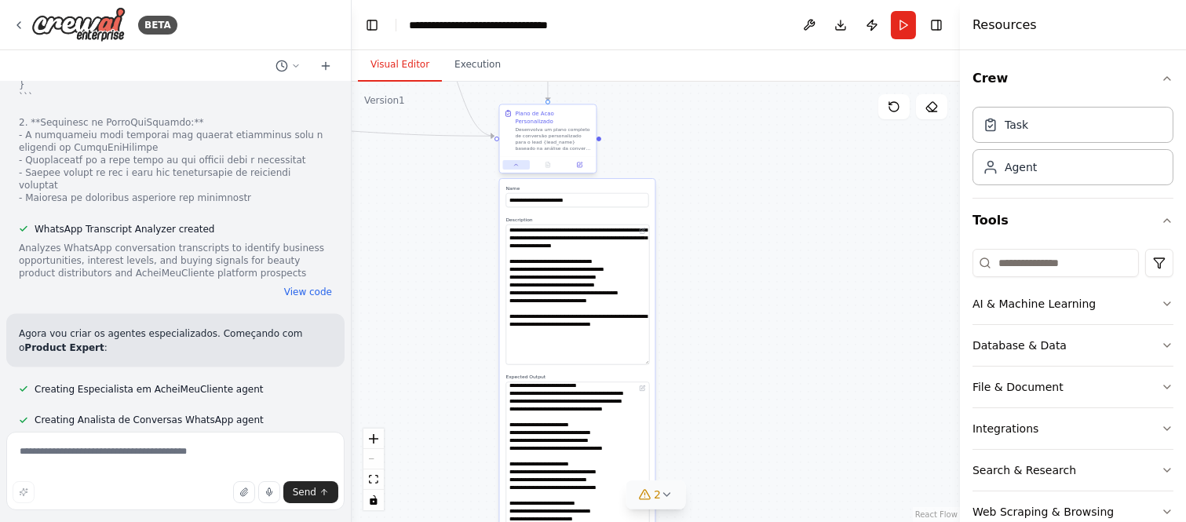
click at [522, 160] on button at bounding box center [515, 164] width 27 height 9
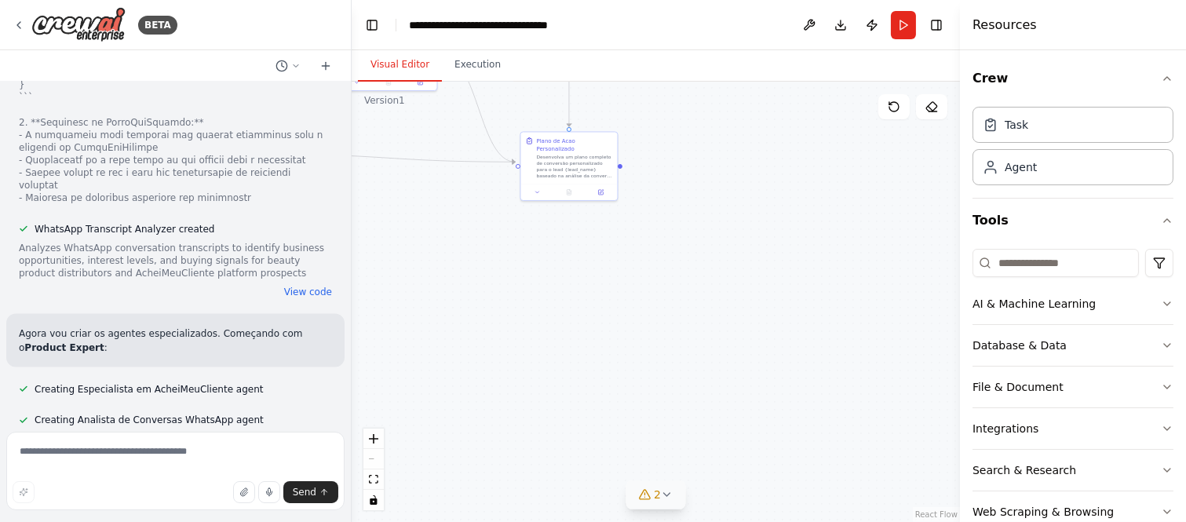
drag, startPoint x: 490, startPoint y: 268, endPoint x: 711, endPoint y: 419, distance: 268.2
click at [710, 419] on div ".deletable-edge-delete-btn { width: 20px; height: 20px; border: 0px solid #ffff…" at bounding box center [656, 302] width 608 height 440
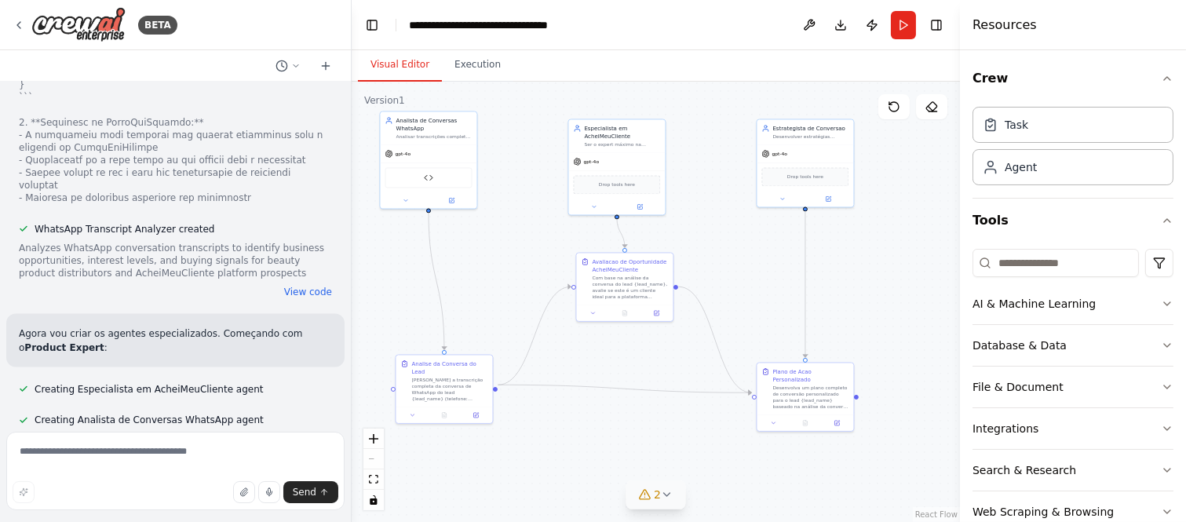
drag, startPoint x: 535, startPoint y: 272, endPoint x: 552, endPoint y: 326, distance: 55.8
click at [552, 326] on div ".deletable-edge-delete-btn { width: 20px; height: 20px; border: 0px solid #ffff…" at bounding box center [656, 302] width 608 height 440
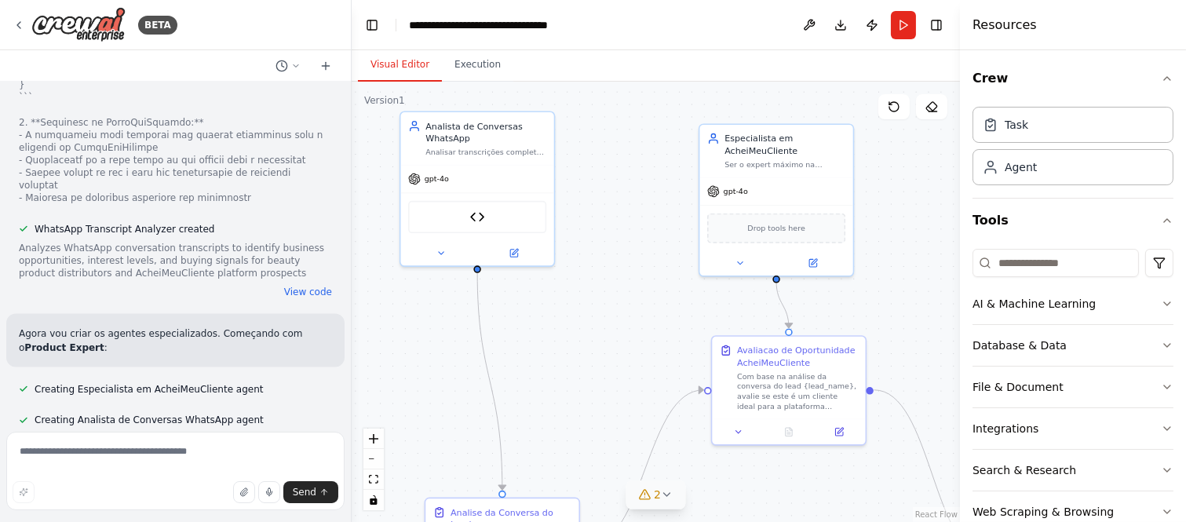
drag, startPoint x: 501, startPoint y: 312, endPoint x: 577, endPoint y: 354, distance: 87.1
click at [577, 354] on div ".deletable-edge-delete-btn { width: 20px; height: 20px; border: 0px solid #ffff…" at bounding box center [656, 302] width 608 height 440
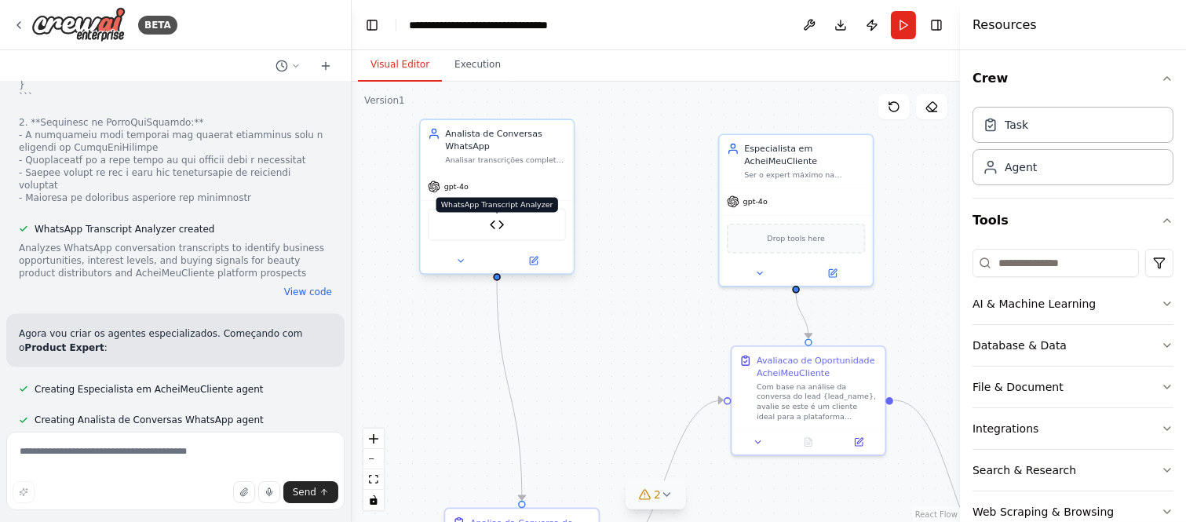
click at [496, 220] on img at bounding box center [497, 224] width 15 height 15
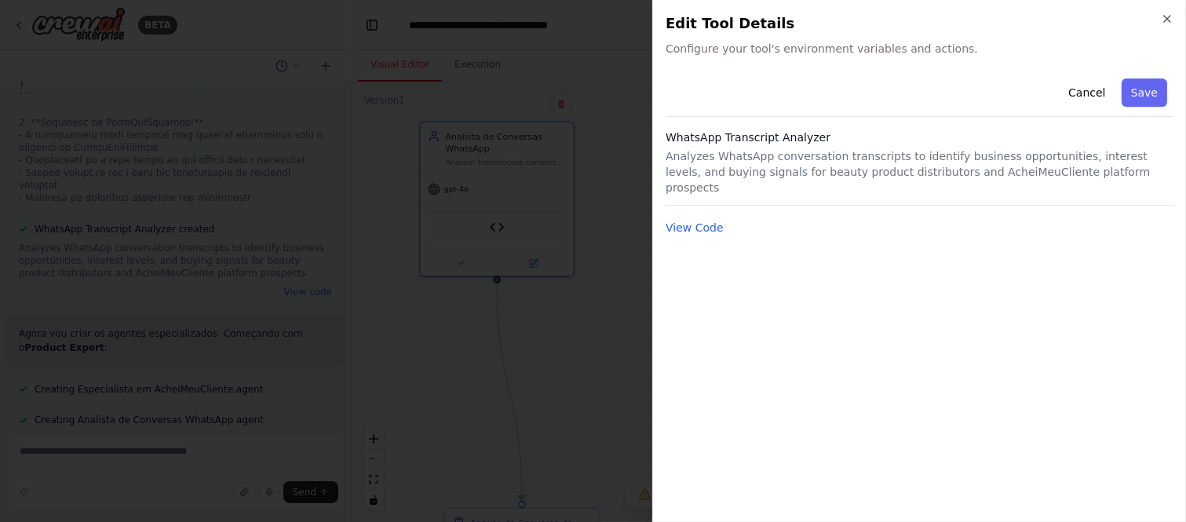
click at [694, 198] on div "Cancel Save WhatsApp Transcript Analyzer Analyzes WhatsApp conversation transcr…" at bounding box center [919, 154] width 508 height 165
click at [697, 220] on button "View Code" at bounding box center [694, 228] width 58 height 16
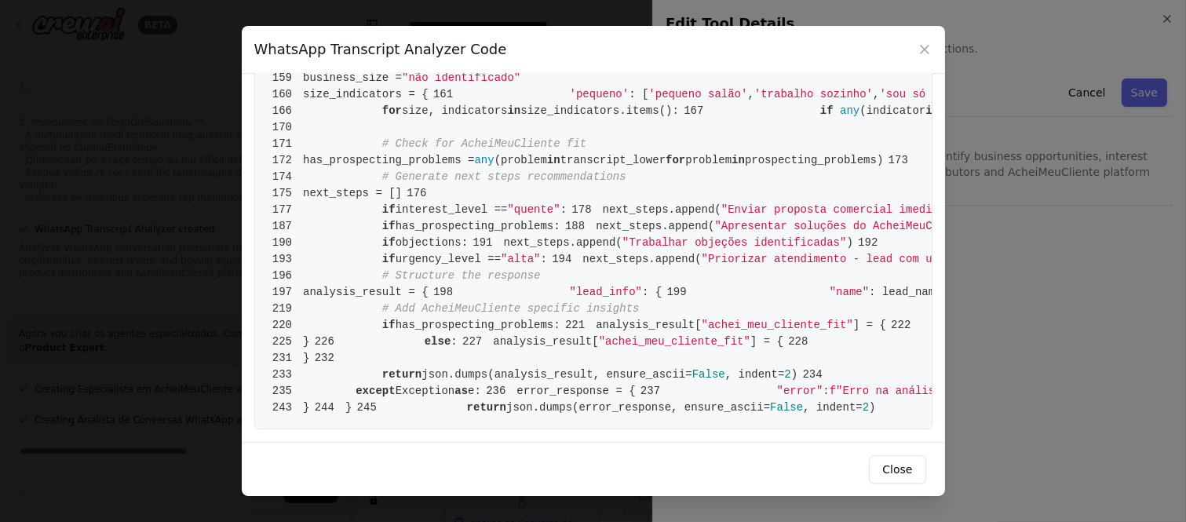
scroll to position [3385, 0]
click at [929, 57] on div "WhatsApp Transcript Analyzer Code" at bounding box center [593, 50] width 703 height 48
click at [924, 49] on icon at bounding box center [925, 50] width 16 height 16
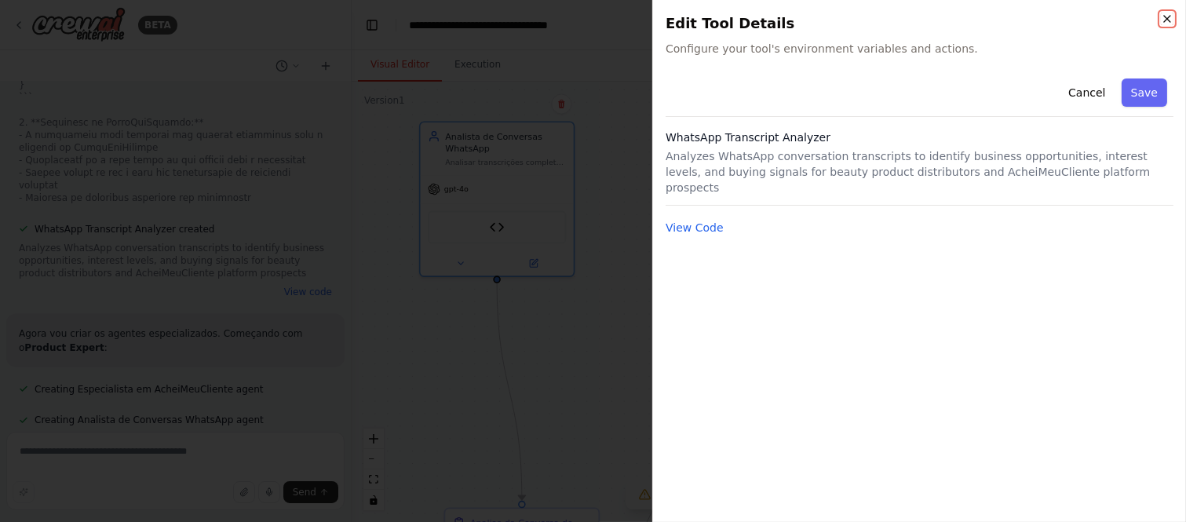
click at [1161, 16] on icon "button" at bounding box center [1167, 19] width 13 height 13
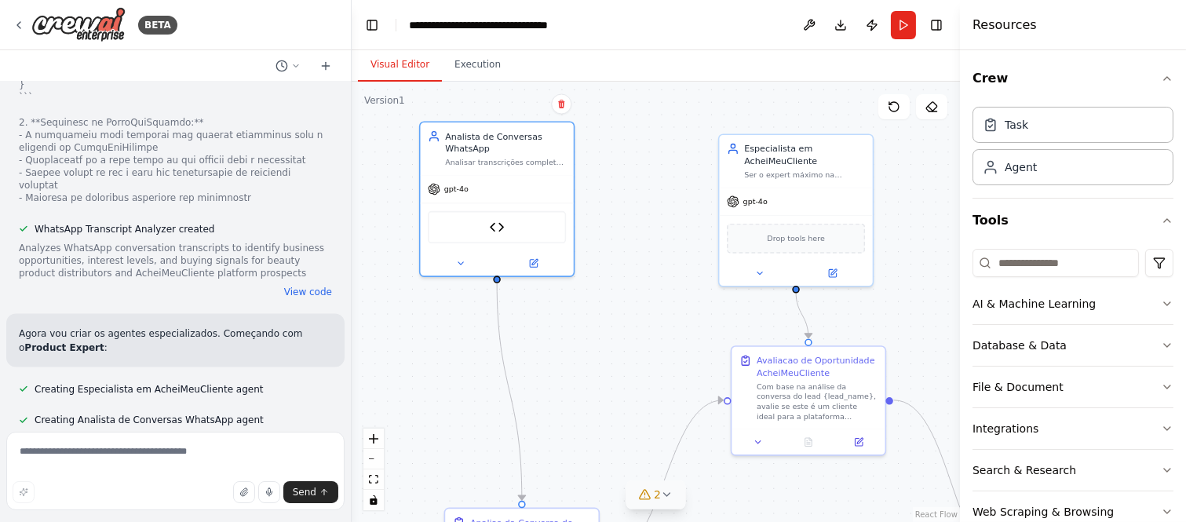
scroll to position [26338, 0]
